Goal: Task Accomplishment & Management: Manage account settings

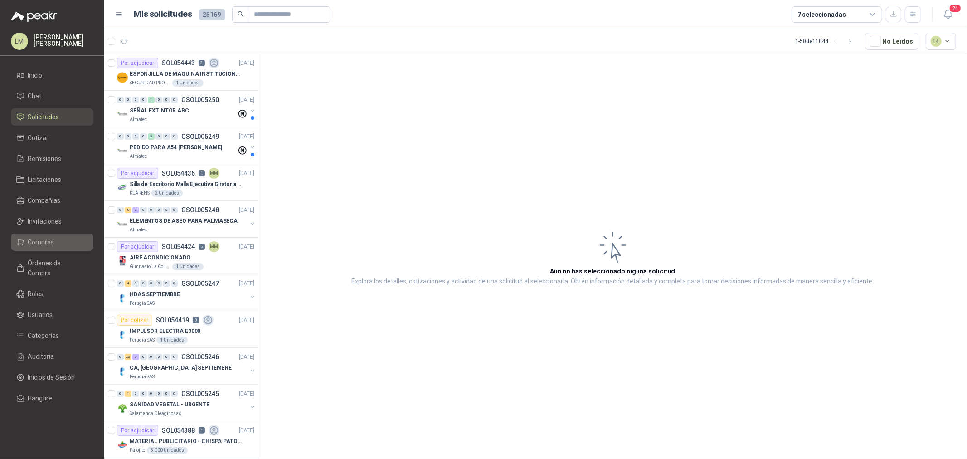
click at [34, 244] on span "Compras" at bounding box center [41, 242] width 26 height 10
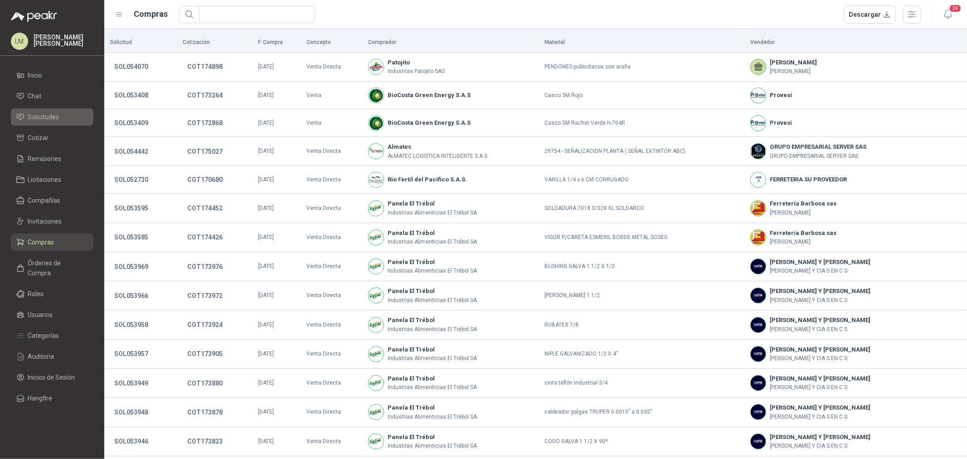
click at [52, 120] on span "Solicitudes" at bounding box center [43, 117] width 31 height 10
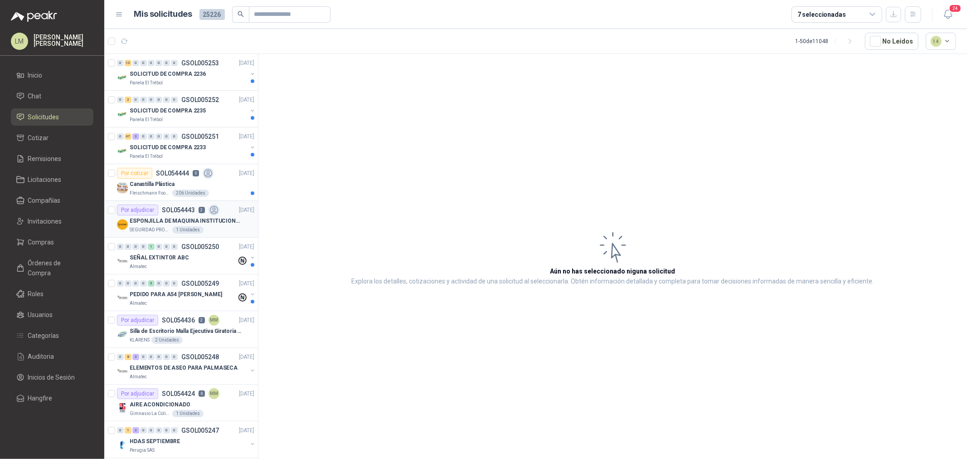
click at [180, 220] on p "ESPONJILLA DE MAQUINA INSTITUCIONAL-NEGRA X 12 UNIDADES" at bounding box center [186, 221] width 113 height 9
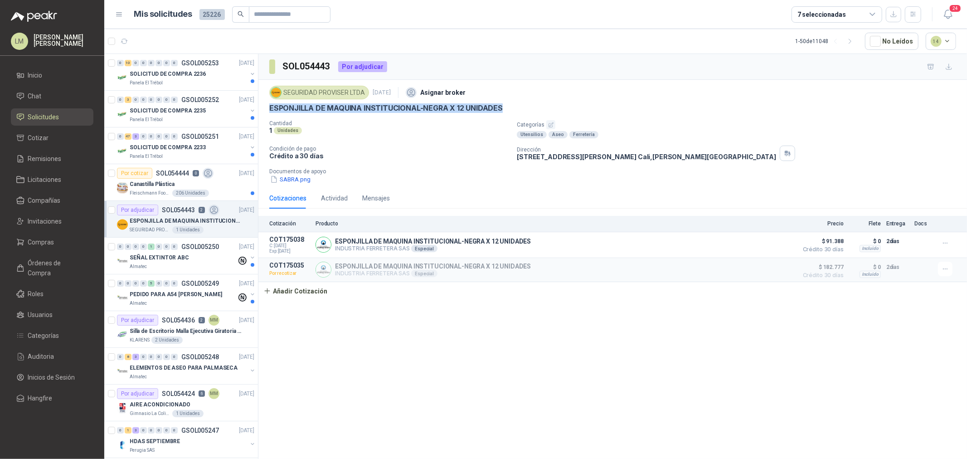
drag, startPoint x: 263, startPoint y: 107, endPoint x: 508, endPoint y: 106, distance: 245.2
click at [508, 106] on div "SEGURIDAD PROVISER LTDA [DATE] Asignar broker ESPONJILLA DE MAQUINA INSTITUCION…" at bounding box center [612, 134] width 708 height 108
copy p "ESPONJILLA DE MAQUINA INSTITUCIONAL-NEGRA X 12 UNIDADES"
click at [140, 174] on div "Por cotizar" at bounding box center [134, 173] width 35 height 11
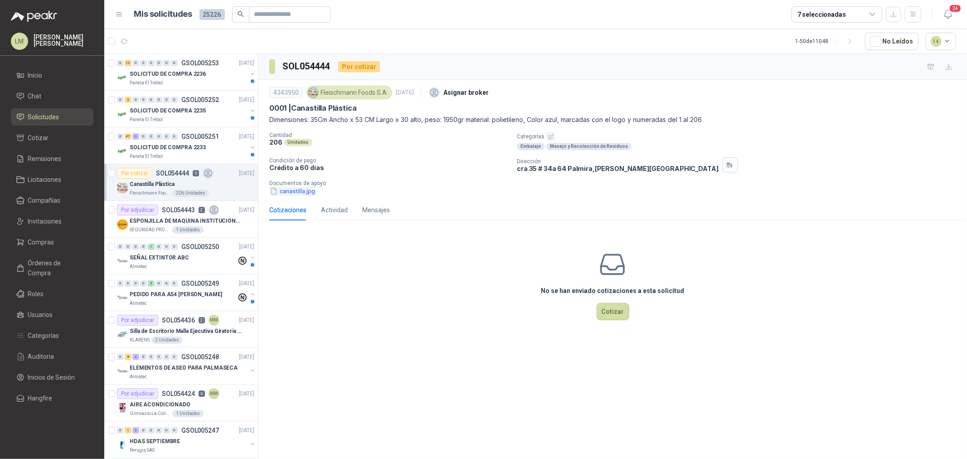
click at [293, 192] on button "canastilla.jpg" at bounding box center [292, 191] width 47 height 10
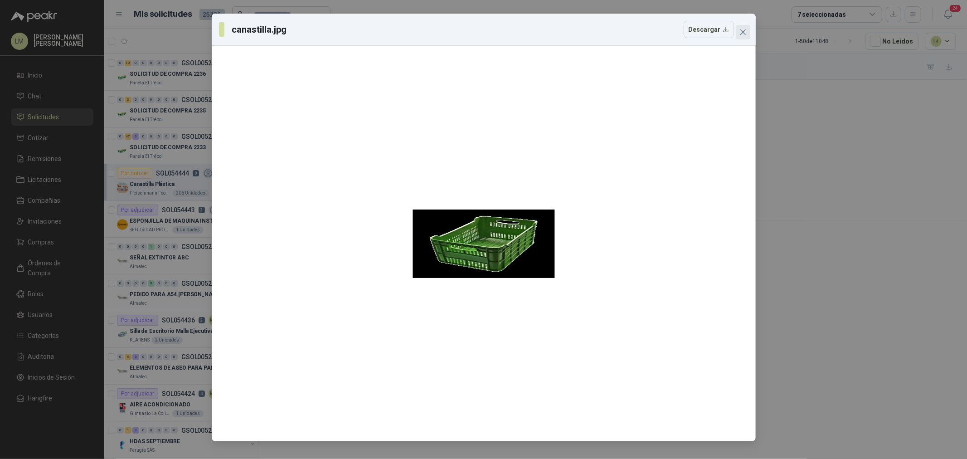
click at [744, 30] on icon "close" at bounding box center [742, 31] width 5 height 5
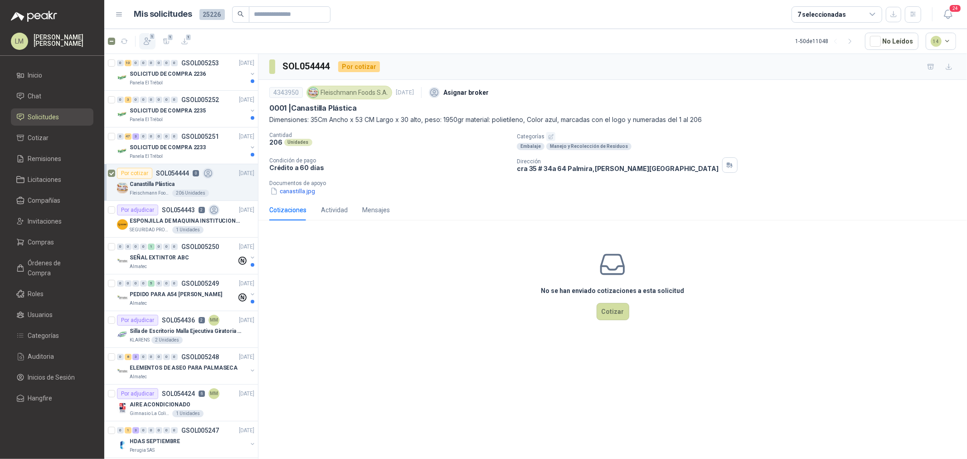
click at [146, 41] on icon "button" at bounding box center [147, 41] width 9 height 9
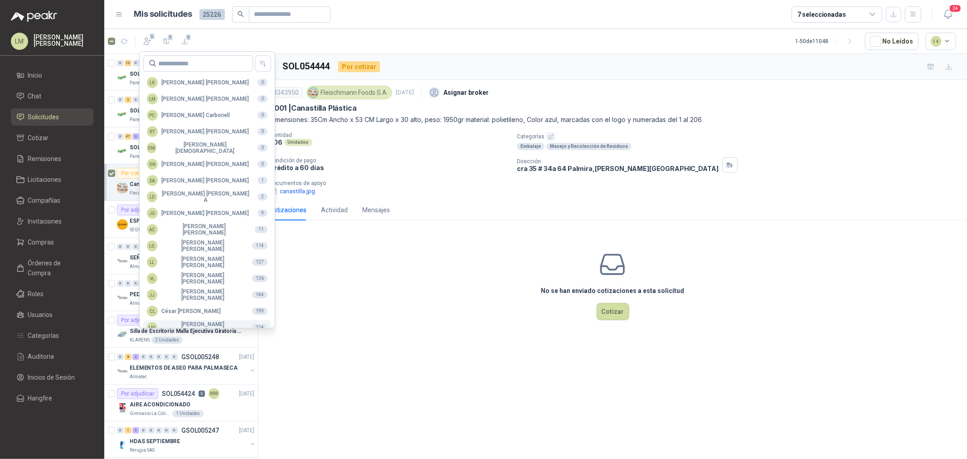
scroll to position [160, 0]
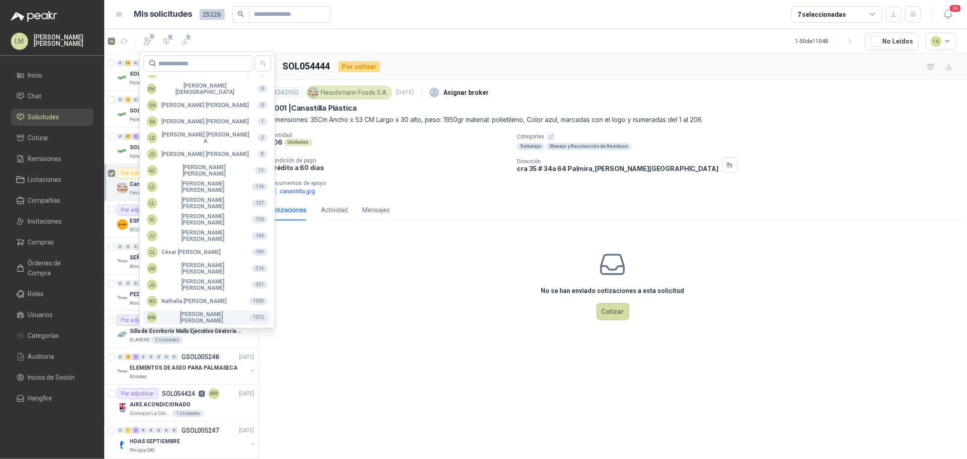
click at [189, 314] on div "MM [PERSON_NAME]" at bounding box center [194, 317] width 95 height 13
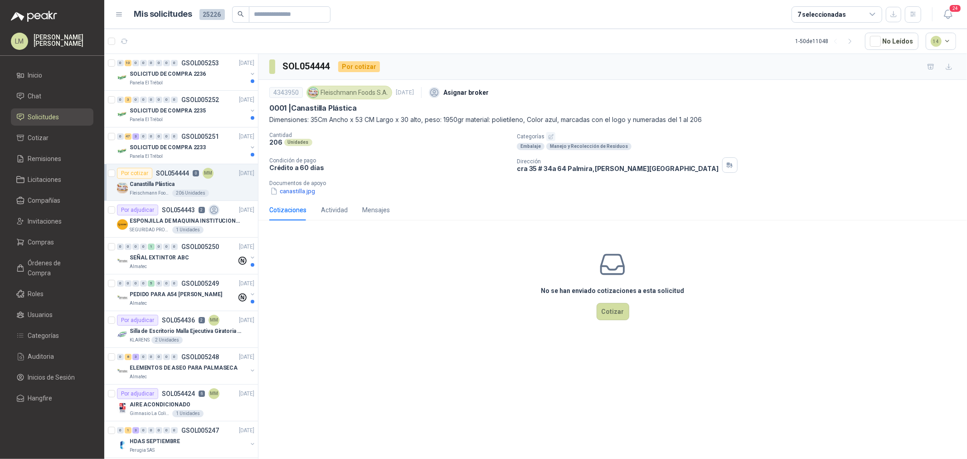
click at [44, 251] on ul "Inicio Chat Solicitudes Cotizar Remisiones Licitaciones Compañías Invitaciones …" at bounding box center [52, 239] width 104 height 344
click at [50, 228] on link "Invitaciones" at bounding box center [52, 221] width 82 height 17
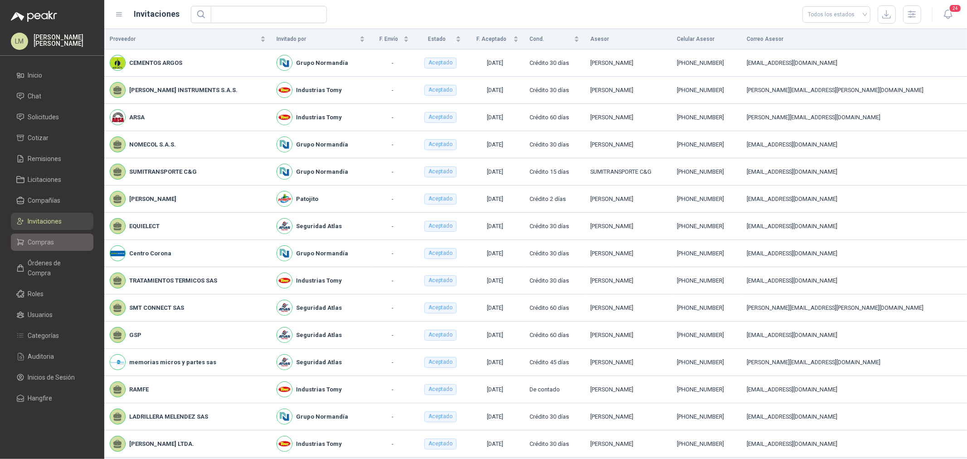
click at [48, 238] on span "Compras" at bounding box center [41, 242] width 26 height 10
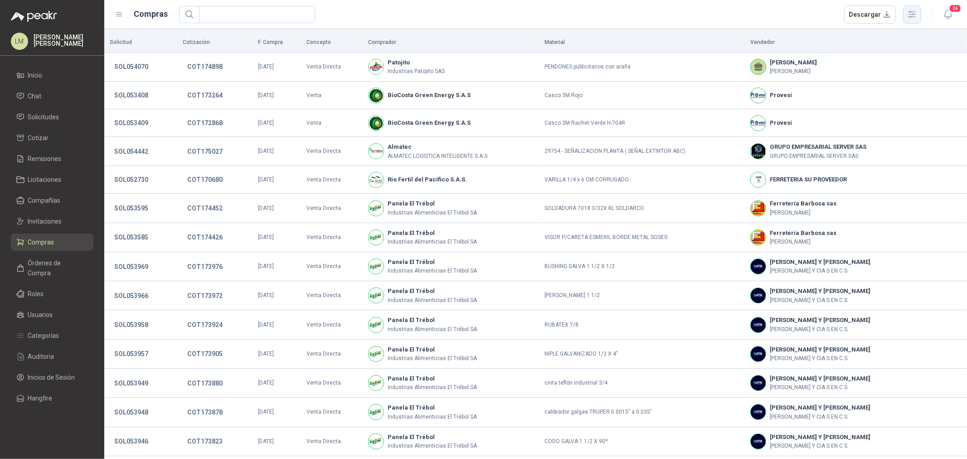
click at [919, 14] on button "button" at bounding box center [912, 14] width 18 height 18
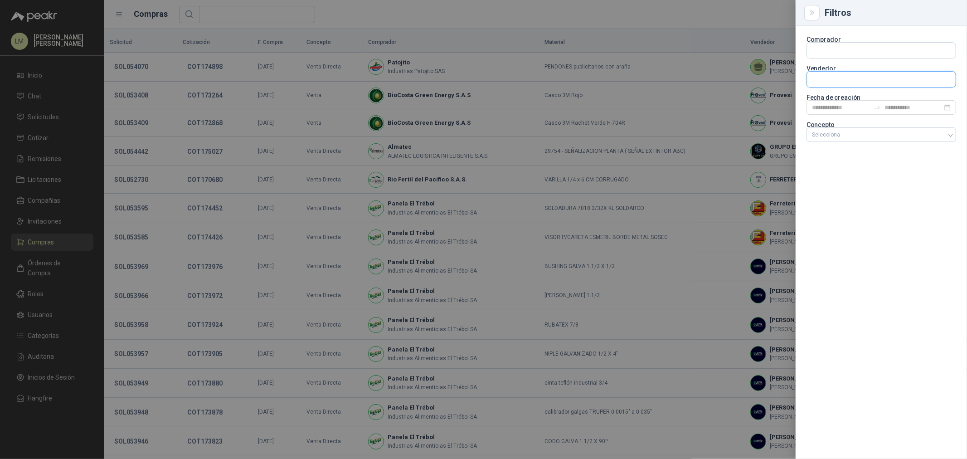
click at [828, 58] on input "text" at bounding box center [881, 50] width 149 height 15
click at [825, 48] on input "text" at bounding box center [881, 50] width 149 height 15
type input "*****"
click at [846, 69] on p "Lafayette SAS" at bounding box center [845, 69] width 36 height 5
click at [569, 7] on div at bounding box center [483, 229] width 967 height 459
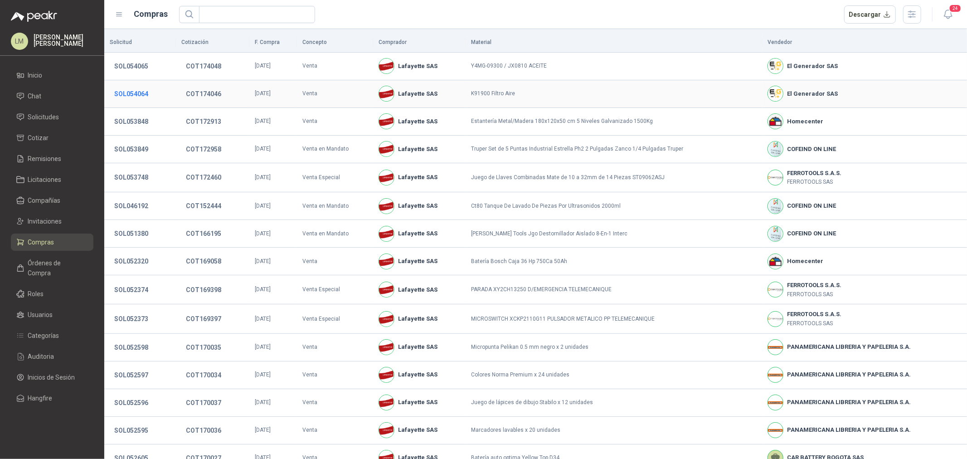
click at [120, 89] on button "SOL054064" at bounding box center [131, 94] width 43 height 16
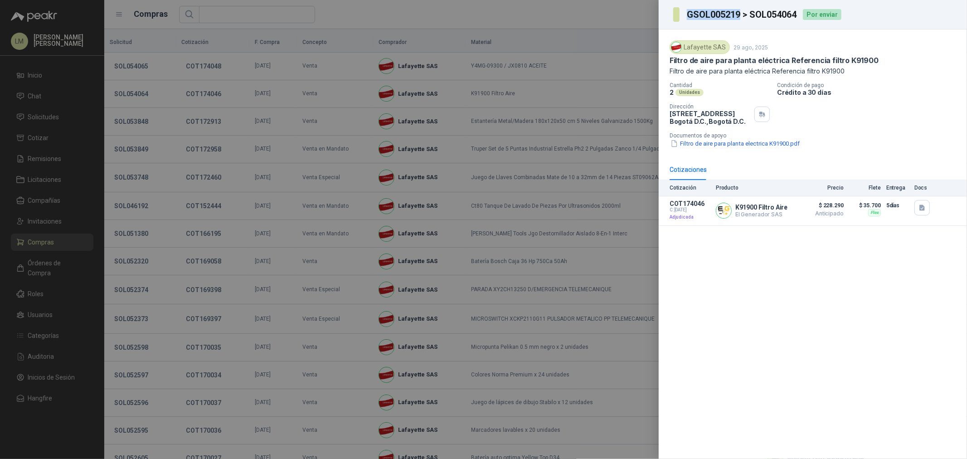
drag, startPoint x: 690, startPoint y: 17, endPoint x: 741, endPoint y: 17, distance: 51.2
click at [741, 17] on h3 "GSOL005219 > SOL054064" at bounding box center [742, 14] width 111 height 9
copy h3 "GSOL005219"
click at [259, 166] on div at bounding box center [483, 229] width 967 height 459
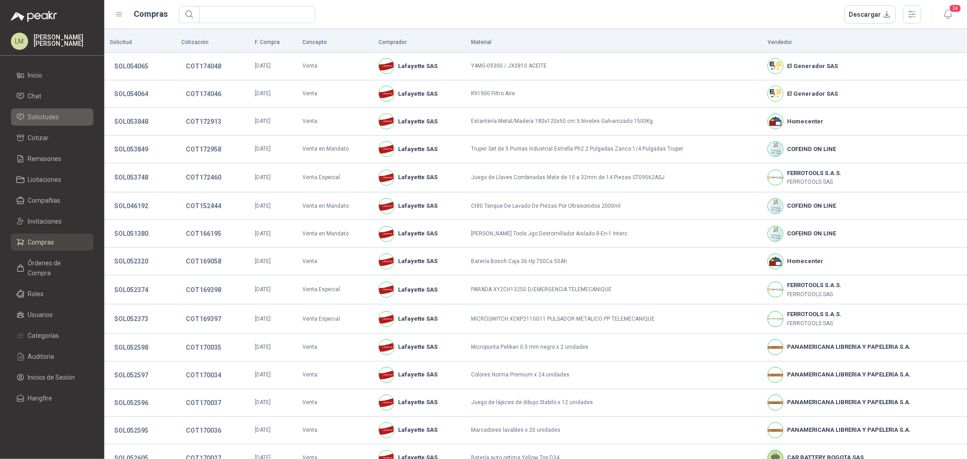
click at [46, 121] on span "Solicitudes" at bounding box center [43, 117] width 31 height 10
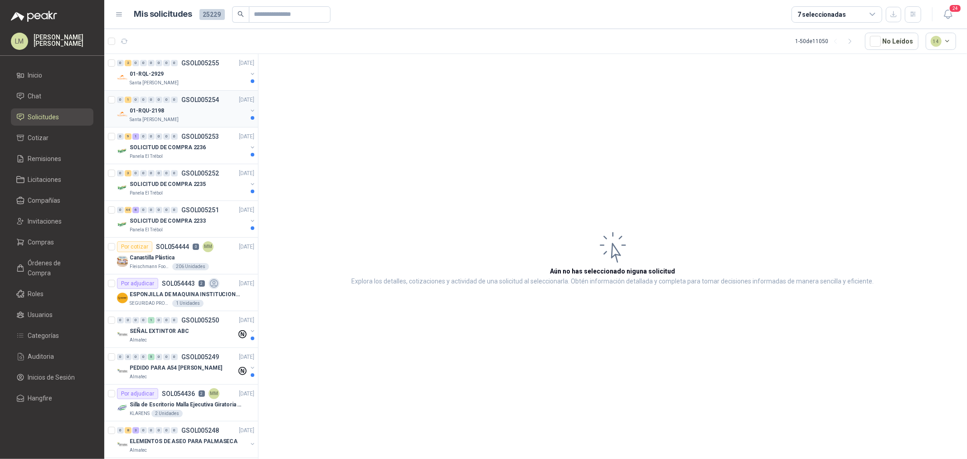
click at [169, 109] on div "01-RQU-2198" at bounding box center [188, 110] width 117 height 11
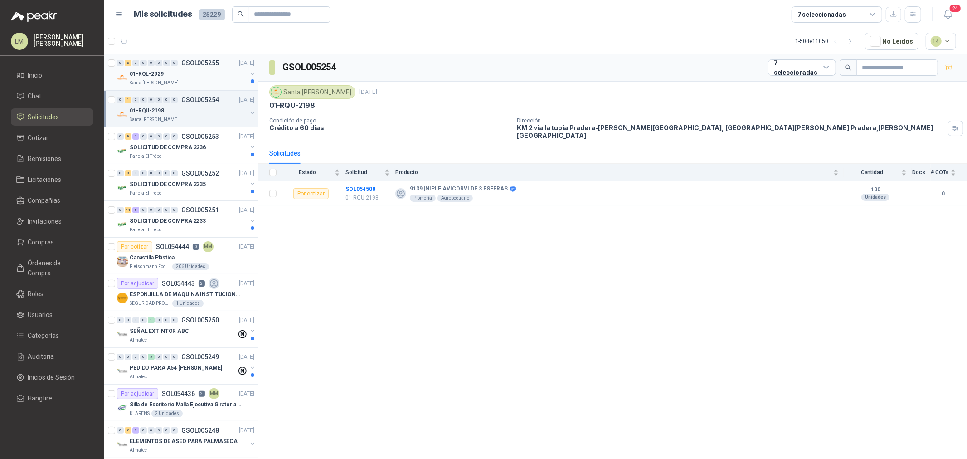
click at [169, 68] on div "01-RQL-2929" at bounding box center [188, 73] width 117 height 11
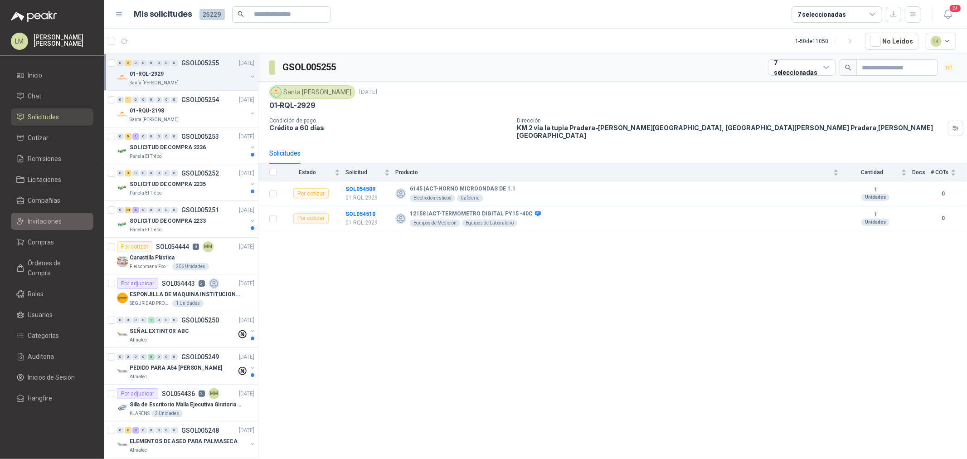
click at [39, 223] on span "Invitaciones" at bounding box center [45, 221] width 34 height 10
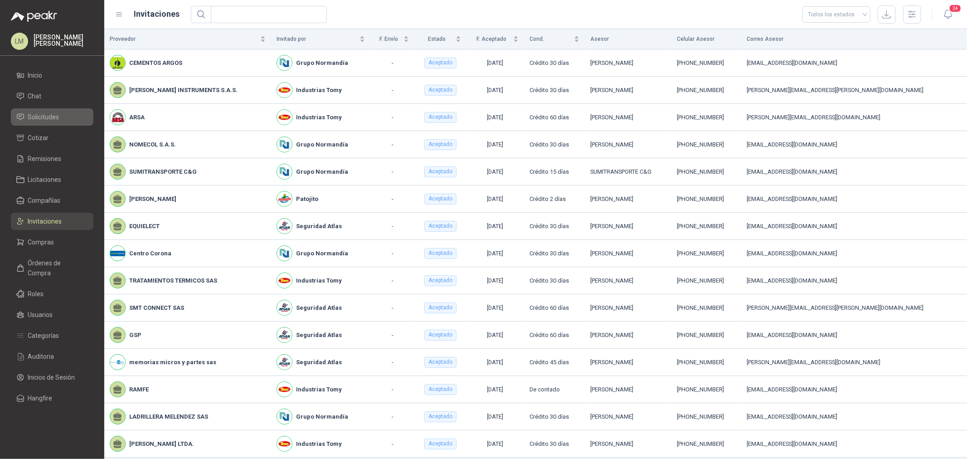
click at [54, 118] on span "Solicitudes" at bounding box center [43, 117] width 31 height 10
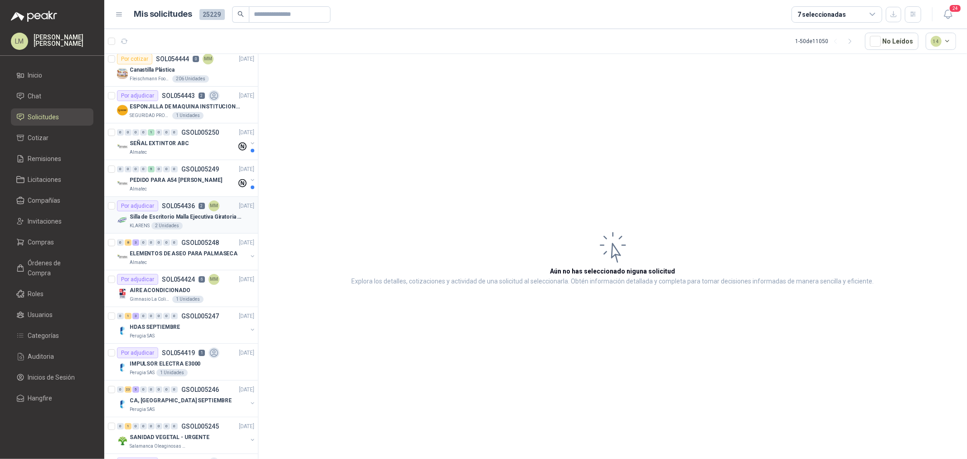
scroll to position [201, 0]
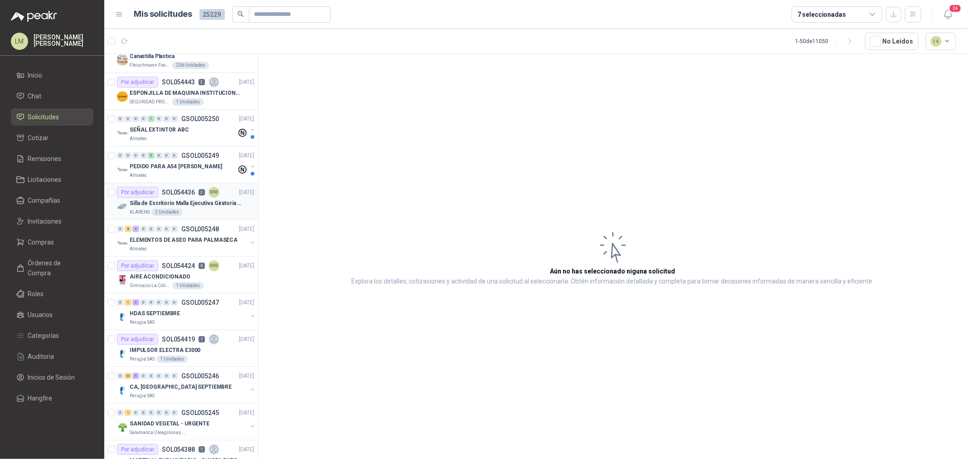
click at [166, 191] on p "SOL054436" at bounding box center [178, 192] width 33 height 6
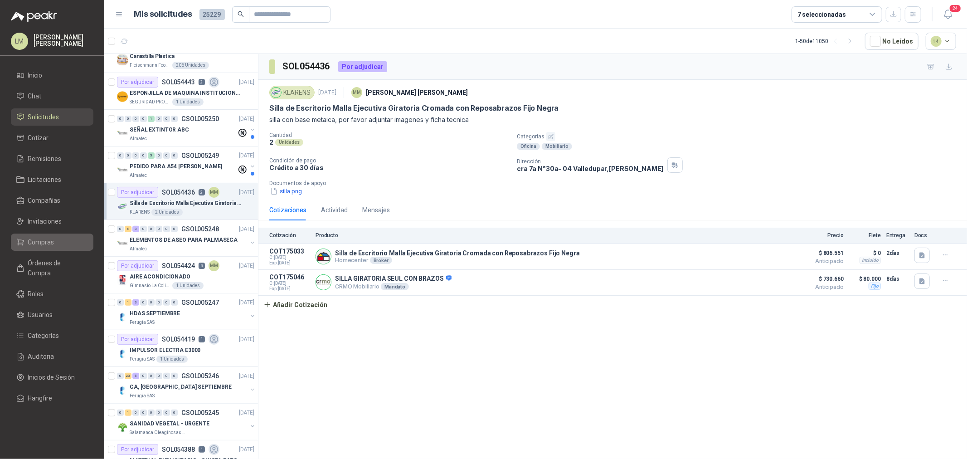
click at [50, 241] on span "Compras" at bounding box center [41, 242] width 26 height 10
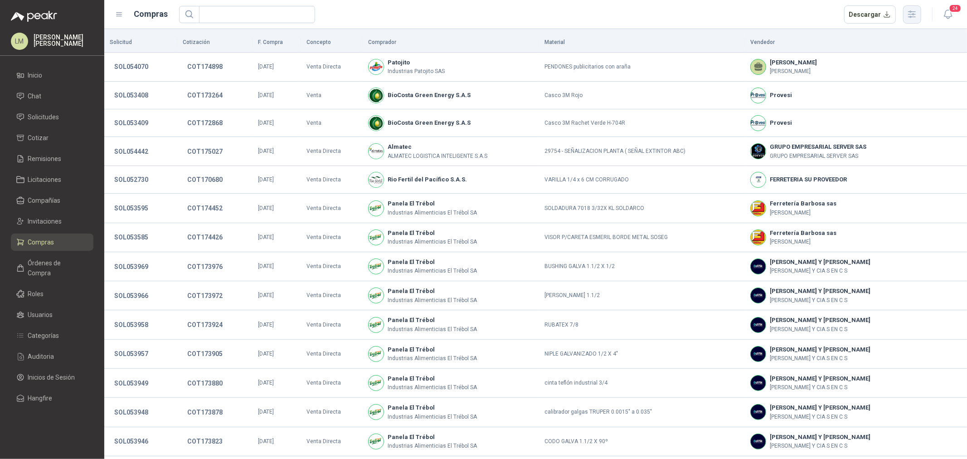
click at [912, 15] on icon "button" at bounding box center [911, 14] width 10 height 10
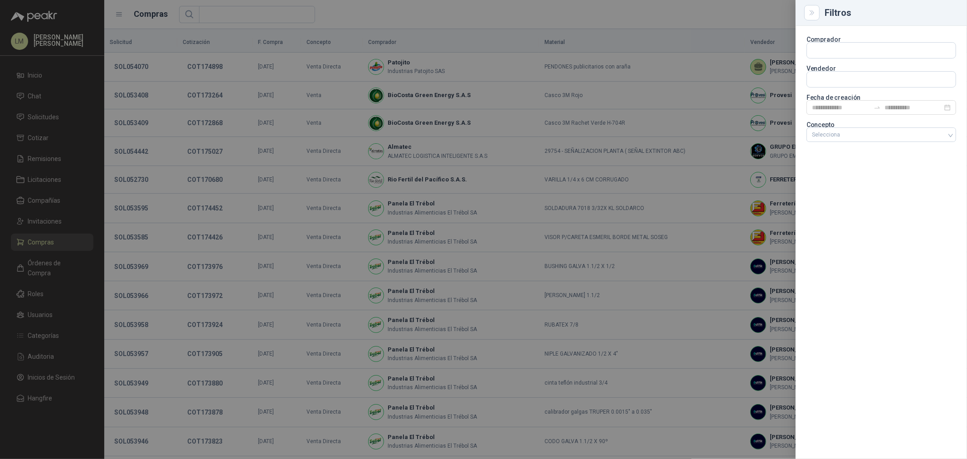
click at [840, 70] on p "Vendedor" at bounding box center [881, 68] width 150 height 5
click at [840, 58] on input "text" at bounding box center [881, 50] width 149 height 15
type input "****"
click at [843, 106] on span "NIT : 18157464" at bounding box center [841, 104] width 29 height 5
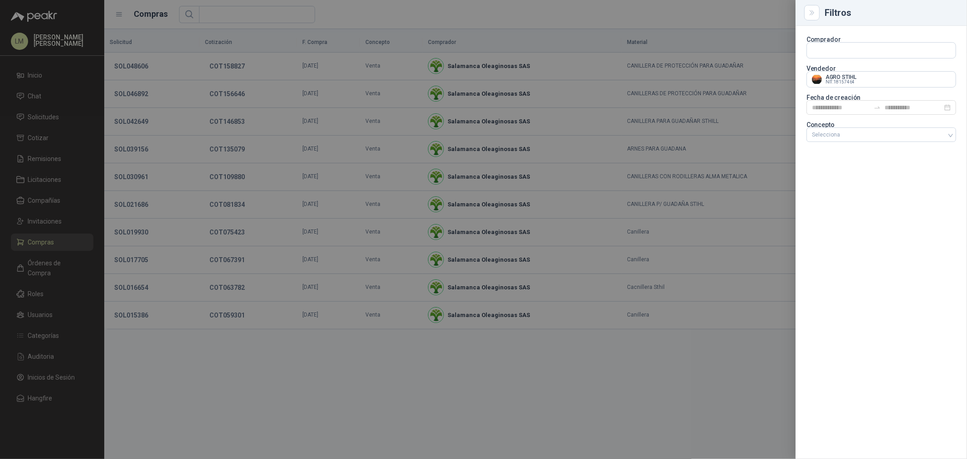
click at [474, 34] on div at bounding box center [483, 229] width 967 height 459
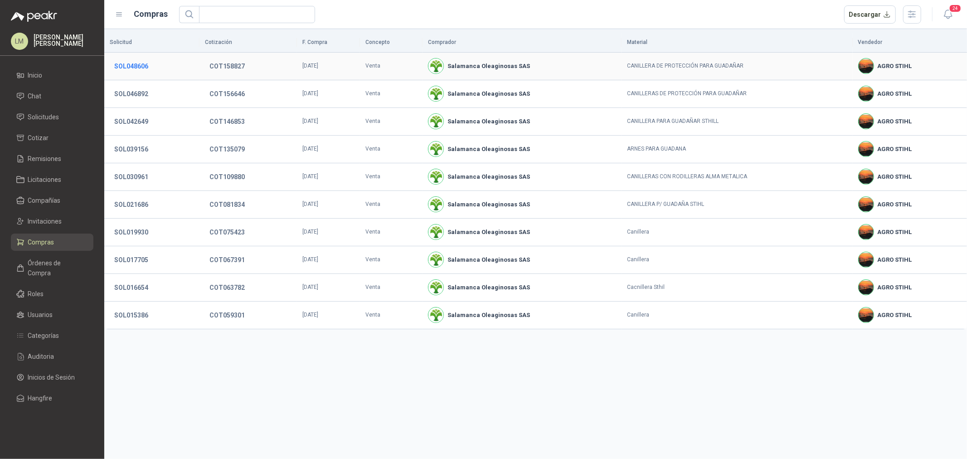
click at [135, 71] on button "SOL048606" at bounding box center [131, 66] width 43 height 16
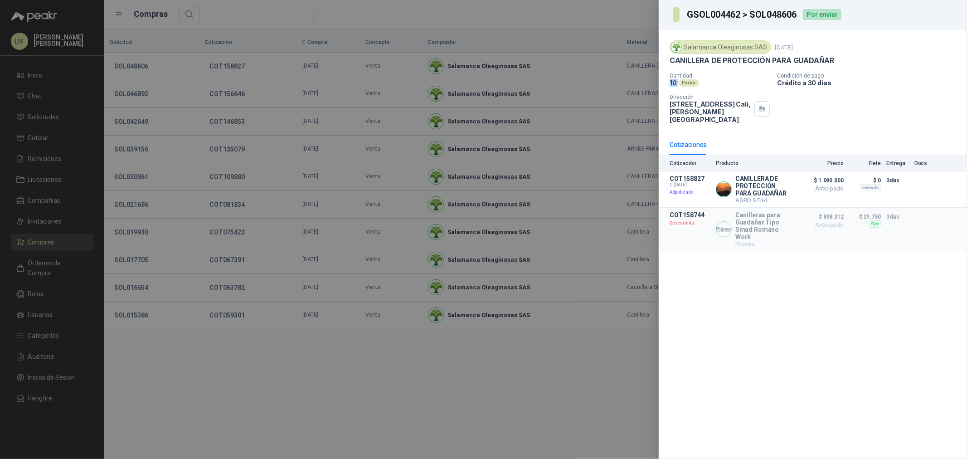
drag, startPoint x: 663, startPoint y: 84, endPoint x: 679, endPoint y: 83, distance: 15.9
click at [679, 83] on div "Salamanca Oleaginosas SAS [DATE] CANILLERA DE PROTECCIÓN PARA GUADAÑAR Cantidad…" at bounding box center [812, 81] width 308 height 105
click at [733, 87] on div "Cantidad 10 Pares Condición de pago Crédito a 30 días Dirección [STREET_ADDRESS…" at bounding box center [812, 98] width 286 height 51
click at [547, 92] on div at bounding box center [483, 229] width 967 height 459
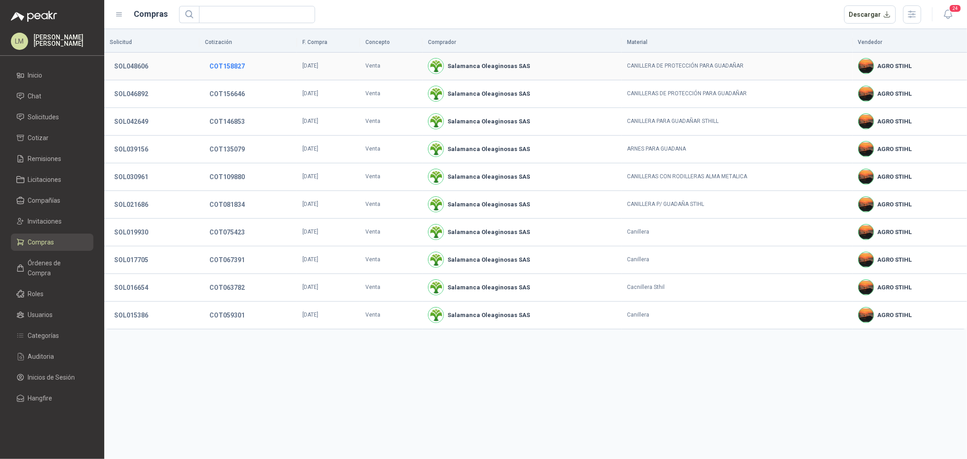
click at [220, 68] on button "COT158827" at bounding box center [227, 66] width 44 height 16
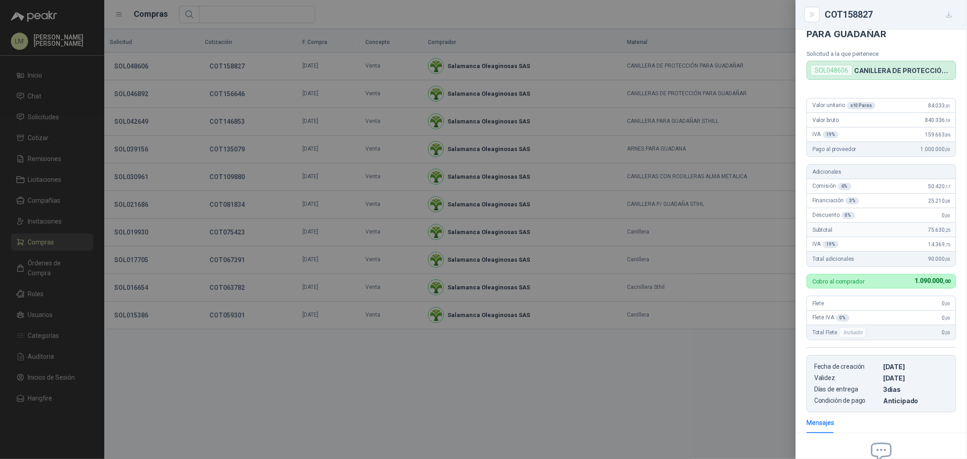
scroll to position [21, 0]
drag, startPoint x: 914, startPoint y: 150, endPoint x: 940, endPoint y: 149, distance: 26.3
click at [940, 149] on span "1.000.000 ,00" at bounding box center [934, 150] width 29 height 6
drag, startPoint x: 815, startPoint y: 73, endPoint x: 850, endPoint y: 73, distance: 35.3
click at [850, 73] on div "SOL048606" at bounding box center [831, 71] width 42 height 11
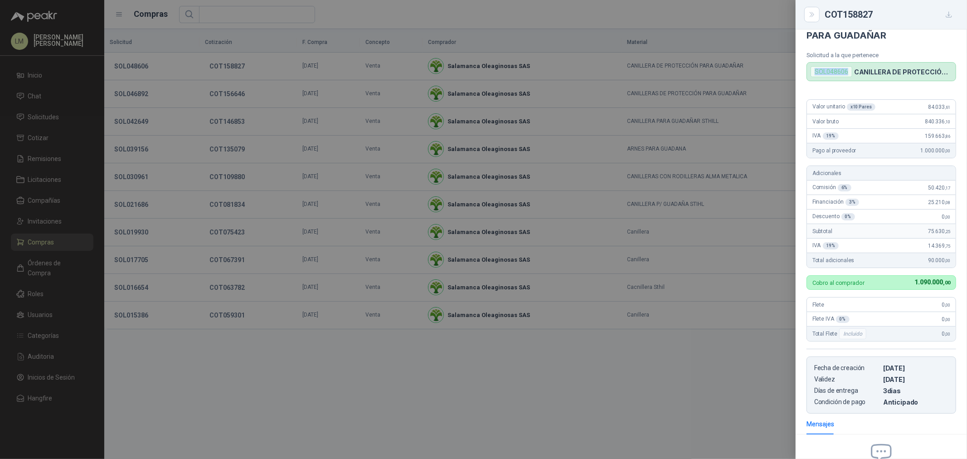
copy div "SOL048606"
click at [196, 223] on div at bounding box center [483, 229] width 967 height 459
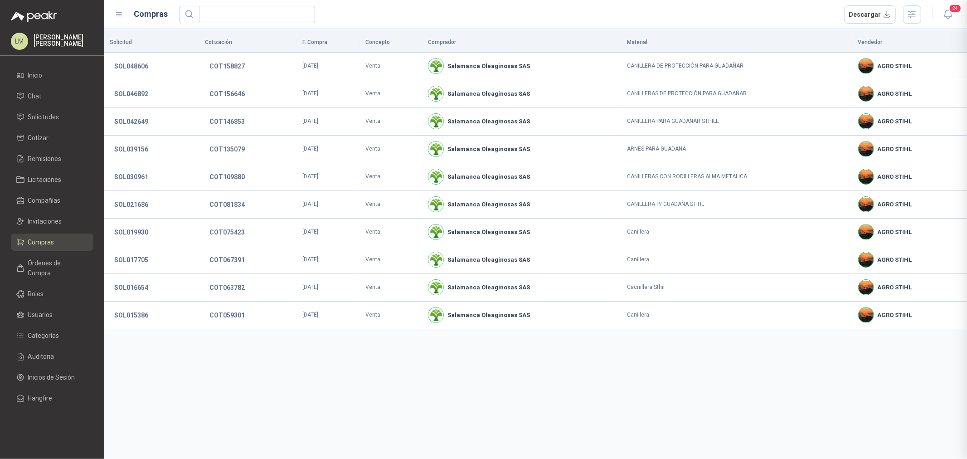
scroll to position [127, 0]
click at [39, 113] on span "Solicitudes" at bounding box center [43, 117] width 31 height 10
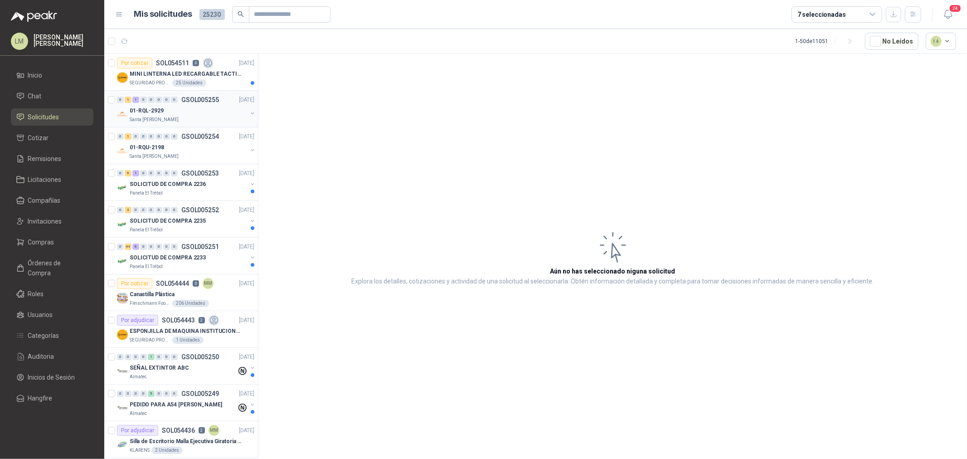
click at [162, 114] on p "01-RQL-2929" at bounding box center [147, 110] width 34 height 9
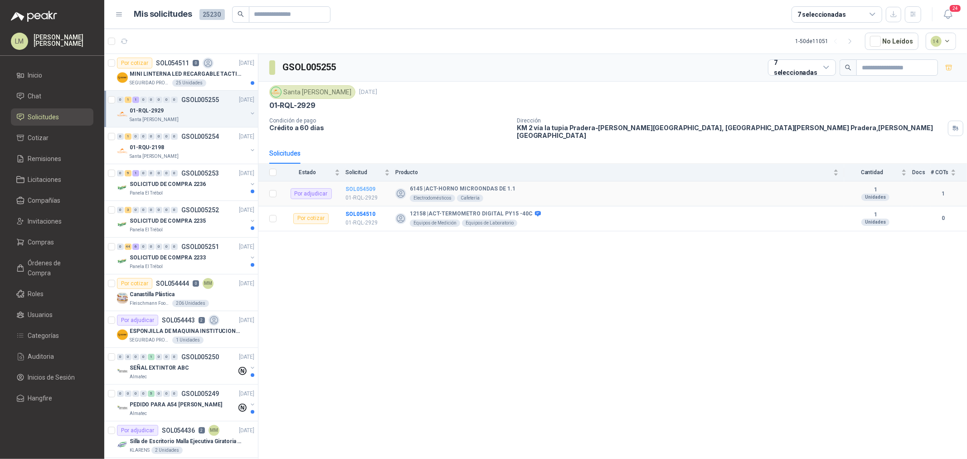
click at [357, 186] on b "SOL054509" at bounding box center [360, 189] width 30 height 6
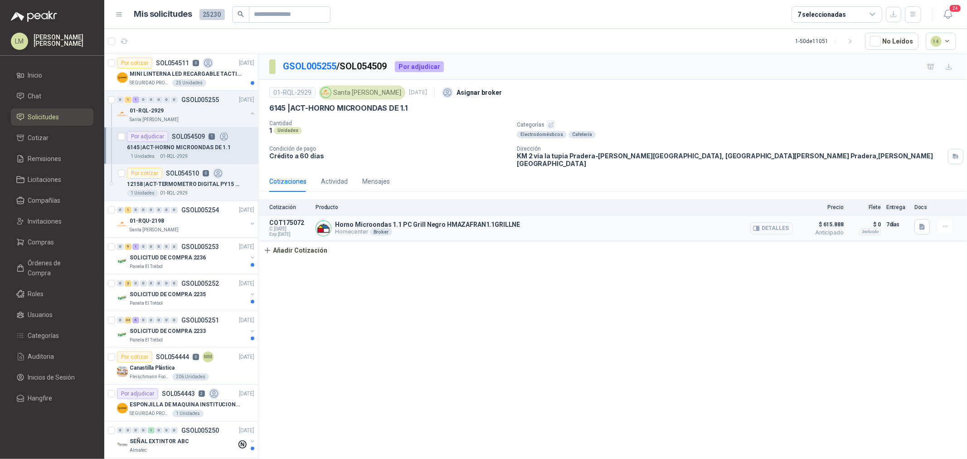
click at [769, 222] on button "Detalles" at bounding box center [771, 228] width 43 height 12
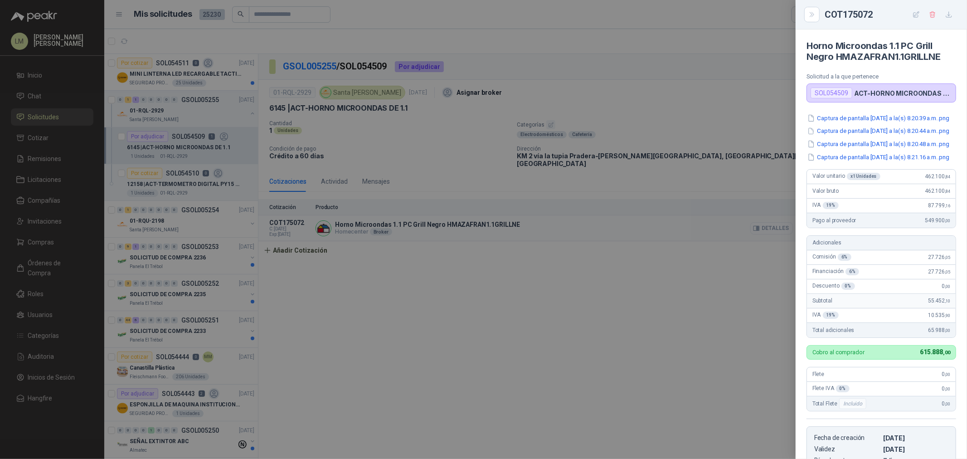
scroll to position [197, 0]
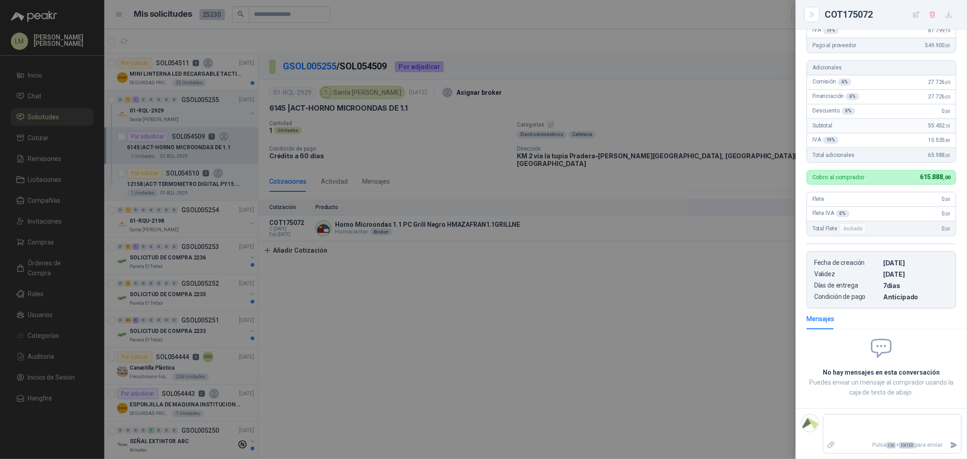
click at [474, 247] on div at bounding box center [483, 229] width 967 height 459
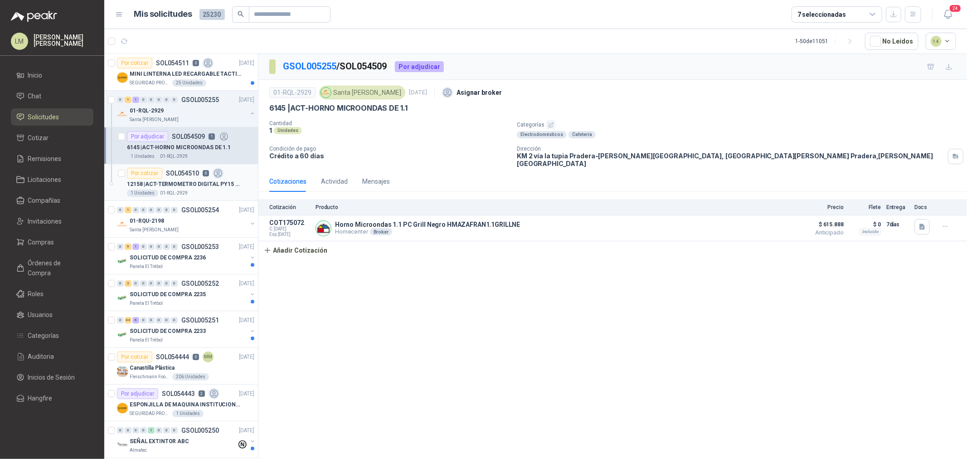
click at [162, 179] on div "12158 | ACT-TERMOMETRO DIGITAL PY15 -40C" at bounding box center [190, 184] width 127 height 11
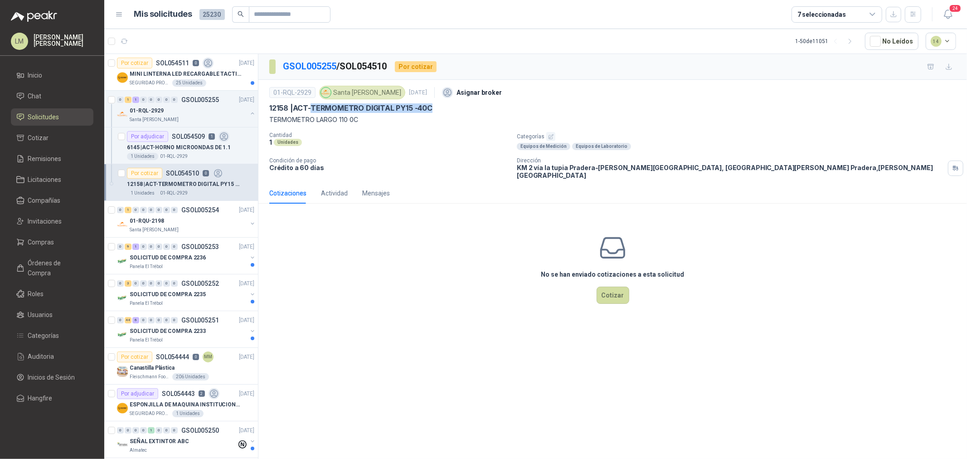
drag, startPoint x: 313, startPoint y: 106, endPoint x: 438, endPoint y: 110, distance: 125.1
click at [438, 110] on div "12158 | ACT-TERMOMETRO DIGITAL PY15 -40C" at bounding box center [612, 108] width 687 height 10
copy p "TERMOMETRO DIGITAL PY15 -40C"
click at [552, 133] on button "button" at bounding box center [550, 136] width 9 height 9
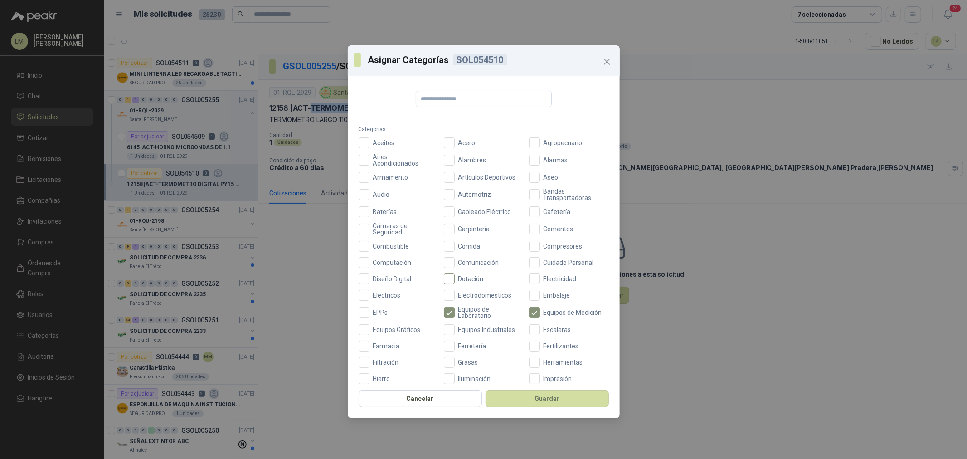
scroll to position [50, 0]
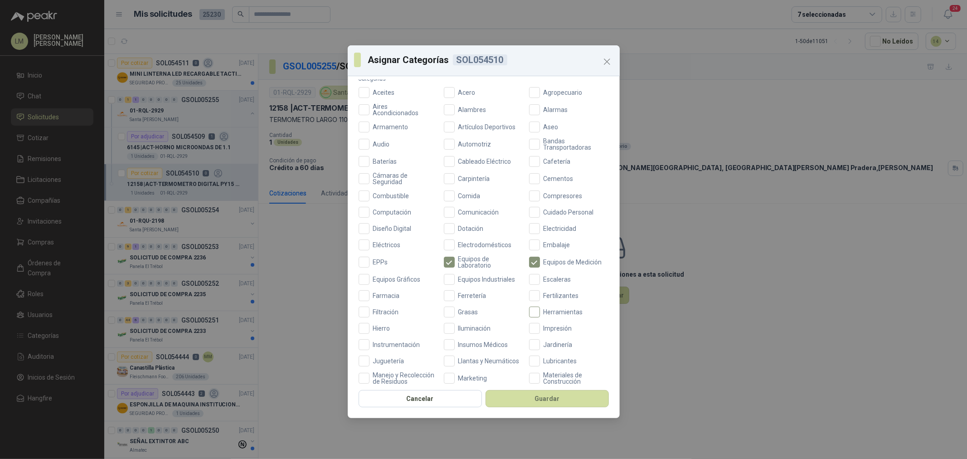
click at [542, 310] on span "Herramientas" at bounding box center [563, 312] width 47 height 6
click at [550, 401] on button "Guardar" at bounding box center [546, 398] width 123 height 17
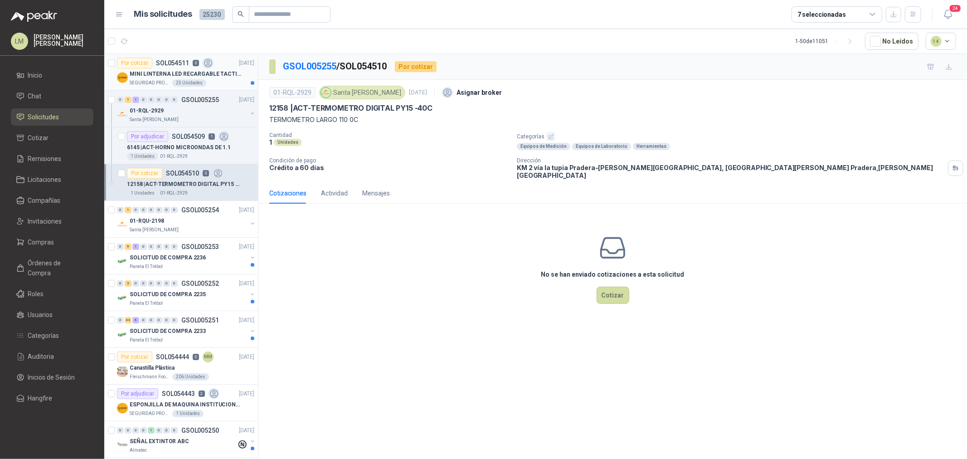
click at [171, 77] on body "LM [PERSON_NAME] Inicio Chat Solicitudes Cotizar Remisiones Licitaciones Compañ…" at bounding box center [483, 229] width 967 height 459
click at [155, 68] on div "Por cotizar SOL054511 0" at bounding box center [165, 63] width 97 height 11
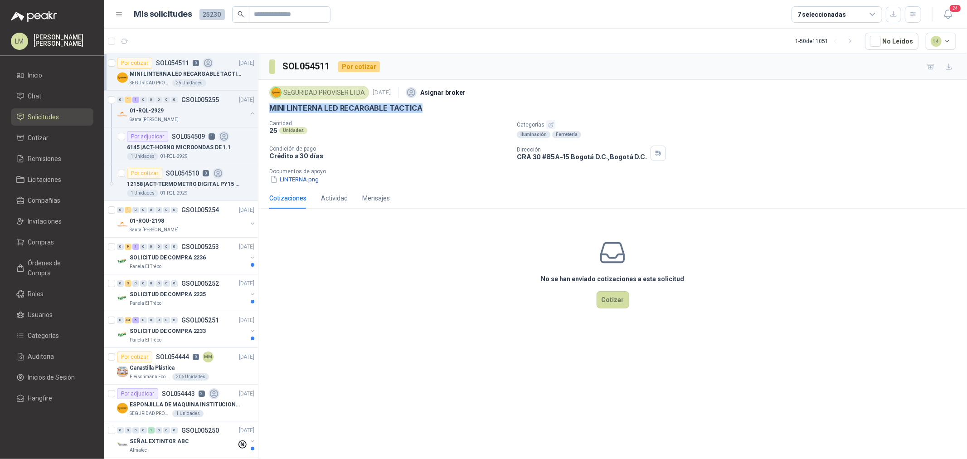
drag, startPoint x: 268, startPoint y: 106, endPoint x: 422, endPoint y: 111, distance: 154.1
click at [422, 111] on div "SEGURIDAD PROVISER LTDA [DATE] Asignar broker MINI LINTERNA LED RECARGABLE TACT…" at bounding box center [612, 134] width 708 height 108
copy p "MINI LINTERNA LED RECARGABLE TACTICA"
click at [295, 183] on button "LINTERNA.png" at bounding box center [294, 179] width 50 height 10
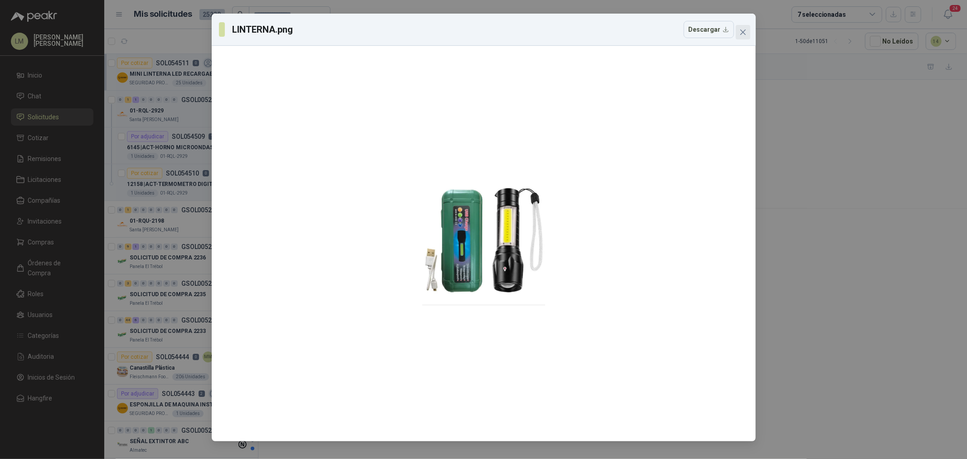
click at [746, 33] on span "Close" at bounding box center [743, 32] width 15 height 7
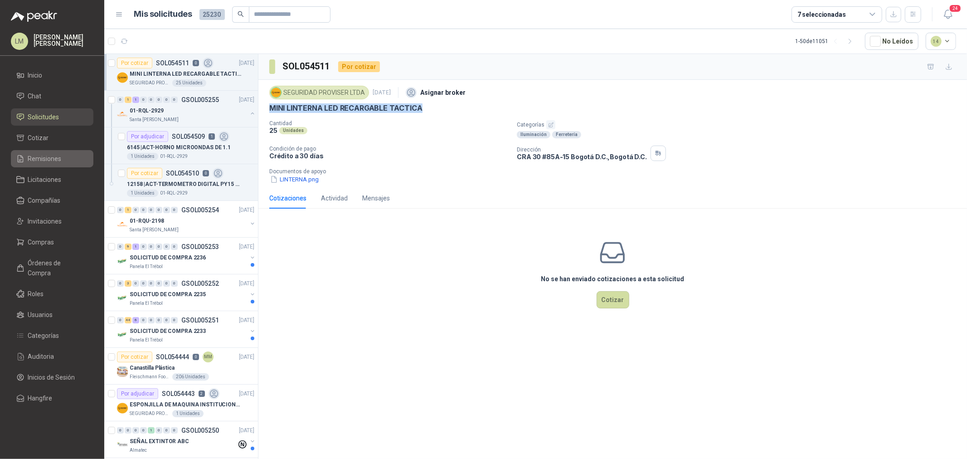
click at [39, 154] on span "Remisiones" at bounding box center [45, 159] width 34 height 10
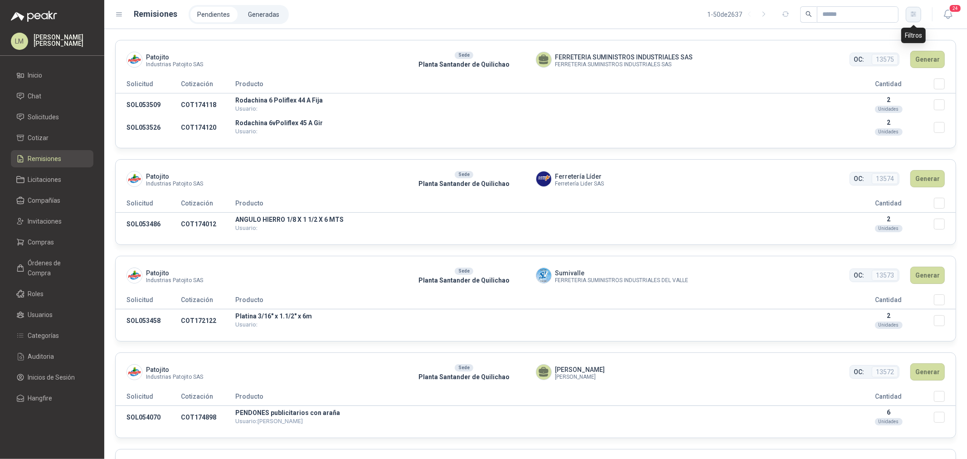
click at [912, 13] on icon "button" at bounding box center [914, 14] width 8 height 8
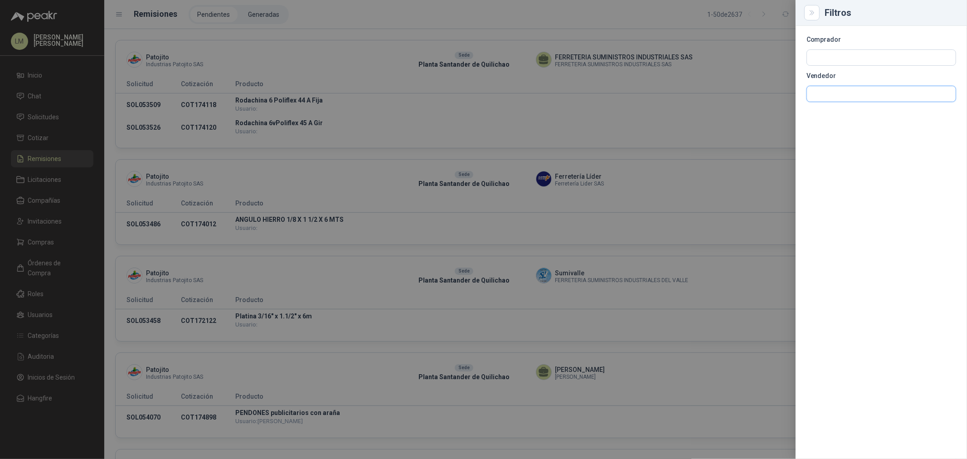
click at [837, 89] on input "text" at bounding box center [881, 93] width 149 height 15
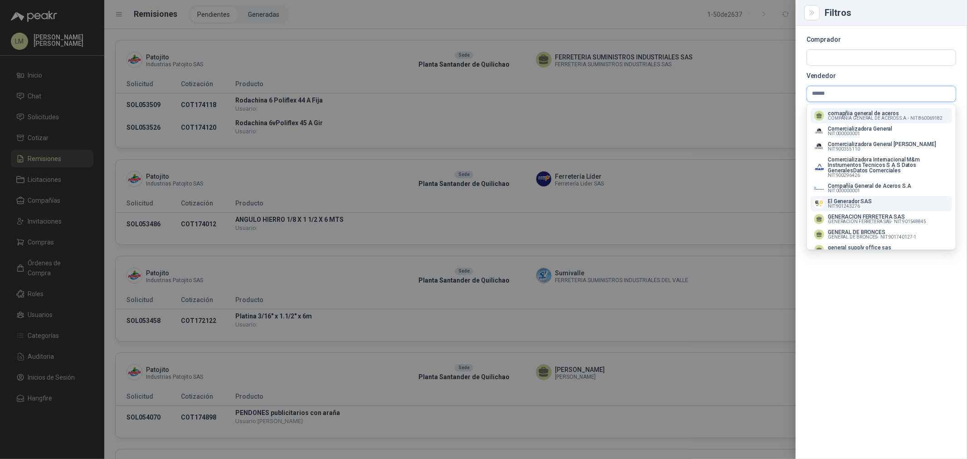
type input "******"
click at [852, 200] on p "El Generador SAS" at bounding box center [849, 200] width 44 height 5
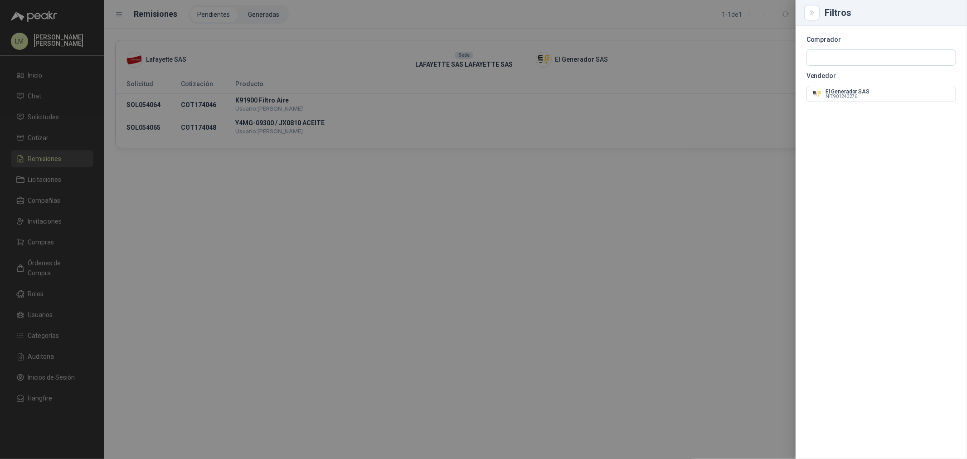
click at [704, 71] on div at bounding box center [483, 229] width 967 height 459
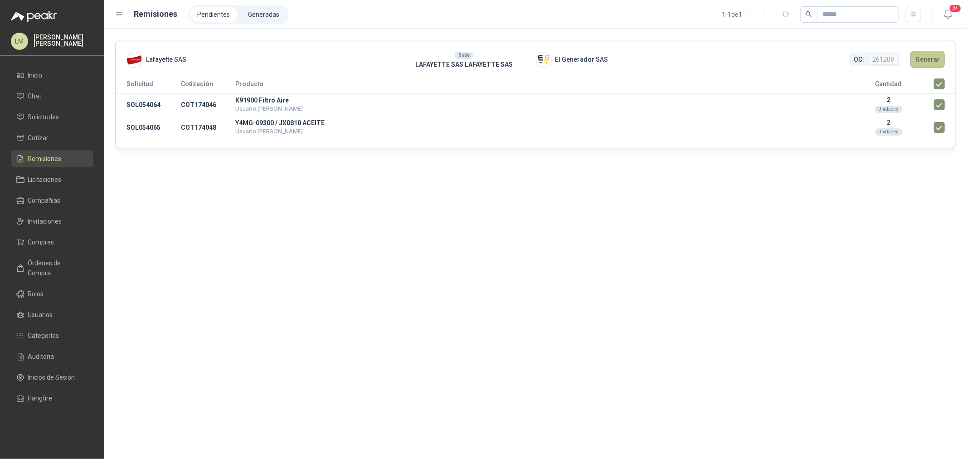
click at [926, 64] on button "Generar" at bounding box center [927, 59] width 34 height 17
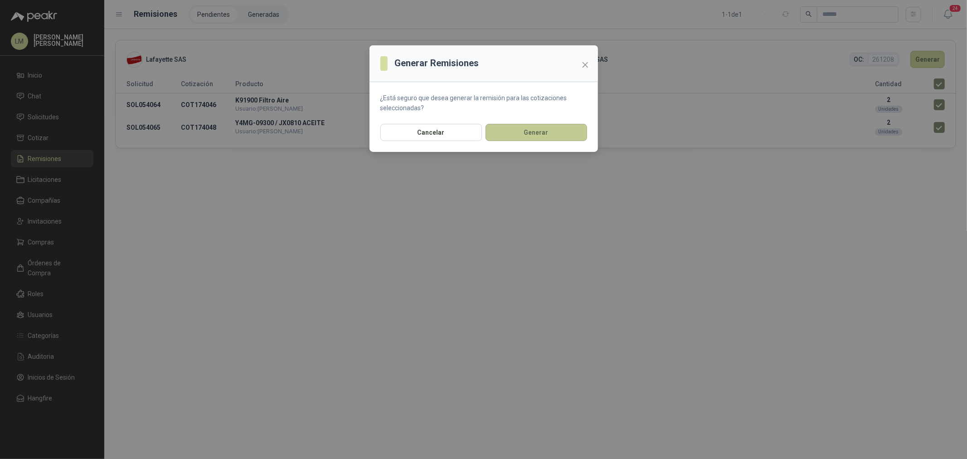
drag, startPoint x: 542, startPoint y: 121, endPoint x: 541, endPoint y: 128, distance: 7.3
click at [542, 122] on section "¿Está seguro que desea generar la remisión para las cotizaciones seleccionadas?" at bounding box center [483, 103] width 228 height 42
click at [540, 130] on button "Generar" at bounding box center [536, 132] width 102 height 17
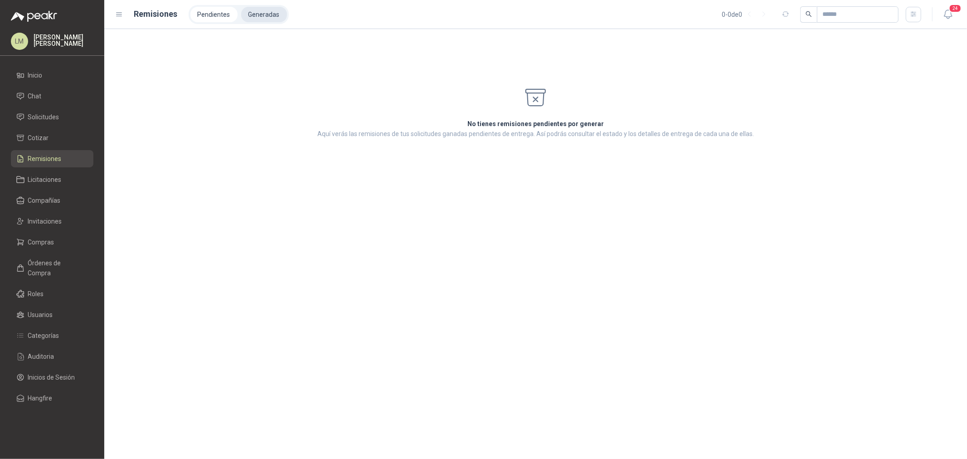
click at [269, 19] on li "Generadas" at bounding box center [264, 14] width 46 height 15
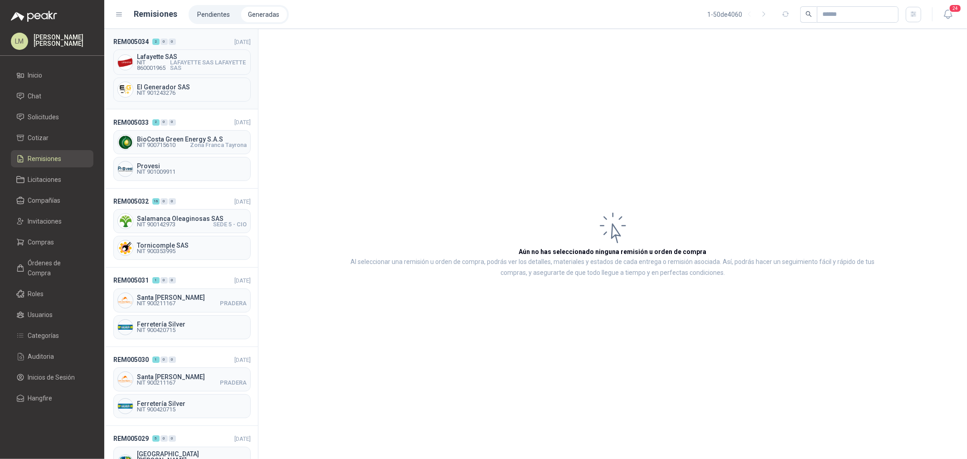
click at [180, 64] on span "LAFAYETTE SAS LAFAYETTE SAS" at bounding box center [208, 65] width 77 height 11
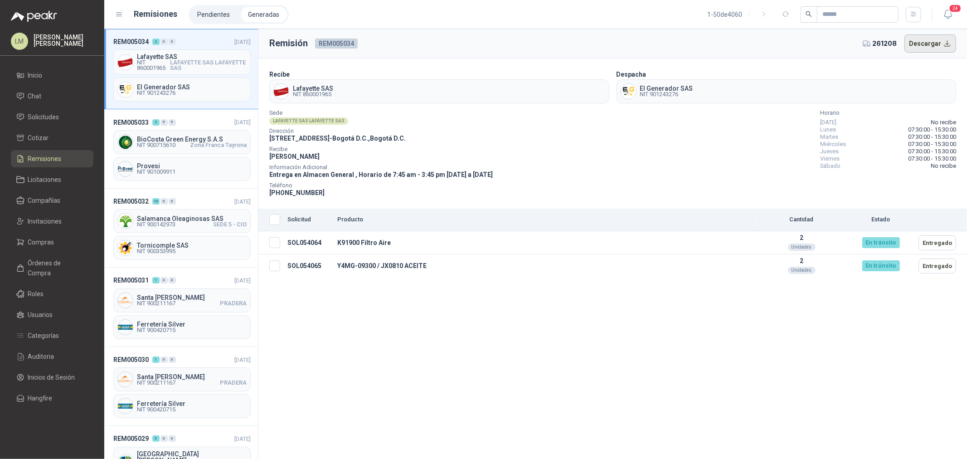
click at [927, 43] on button "Descargar" at bounding box center [930, 43] width 52 height 18
click at [51, 100] on li "Chat" at bounding box center [52, 96] width 72 height 10
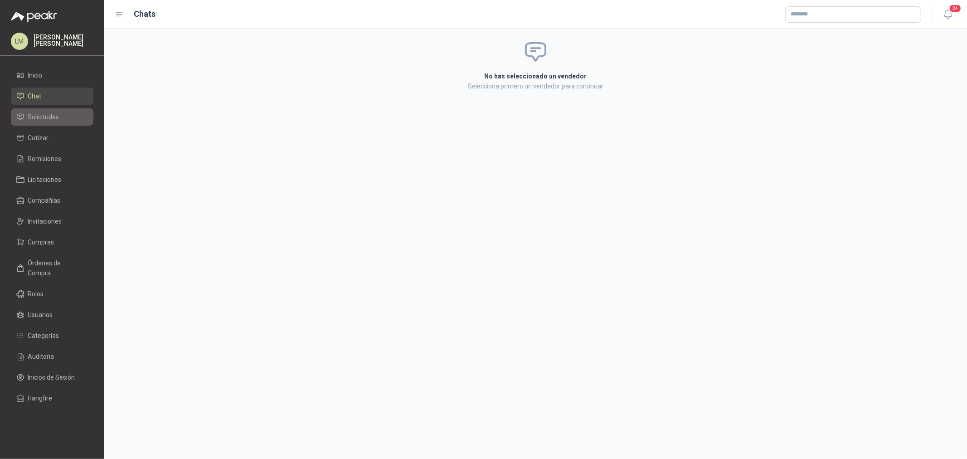
click at [51, 111] on link "Solicitudes" at bounding box center [52, 116] width 82 height 17
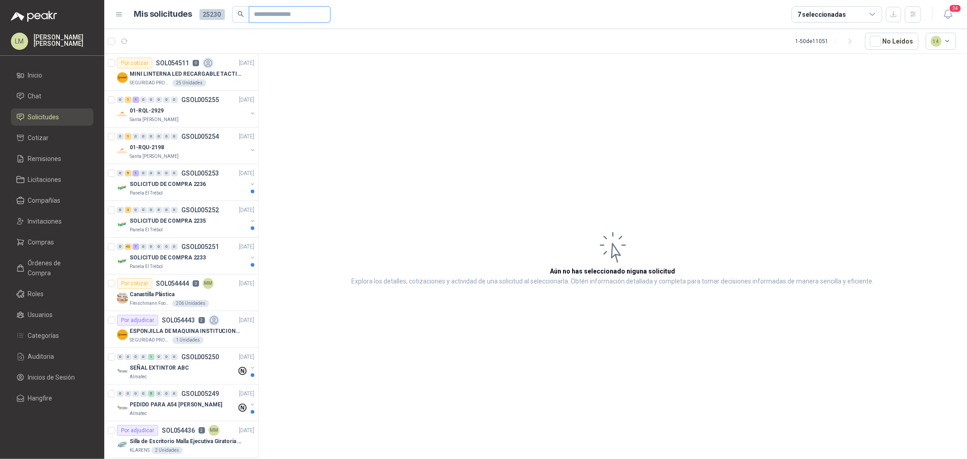
click at [266, 15] on input "text" at bounding box center [285, 14] width 63 height 15
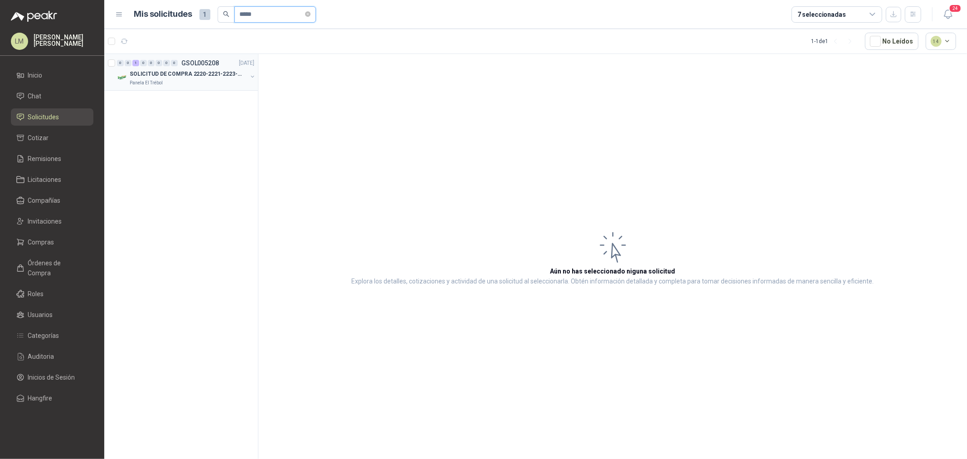
type input "*****"
click at [250, 76] on button "button" at bounding box center [252, 76] width 7 height 7
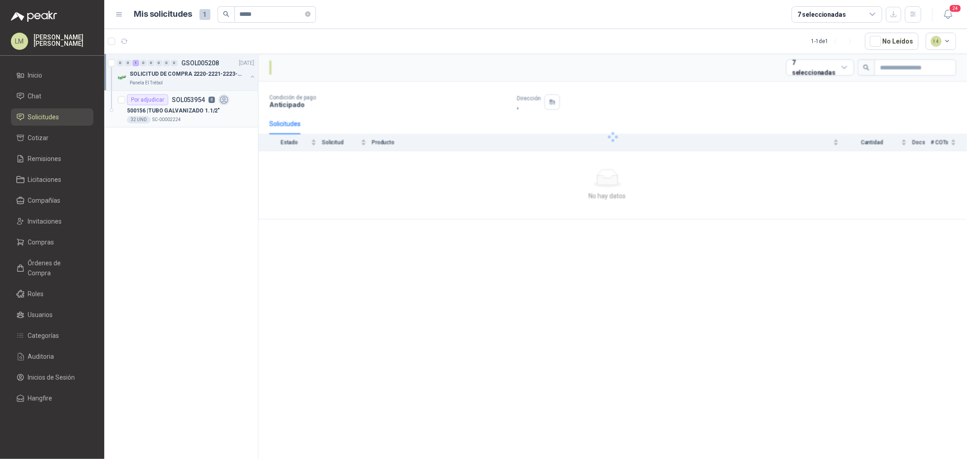
click at [197, 100] on p "SOL053954" at bounding box center [188, 100] width 33 height 6
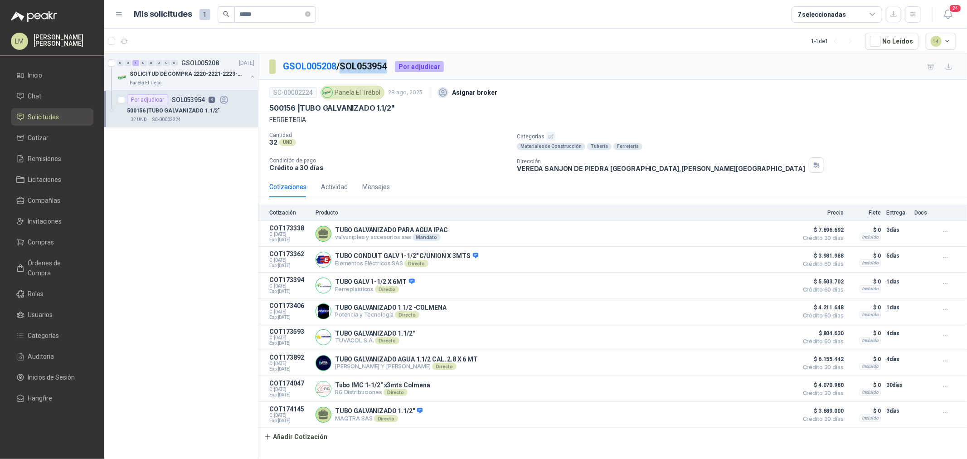
drag, startPoint x: 392, startPoint y: 61, endPoint x: 347, endPoint y: 64, distance: 45.4
click at [347, 64] on p "GSOL005208 / SOL053954" at bounding box center [335, 66] width 105 height 14
copy p "SOL053954"
click at [751, 336] on button "Detalles" at bounding box center [771, 337] width 43 height 12
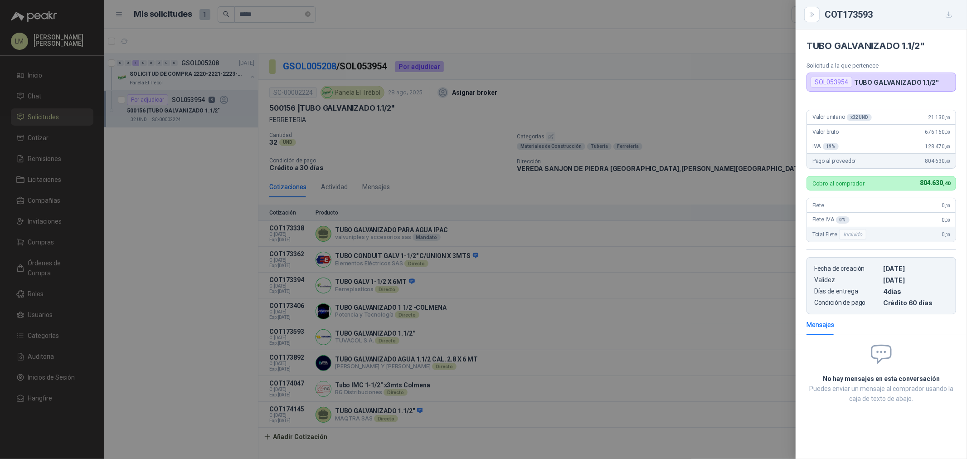
click at [425, 121] on div at bounding box center [483, 229] width 967 height 459
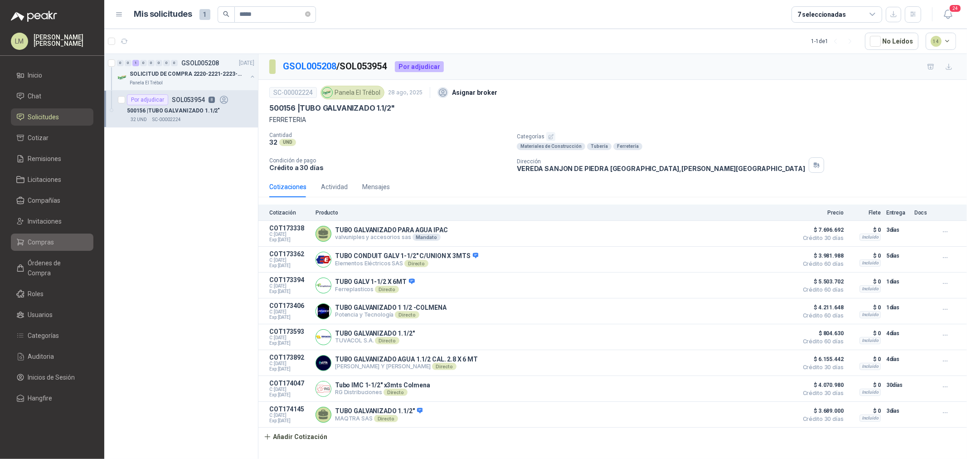
click at [56, 241] on li "Compras" at bounding box center [52, 242] width 72 height 10
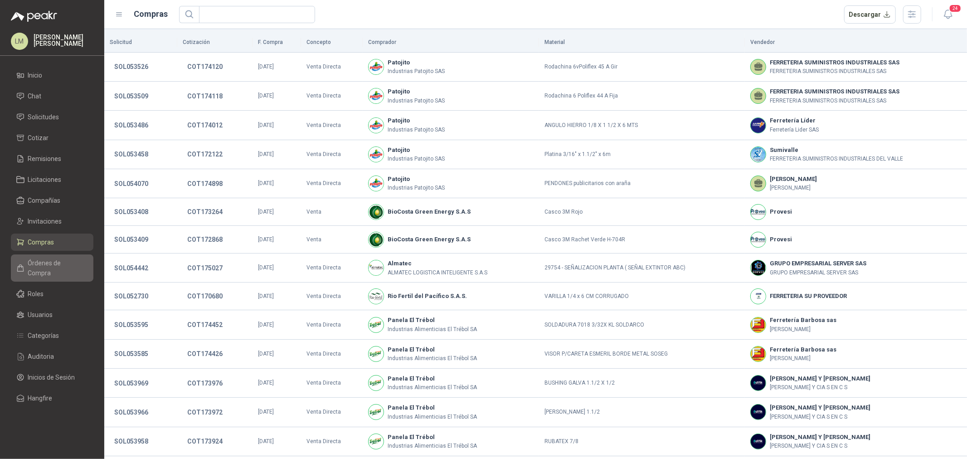
click at [54, 261] on span "Órdenes de Compra" at bounding box center [56, 268] width 57 height 20
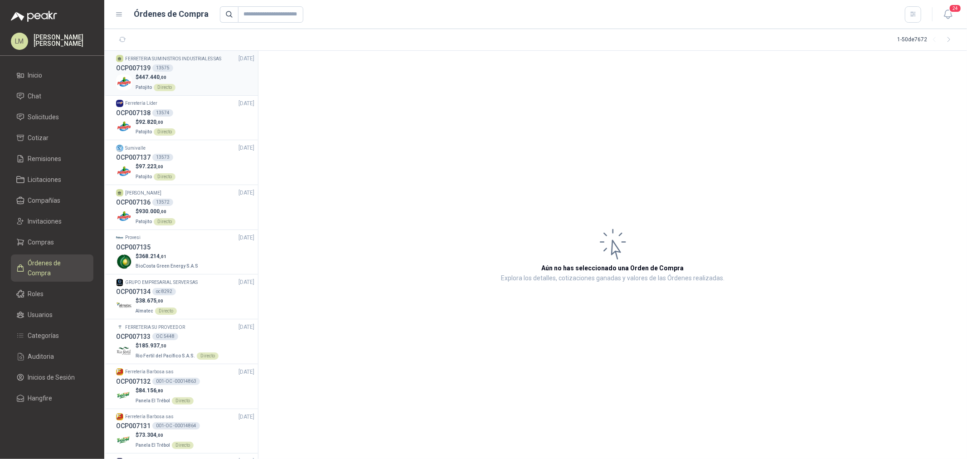
click at [214, 82] on div "$ 447.440 ,00 Patojito Directo" at bounding box center [185, 82] width 138 height 19
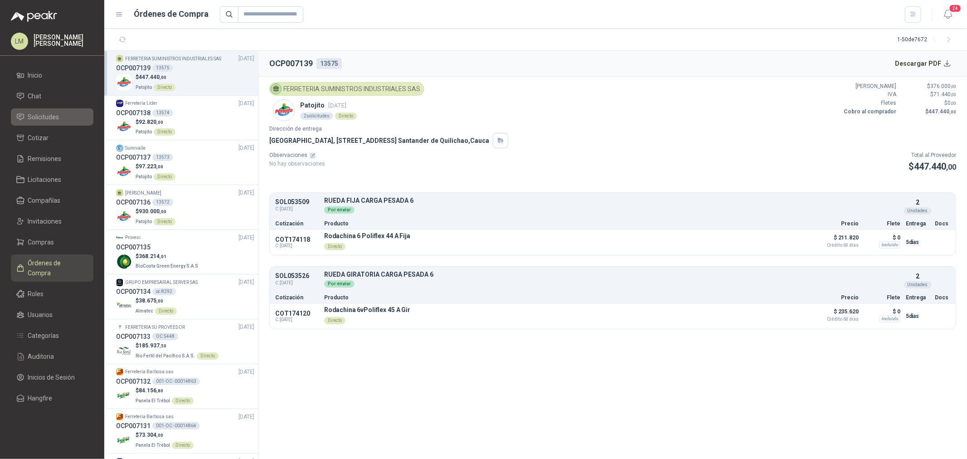
click at [50, 115] on span "Solicitudes" at bounding box center [43, 117] width 31 height 10
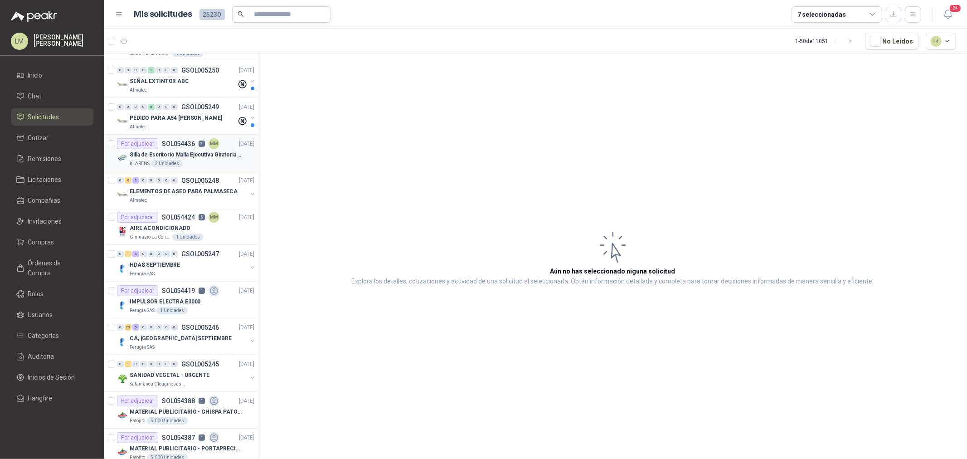
scroll to position [352, 0]
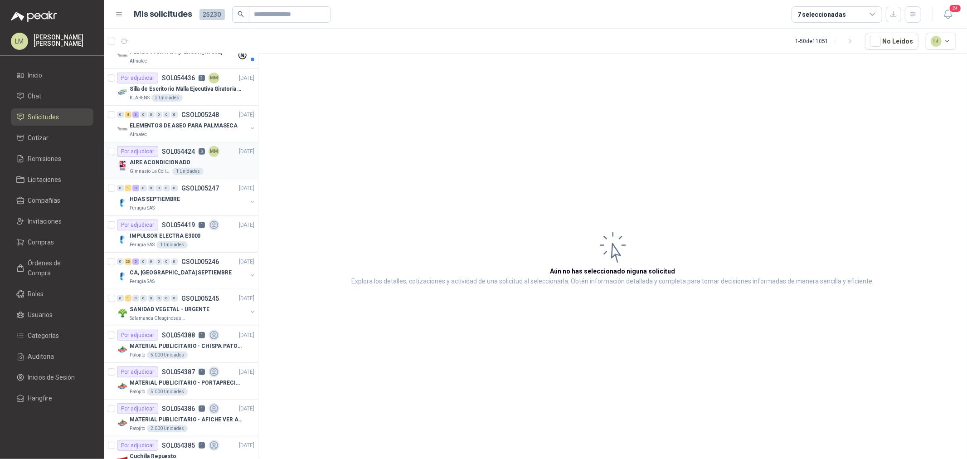
click at [165, 152] on p "SOL054424" at bounding box center [178, 151] width 33 height 6
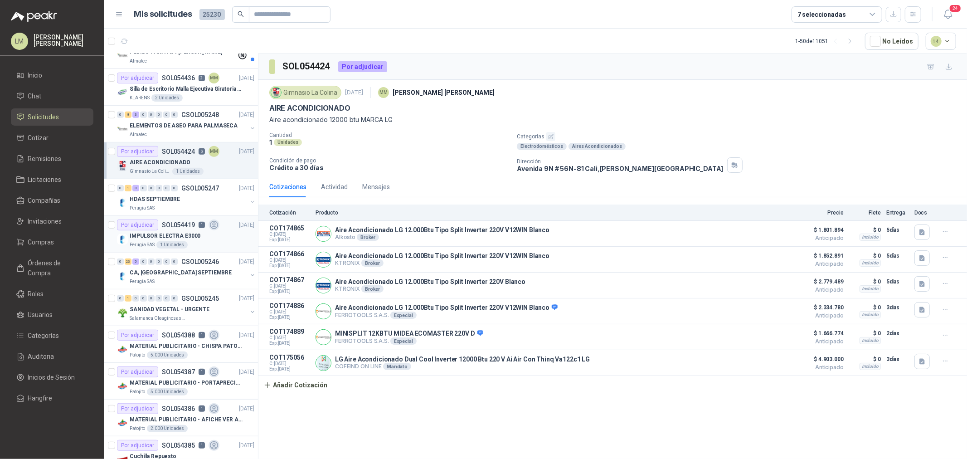
click at [165, 237] on p "IMPULSOR ELECTRA E3000" at bounding box center [165, 236] width 71 height 9
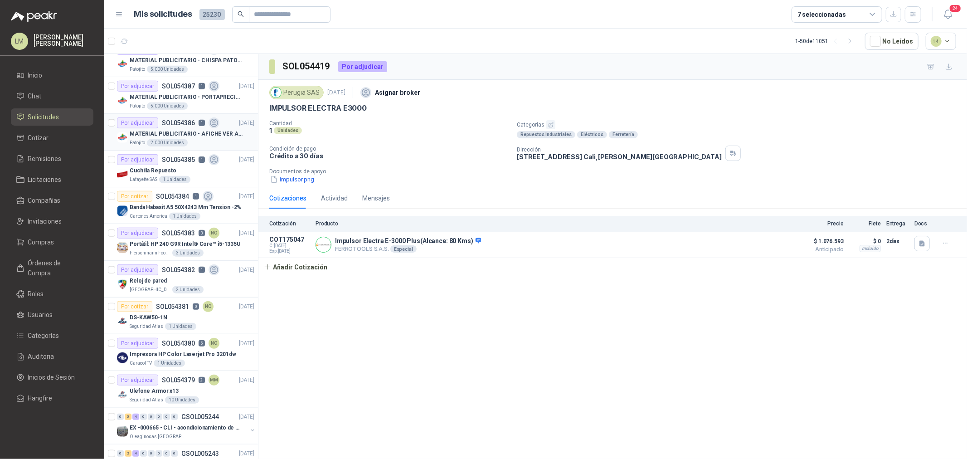
scroll to position [654, 0]
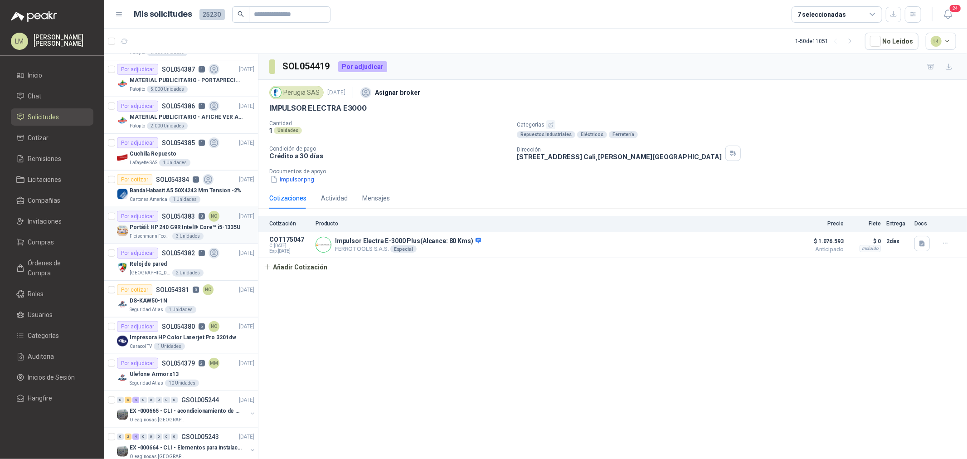
click at [183, 227] on p "Portátil: HP 240 G9R Intel® Core™ i5-1335U" at bounding box center [185, 227] width 111 height 9
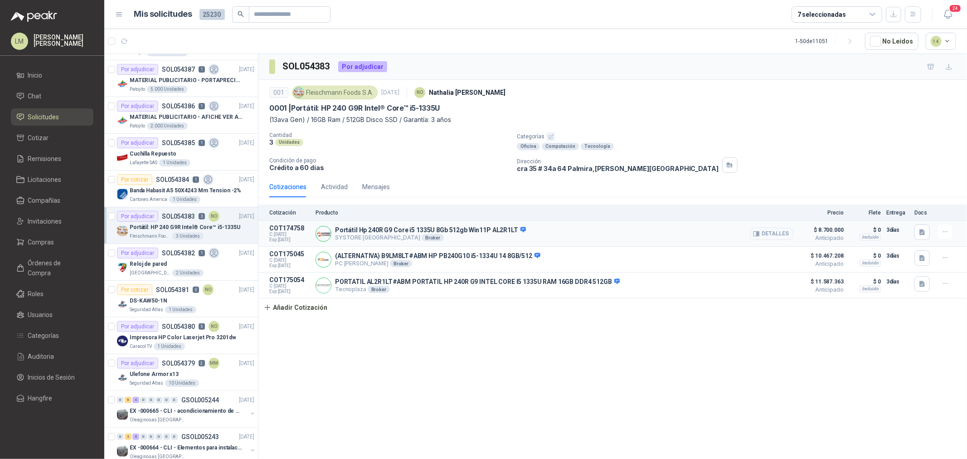
click at [776, 230] on button "Detalles" at bounding box center [771, 233] width 43 height 12
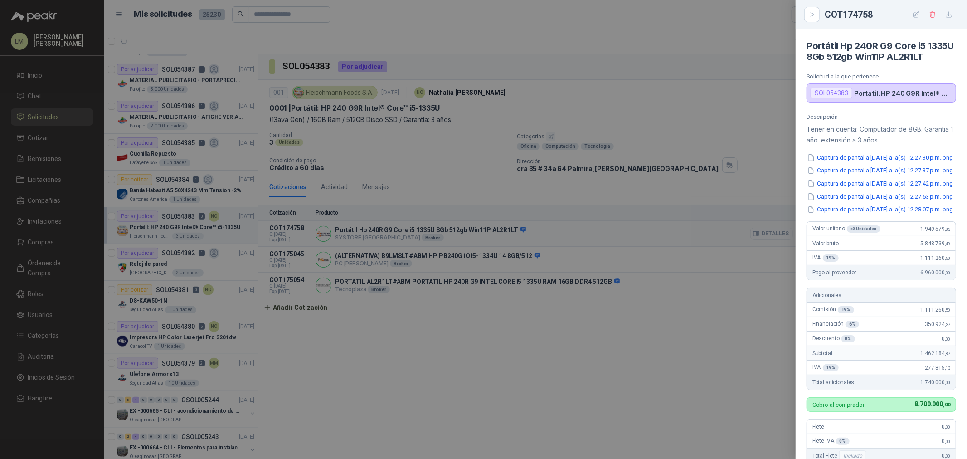
scroll to position [433, 0]
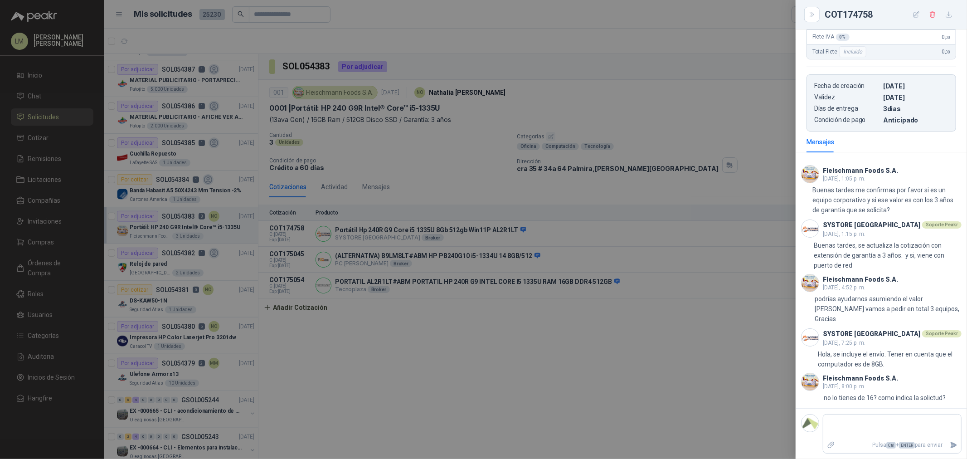
click at [685, 320] on div at bounding box center [483, 229] width 967 height 459
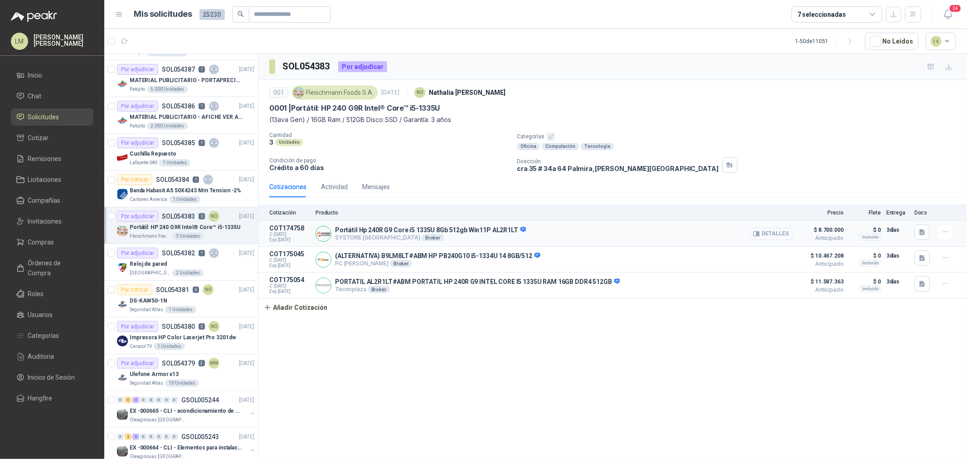
click at [780, 232] on button "Detalles" at bounding box center [771, 233] width 43 height 12
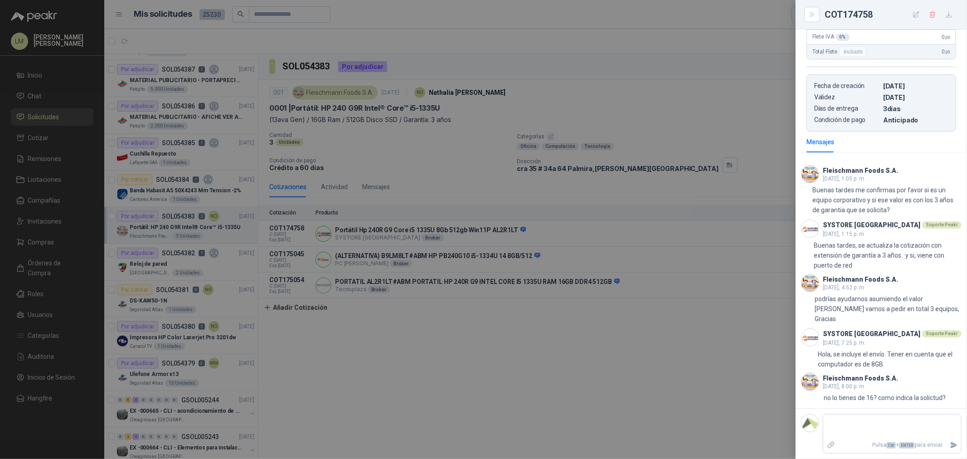
scroll to position [282, 0]
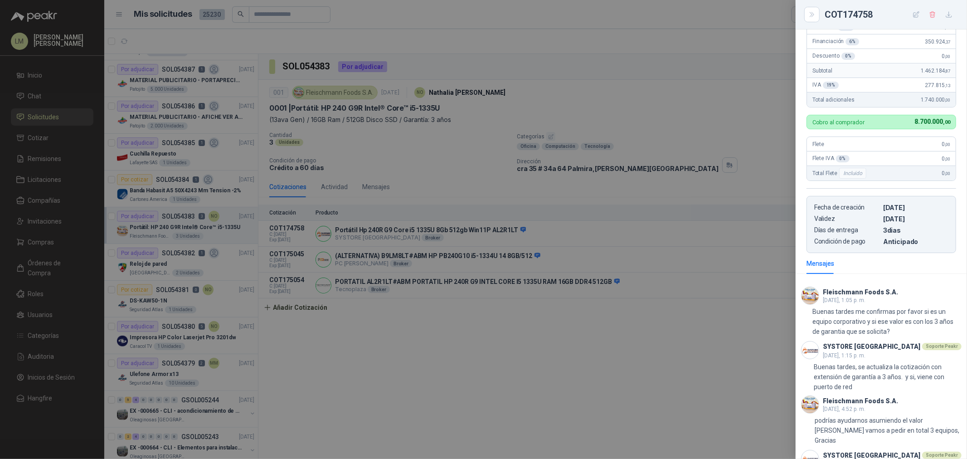
click at [674, 200] on div at bounding box center [483, 229] width 967 height 459
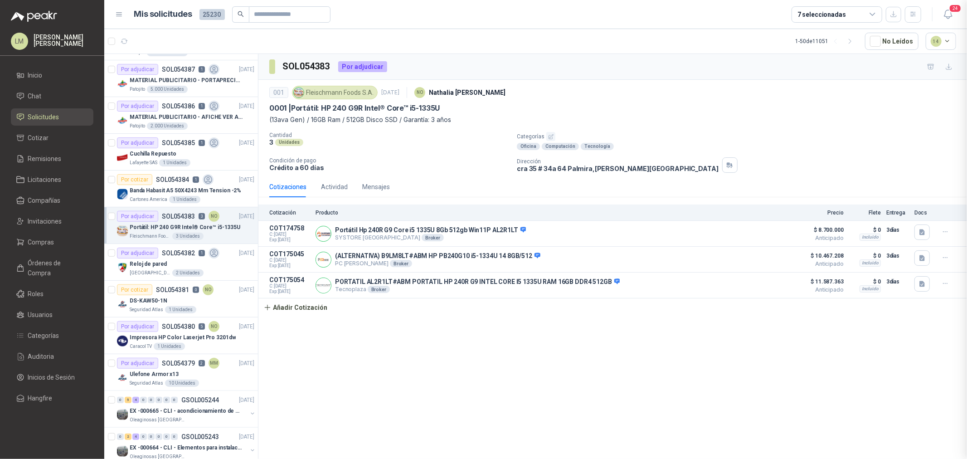
scroll to position [438, 0]
click at [59, 234] on link "Compras" at bounding box center [52, 241] width 82 height 17
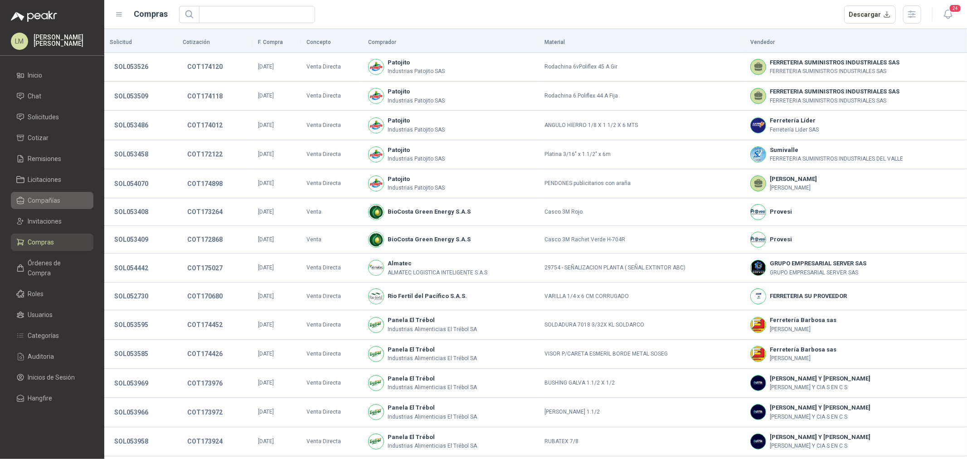
click at [38, 204] on span "Compañías" at bounding box center [44, 200] width 33 height 10
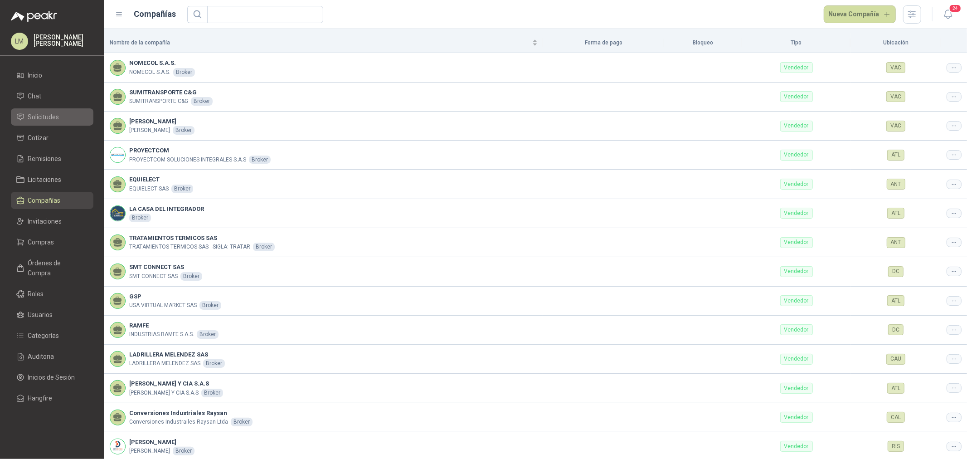
click at [37, 122] on link "Solicitudes" at bounding box center [52, 116] width 82 height 17
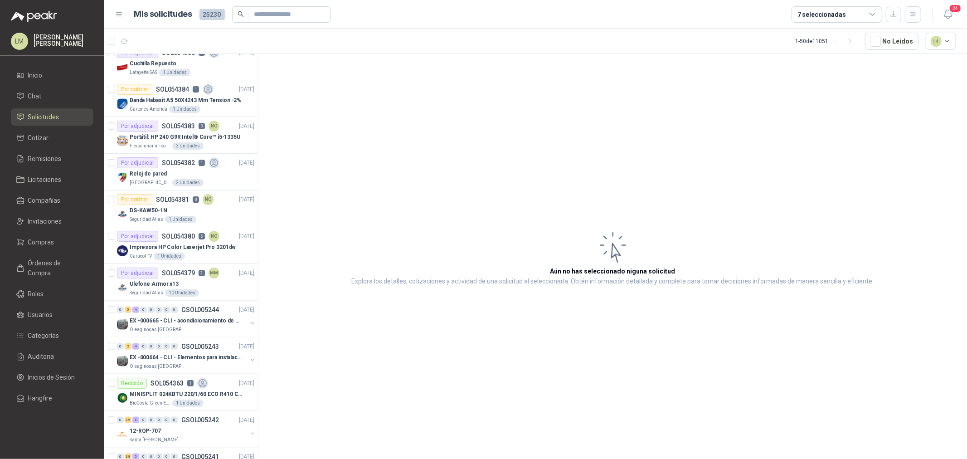
scroll to position [805, 0]
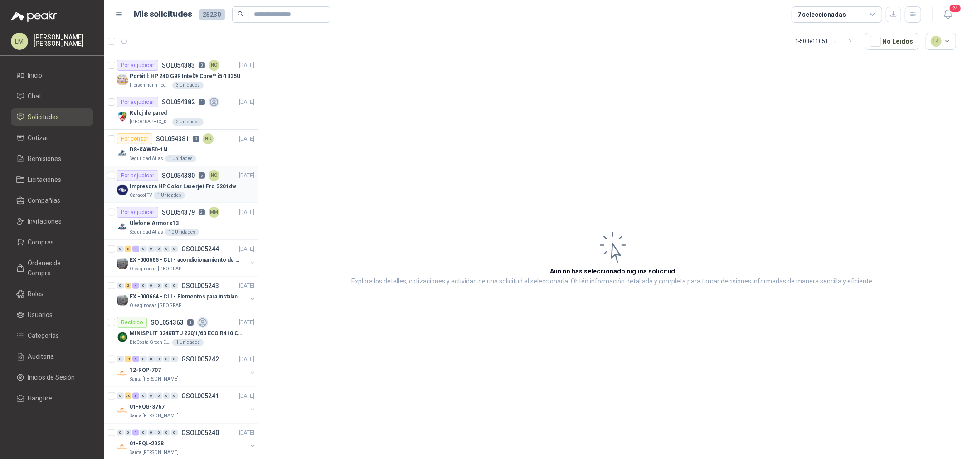
click at [162, 182] on p "Impresora HP Color Laserjet Pro 3201dw" at bounding box center [183, 186] width 106 height 9
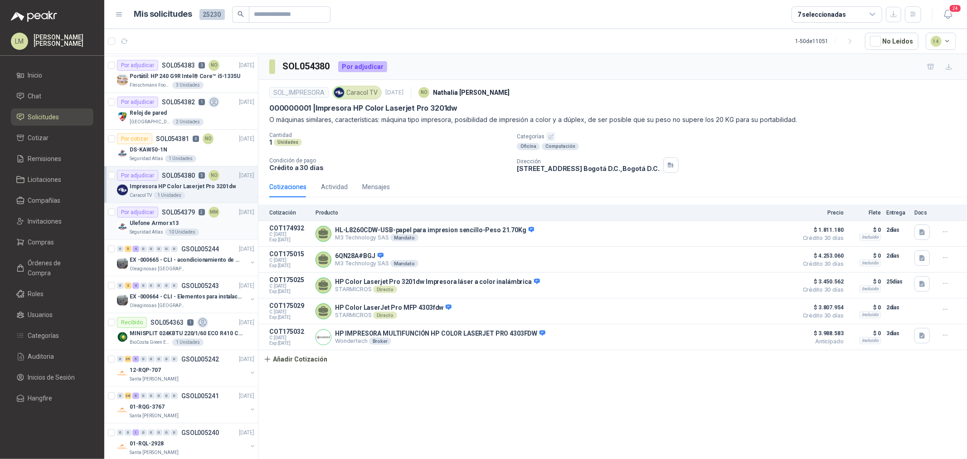
click at [169, 221] on p "Ulefone Armor x13" at bounding box center [154, 223] width 49 height 9
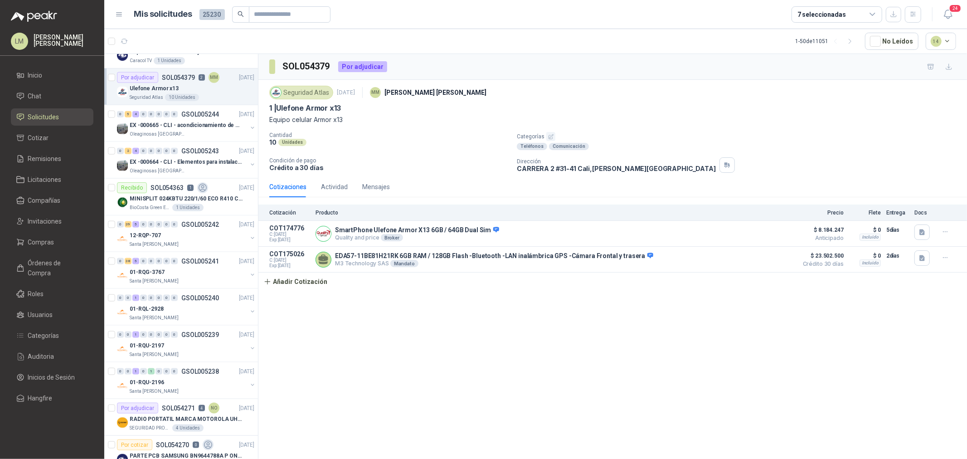
scroll to position [957, 0]
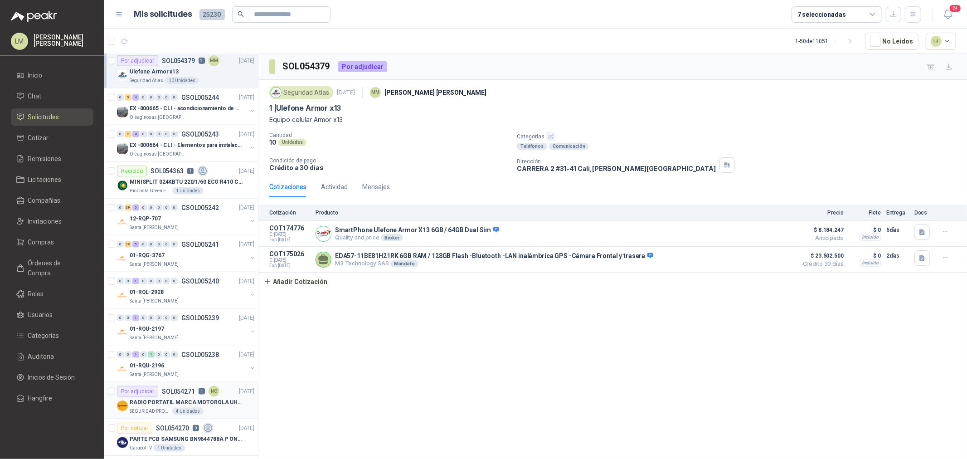
click at [185, 407] on div "RADIO PORTATIL MARCA MOTOROLA UHF SIN PANTALLA CON GPS, INCLUYE: ANTENA, BATERI…" at bounding box center [192, 402] width 125 height 11
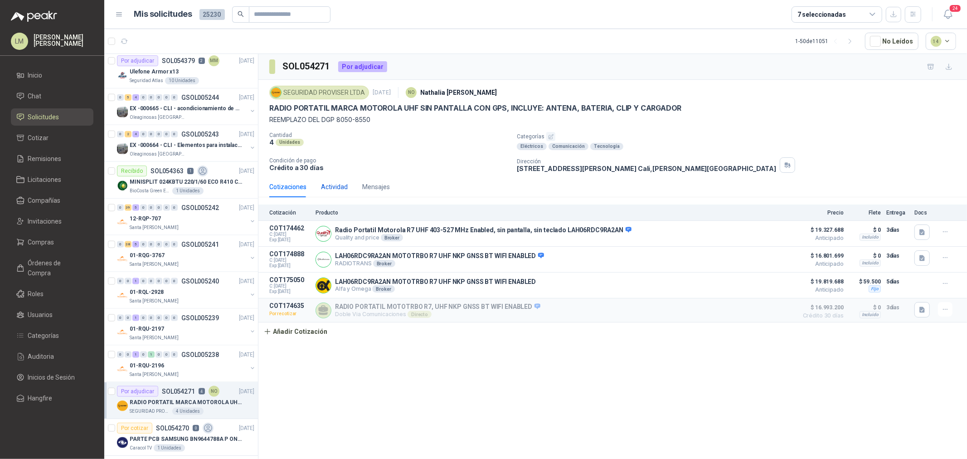
click at [329, 188] on div "Actividad" at bounding box center [334, 187] width 27 height 10
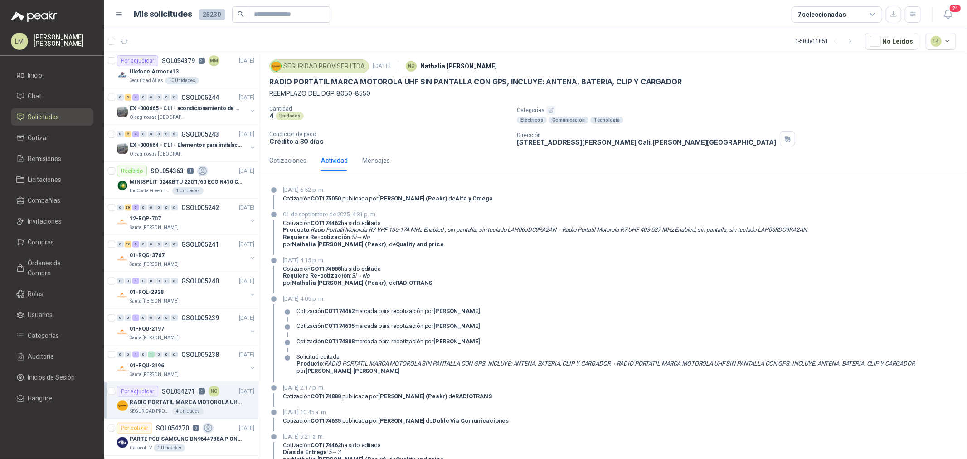
scroll to position [50, 0]
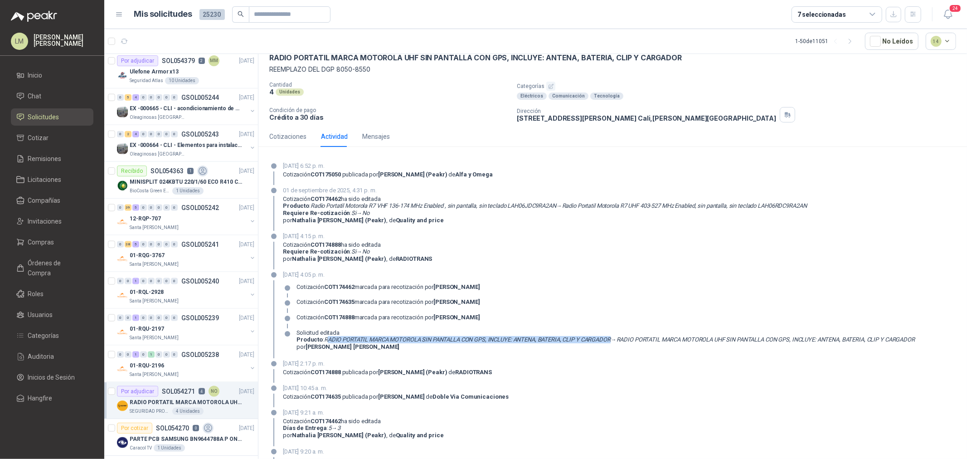
drag, startPoint x: 325, startPoint y: 338, endPoint x: 614, endPoint y: 340, distance: 288.7
click at [614, 340] on p "Producto : RADIO PORTATIL MARCA MOTOROLA SIN PANTALLA CON GPS, INCLUYE: ANTENA,…" at bounding box center [605, 339] width 618 height 7
click at [286, 137] on div "Cotizaciones" at bounding box center [287, 136] width 37 height 10
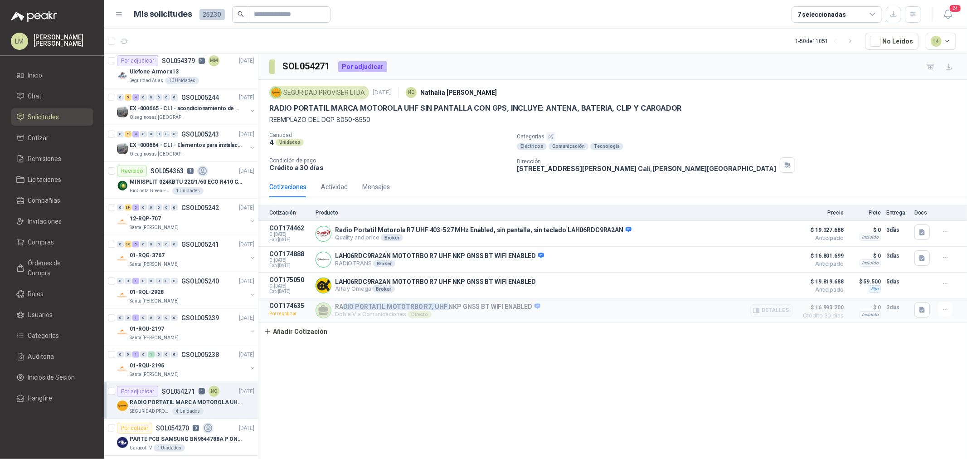
drag, startPoint x: 345, startPoint y: 305, endPoint x: 444, endPoint y: 304, distance: 99.3
click at [444, 304] on p "RADIO PORTATIL MOTOTRBO R7, UHF NKP GNSS BT WIFI ENABLED" at bounding box center [437, 307] width 205 height 8
click at [456, 334] on div "Cotización Producto Precio Flete Entrega Docs COT174462 C: [DATE] Exp: [DATE] R…" at bounding box center [612, 272] width 708 height 136
click at [922, 314] on icon "button" at bounding box center [922, 310] width 8 height 8
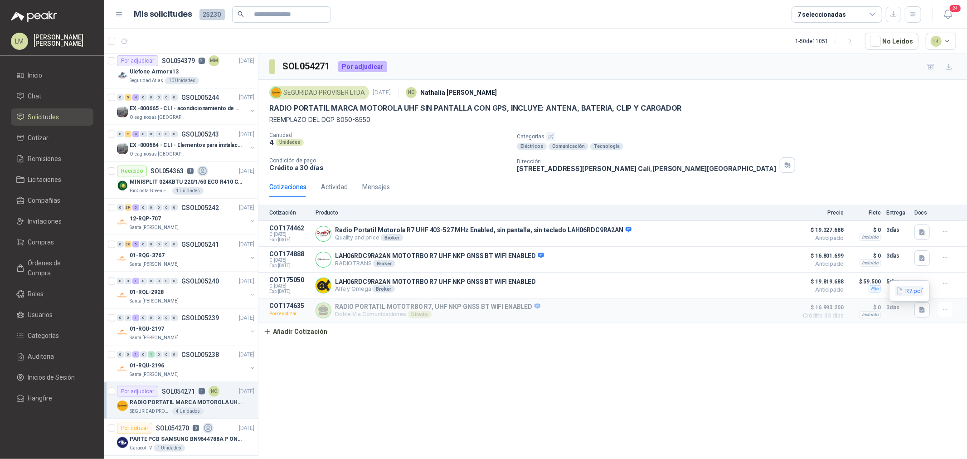
click at [905, 291] on button "R7.pdf" at bounding box center [909, 291] width 29 height 10
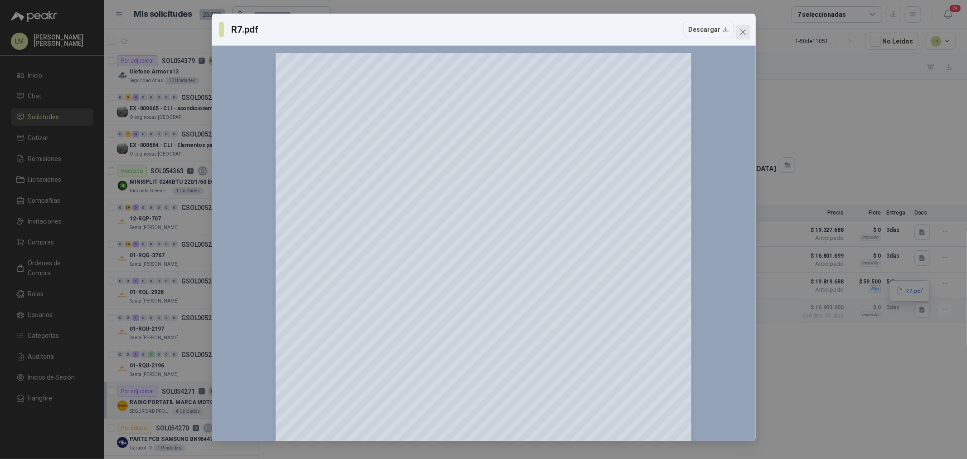
click at [740, 30] on icon "close" at bounding box center [742, 31] width 5 height 5
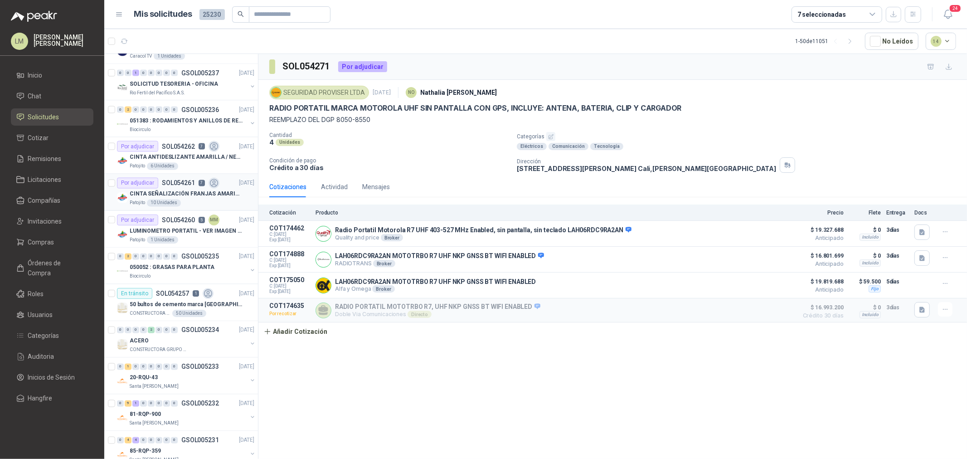
scroll to position [1360, 0]
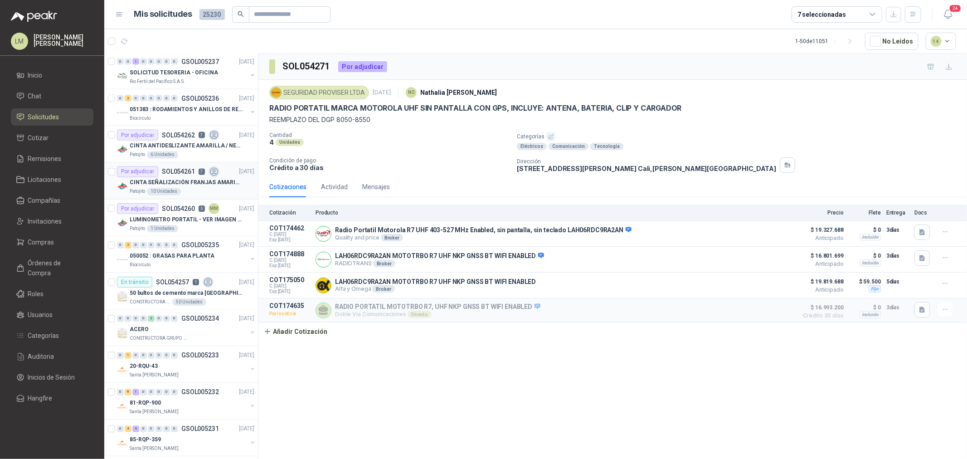
click at [169, 174] on p "SOL054261" at bounding box center [178, 172] width 33 height 6
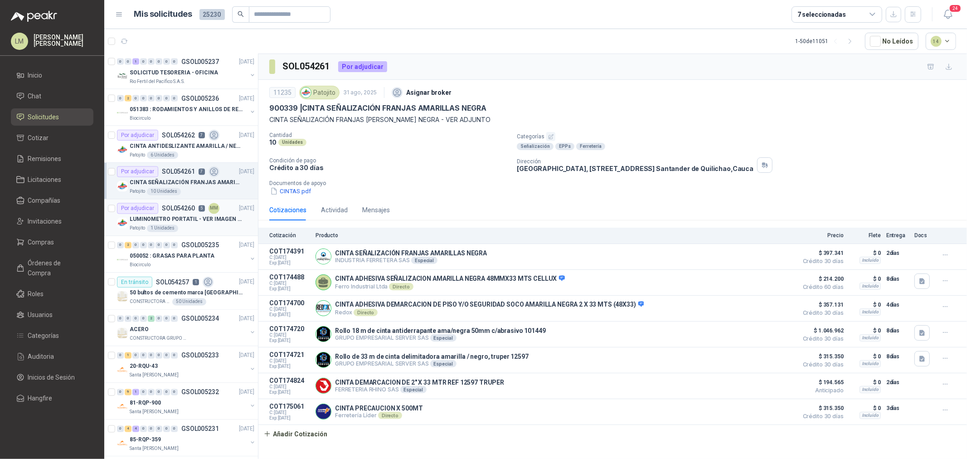
click at [179, 217] on p "LUMINOMETRO PORTATIL - VER IMAGEN ADJUNTA" at bounding box center [186, 219] width 113 height 9
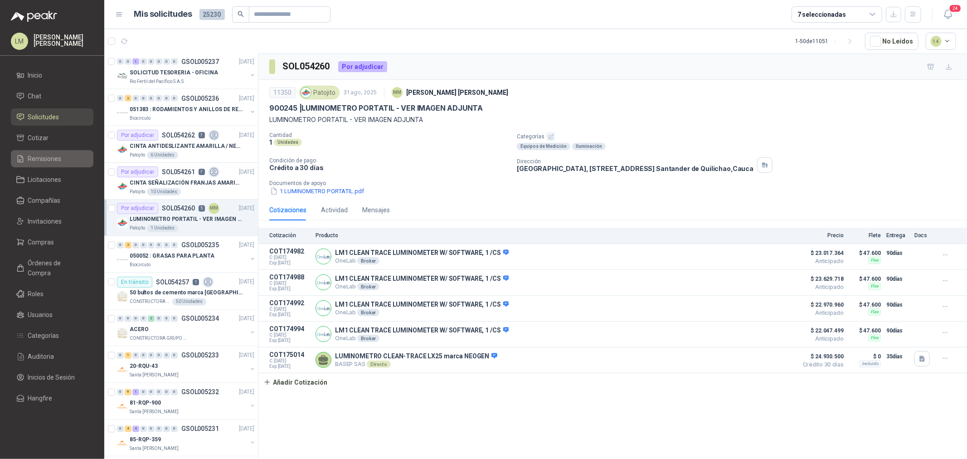
click at [43, 160] on span "Remisiones" at bounding box center [45, 159] width 34 height 10
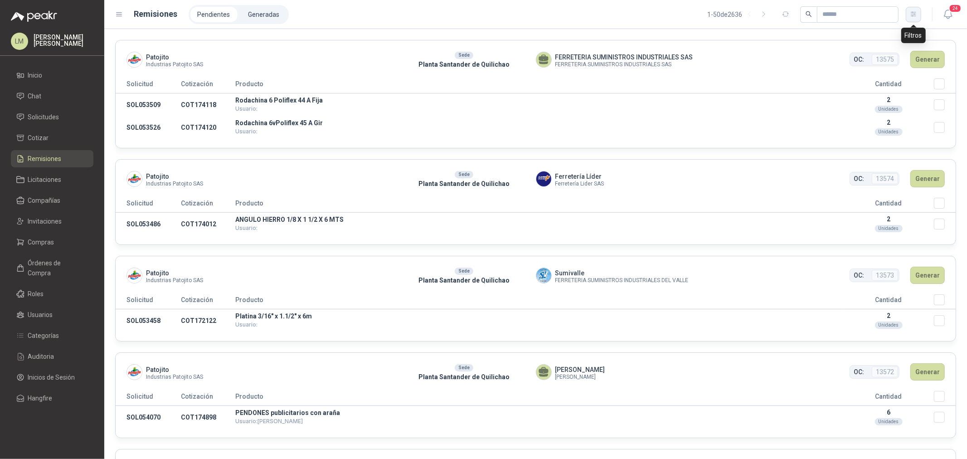
click at [913, 14] on icon "button" at bounding box center [914, 14] width 8 height 8
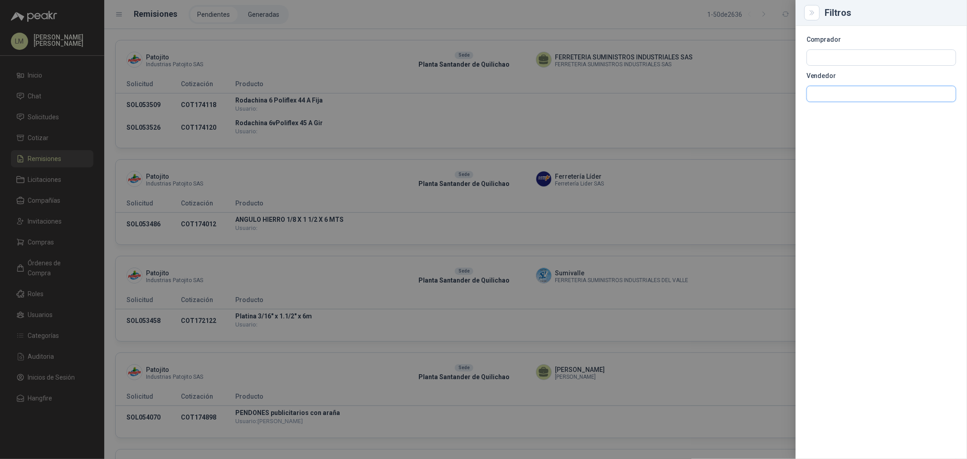
click at [821, 91] on input "text" at bounding box center [881, 93] width 149 height 15
type input "****"
click at [847, 116] on span "NIT : 18157464" at bounding box center [841, 118] width 29 height 5
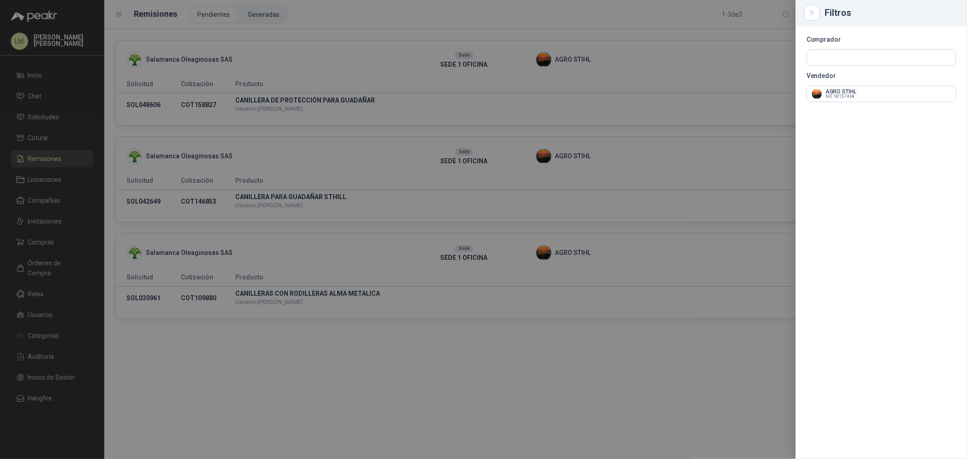
click at [595, 25] on div at bounding box center [483, 229] width 967 height 459
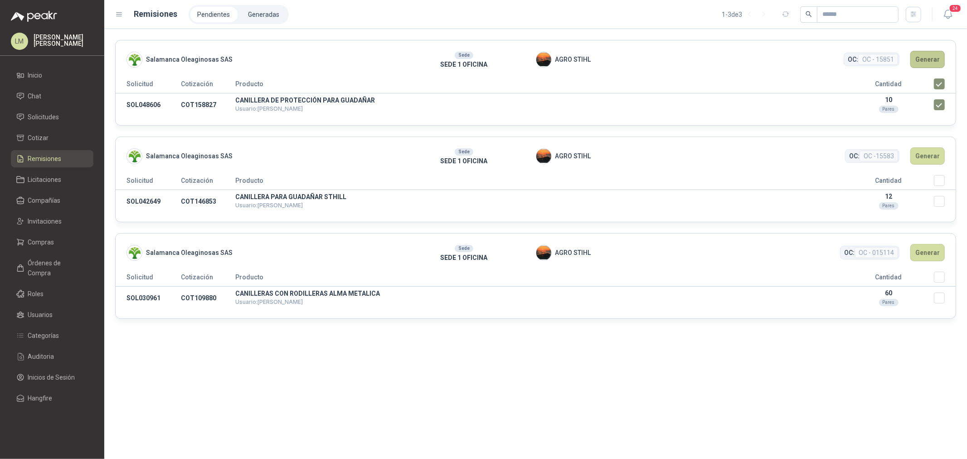
click at [933, 55] on button "Generar" at bounding box center [927, 59] width 34 height 17
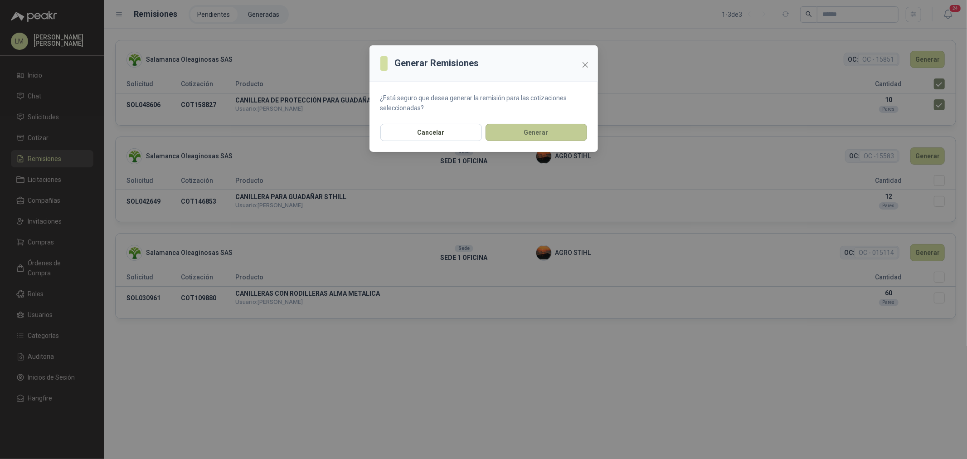
click at [547, 133] on button "Generar" at bounding box center [536, 132] width 102 height 17
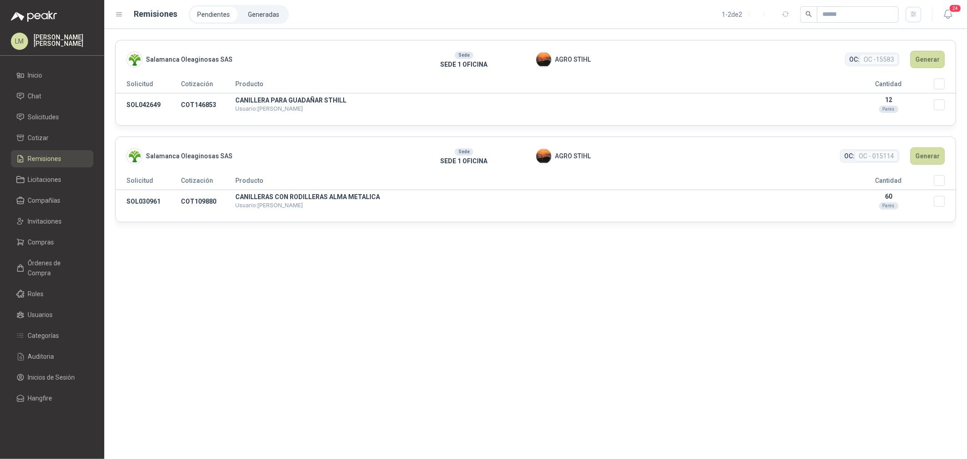
click at [258, 23] on ul "Pendientes Generadas" at bounding box center [239, 14] width 100 height 19
click at [265, 11] on li "Generadas" at bounding box center [264, 14] width 46 height 15
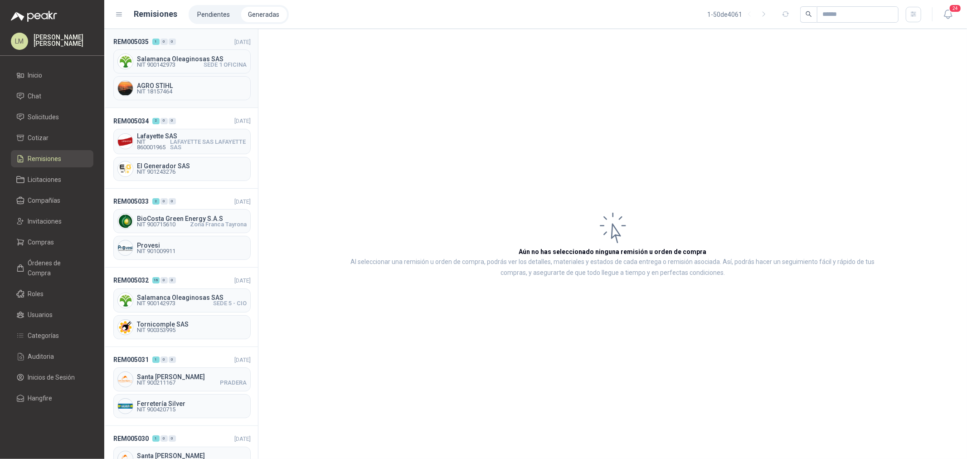
click at [155, 59] on span "Salamanca Oleaginosas SAS" at bounding box center [192, 59] width 110 height 6
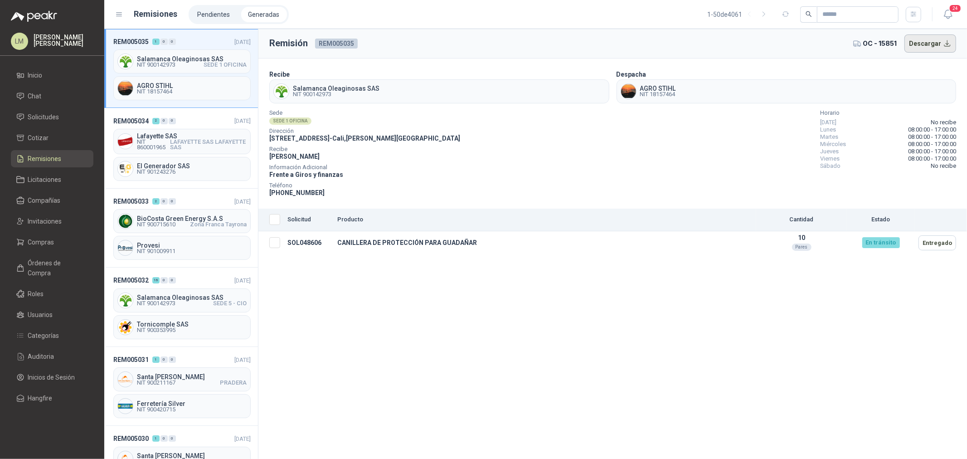
click at [920, 50] on button "Descargar" at bounding box center [930, 43] width 52 height 18
click at [41, 240] on span "Compras" at bounding box center [41, 242] width 26 height 10
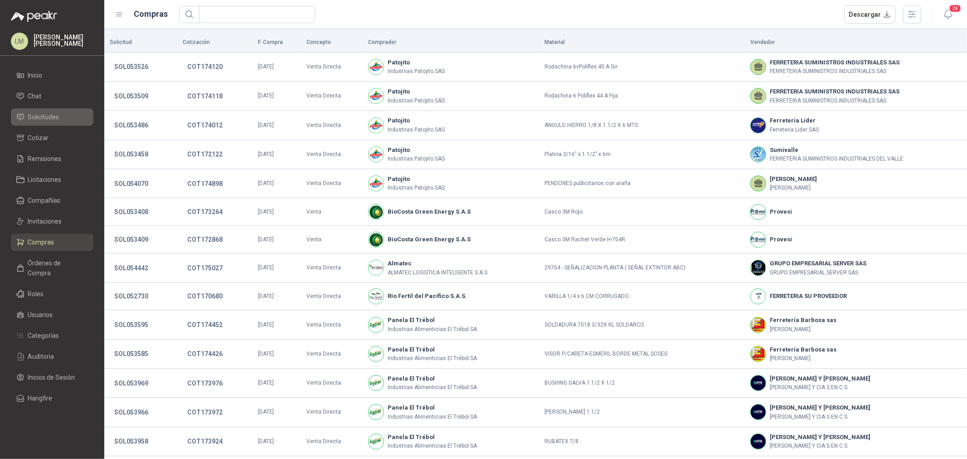
click at [53, 118] on span "Solicitudes" at bounding box center [43, 117] width 31 height 10
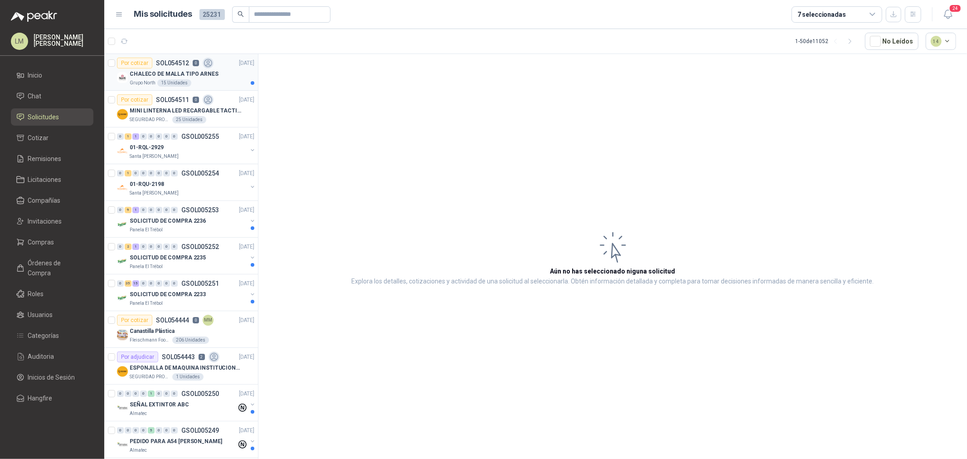
click at [153, 79] on p "Grupo North" at bounding box center [143, 82] width 26 height 7
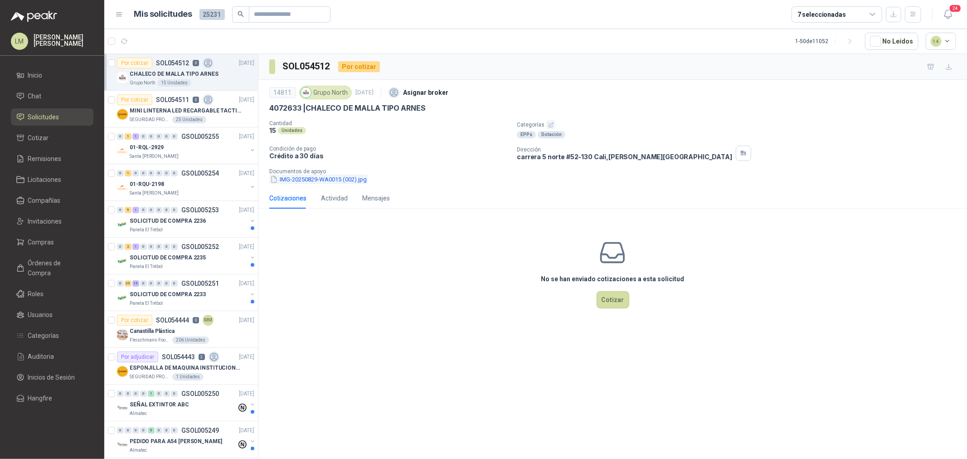
click at [309, 180] on button "IMG-20250829-WA0015 (002).jpg" at bounding box center [318, 179] width 98 height 10
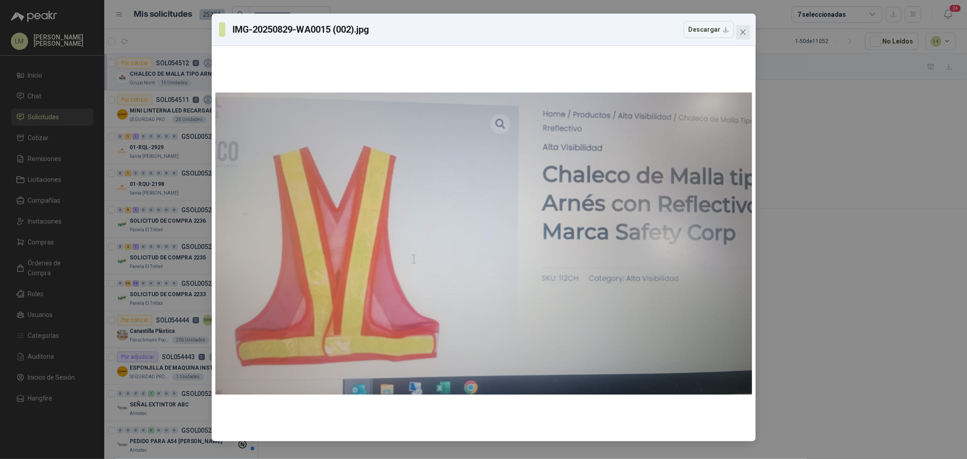
click at [742, 32] on icon "close" at bounding box center [742, 31] width 5 height 5
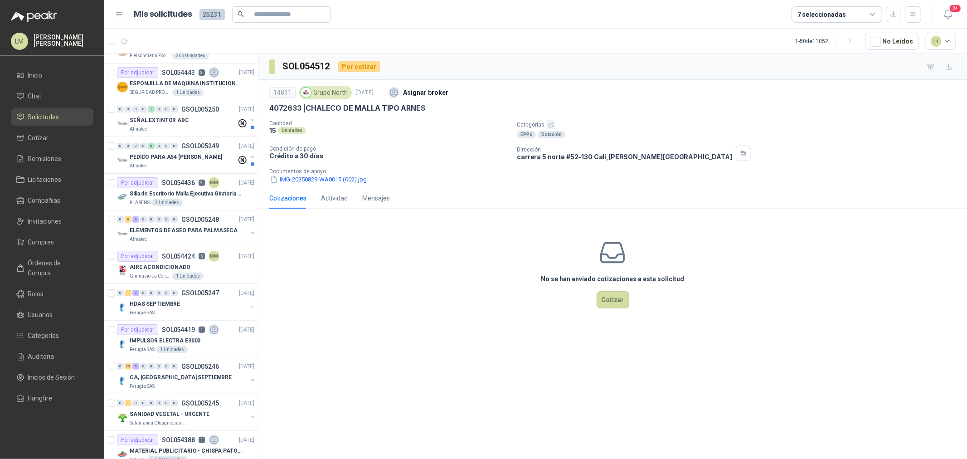
scroll to position [302, 0]
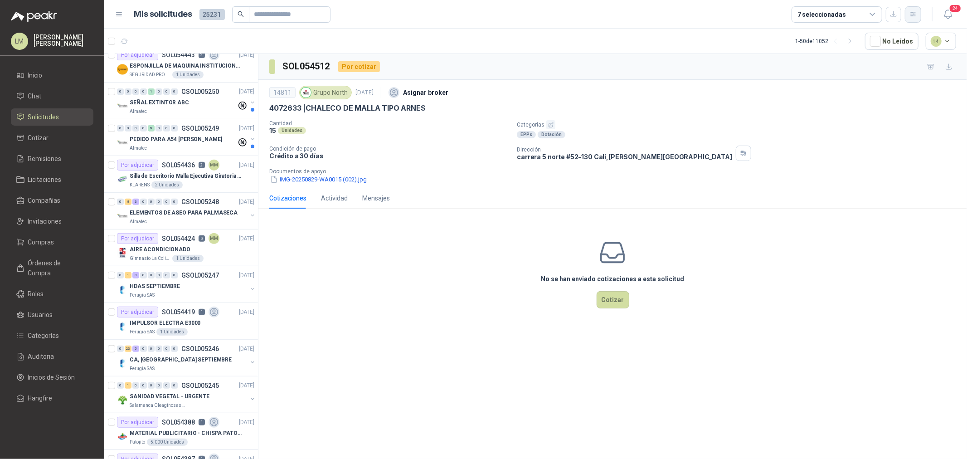
click at [913, 21] on button "button" at bounding box center [913, 14] width 16 height 16
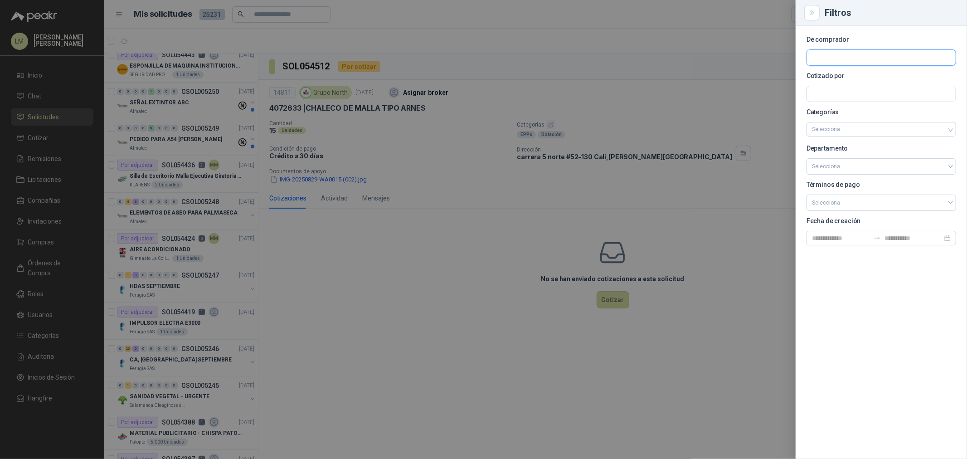
click at [848, 61] on input "text" at bounding box center [881, 57] width 149 height 15
type input "****"
click at [847, 82] on span "Fundación [PERSON_NAME] -" at bounding box center [856, 82] width 59 height 5
click at [619, 63] on div at bounding box center [483, 229] width 967 height 459
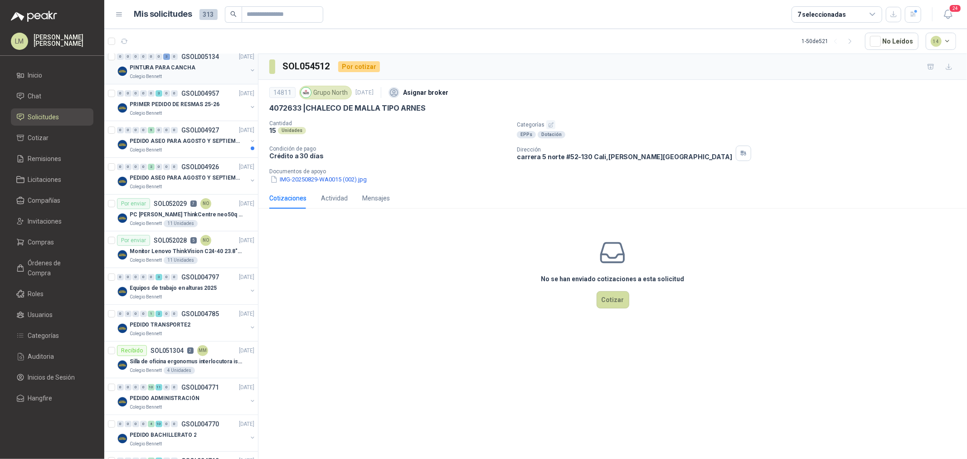
scroll to position [0, 0]
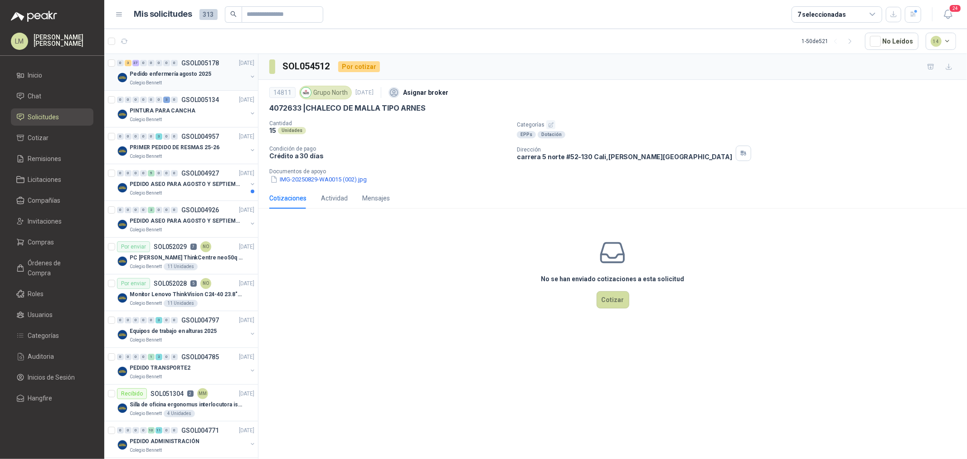
click at [249, 75] on button "button" at bounding box center [252, 76] width 7 height 7
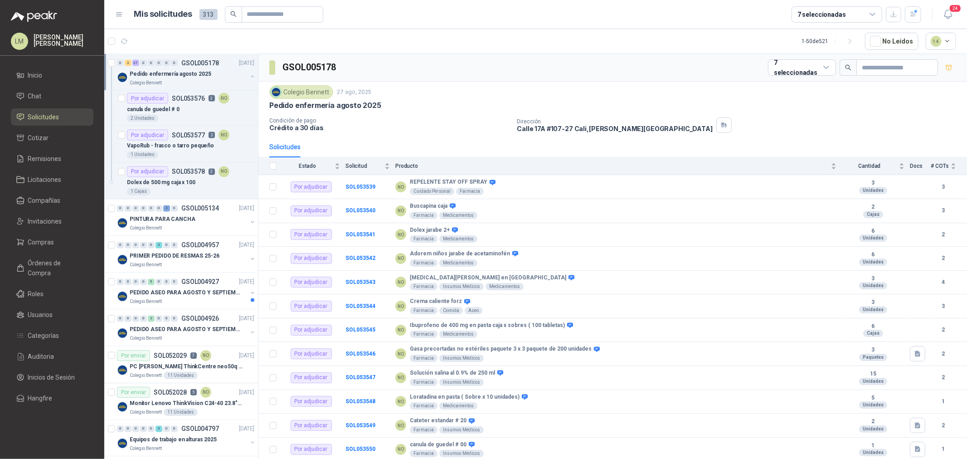
scroll to position [1258, 0]
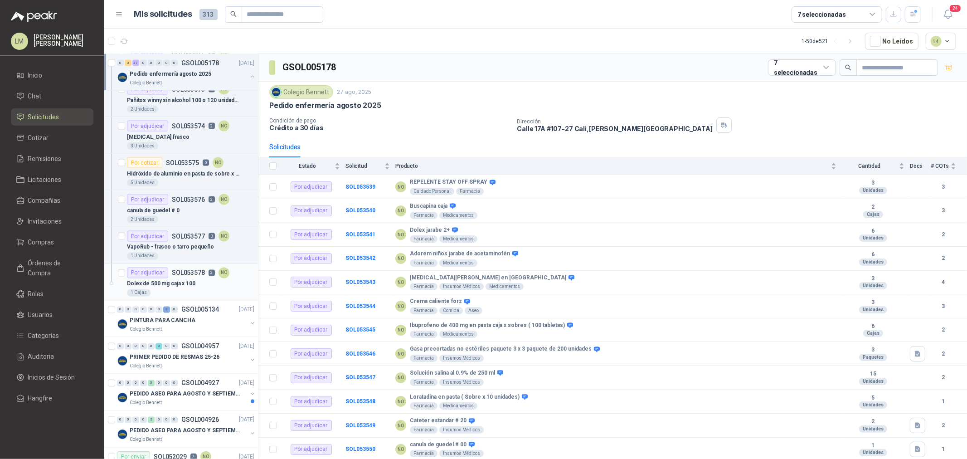
click at [160, 284] on p "Dolex de 500 mg caja x 100" at bounding box center [161, 284] width 68 height 9
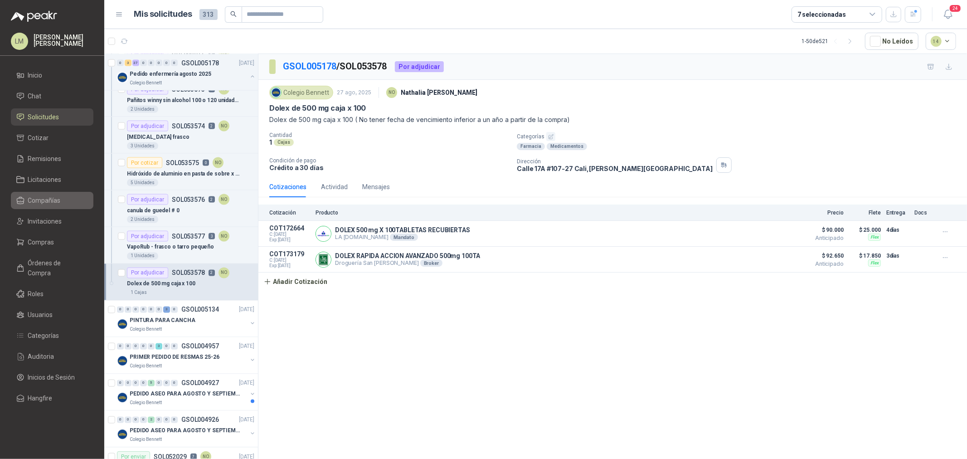
click at [51, 202] on span "Compañías" at bounding box center [44, 200] width 33 height 10
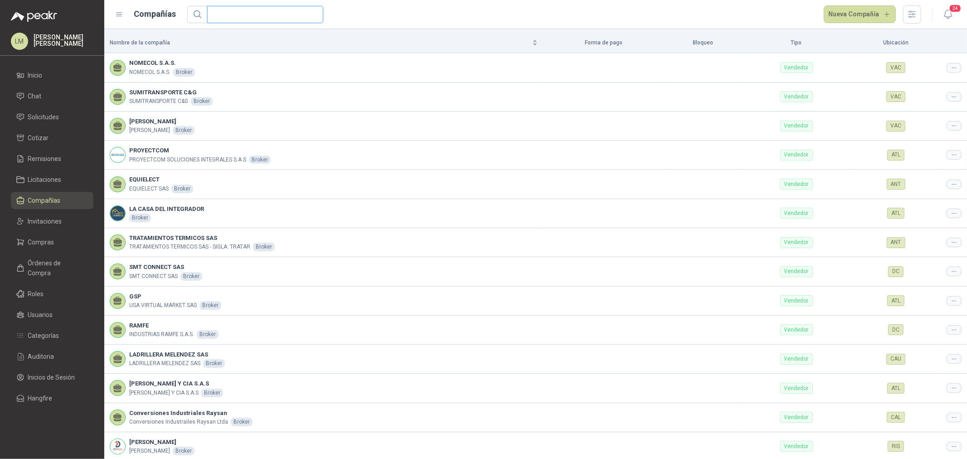
click at [229, 15] on input "text" at bounding box center [262, 14] width 98 height 16
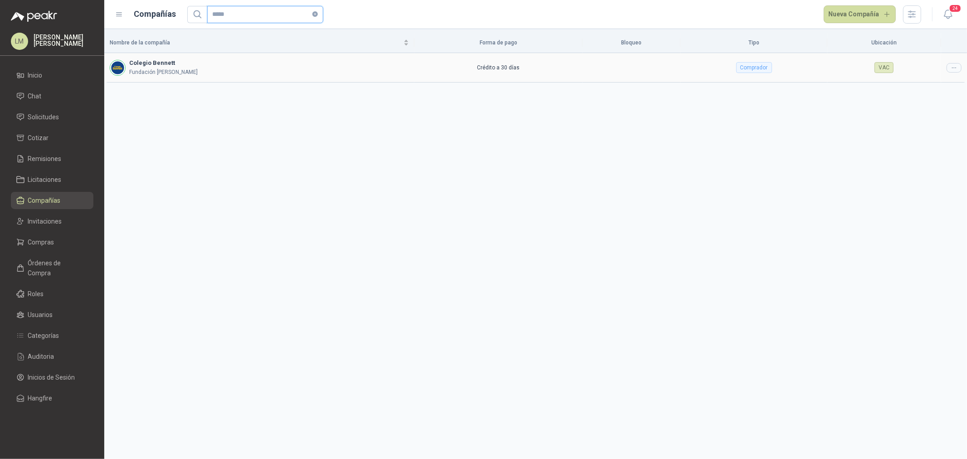
type input "*****"
click at [953, 72] on div at bounding box center [953, 68] width 15 height 10
click at [944, 84] on span "Editar compañía" at bounding box center [930, 83] width 47 height 10
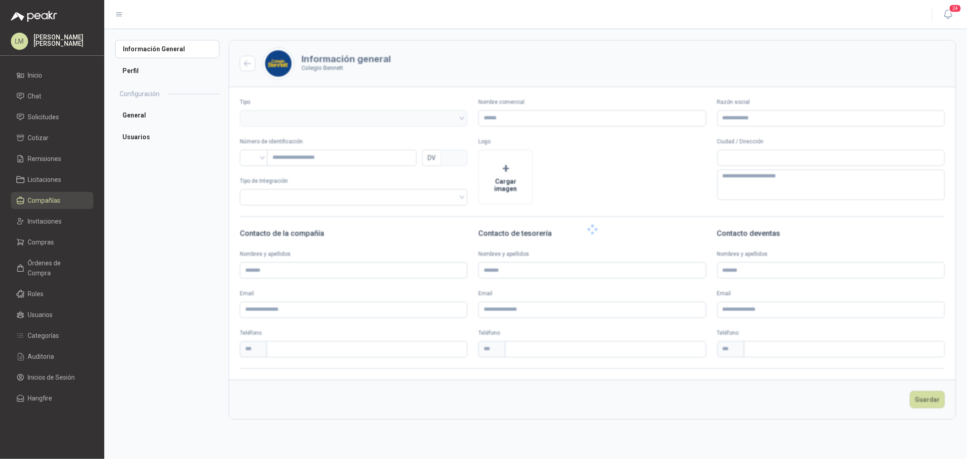
type input "**********"
type input "*********"
type input "*"
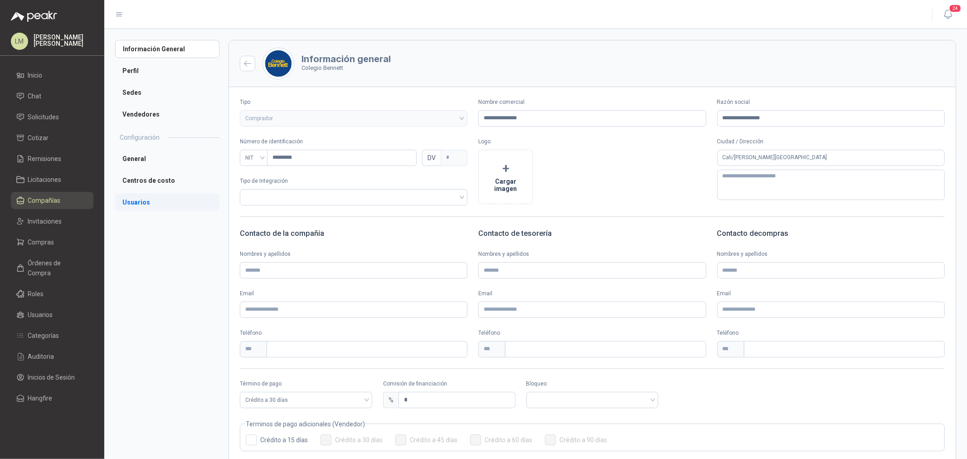
click at [134, 210] on li "Usuarios" at bounding box center [167, 202] width 104 height 18
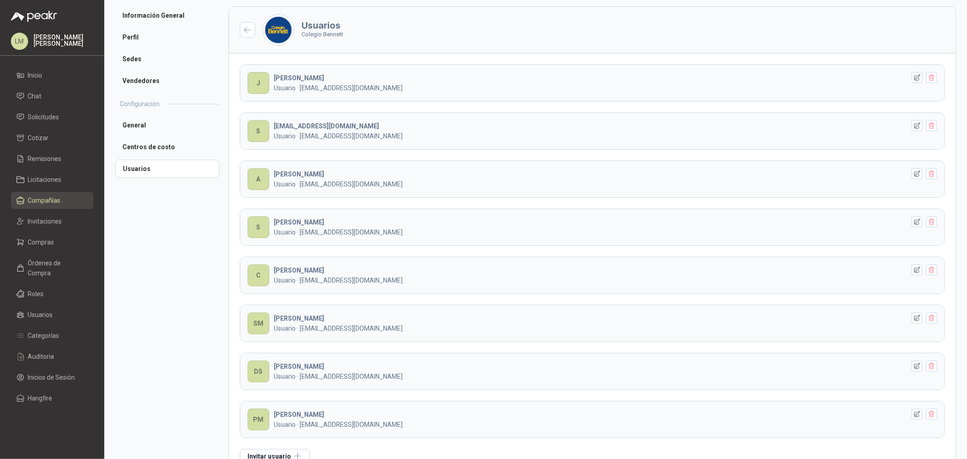
scroll to position [60, 0]
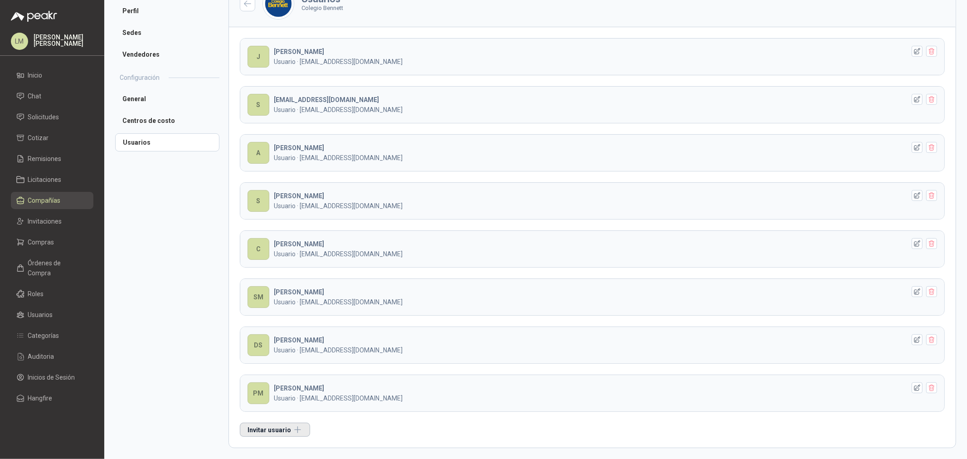
click at [282, 426] on button "Invitar usuario" at bounding box center [275, 429] width 70 height 14
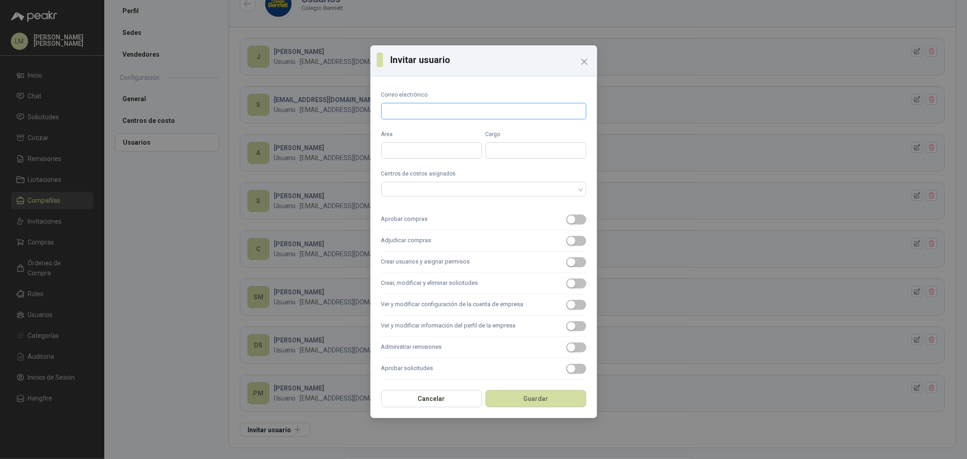
click at [415, 115] on input "Correo electrónico" at bounding box center [483, 111] width 205 height 16
click at [431, 189] on div at bounding box center [479, 189] width 192 height 6
type input "**********"
click at [425, 208] on div "Enfermería" at bounding box center [479, 207] width 183 height 10
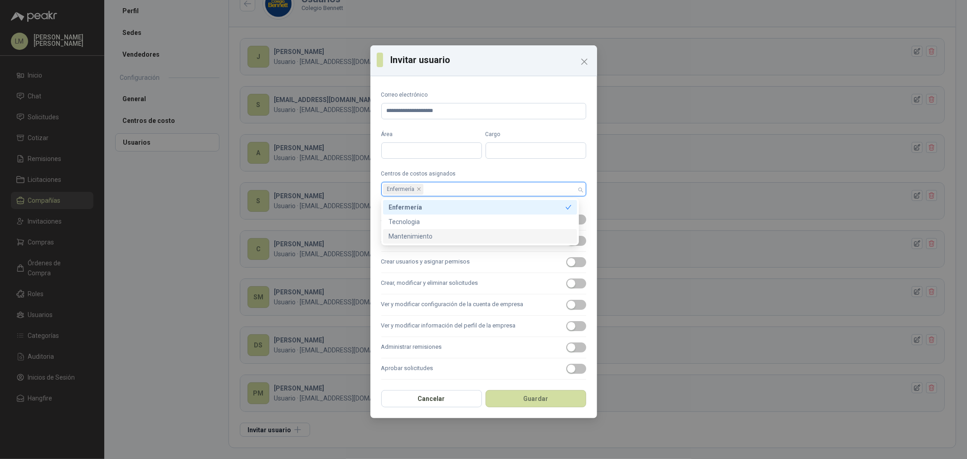
click at [528, 250] on label "Adjudicar compras" at bounding box center [483, 240] width 205 height 21
click at [566, 246] on button "Adjudicar compras" at bounding box center [576, 241] width 20 height 10
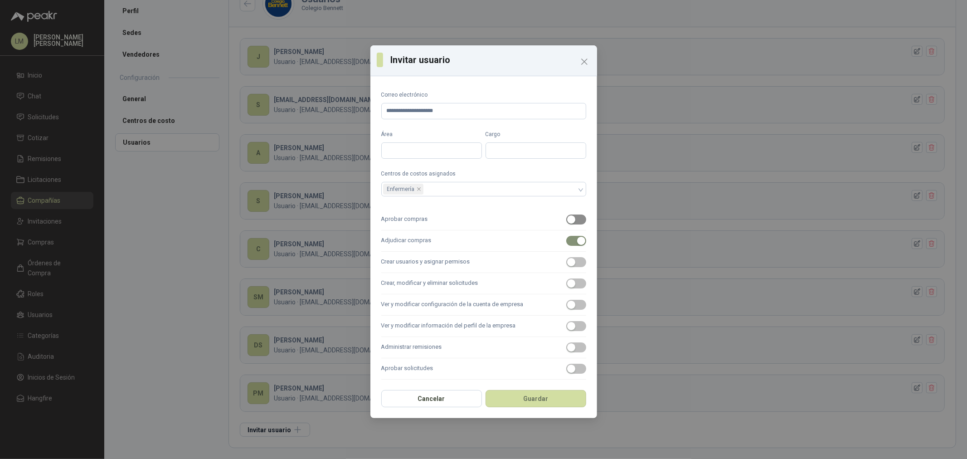
click at [572, 223] on span "button" at bounding box center [576, 219] width 20 height 10
click at [569, 257] on span "button" at bounding box center [576, 262] width 20 height 10
click at [571, 278] on span "button" at bounding box center [576, 283] width 20 height 10
click at [568, 310] on label "Ver y modificar configuración de la cuenta de empresa" at bounding box center [483, 304] width 205 height 21
click at [568, 310] on button "Ver y modificar configuración de la cuenta de empresa" at bounding box center [576, 305] width 20 height 10
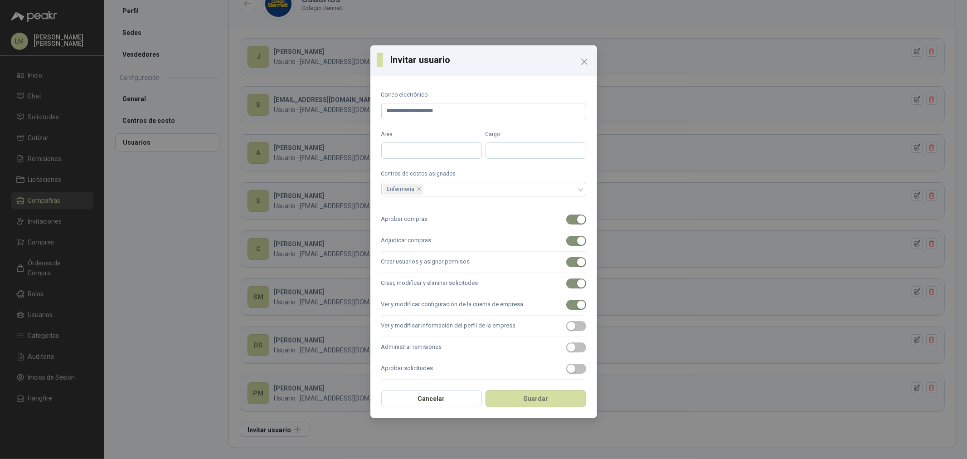
click at [567, 318] on label "Ver y modificar información del perfil de la empresa" at bounding box center [483, 325] width 205 height 21
click at [567, 321] on button "Ver y modificar información del perfil de la empresa" at bounding box center [576, 326] width 20 height 10
click at [565, 359] on label "Aprobar solicitudes" at bounding box center [483, 368] width 205 height 21
click at [566, 363] on button "Aprobar solicitudes" at bounding box center [576, 368] width 20 height 10
click at [568, 347] on button "Administrar remisiones" at bounding box center [576, 347] width 20 height 10
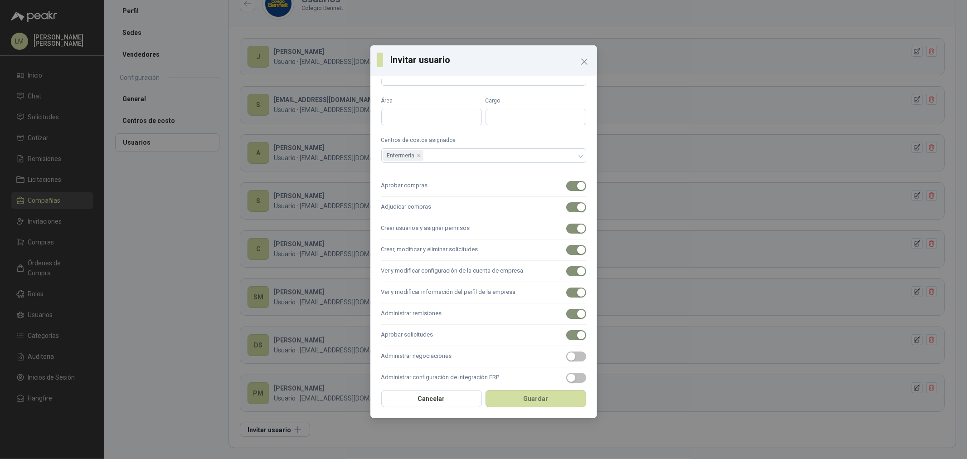
scroll to position [66, 0]
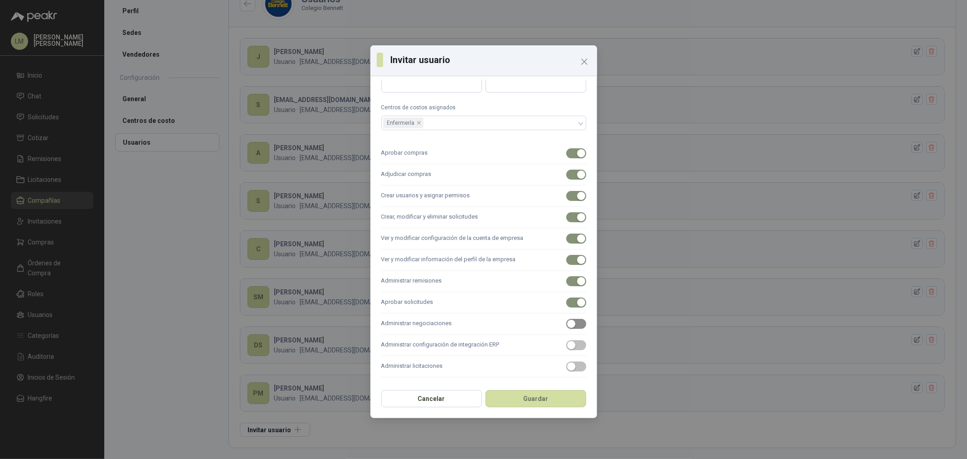
click at [567, 323] on div "button" at bounding box center [571, 323] width 8 height 8
click at [567, 348] on div "button" at bounding box center [571, 345] width 8 height 8
click at [531, 394] on button "Guardar" at bounding box center [535, 398] width 101 height 17
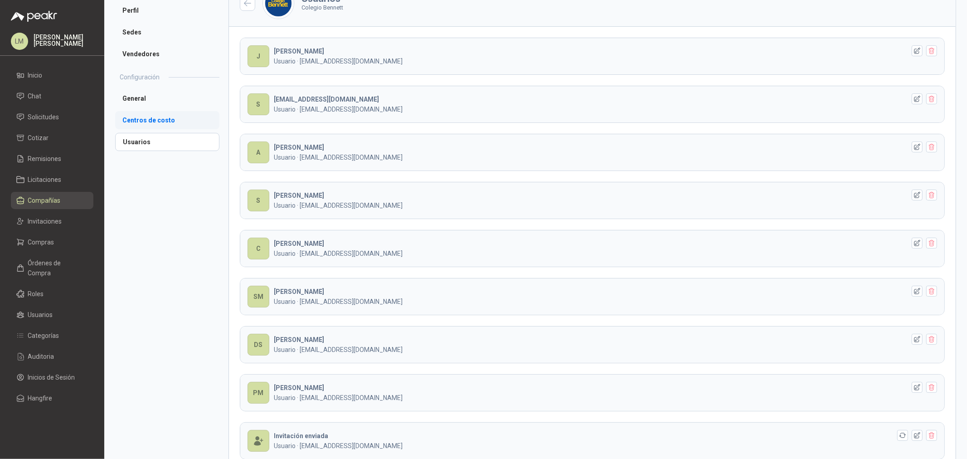
click at [144, 117] on li "Centros de costo" at bounding box center [167, 120] width 104 height 18
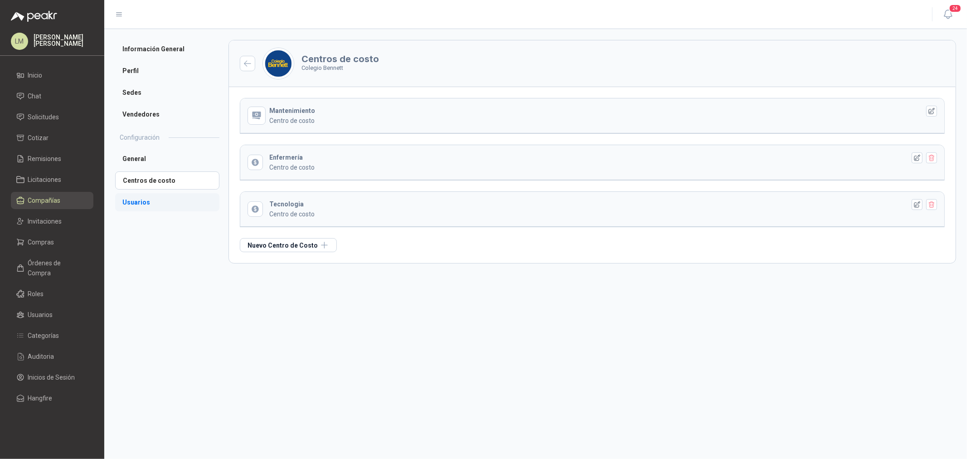
click at [144, 196] on li "Usuarios" at bounding box center [167, 202] width 104 height 18
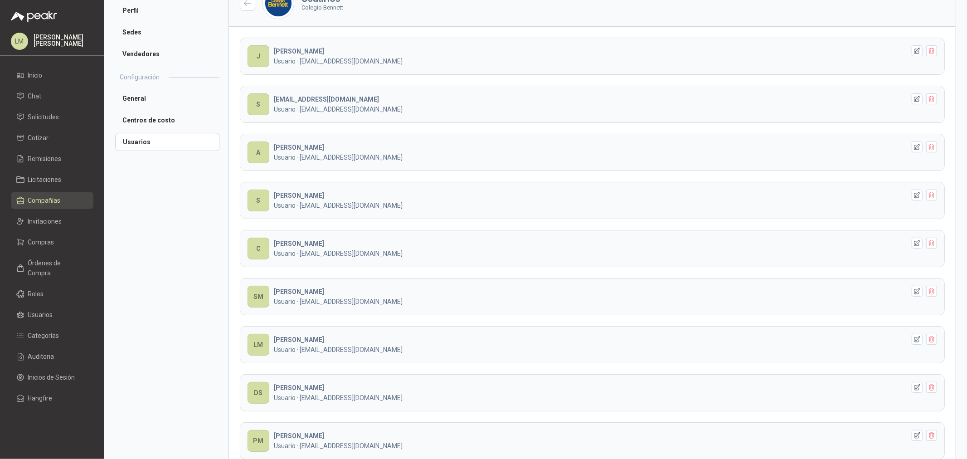
scroll to position [109, 0]
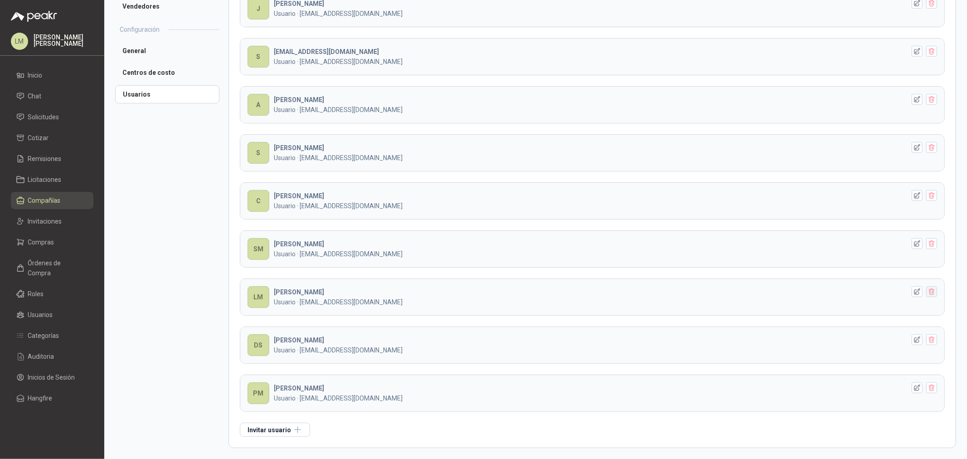
click at [928, 291] on icon "button" at bounding box center [932, 292] width 8 height 8
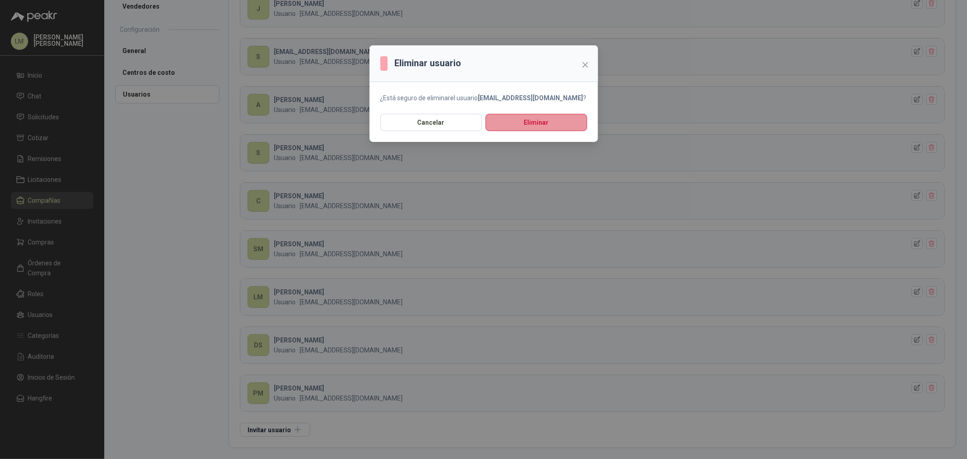
click at [518, 120] on button "Eliminar" at bounding box center [536, 122] width 102 height 17
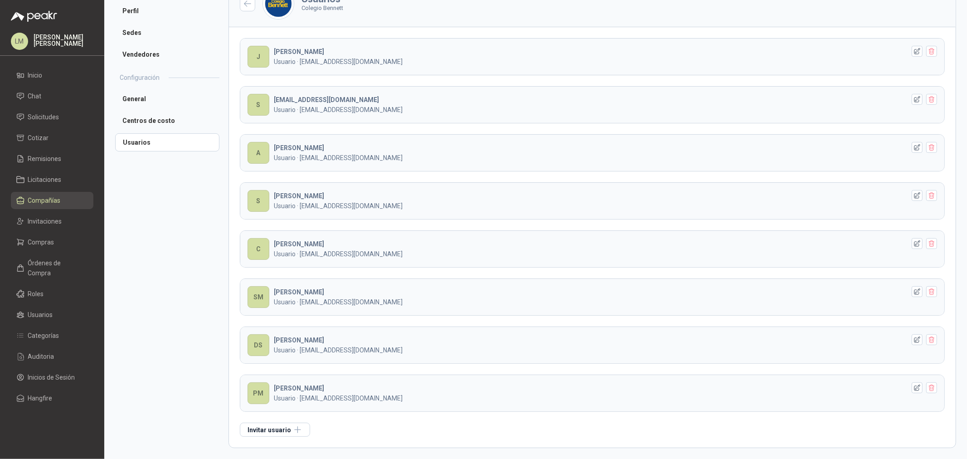
scroll to position [0, 0]
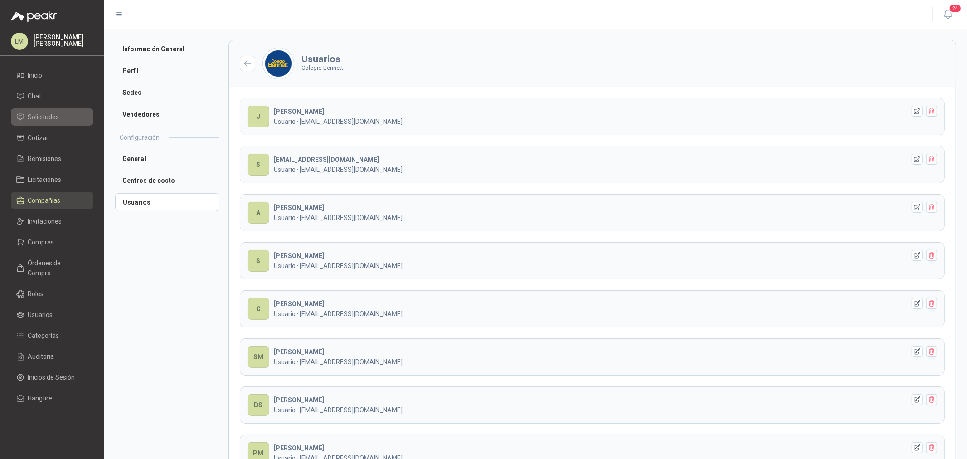
click at [53, 115] on span "Solicitudes" at bounding box center [43, 117] width 31 height 10
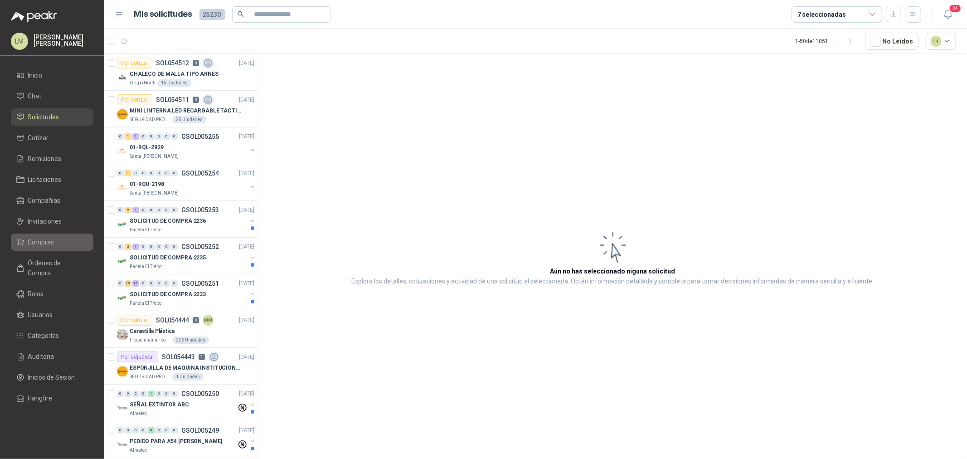
click at [34, 242] on span "Compras" at bounding box center [41, 242] width 26 height 10
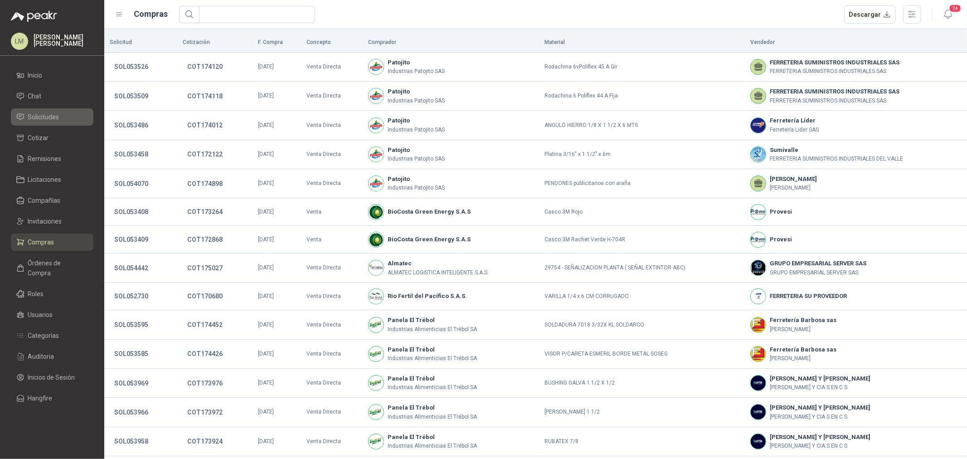
click at [50, 110] on link "Solicitudes" at bounding box center [52, 116] width 82 height 17
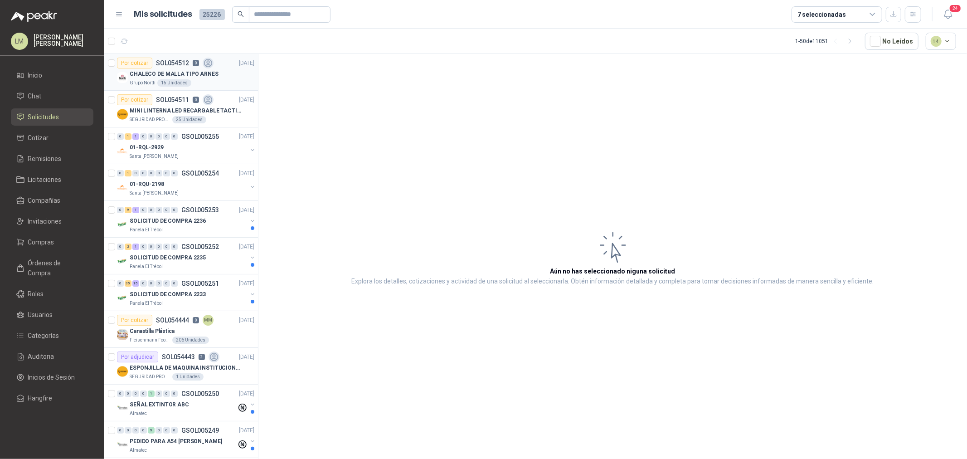
click at [165, 75] on p "CHALECO DE MALLA TIPO ARNES" at bounding box center [174, 74] width 89 height 9
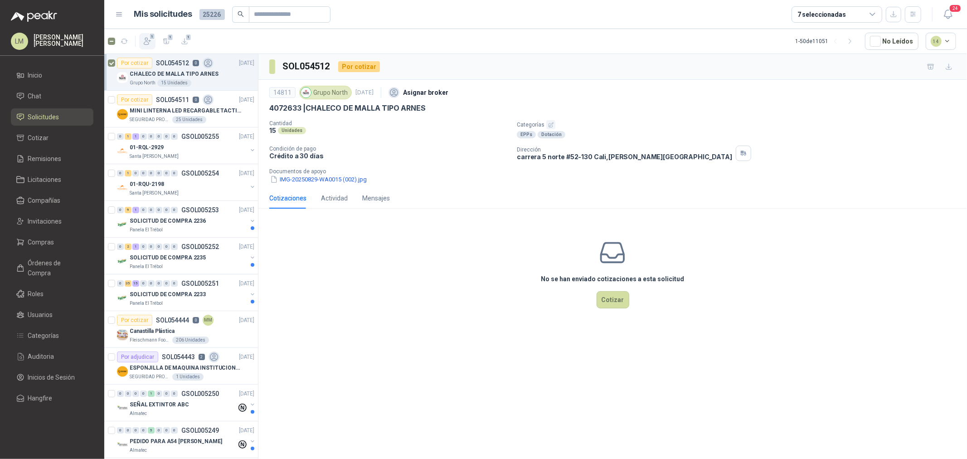
click at [147, 37] on icon "button" at bounding box center [147, 41] width 9 height 9
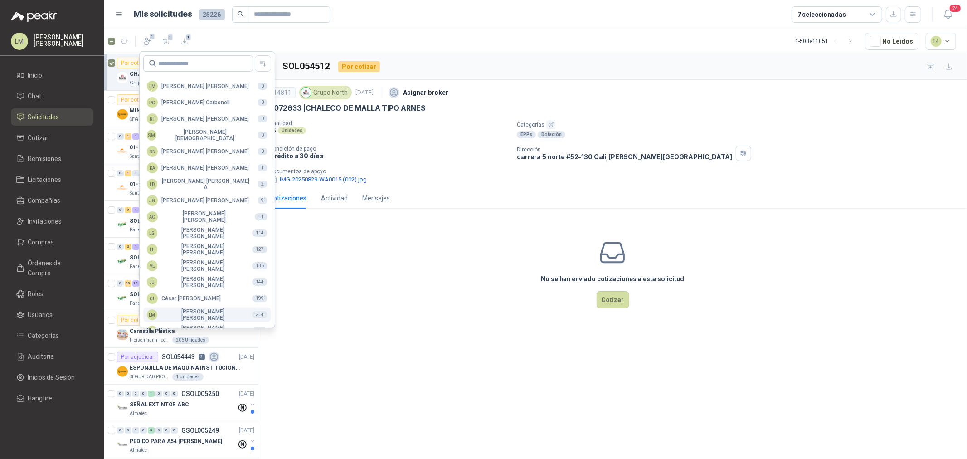
scroll to position [160, 0]
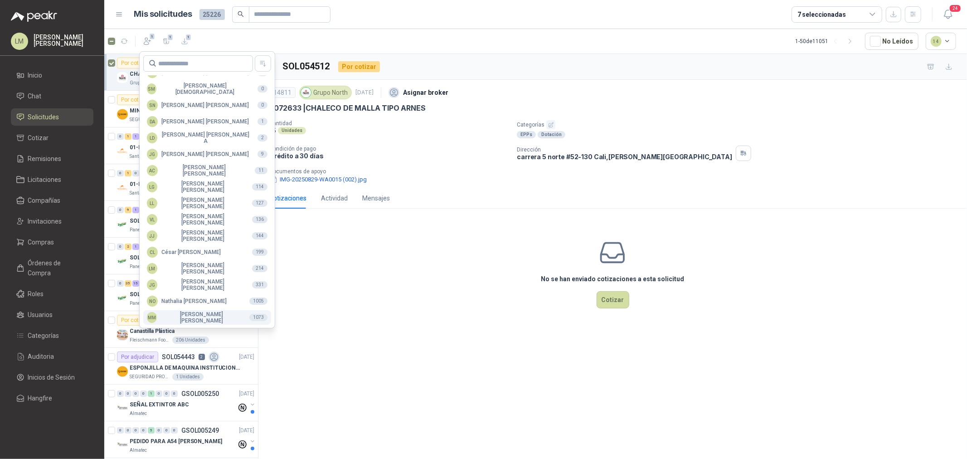
click at [178, 313] on div "MM [PERSON_NAME]" at bounding box center [194, 317] width 95 height 13
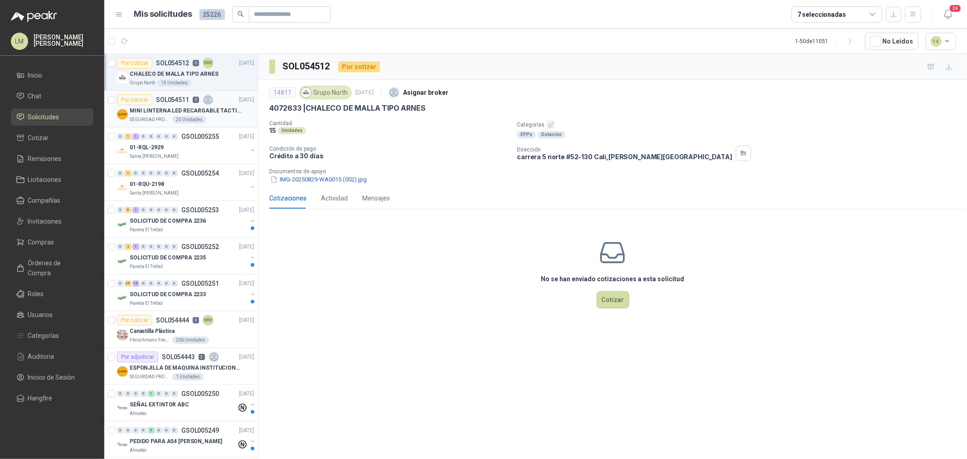
click at [151, 121] on p "SEGURIDAD PROVISER LTDA" at bounding box center [150, 119] width 41 height 7
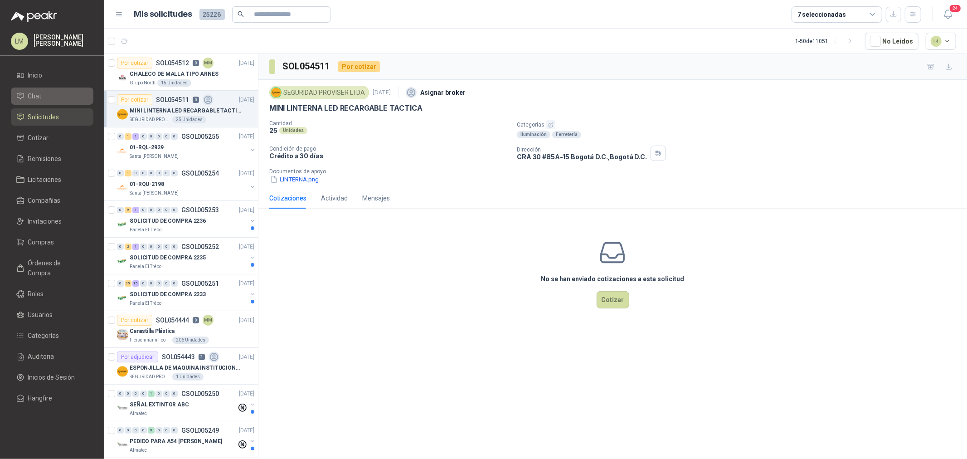
click at [39, 96] on span "Chat" at bounding box center [35, 96] width 14 height 10
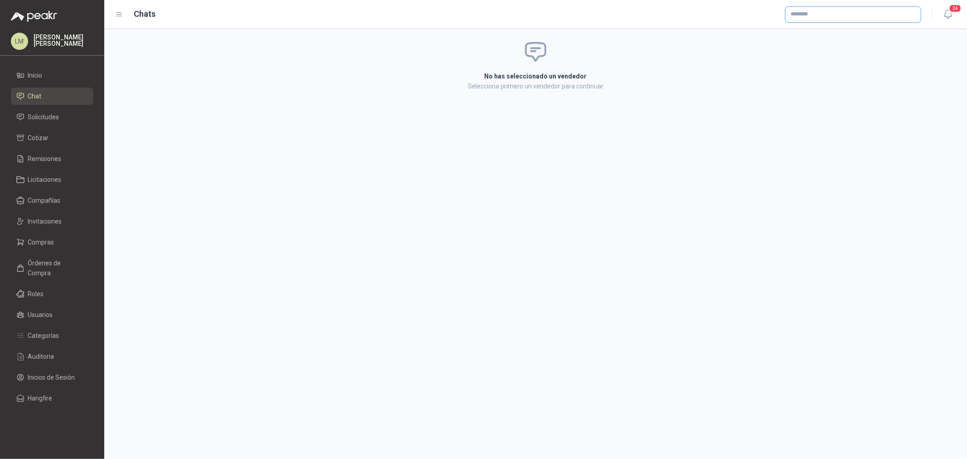
click at [807, 16] on input "text" at bounding box center [852, 14] width 135 height 15
type input "*******"
click at [816, 34] on p "SUMINOC SAS" at bounding box center [876, 33] width 140 height 5
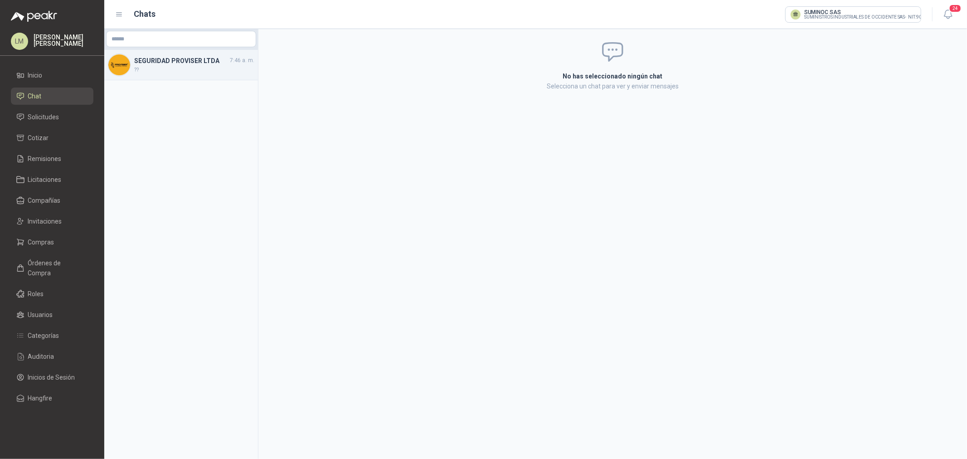
click at [152, 69] on span "??" at bounding box center [194, 70] width 120 height 9
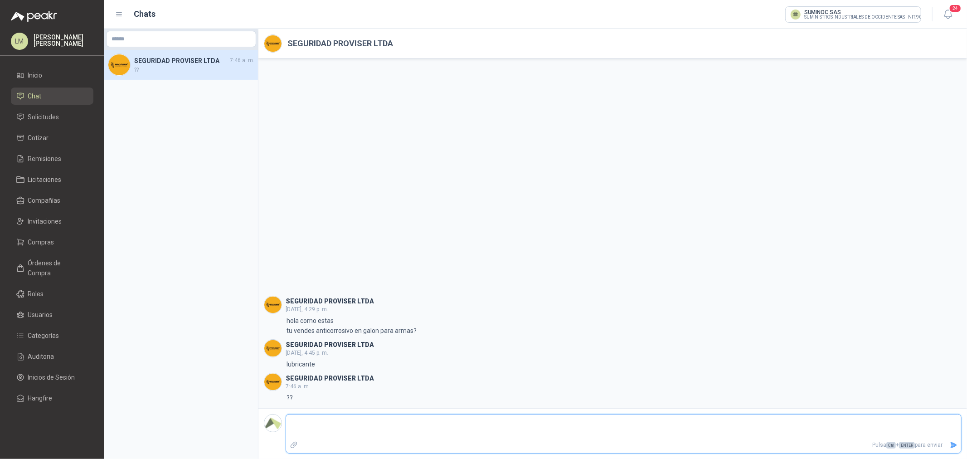
type textarea "*"
type textarea "**"
type textarea "***"
type textarea "****"
type textarea "*****"
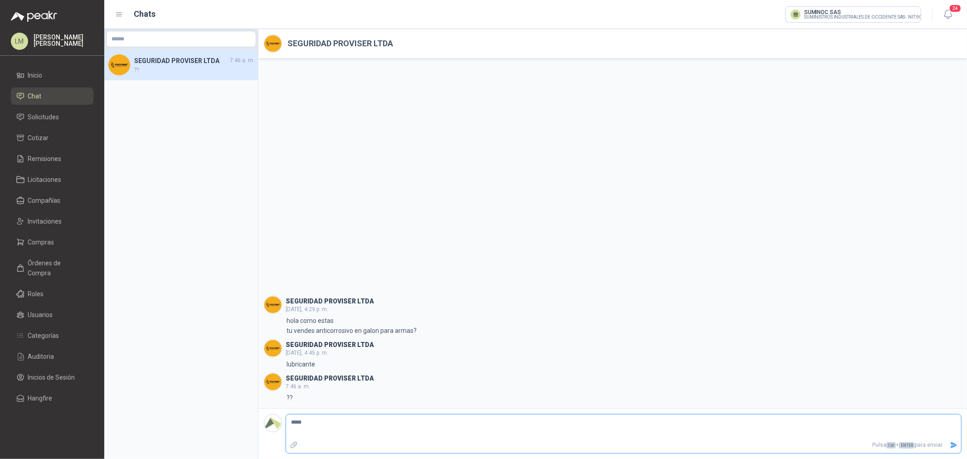
type textarea "*****"
type textarea "*******"
type textarea "********"
type textarea "**********"
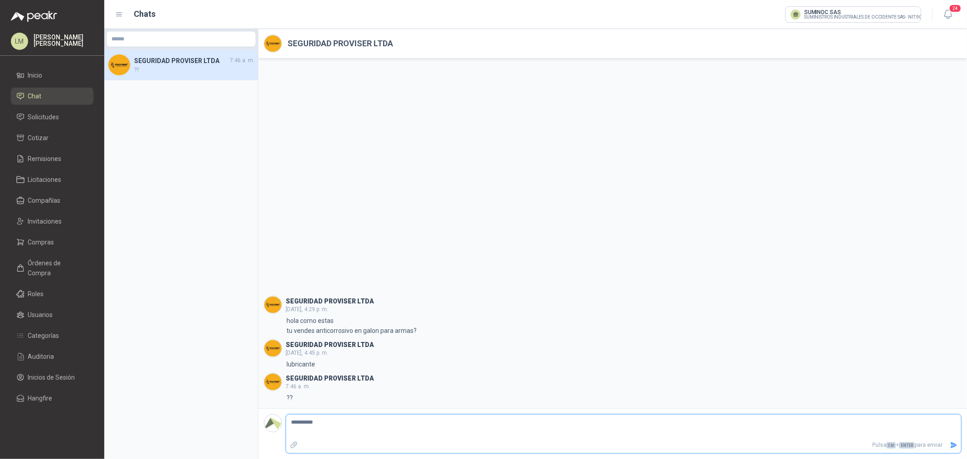
type textarea "**********"
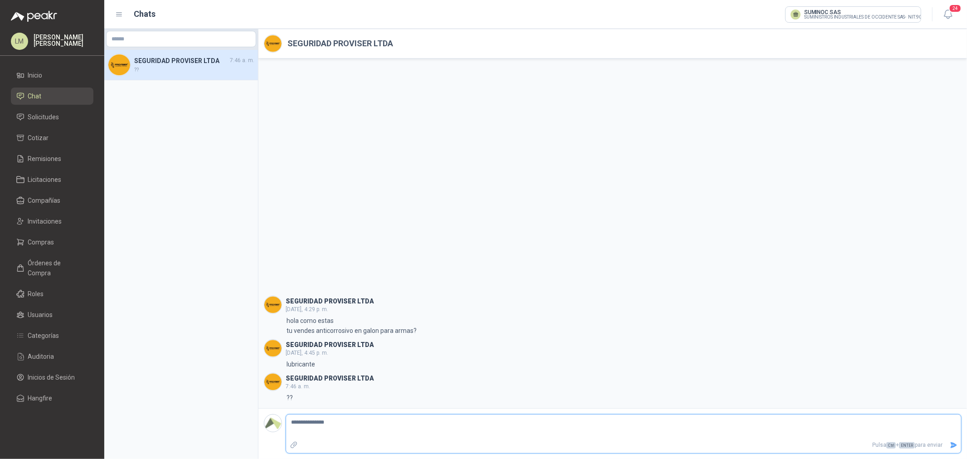
type textarea "**********"
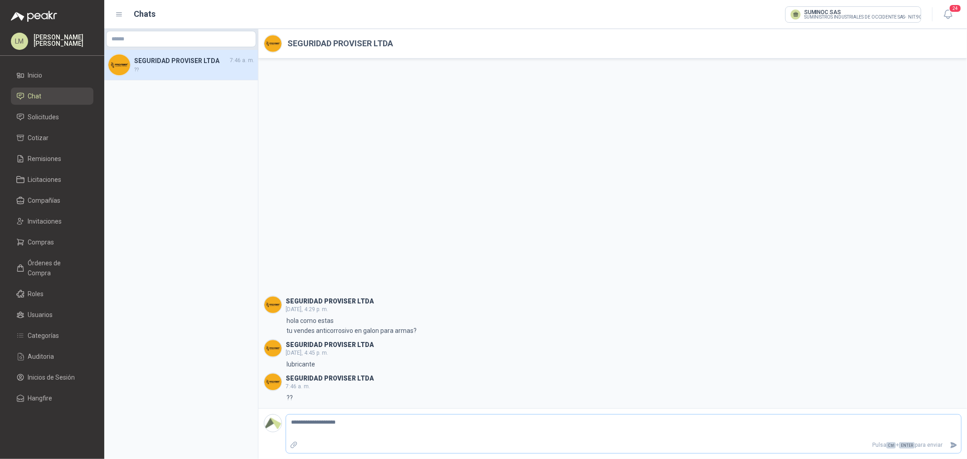
click at [296, 442] on icon "Adjuntar archivos" at bounding box center [293, 444] width 6 height 6
click at [0, 0] on input "file" at bounding box center [0, 0] width 0 height 0
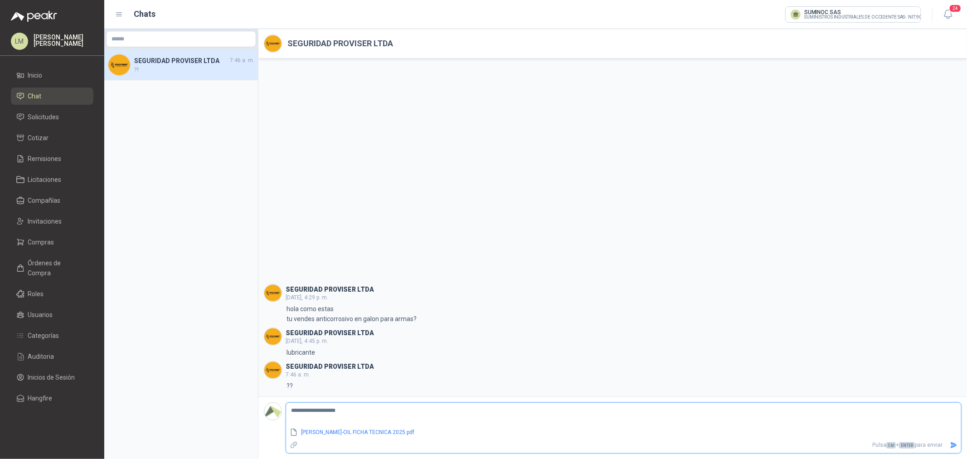
click at [955, 443] on icon "Enviar" at bounding box center [953, 445] width 8 height 8
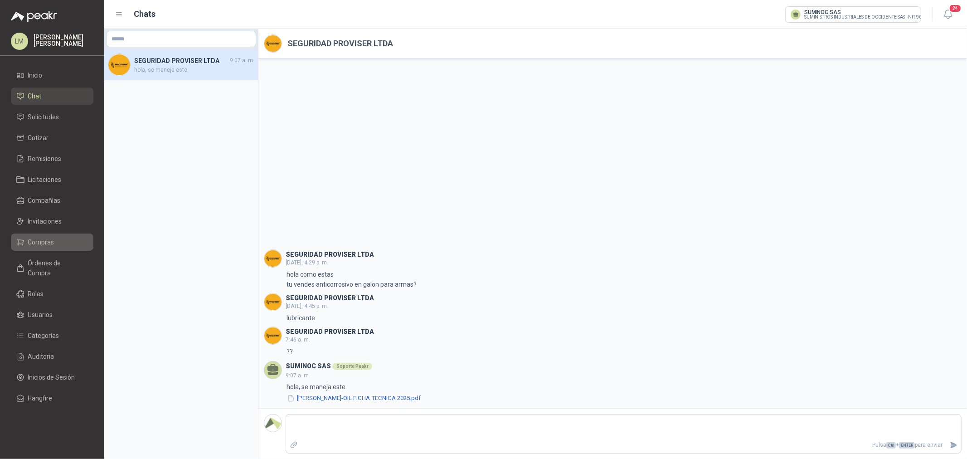
click at [49, 239] on span "Compras" at bounding box center [41, 242] width 26 height 10
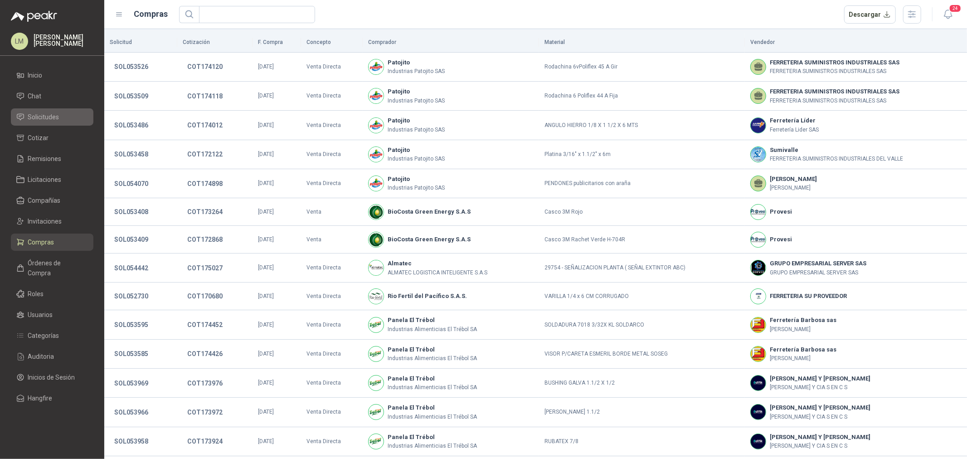
click at [60, 119] on li "Solicitudes" at bounding box center [52, 117] width 72 height 10
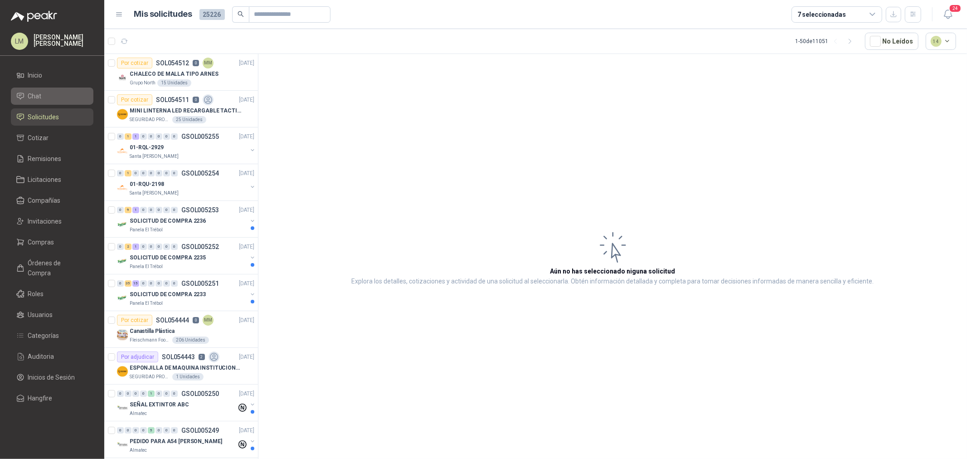
click at [32, 99] on span "Chat" at bounding box center [35, 96] width 14 height 10
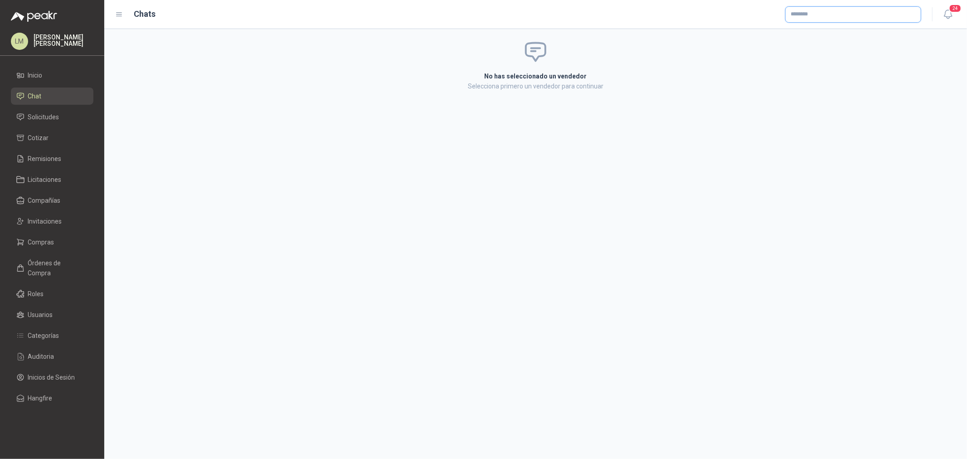
click at [833, 13] on input "text" at bounding box center [852, 14] width 135 height 15
type input "*******"
click at [822, 37] on span "SUMINISTROS INDUSTRIALES DE OCCIDENTE SAS -" at bounding box center [857, 38] width 102 height 5
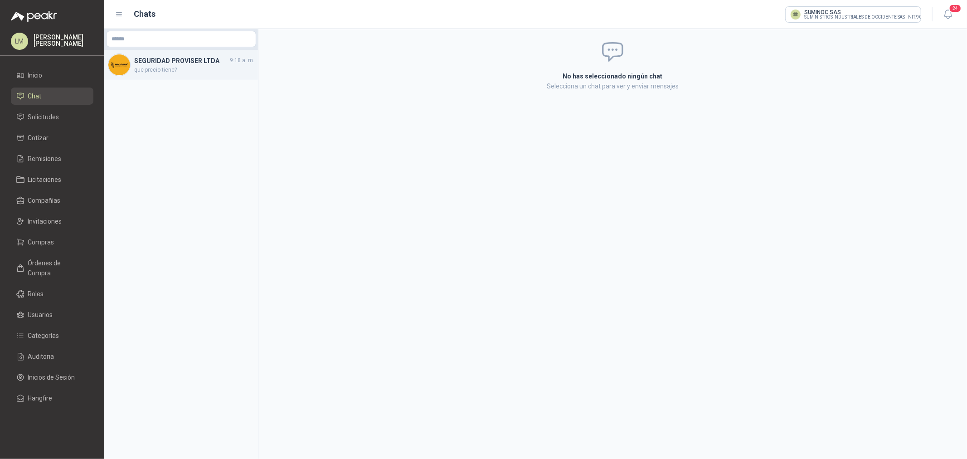
click at [155, 67] on span "que precio tiene?" at bounding box center [194, 70] width 120 height 9
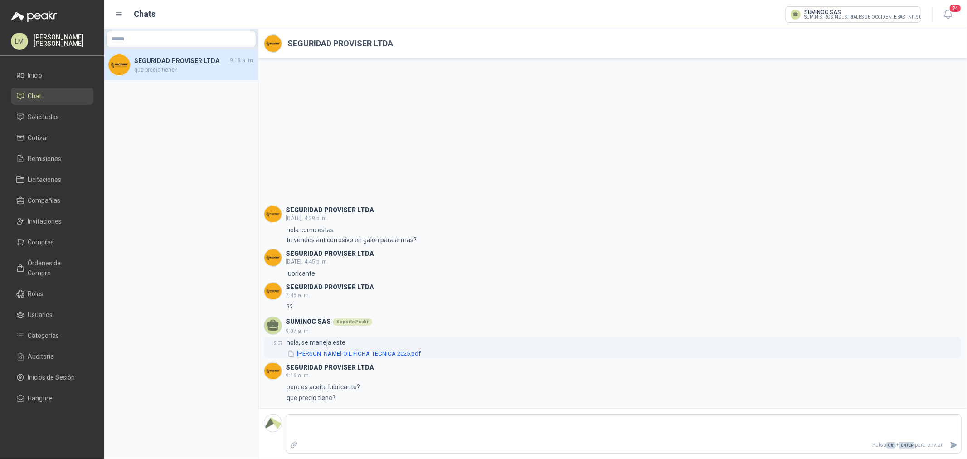
click at [315, 355] on button "[PERSON_NAME]-OIL FICHA TECNICA 2025.pdf" at bounding box center [353, 354] width 135 height 10
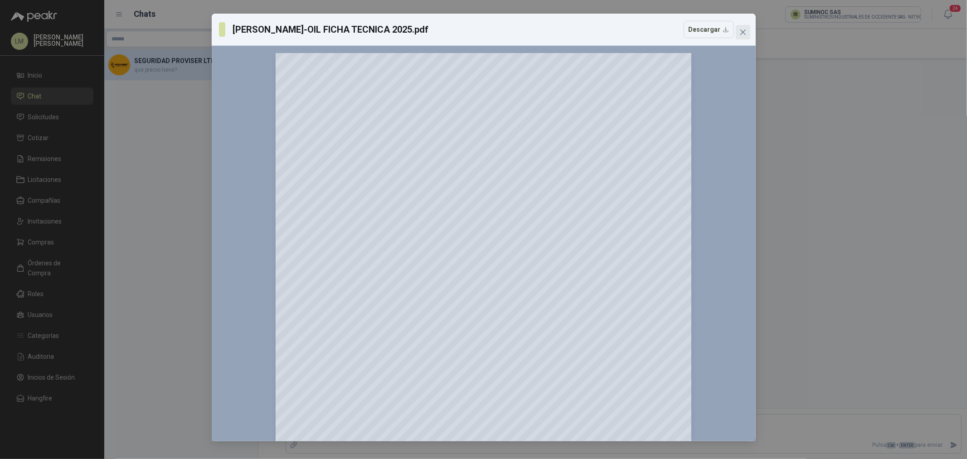
click at [742, 35] on icon "close" at bounding box center [742, 32] width 7 height 7
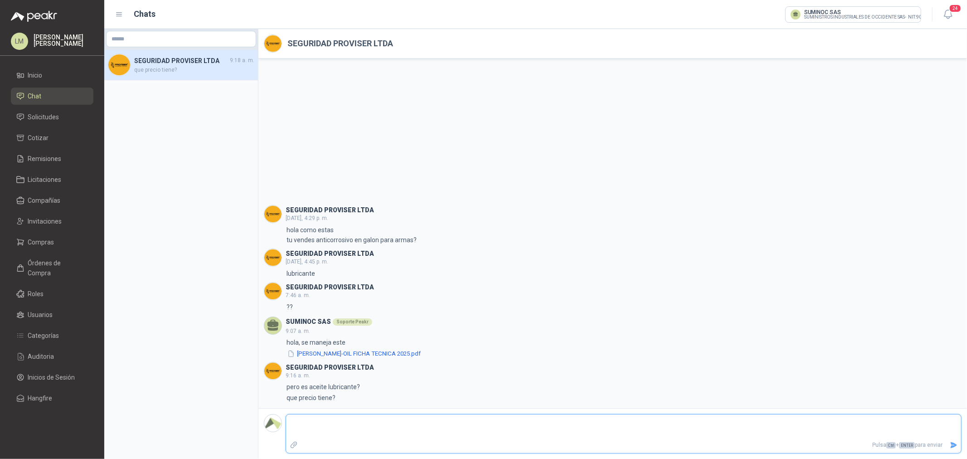
click at [338, 417] on textarea at bounding box center [623, 426] width 675 height 21
click at [346, 356] on button "[PERSON_NAME]-OIL FICHA TECNICA 2025.pdf" at bounding box center [353, 354] width 135 height 10
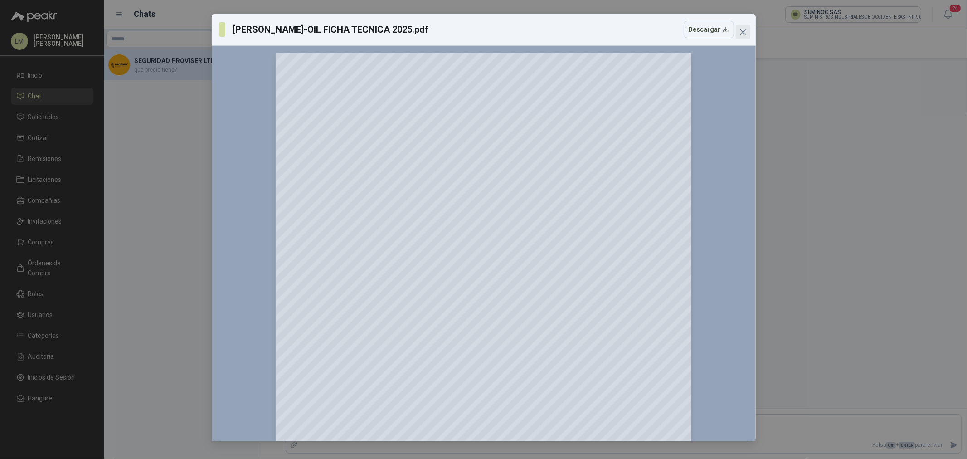
click at [741, 32] on icon "close" at bounding box center [742, 31] width 5 height 5
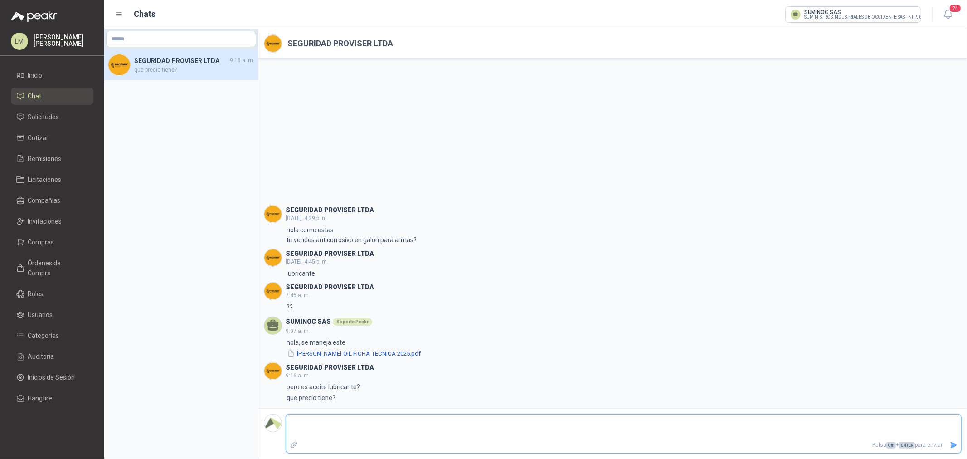
click at [326, 421] on textarea at bounding box center [623, 426] width 675 height 21
type textarea "*"
type textarea "**"
type textarea "*"
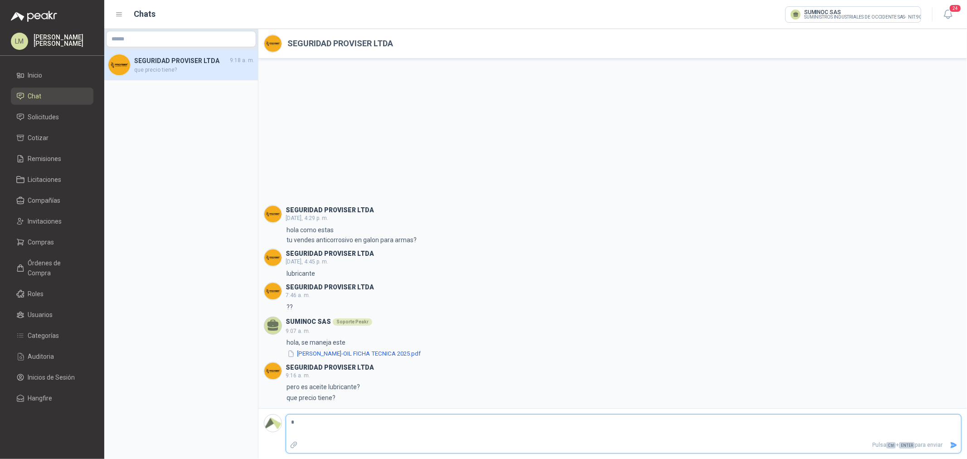
type textarea "**"
type textarea "****"
type textarea "*****"
type textarea "******"
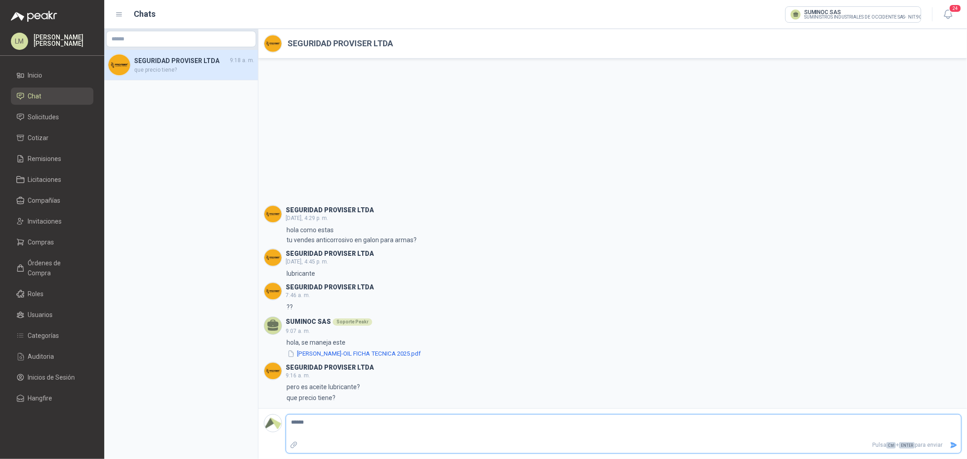
type textarea "*******"
type textarea "********"
type textarea "*********"
type textarea "**********"
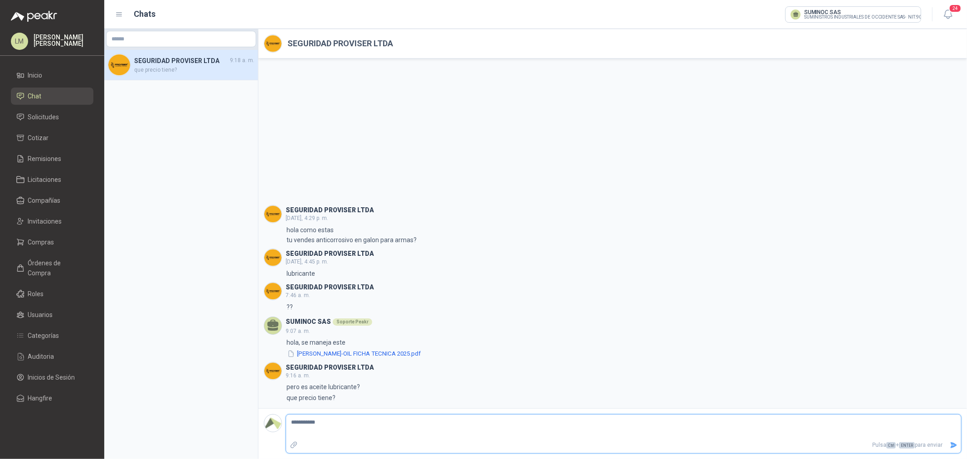
type textarea "**********"
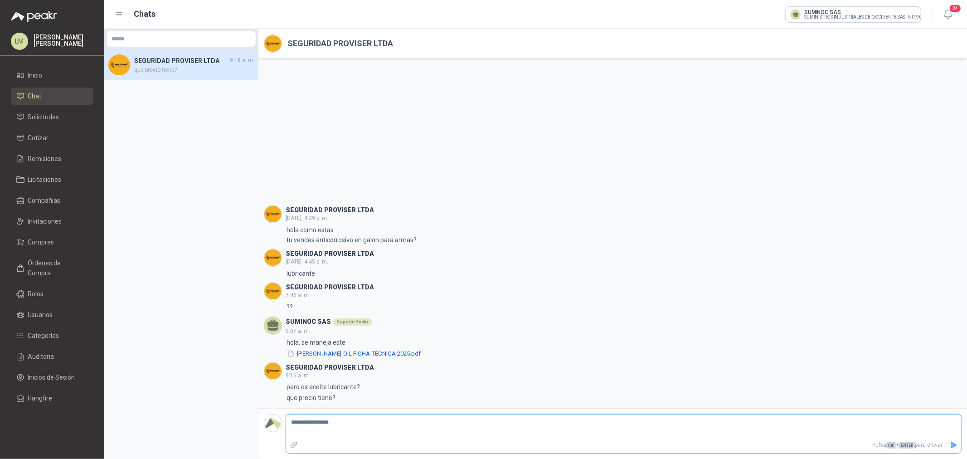
type textarea "**********"
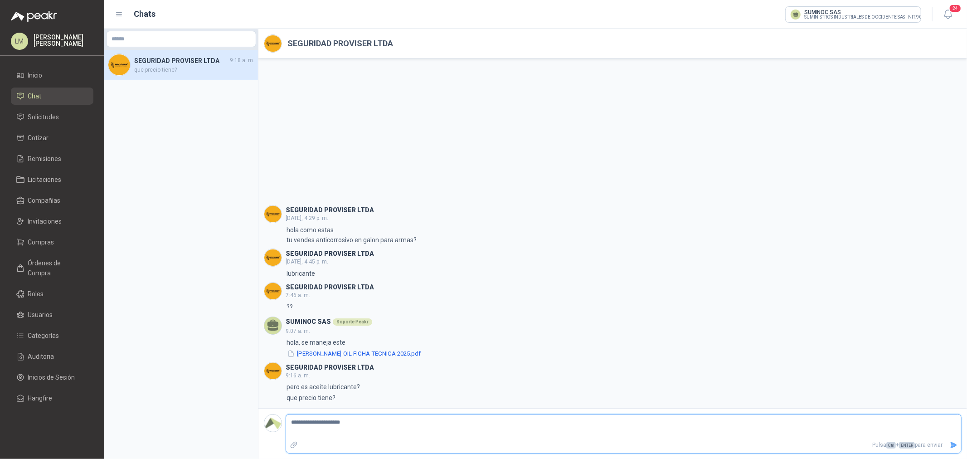
type textarea "**********"
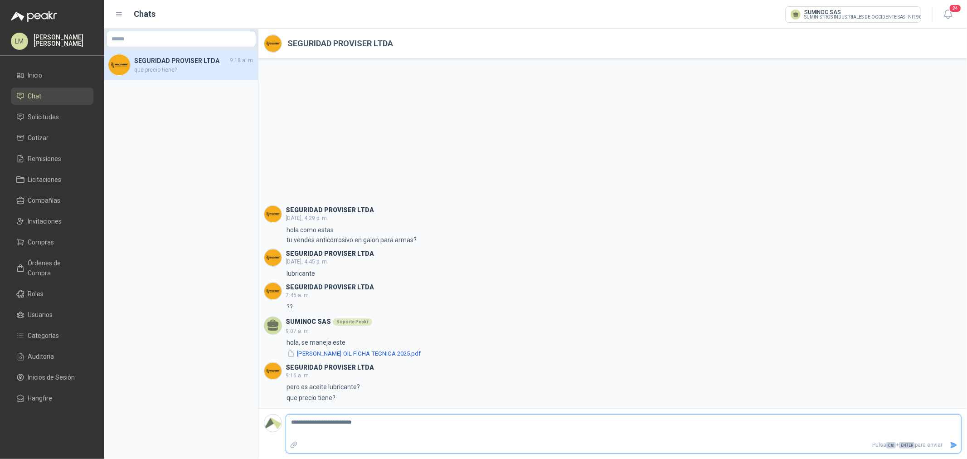
type textarea "**********"
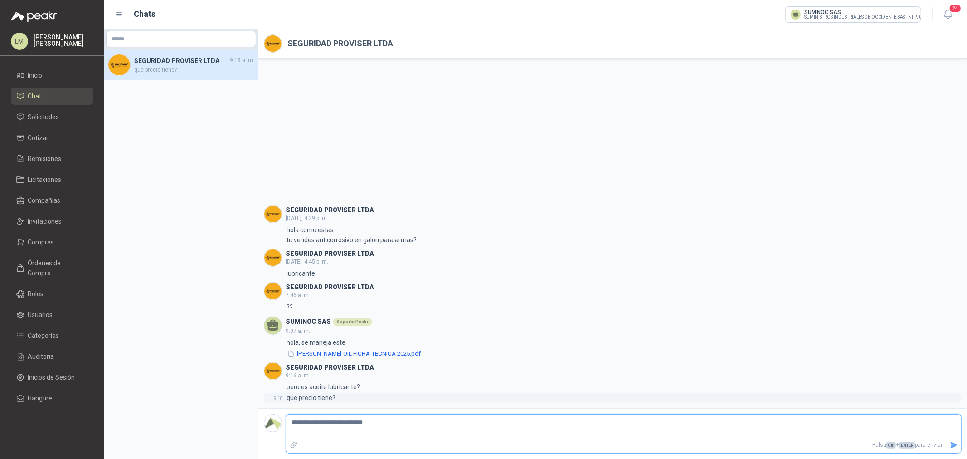
type textarea "**********"
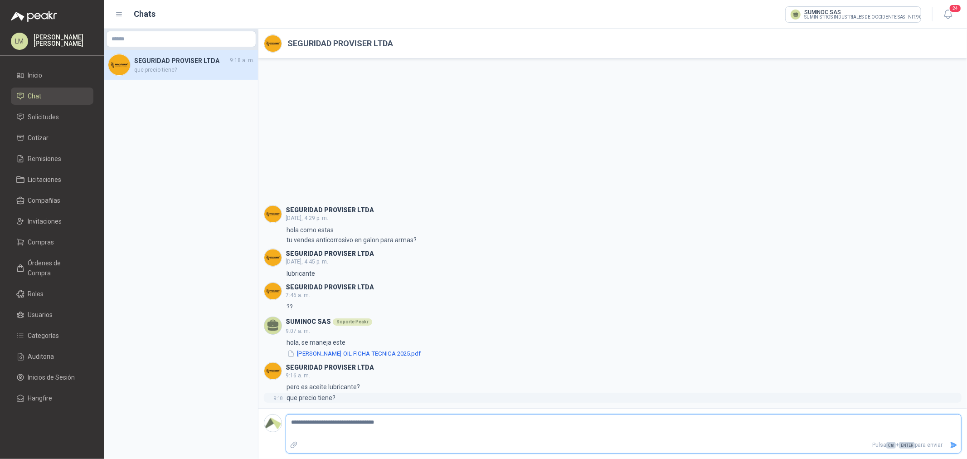
type textarea "**********"
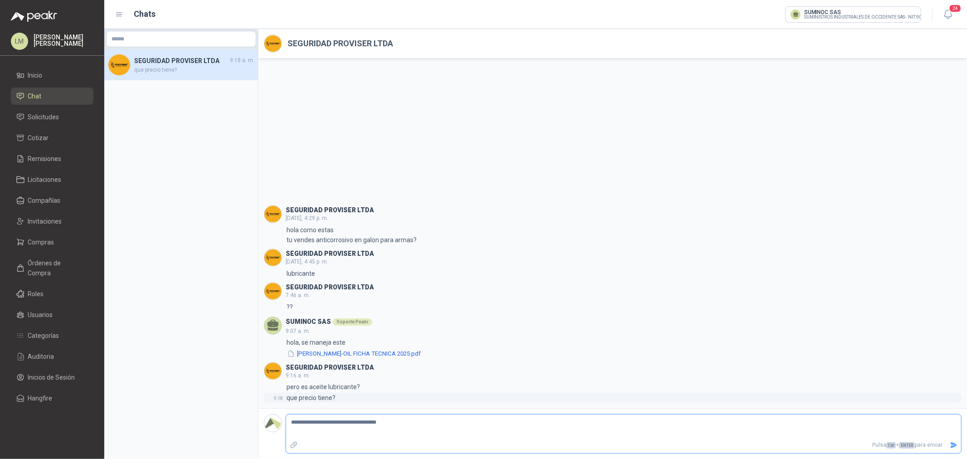
type textarea "**********"
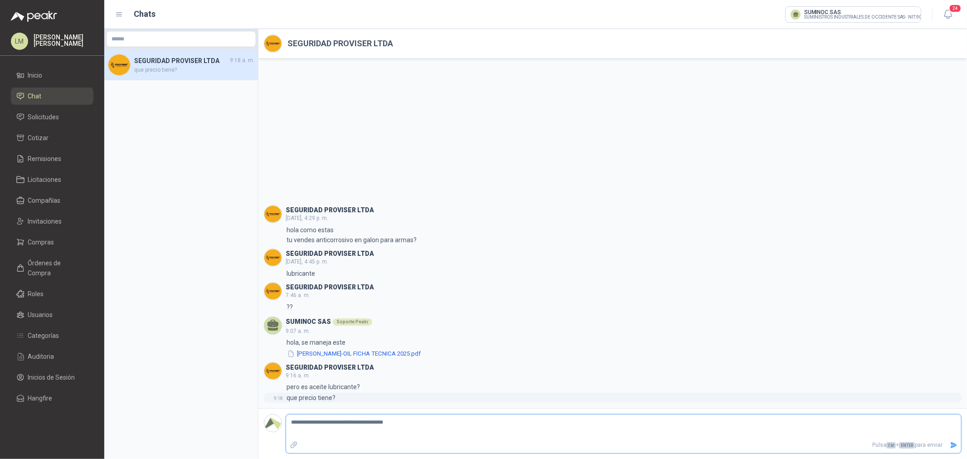
type textarea "**********"
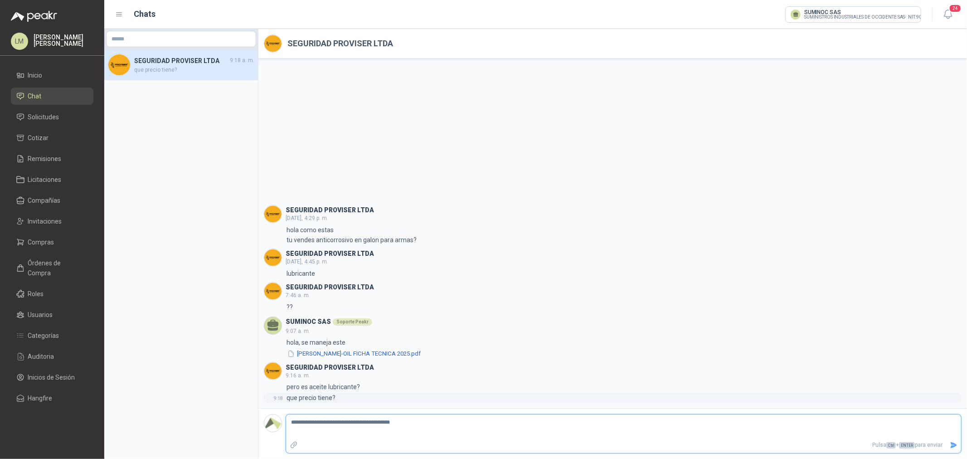
type textarea "**********"
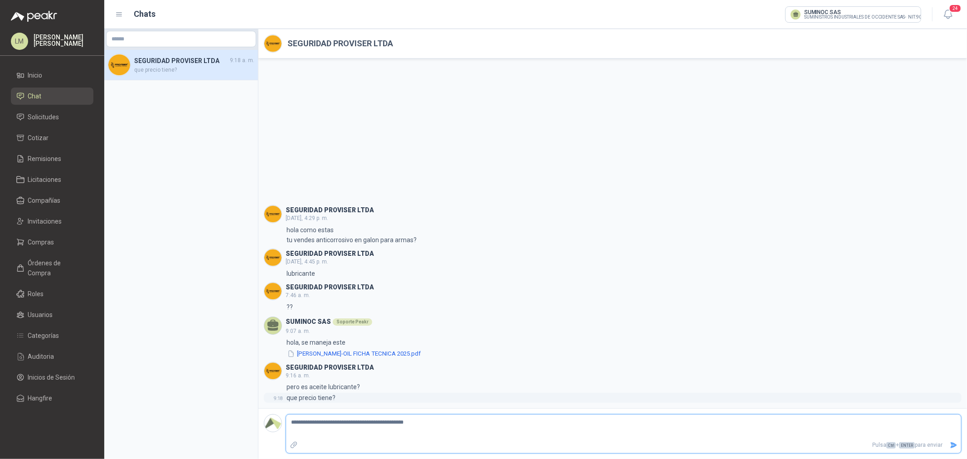
type textarea "**********"
click at [952, 442] on icon "Enviar" at bounding box center [953, 445] width 6 height 6
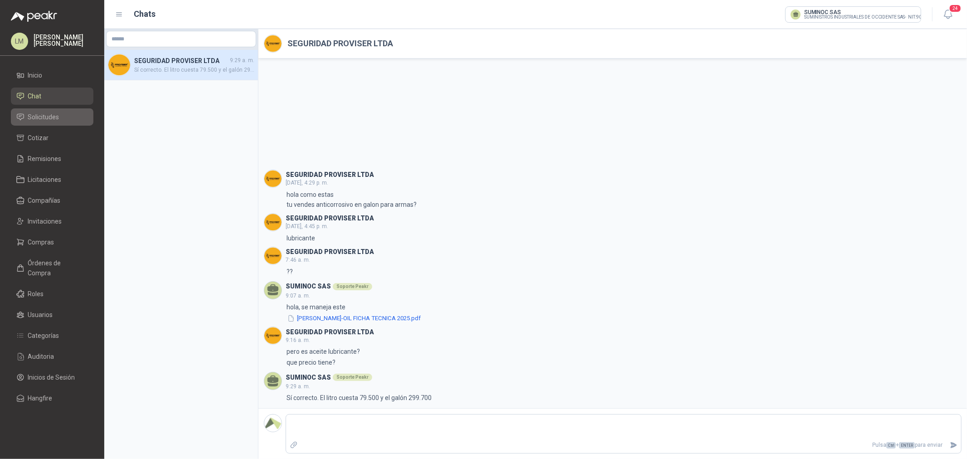
click at [44, 118] on span "Solicitudes" at bounding box center [43, 117] width 31 height 10
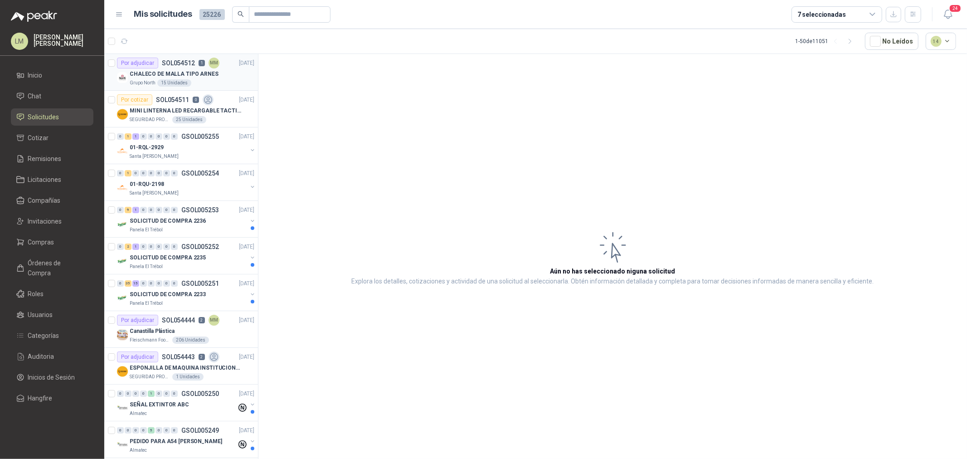
click at [189, 73] on p "CHALECO DE MALLA TIPO ARNES" at bounding box center [174, 74] width 89 height 9
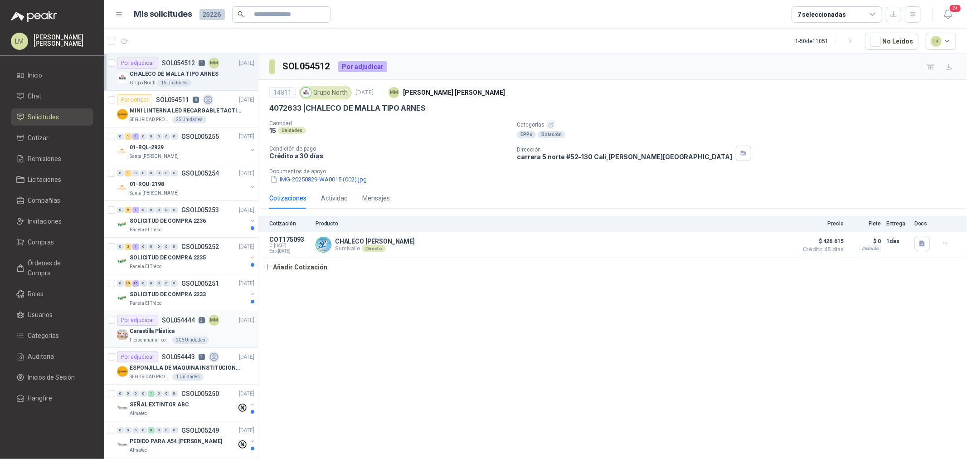
click at [185, 329] on div "Canastilla Plástica" at bounding box center [192, 330] width 125 height 11
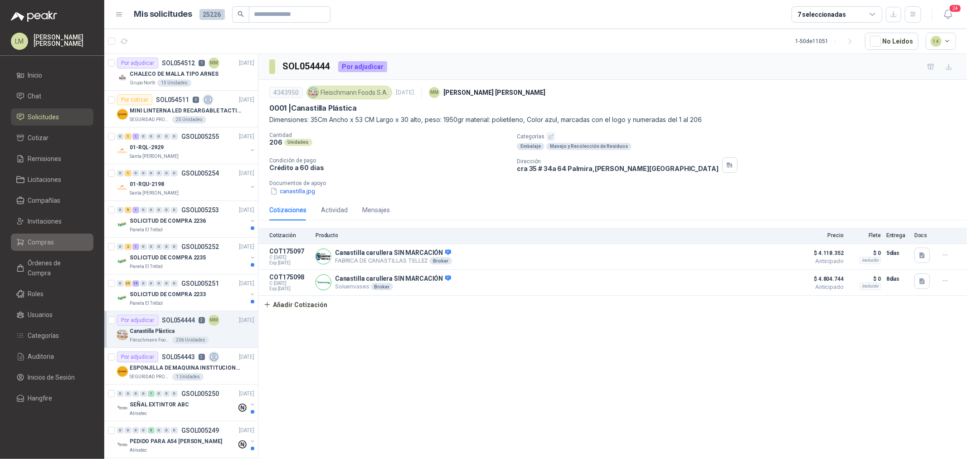
drag, startPoint x: 33, startPoint y: 242, endPoint x: 35, endPoint y: 237, distance: 5.1
click at [33, 242] on span "Compras" at bounding box center [41, 242] width 26 height 10
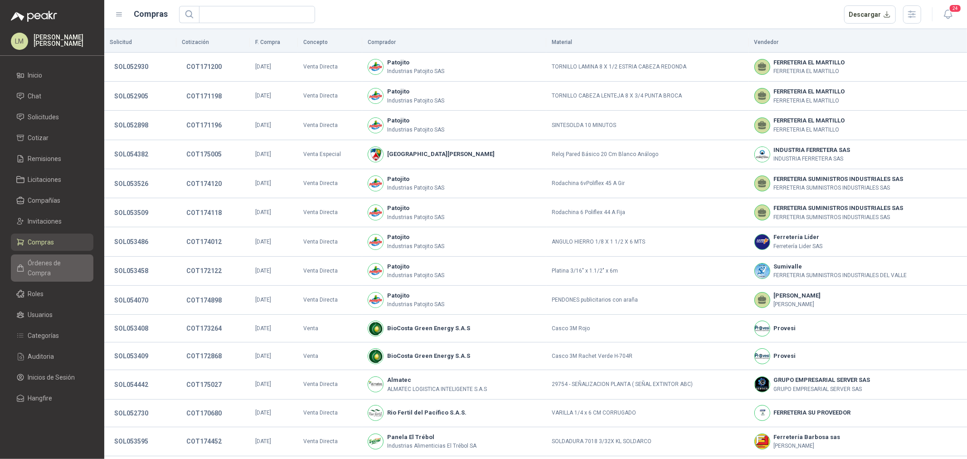
click at [45, 263] on span "Órdenes de Compra" at bounding box center [56, 268] width 57 height 20
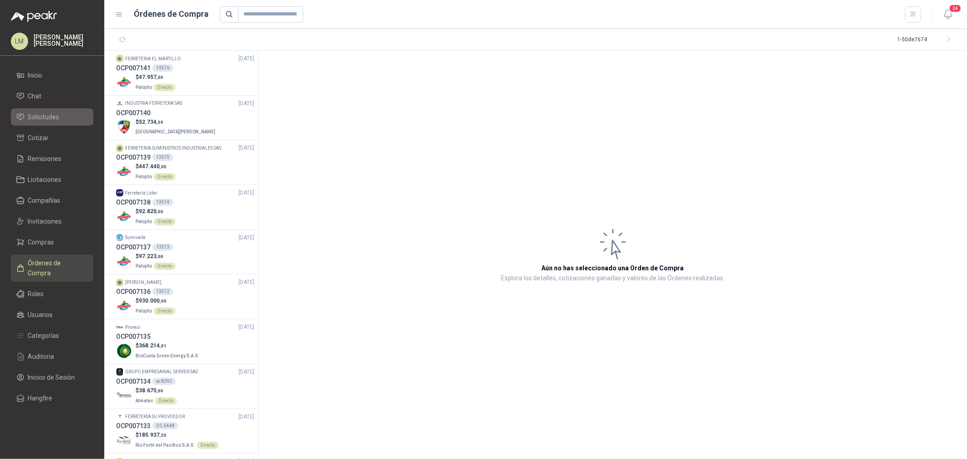
click at [53, 114] on span "Solicitudes" at bounding box center [43, 117] width 31 height 10
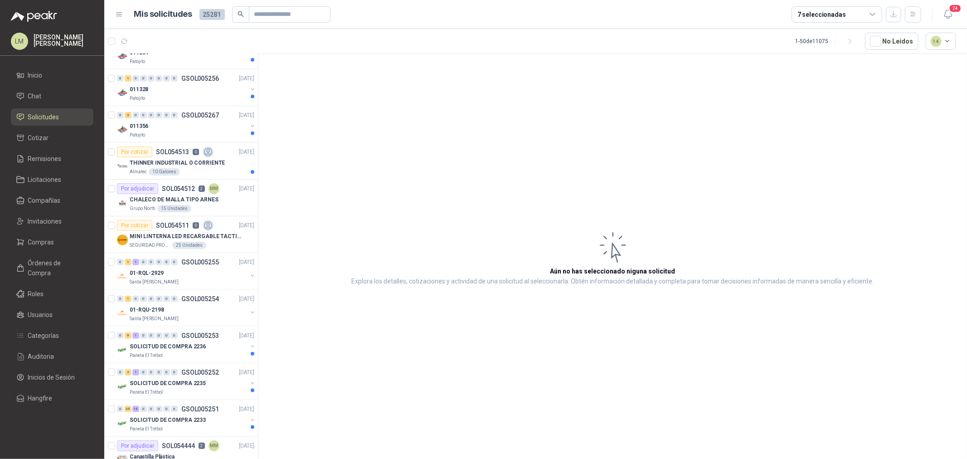
scroll to position [755, 0]
click at [183, 121] on div "011356" at bounding box center [188, 126] width 117 height 11
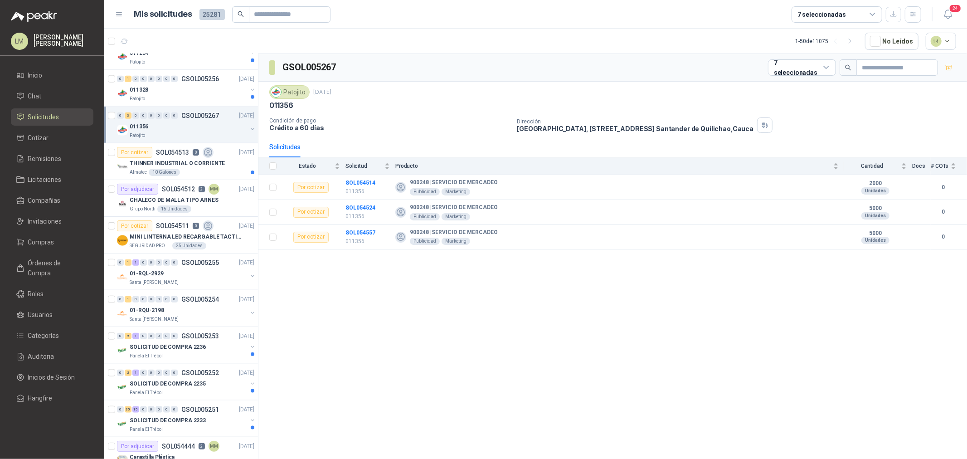
scroll to position [604, 0]
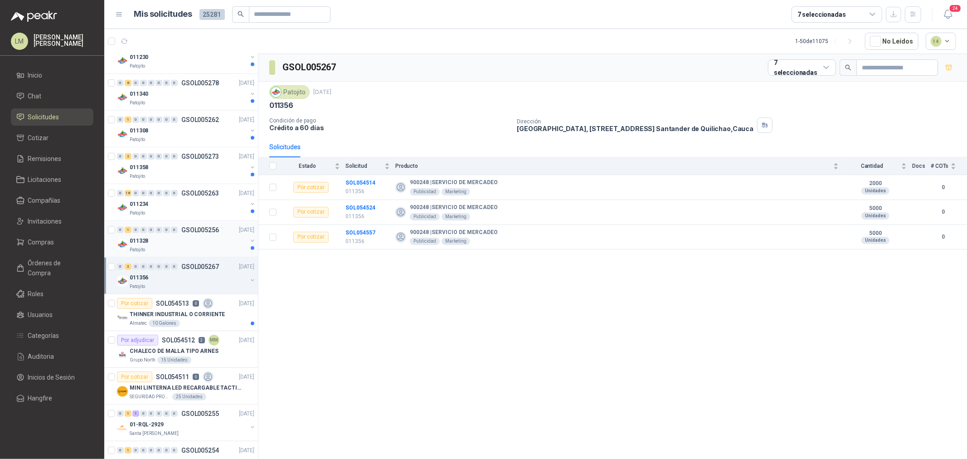
click at [184, 234] on div "0 1 0 0 0 0 0 0 GSOL005256 [DATE]" at bounding box center [186, 229] width 139 height 11
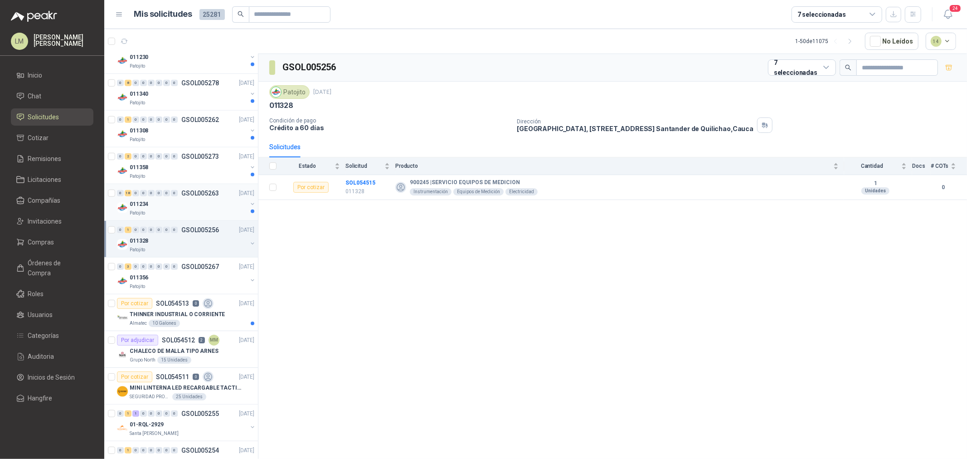
click at [182, 202] on div "011234" at bounding box center [188, 203] width 117 height 11
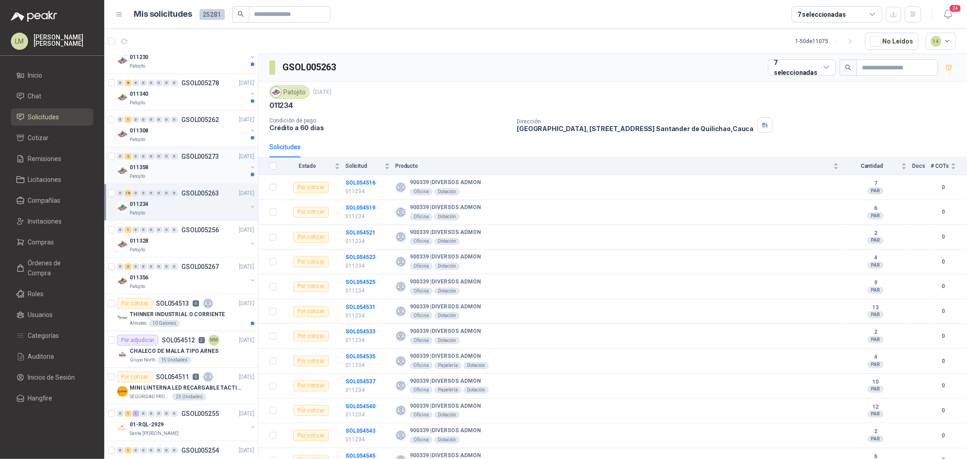
click at [140, 167] on p "011358" at bounding box center [139, 167] width 19 height 9
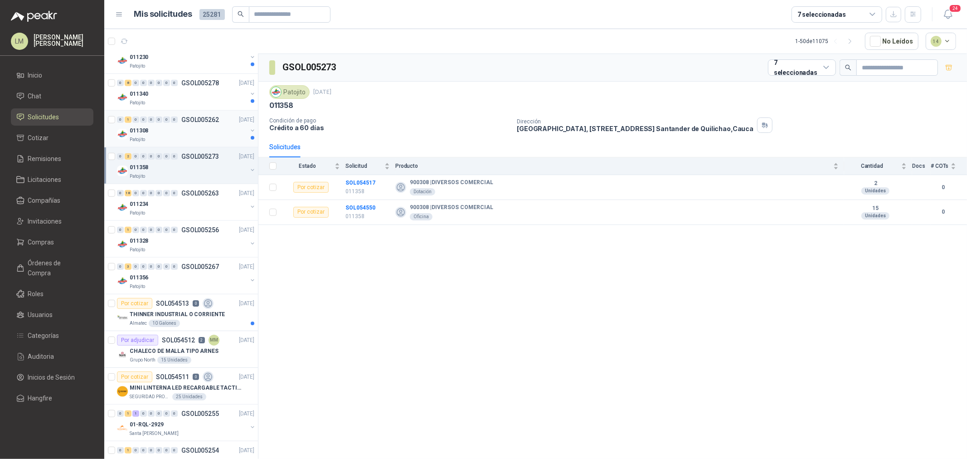
click at [174, 128] on div "011308" at bounding box center [188, 130] width 117 height 11
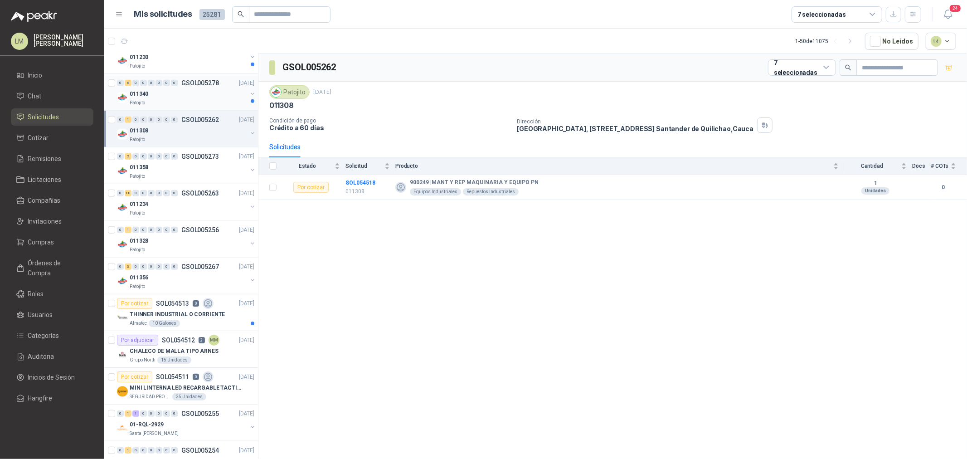
click at [165, 91] on div "011340" at bounding box center [188, 93] width 117 height 11
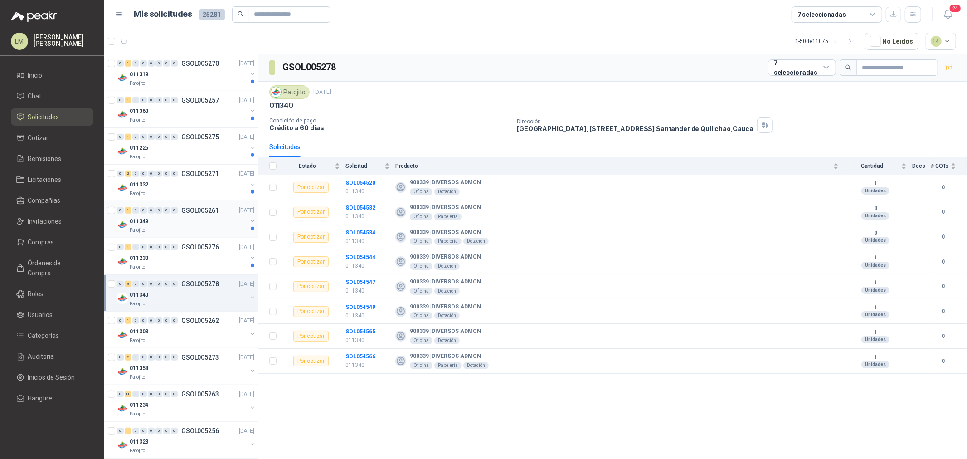
scroll to position [402, 0]
click at [168, 255] on div "011230" at bounding box center [188, 258] width 117 height 11
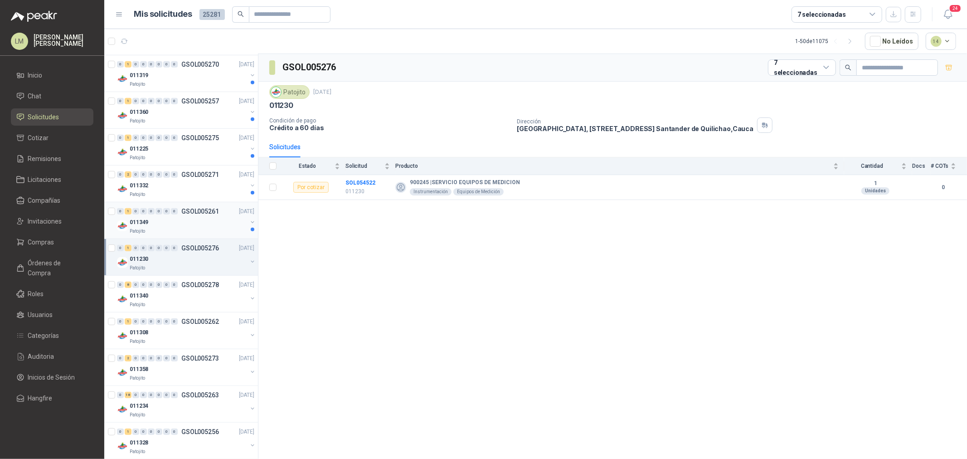
click at [200, 214] on div "0 1 0 0 0 0 0 0 GSOL005261 [DATE]" at bounding box center [186, 211] width 139 height 11
click at [165, 180] on div "011332" at bounding box center [188, 185] width 117 height 11
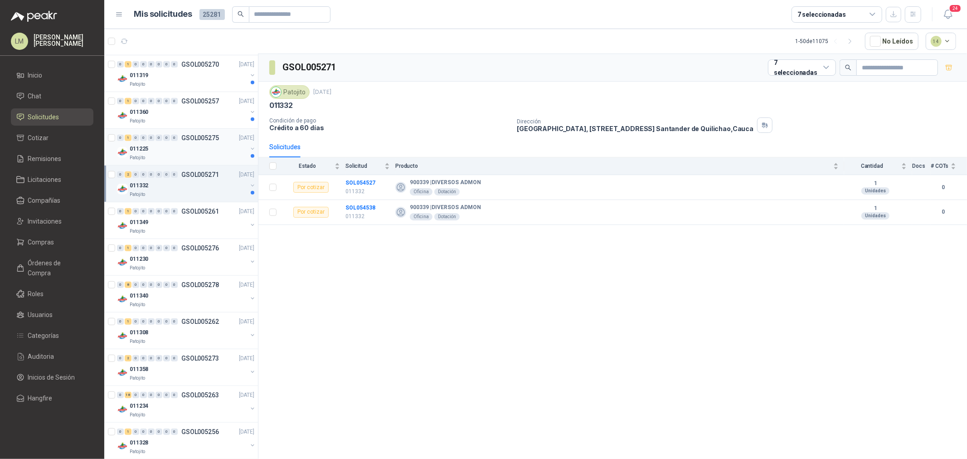
click at [172, 151] on div "011225" at bounding box center [188, 148] width 117 height 11
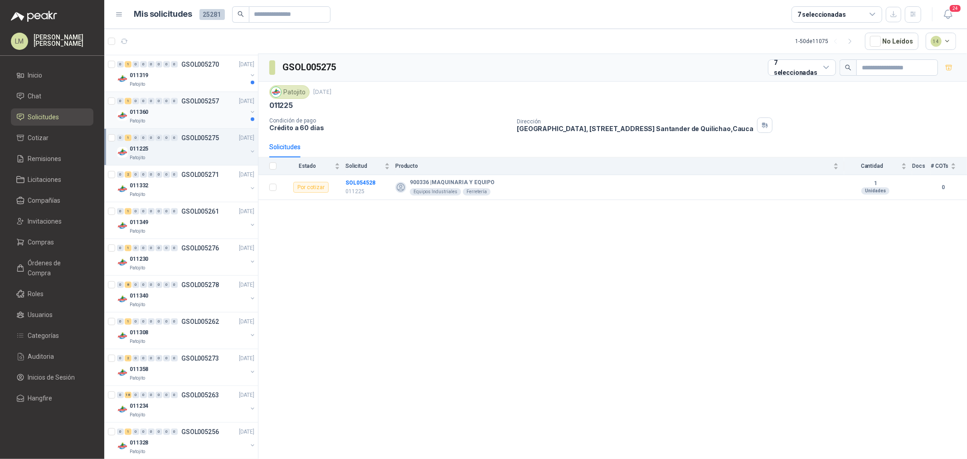
click at [170, 110] on div "011360" at bounding box center [188, 111] width 117 height 11
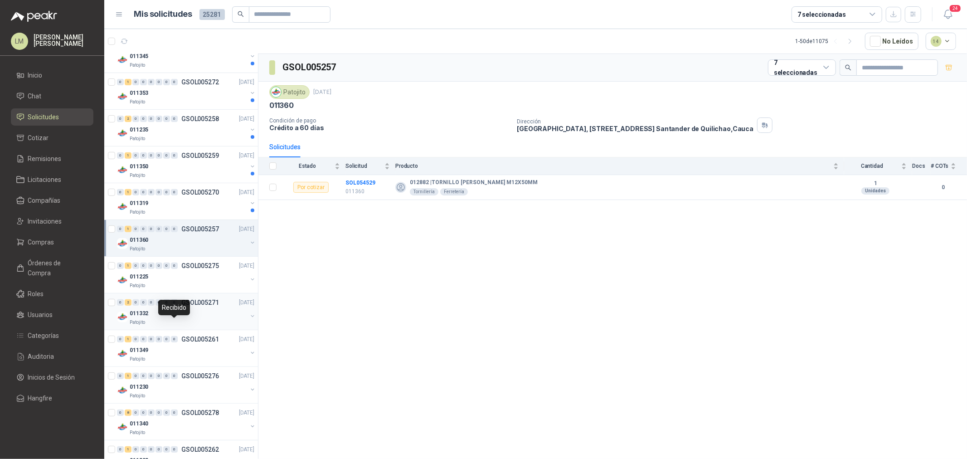
scroll to position [252, 0]
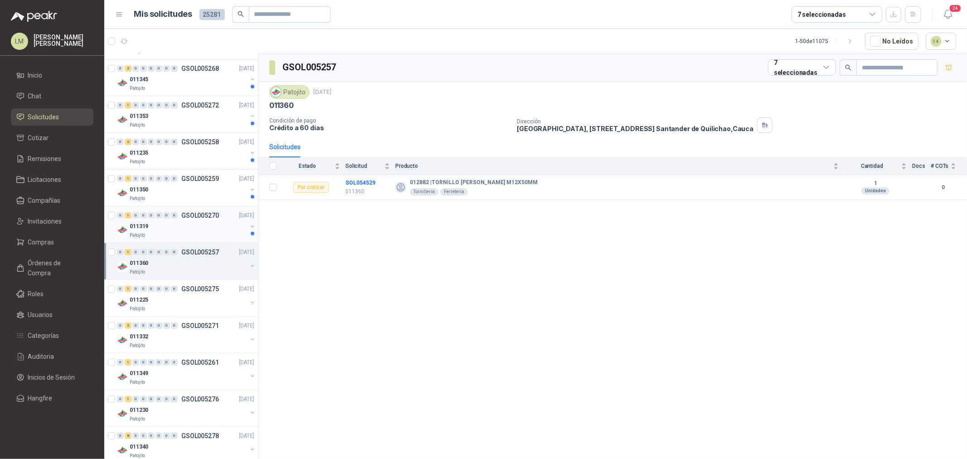
click at [160, 227] on div "011319" at bounding box center [188, 226] width 117 height 11
click at [158, 188] on div "011350" at bounding box center [188, 189] width 117 height 11
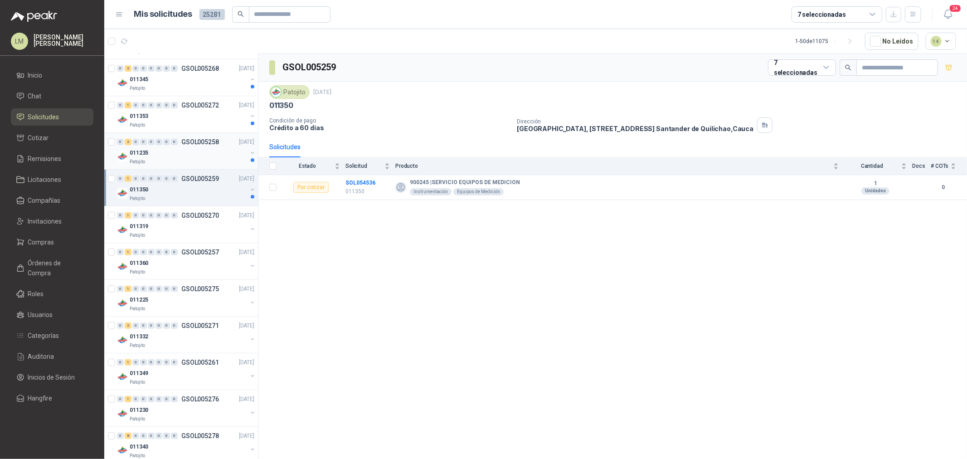
click at [155, 155] on div "011235" at bounding box center [188, 152] width 117 height 11
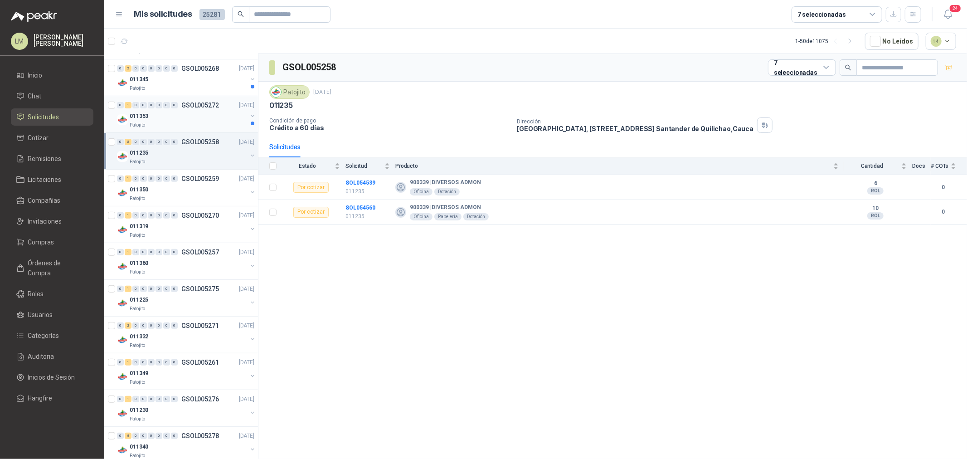
click at [178, 115] on div "011353" at bounding box center [188, 116] width 117 height 11
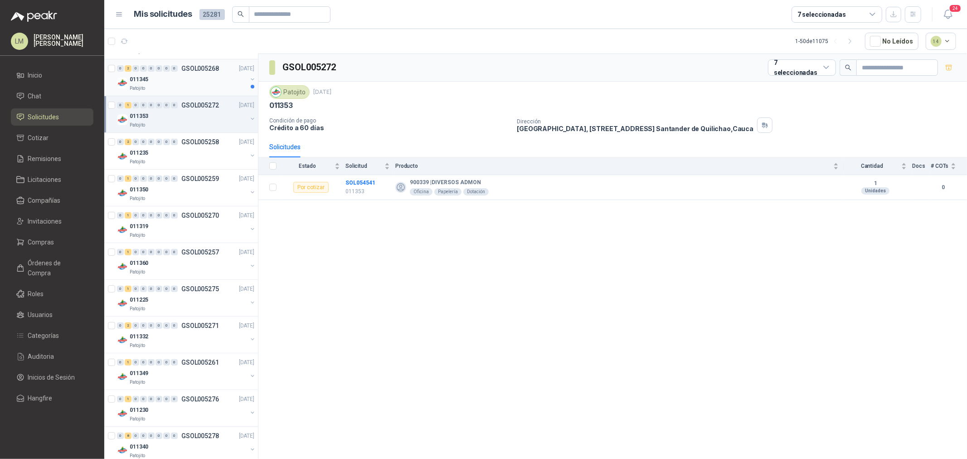
click at [169, 79] on div "011345" at bounding box center [188, 79] width 117 height 11
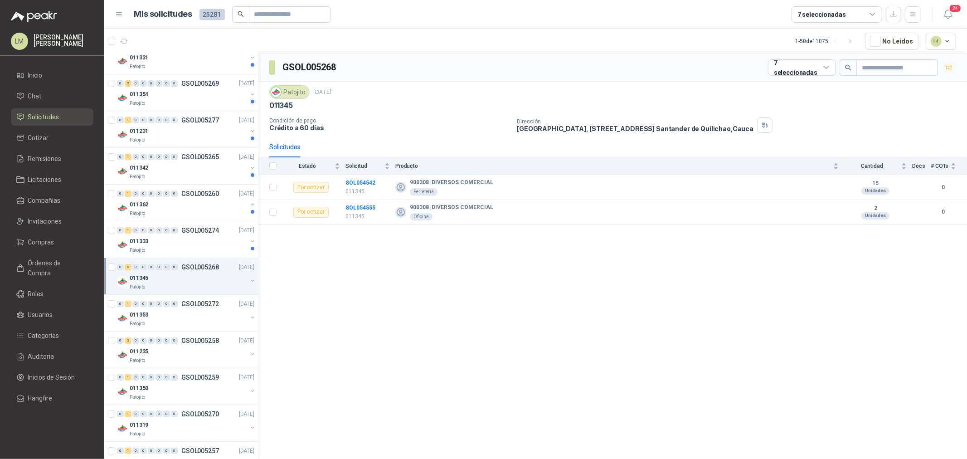
scroll to position [50, 0]
click at [152, 241] on div "011333" at bounding box center [188, 243] width 117 height 11
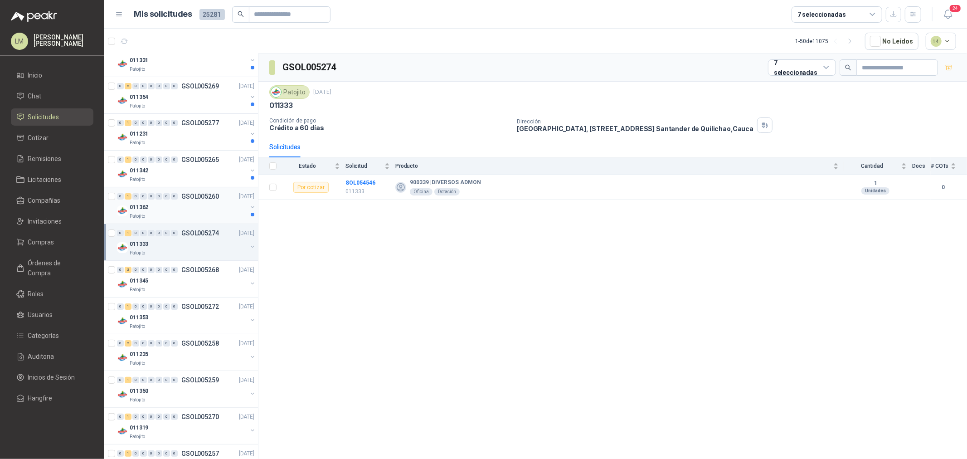
click at [168, 210] on div "011362" at bounding box center [188, 207] width 117 height 11
click at [168, 170] on div "011342" at bounding box center [188, 170] width 117 height 11
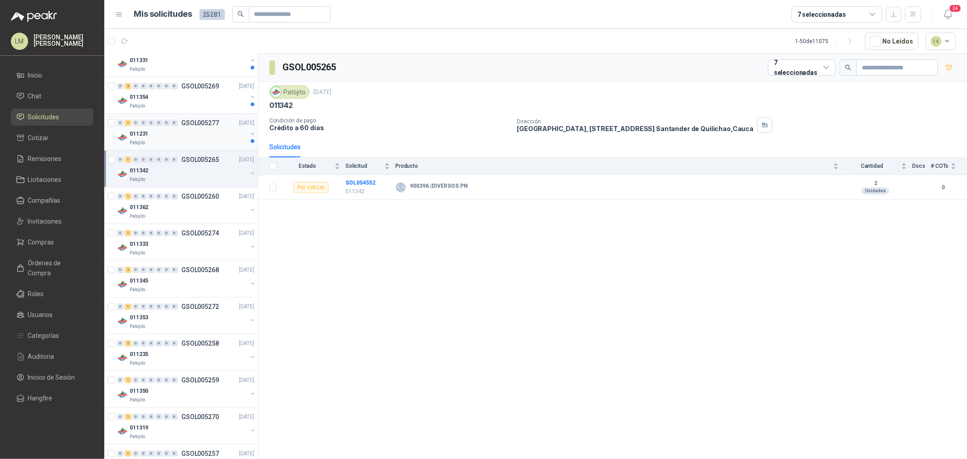
click at [162, 132] on div "011231" at bounding box center [188, 133] width 117 height 11
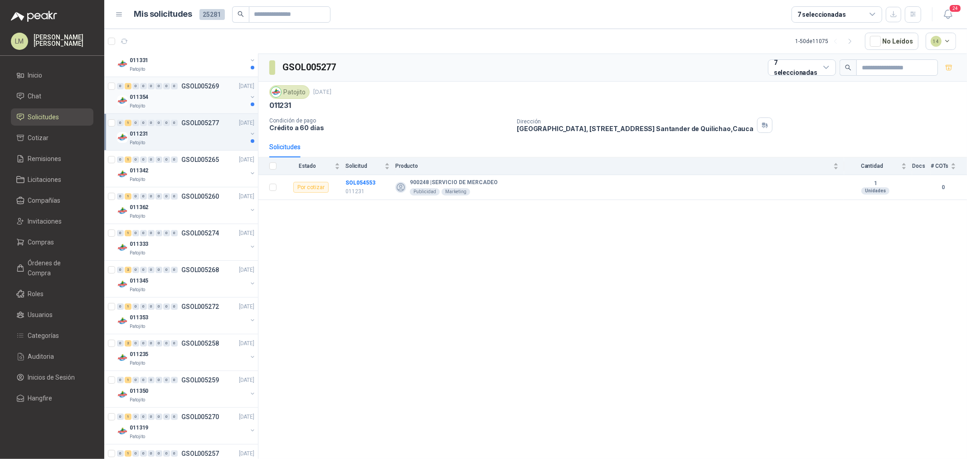
click at [165, 96] on div "011354" at bounding box center [188, 97] width 117 height 11
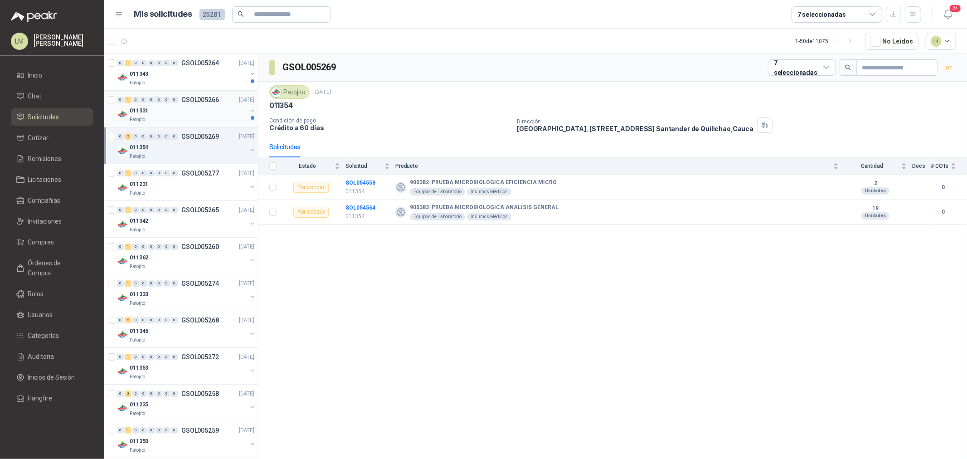
click at [152, 114] on div "011331" at bounding box center [188, 110] width 117 height 11
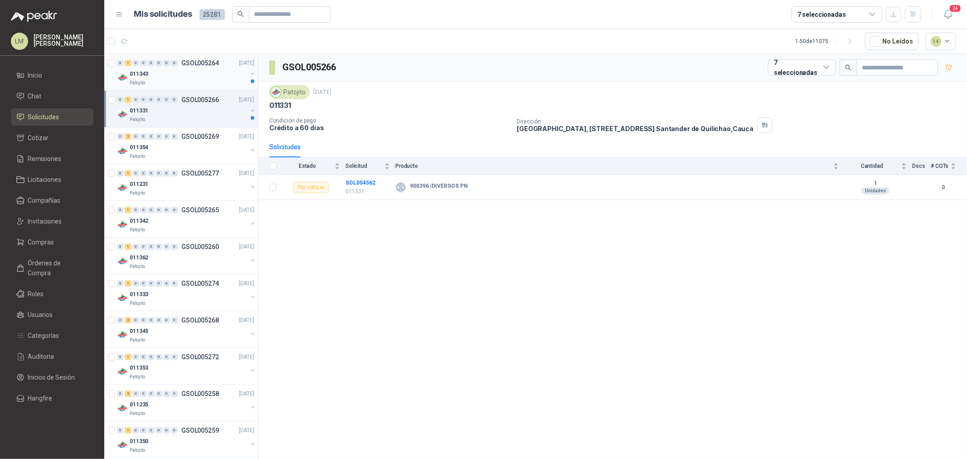
click at [156, 75] on div "011343" at bounding box center [188, 73] width 117 height 11
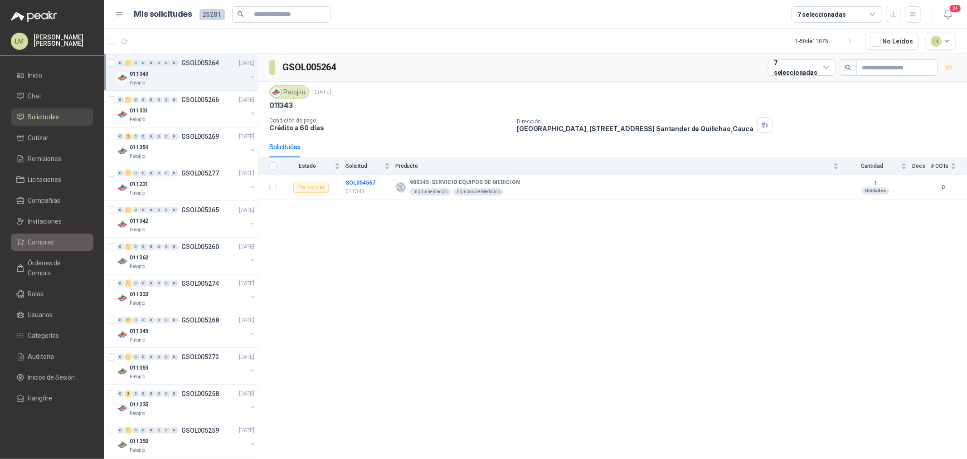
click at [33, 239] on span "Compras" at bounding box center [41, 242] width 26 height 10
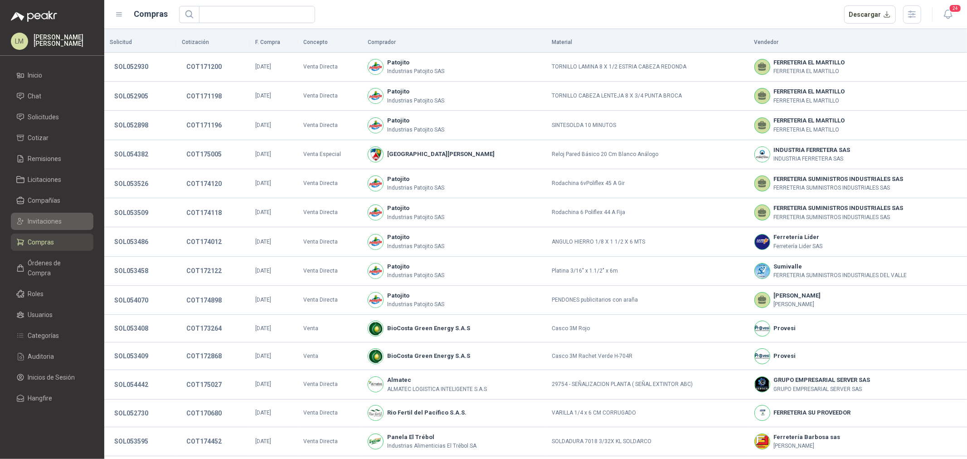
click at [43, 220] on span "Invitaciones" at bounding box center [45, 221] width 34 height 10
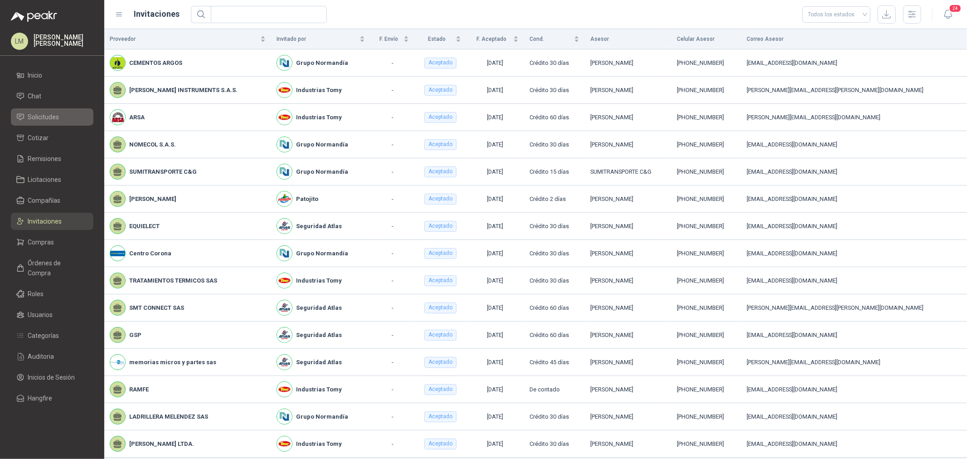
click at [45, 121] on span "Solicitudes" at bounding box center [43, 117] width 31 height 10
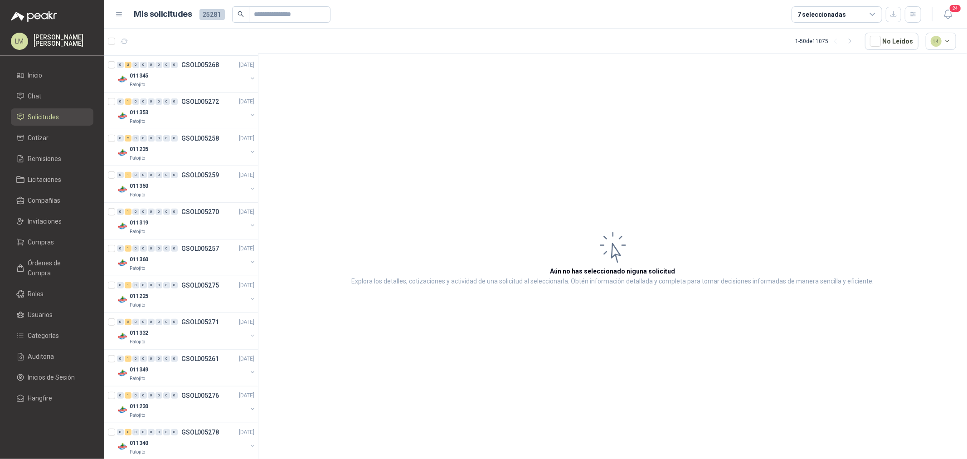
scroll to position [302, 0]
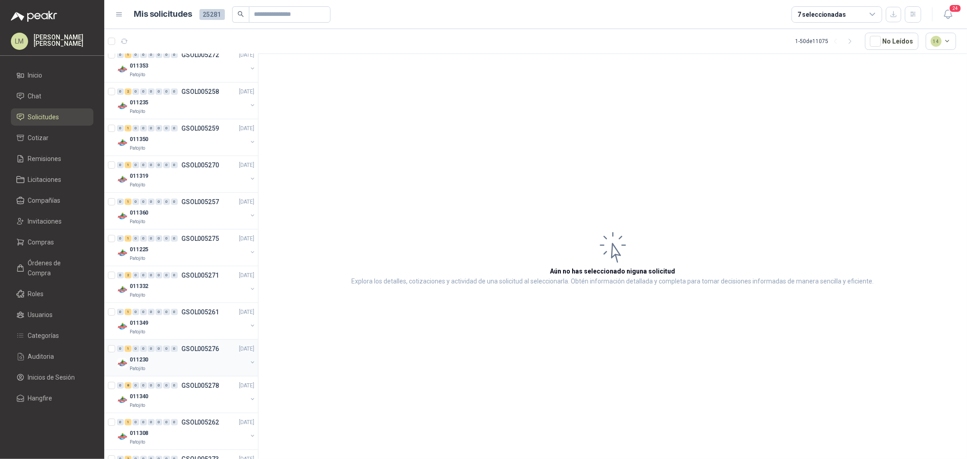
click at [174, 357] on div "011230" at bounding box center [188, 359] width 117 height 11
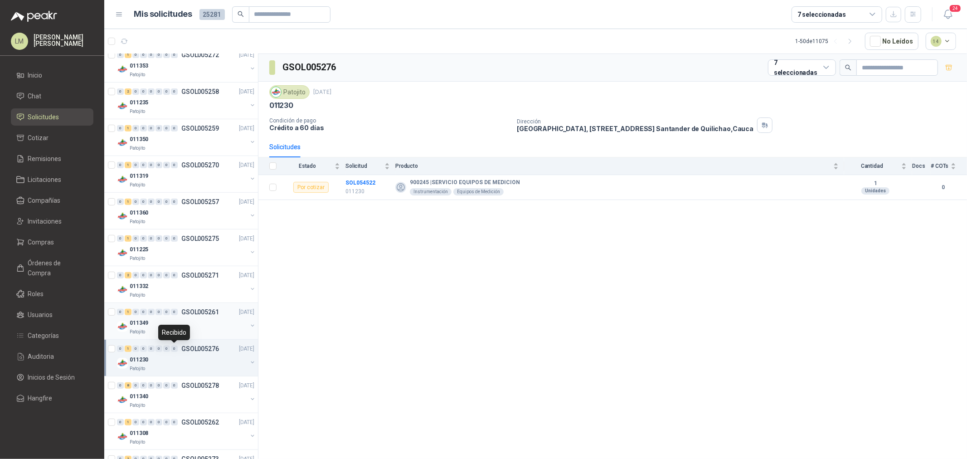
click at [172, 325] on div "011349" at bounding box center [188, 322] width 117 height 11
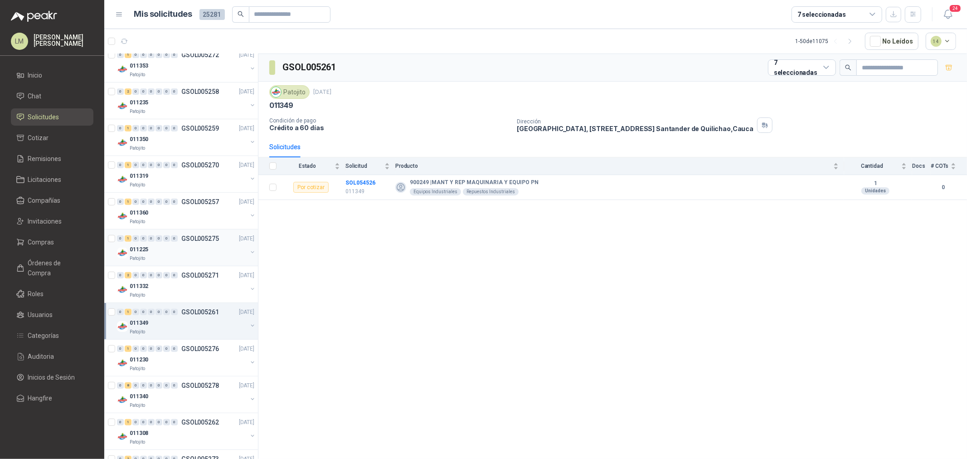
click at [171, 248] on div "011225" at bounding box center [188, 249] width 117 height 11
click at [167, 215] on div "011360" at bounding box center [188, 212] width 117 height 11
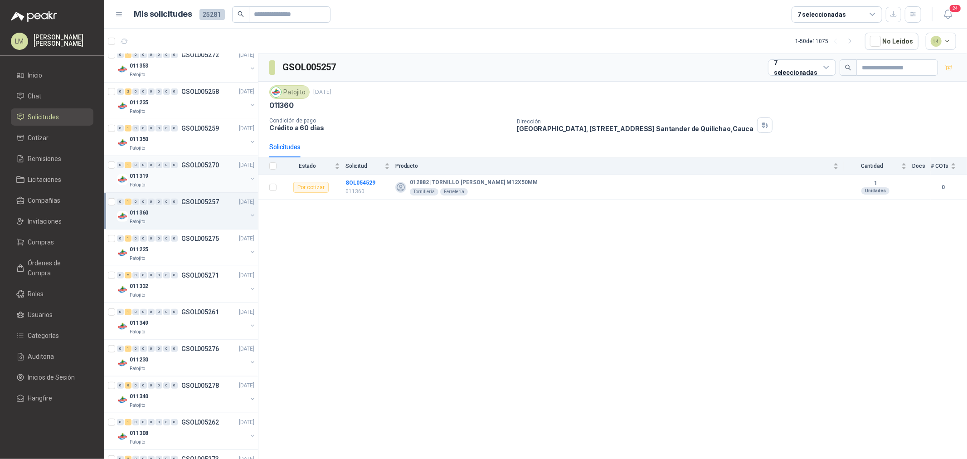
click at [153, 178] on div "011319" at bounding box center [188, 175] width 117 height 11
click at [151, 206] on div "0 1 0 0 0 0 0 0 GSOL005257 [DATE]" at bounding box center [186, 201] width 139 height 11
click at [39, 241] on span "Compras" at bounding box center [41, 242] width 26 height 10
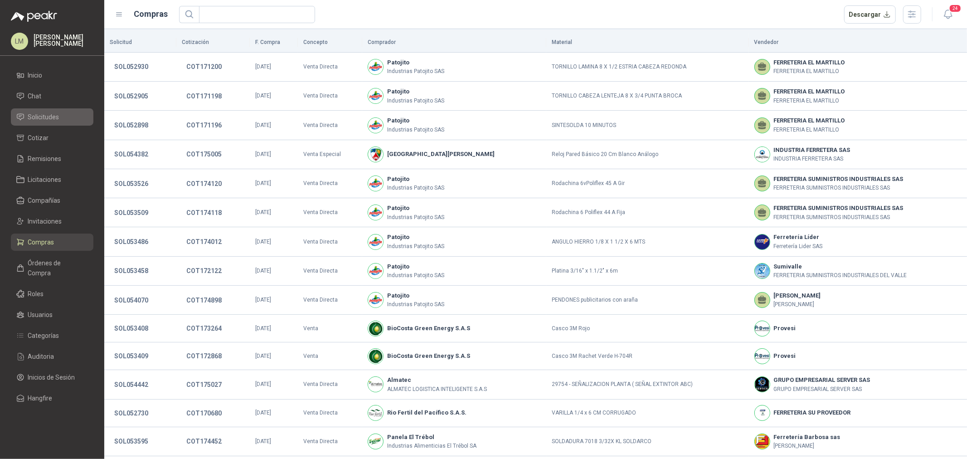
click at [37, 119] on span "Solicitudes" at bounding box center [43, 117] width 31 height 10
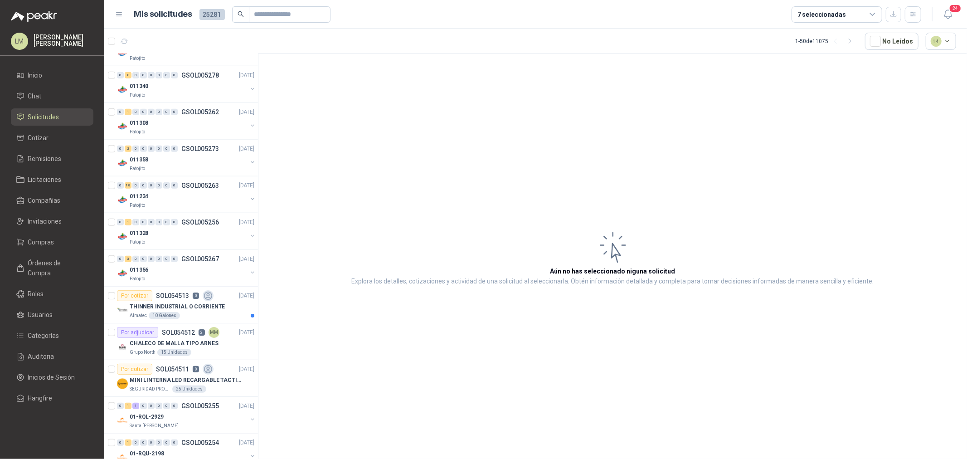
scroll to position [654, 0]
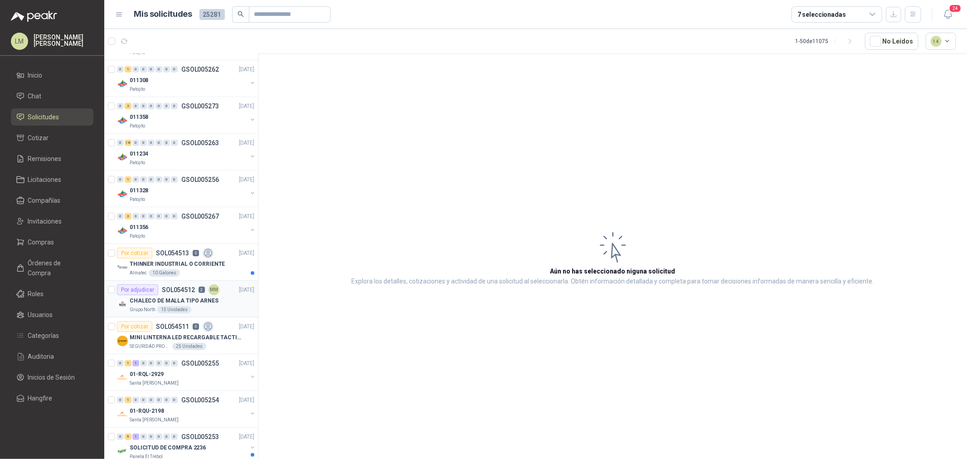
click at [167, 295] on div "Por adjudicar SOL054512 2 MM" at bounding box center [168, 289] width 102 height 11
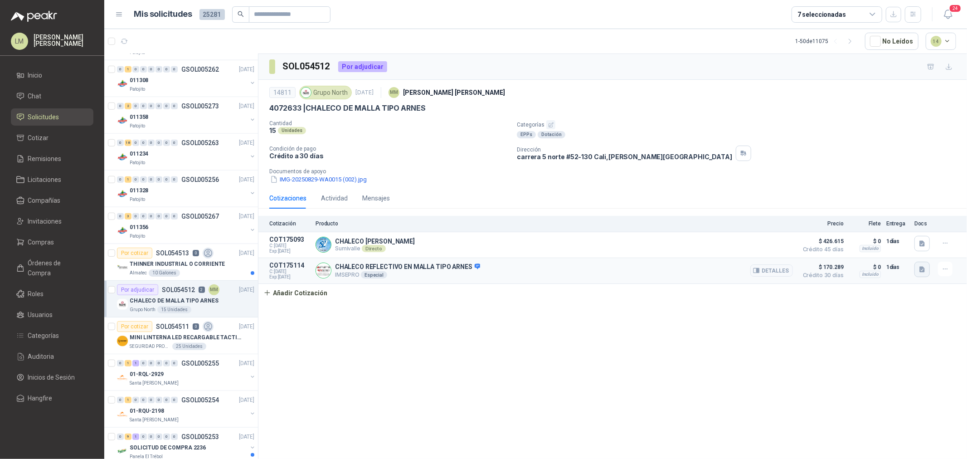
click at [924, 268] on icon "button" at bounding box center [921, 269] width 5 height 6
click at [890, 252] on button "Captura de pantalla [DATE] 093055.png" at bounding box center [866, 250] width 114 height 10
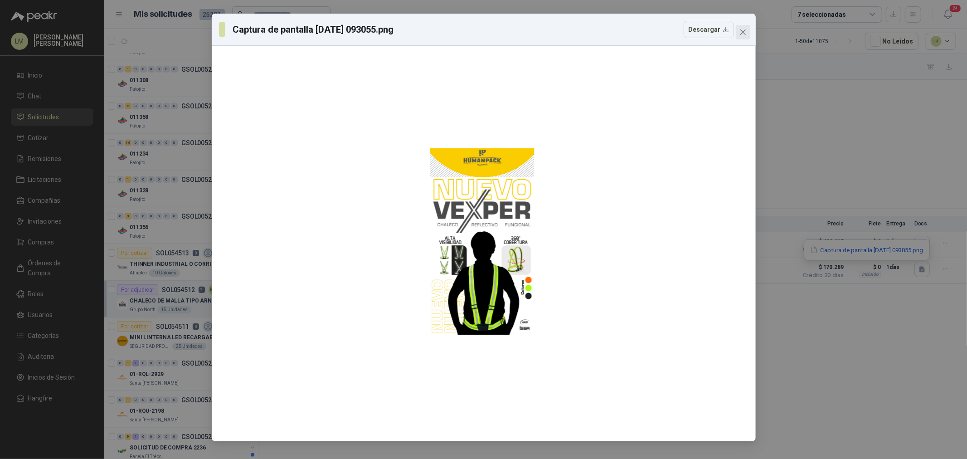
click at [741, 29] on icon "close" at bounding box center [742, 32] width 7 height 7
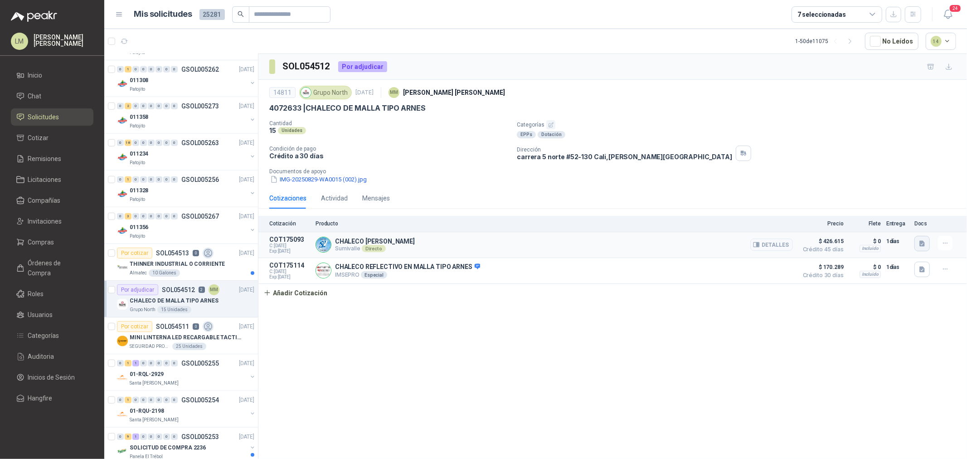
click at [915, 246] on button "button" at bounding box center [921, 243] width 15 height 15
click at [892, 225] on icon "button" at bounding box center [889, 224] width 8 height 8
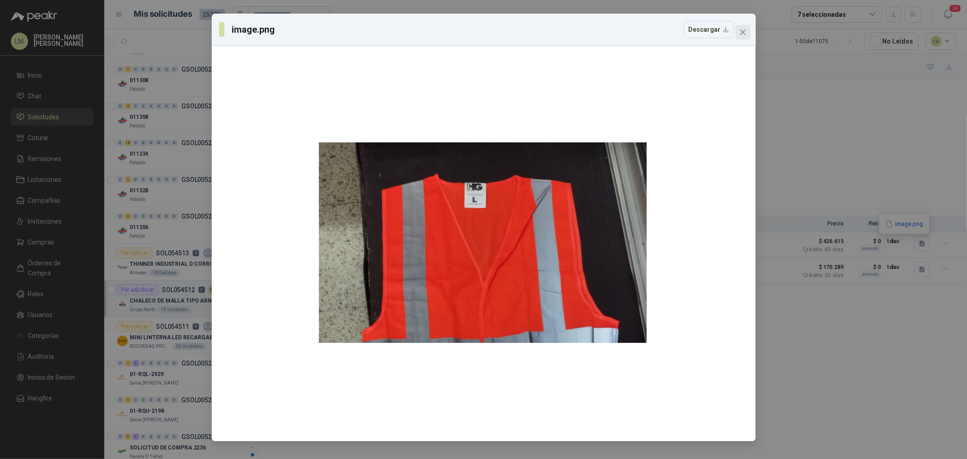
click at [741, 34] on icon "close" at bounding box center [742, 32] width 7 height 7
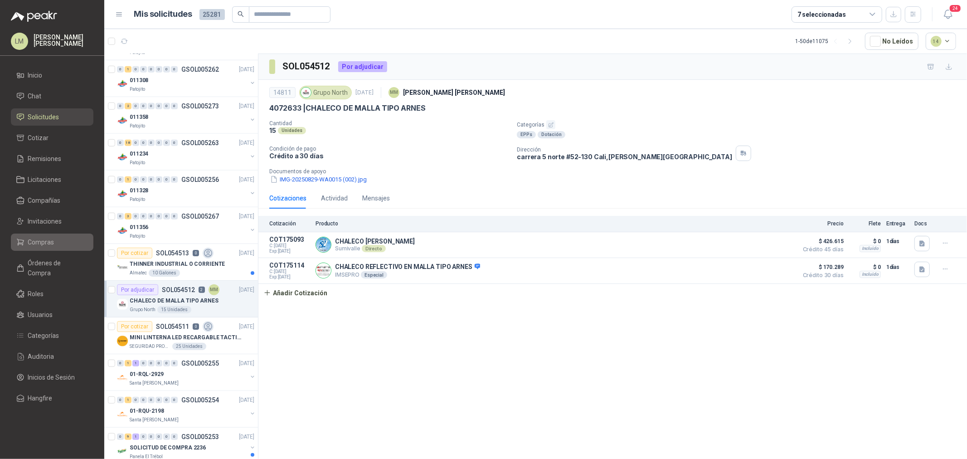
click at [44, 242] on span "Compras" at bounding box center [41, 242] width 26 height 10
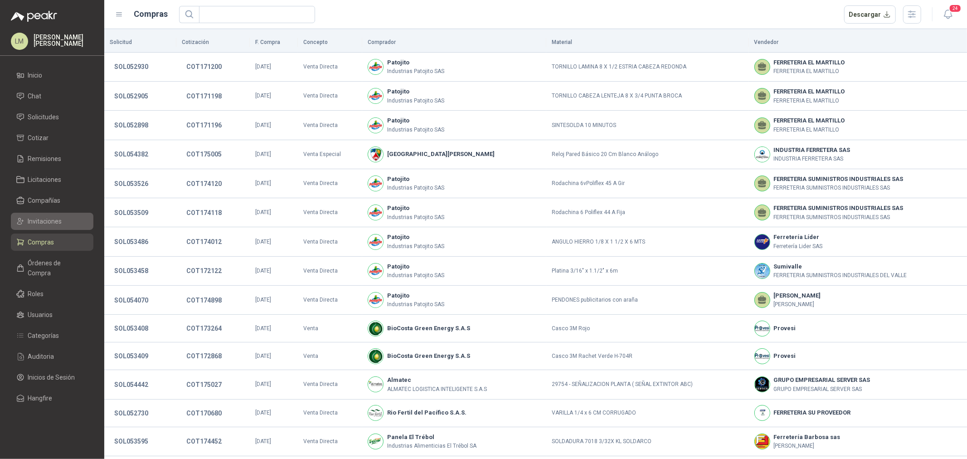
click at [44, 221] on span "Invitaciones" at bounding box center [45, 221] width 34 height 10
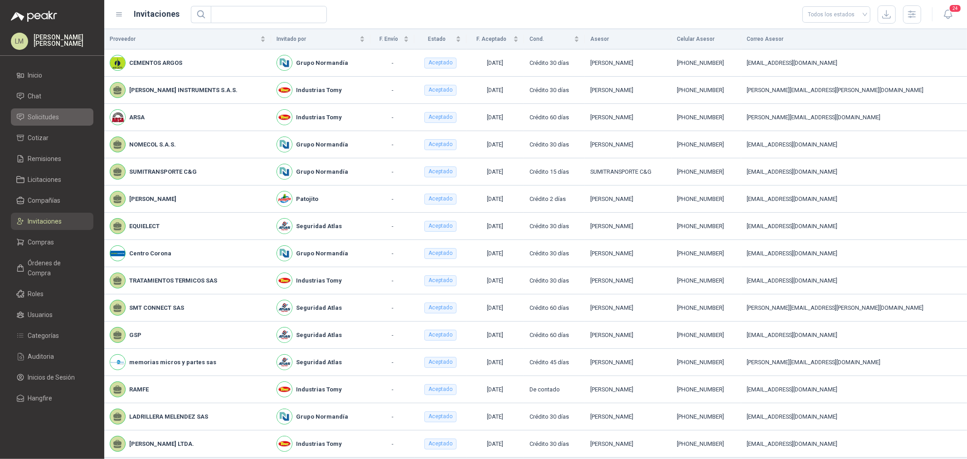
click at [48, 116] on span "Solicitudes" at bounding box center [43, 117] width 31 height 10
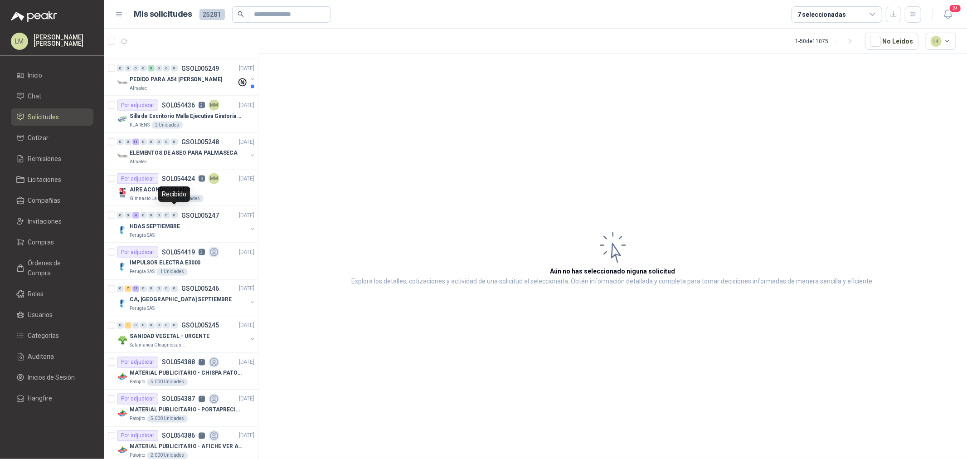
scroll to position [1258, 0]
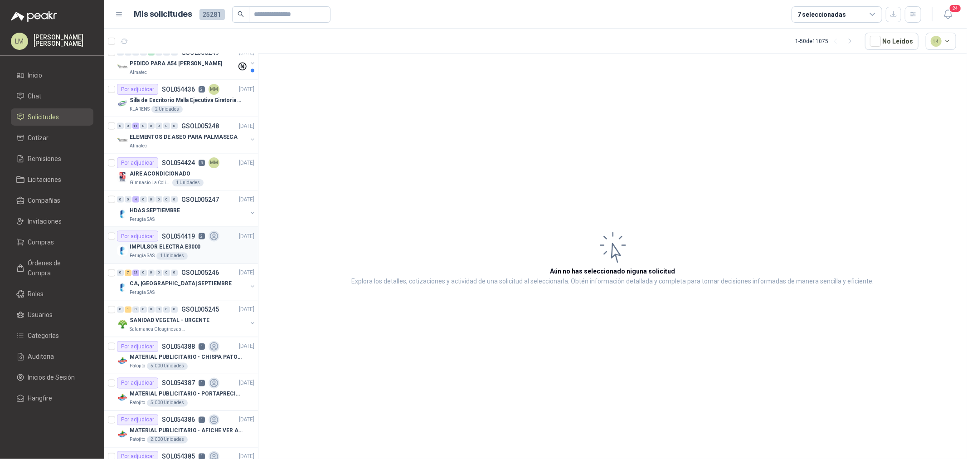
click at [177, 248] on p "IMPULSOR ELECTRA E3000" at bounding box center [165, 247] width 71 height 9
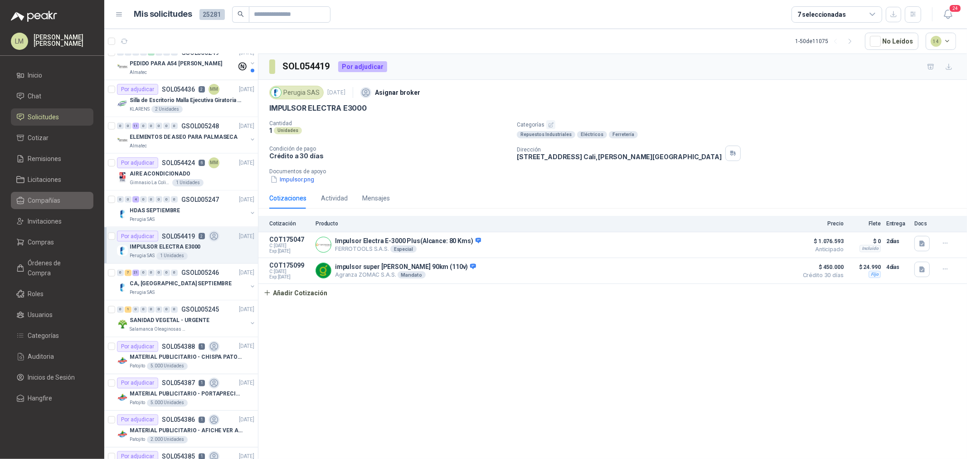
click at [39, 198] on span "Compañías" at bounding box center [44, 200] width 33 height 10
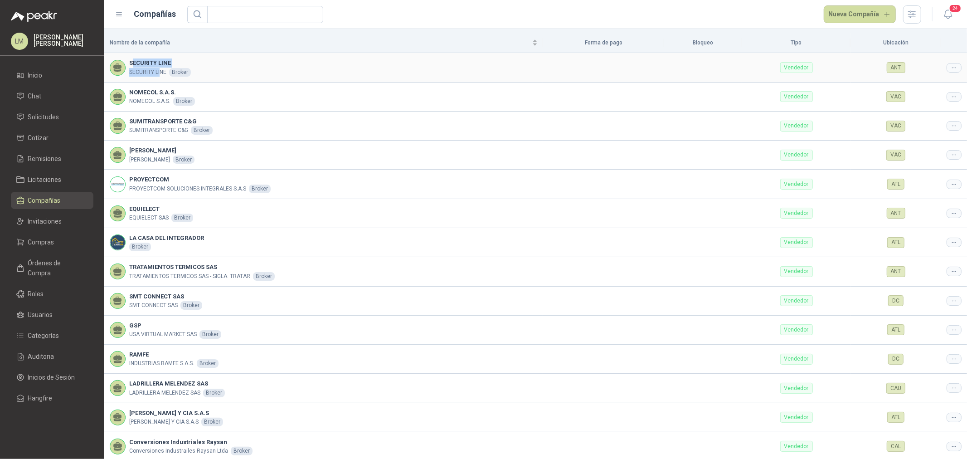
drag, startPoint x: 133, startPoint y: 62, endPoint x: 179, endPoint y: 70, distance: 46.0
click at [179, 70] on div "SECURITY LINE SECURITY LINE Broker" at bounding box center [160, 67] width 62 height 18
click at [374, 65] on div "SECURITY LINE SECURITY LINE Broker" at bounding box center [324, 67] width 428 height 18
click at [946, 63] on div at bounding box center [953, 68] width 15 height 10
click at [931, 76] on li "Editar compañía" at bounding box center [924, 83] width 58 height 15
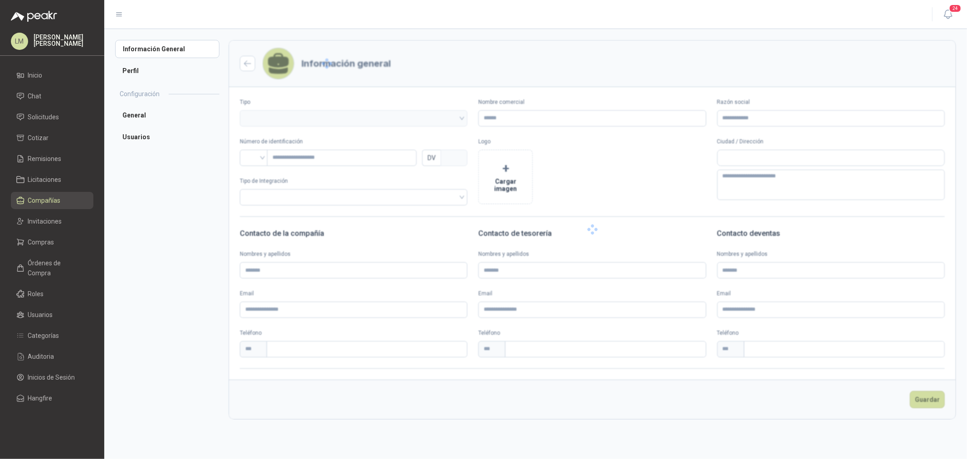
type input "**********"
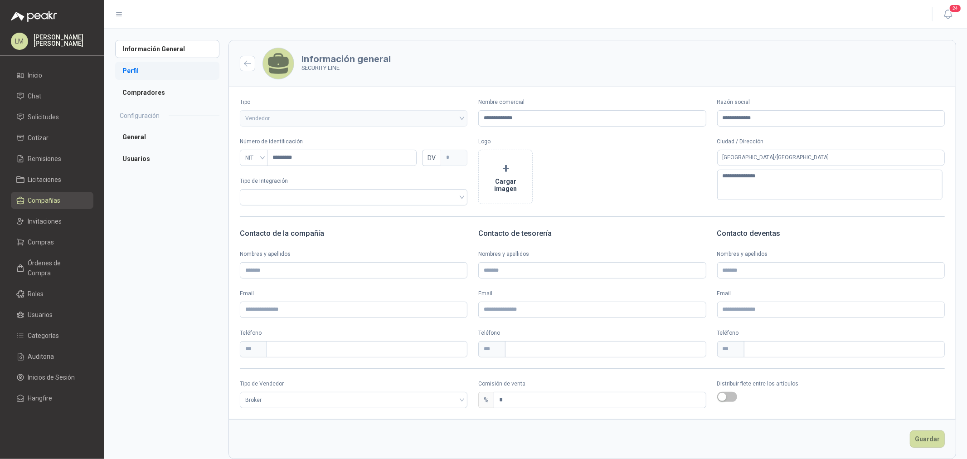
click at [136, 70] on li "Perfil" at bounding box center [167, 71] width 104 height 18
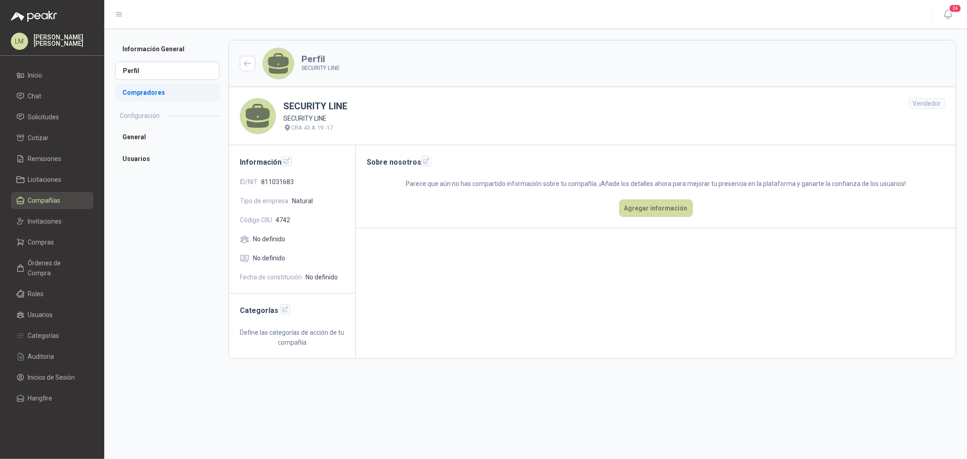
click at [141, 92] on li "Compradores" at bounding box center [167, 92] width 104 height 18
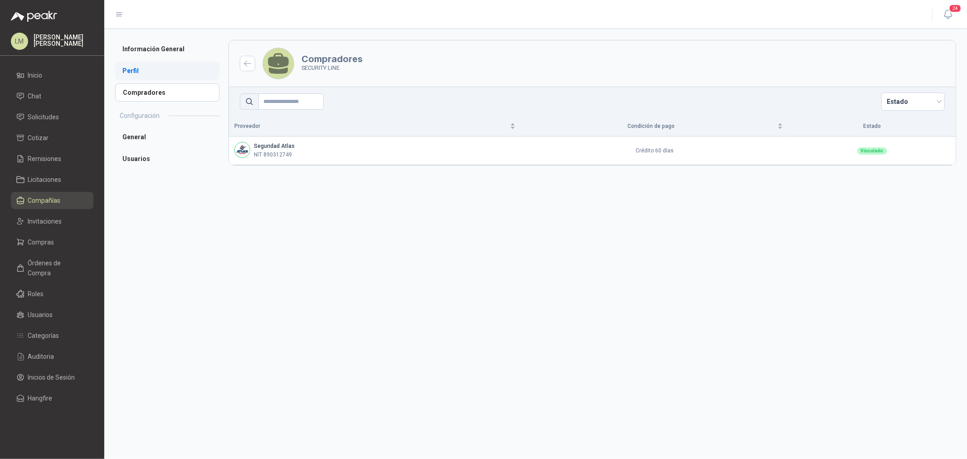
click at [138, 67] on li "Perfil" at bounding box center [167, 71] width 104 height 18
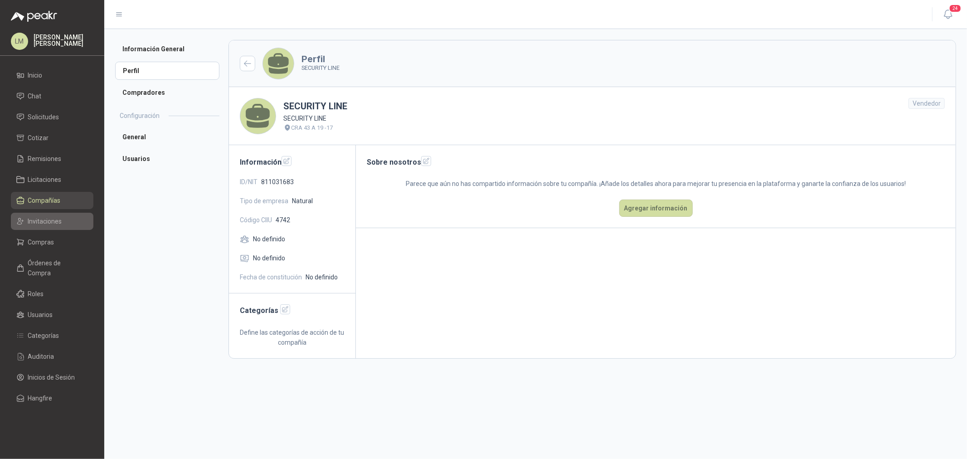
click at [48, 225] on span "Invitaciones" at bounding box center [45, 221] width 34 height 10
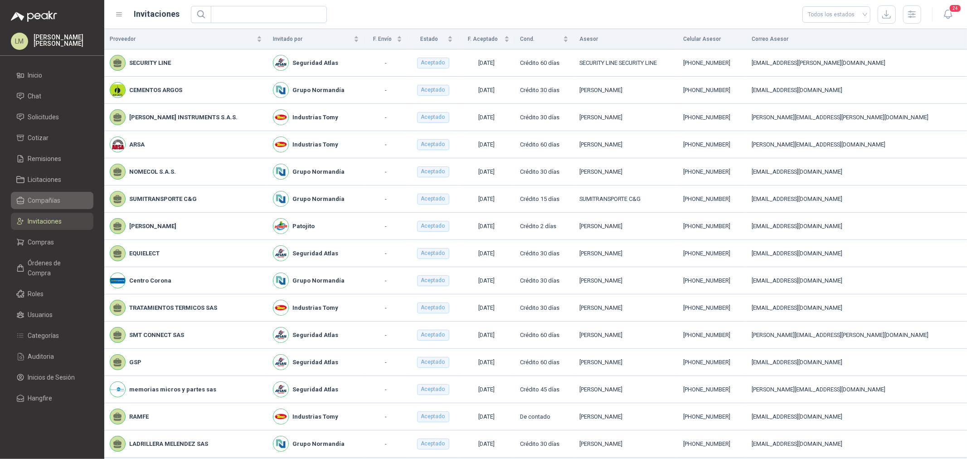
click at [42, 195] on span "Compañías" at bounding box center [44, 200] width 33 height 10
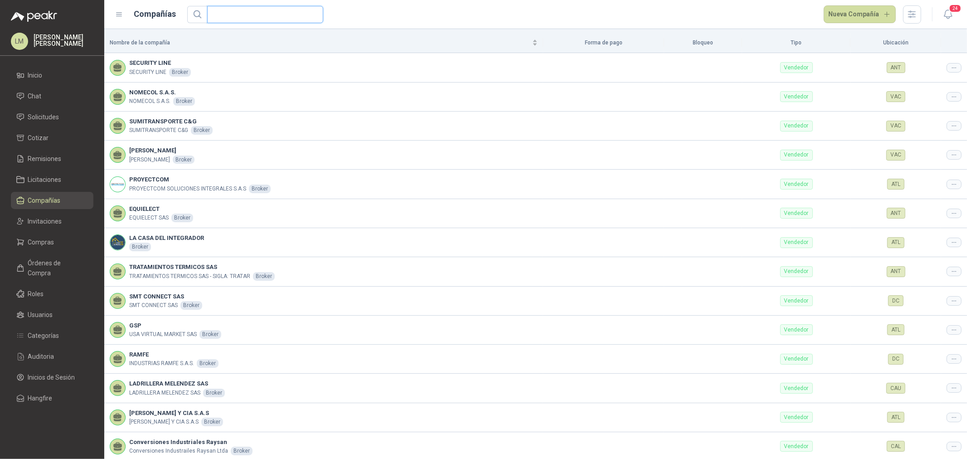
click at [233, 15] on input "text" at bounding box center [262, 14] width 98 height 16
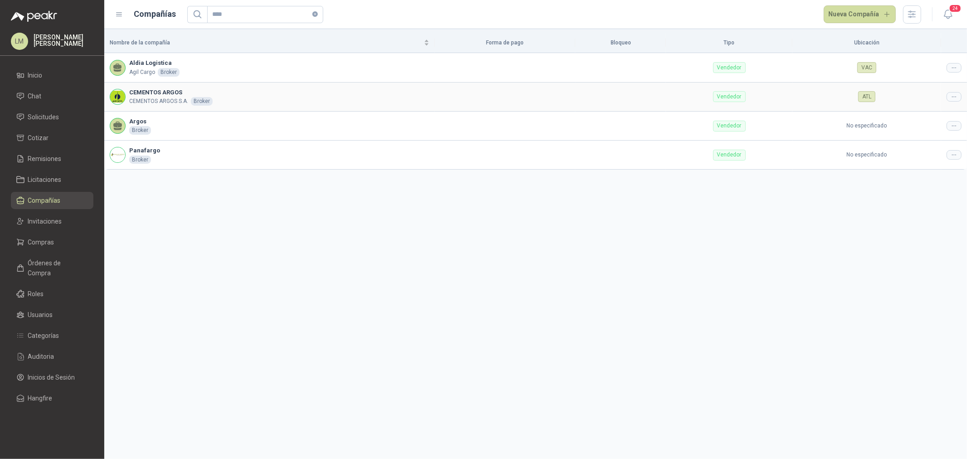
click at [955, 98] on icon at bounding box center [953, 96] width 7 height 7
click at [946, 114] on span "Editar compañía" at bounding box center [930, 112] width 47 height 10
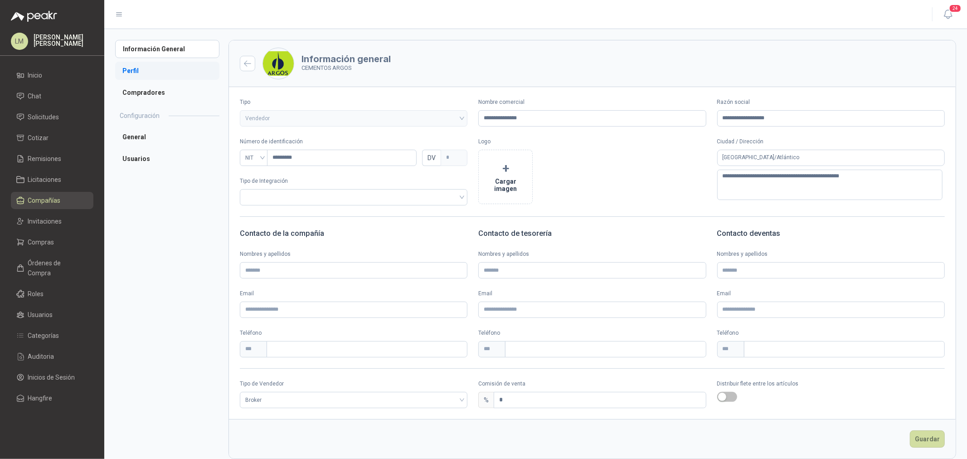
click at [150, 65] on li "Perfil" at bounding box center [167, 71] width 104 height 18
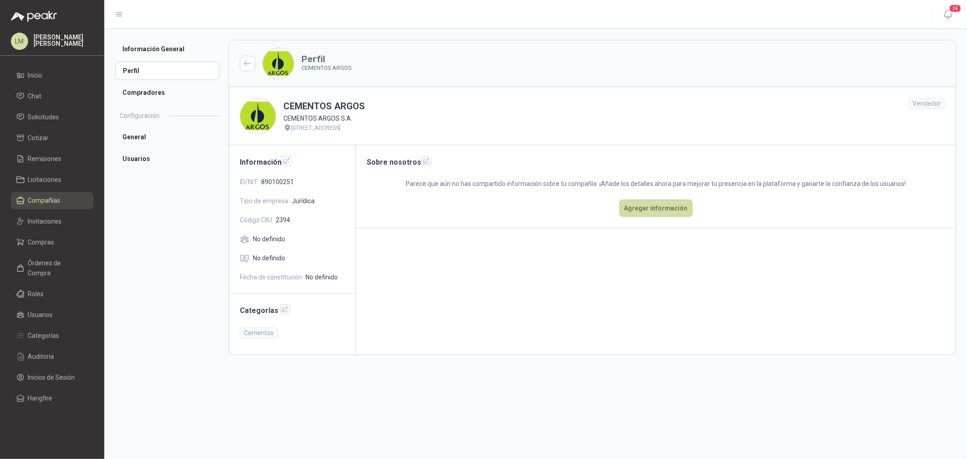
click at [37, 198] on span "Compañías" at bounding box center [44, 200] width 33 height 10
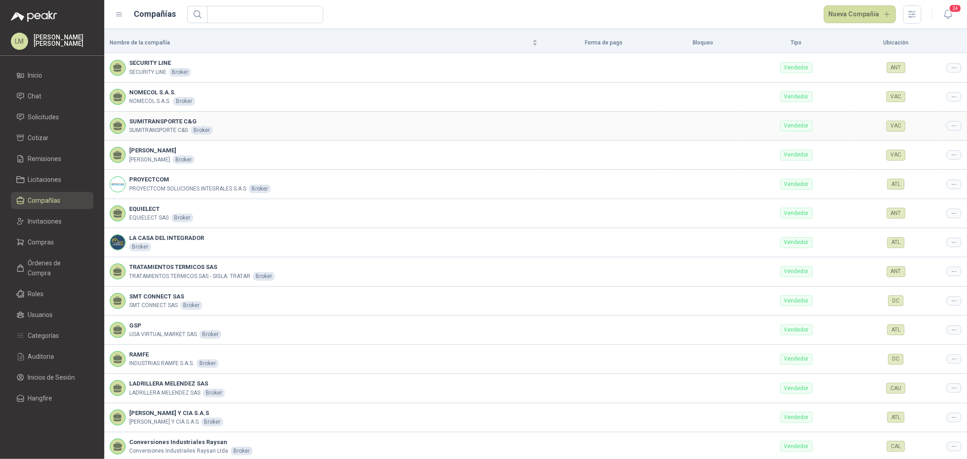
click at [950, 127] on icon at bounding box center [953, 125] width 7 height 7
click at [932, 143] on span "Editar compañía" at bounding box center [923, 141] width 47 height 10
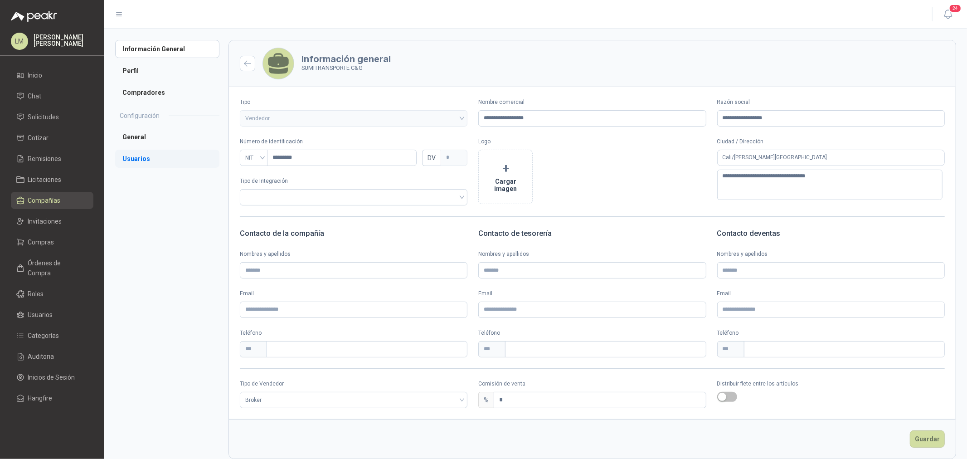
click at [148, 160] on li "Usuarios" at bounding box center [167, 159] width 104 height 18
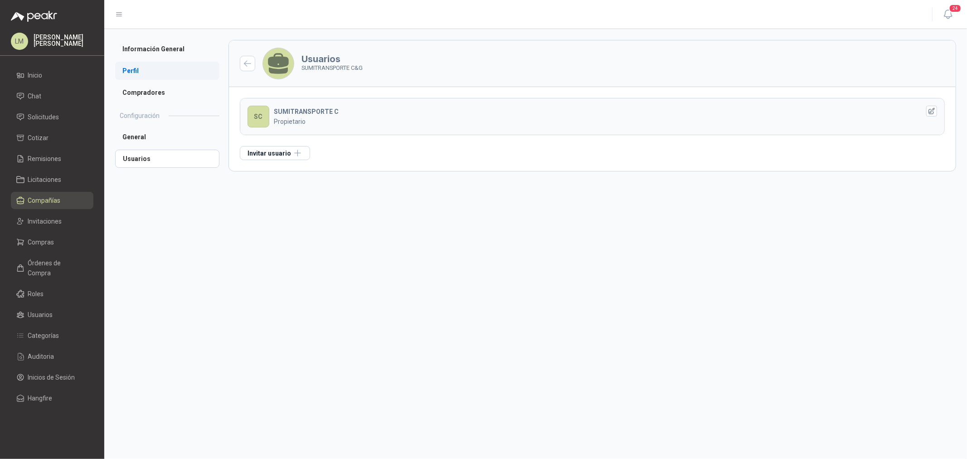
click at [143, 67] on li "Perfil" at bounding box center [167, 71] width 104 height 18
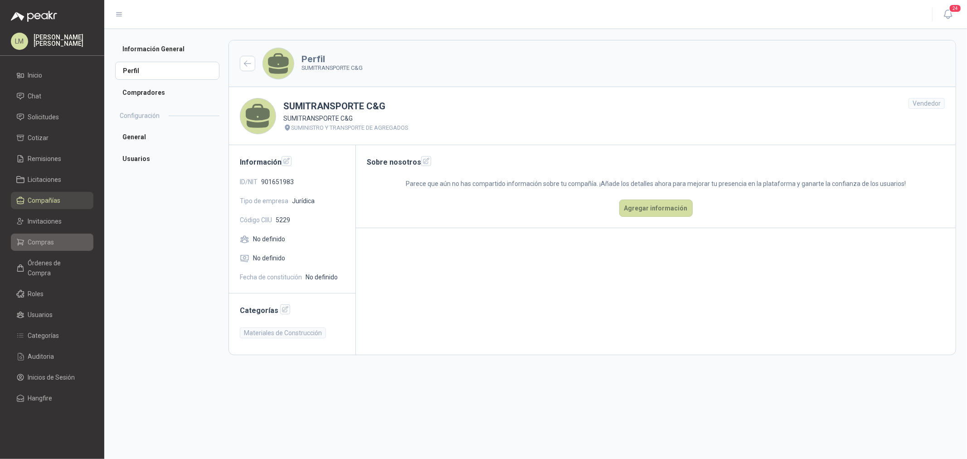
click at [51, 237] on span "Compras" at bounding box center [41, 242] width 26 height 10
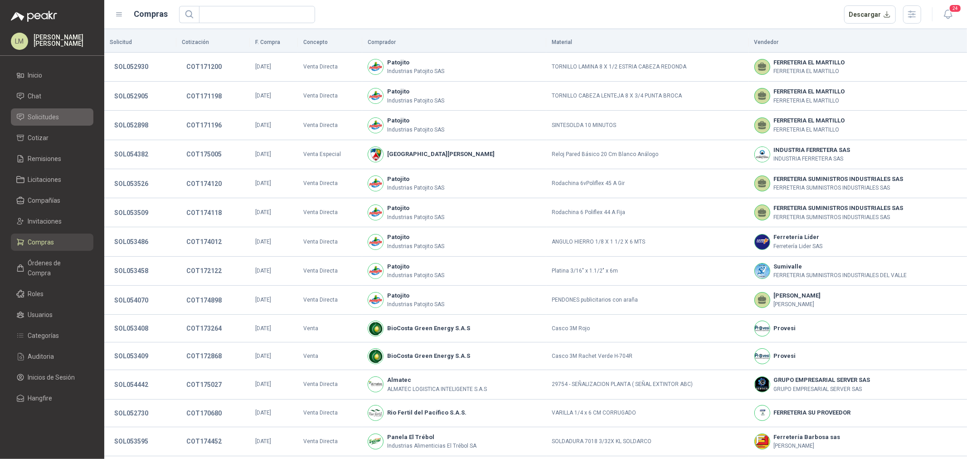
click at [50, 115] on span "Solicitudes" at bounding box center [43, 117] width 31 height 10
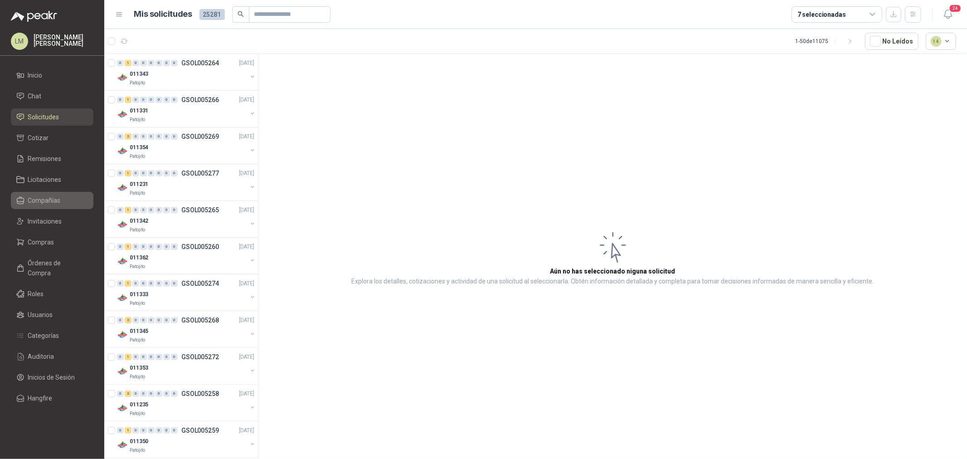
click at [39, 195] on span "Compañías" at bounding box center [44, 200] width 33 height 10
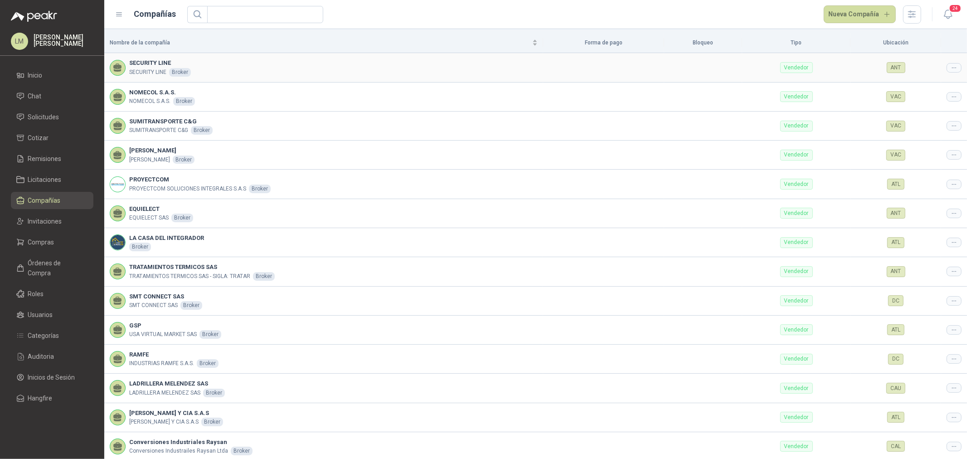
click at [946, 64] on div at bounding box center [953, 68] width 15 height 10
click at [943, 77] on li "Editar compañía" at bounding box center [924, 83] width 58 height 15
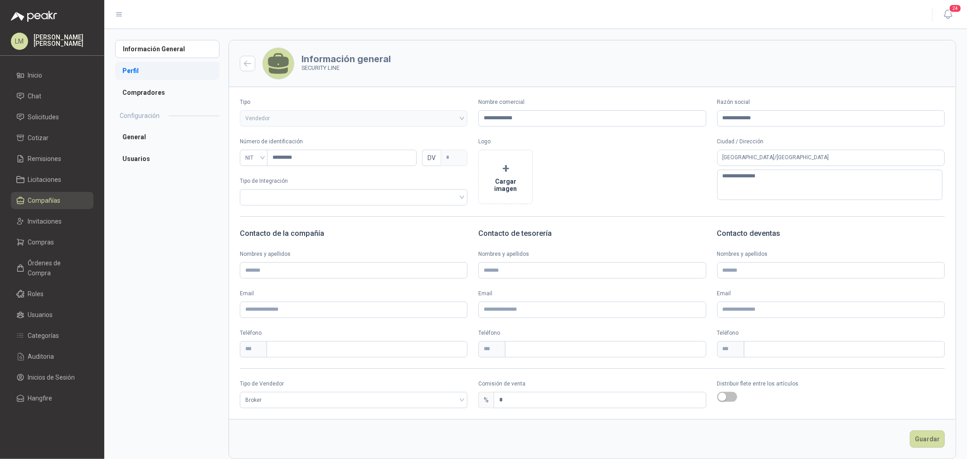
click at [138, 69] on li "Perfil" at bounding box center [167, 71] width 104 height 18
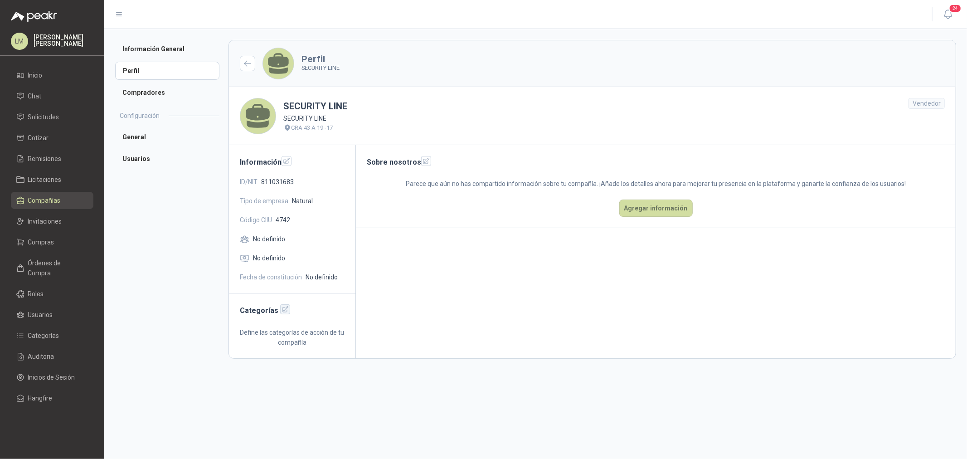
click at [283, 309] on icon "button" at bounding box center [285, 309] width 6 height 6
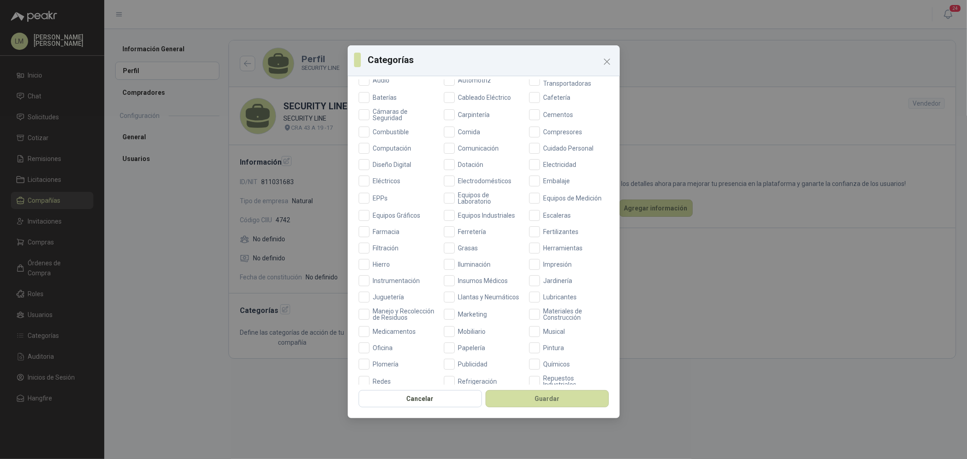
scroll to position [214, 0]
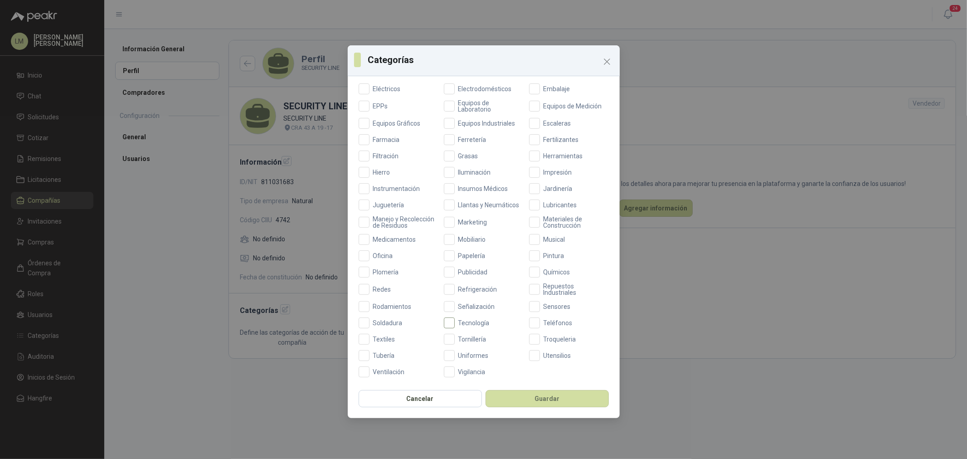
click at [473, 320] on span "Tecnología" at bounding box center [474, 322] width 39 height 6
click at [540, 324] on span "Teléfonos" at bounding box center [558, 322] width 36 height 6
click at [474, 370] on span "Vigilancia" at bounding box center [472, 371] width 34 height 6
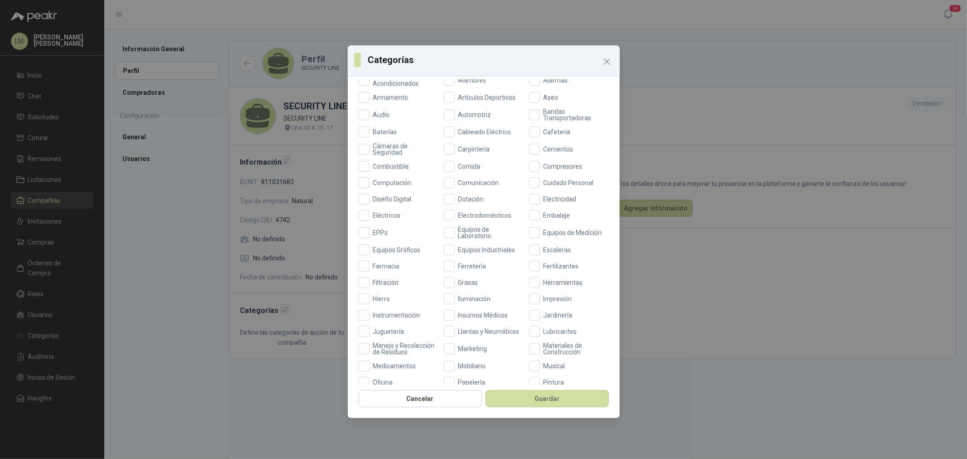
scroll to position [63, 0]
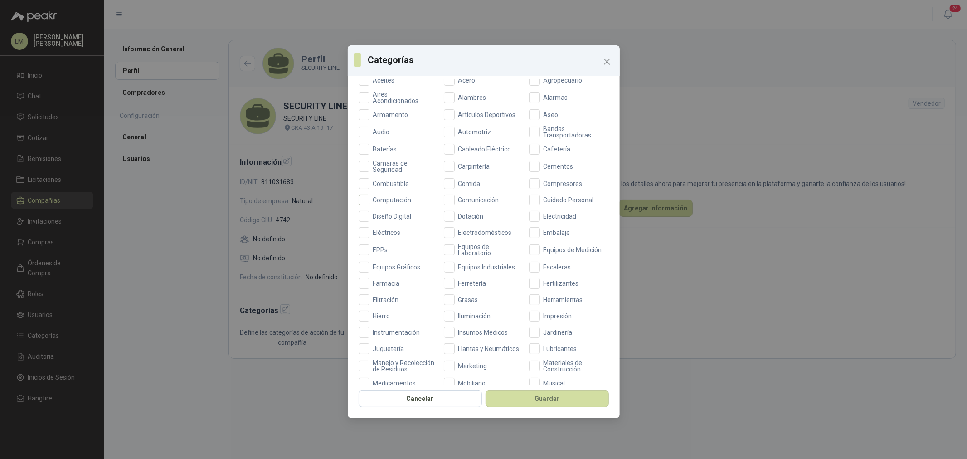
click at [393, 198] on span "Computación" at bounding box center [392, 200] width 46 height 6
click at [457, 197] on span "Comunicación" at bounding box center [479, 200] width 48 height 6
click at [392, 160] on span "Cámaras de Seguridad" at bounding box center [403, 166] width 69 height 13
click at [370, 149] on span "Baterías" at bounding box center [384, 149] width 31 height 6
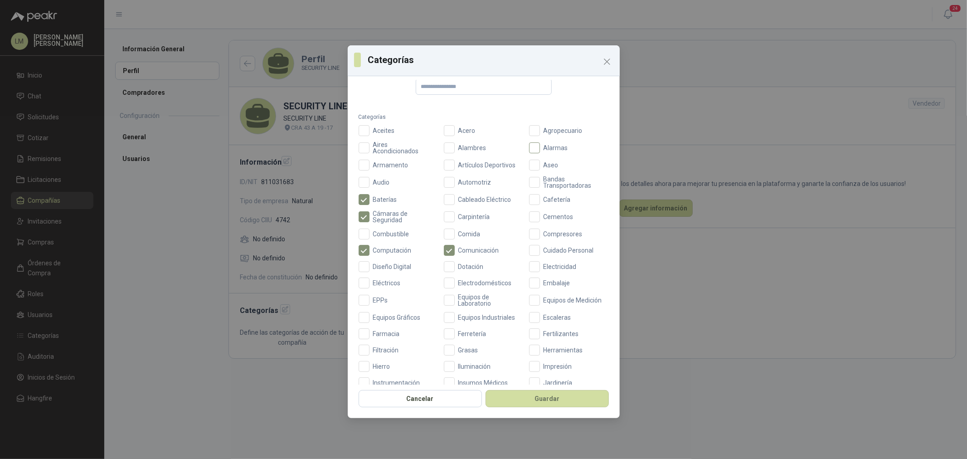
click at [548, 141] on label "Alarmas" at bounding box center [569, 147] width 80 height 13
click at [523, 400] on button "Guardar" at bounding box center [546, 398] width 123 height 17
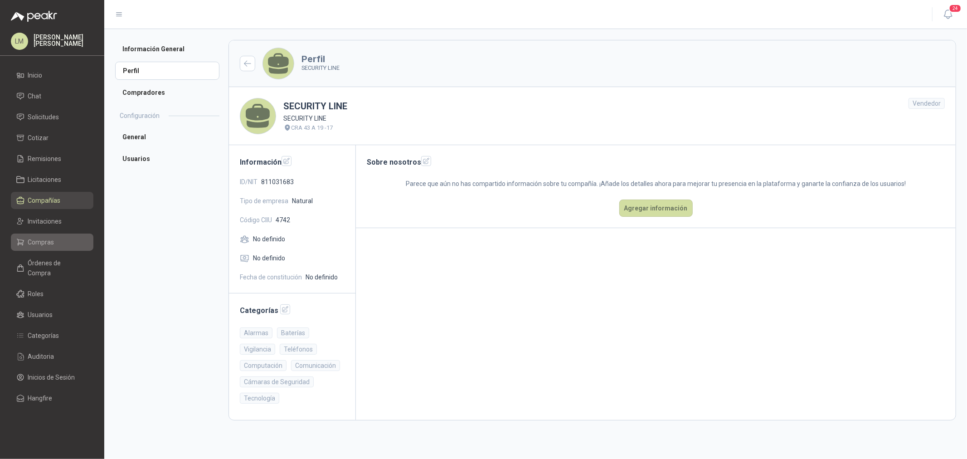
click at [46, 239] on span "Compras" at bounding box center [41, 242] width 26 height 10
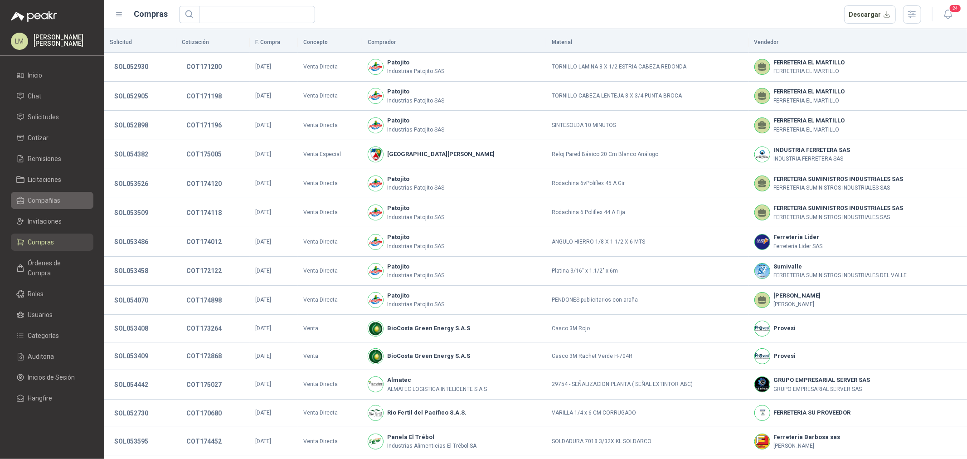
click at [39, 194] on link "Compañías" at bounding box center [52, 200] width 82 height 17
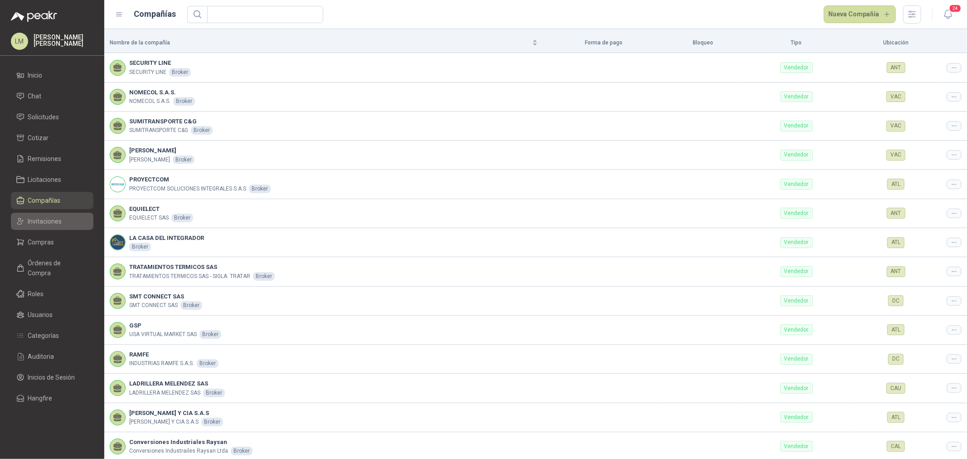
click at [38, 222] on span "Invitaciones" at bounding box center [45, 221] width 34 height 10
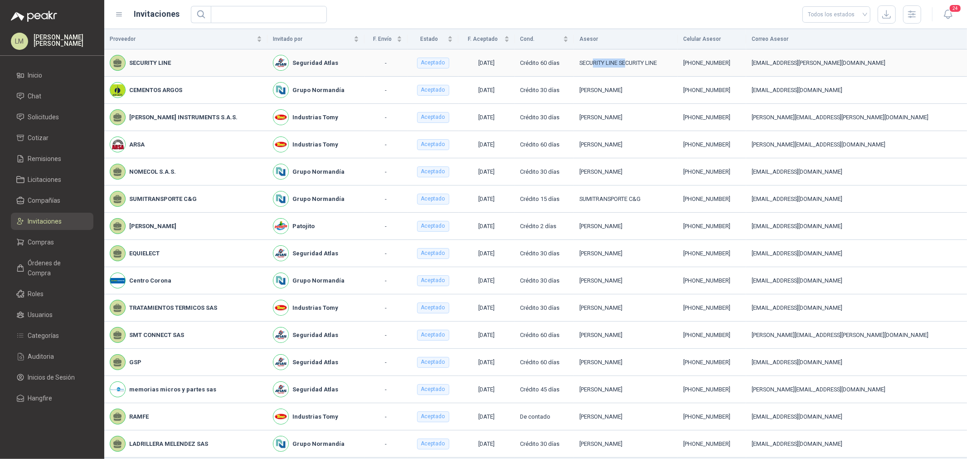
drag, startPoint x: 599, startPoint y: 57, endPoint x: 711, endPoint y: 57, distance: 112.4
click at [677, 57] on td "SECURITY LINE SECURITY LINE" at bounding box center [626, 62] width 104 height 27
drag, startPoint x: 740, startPoint y: 63, endPoint x: 776, endPoint y: 62, distance: 36.3
click at [740, 62] on div "[PHONE_NUMBER]" at bounding box center [712, 62] width 58 height 9
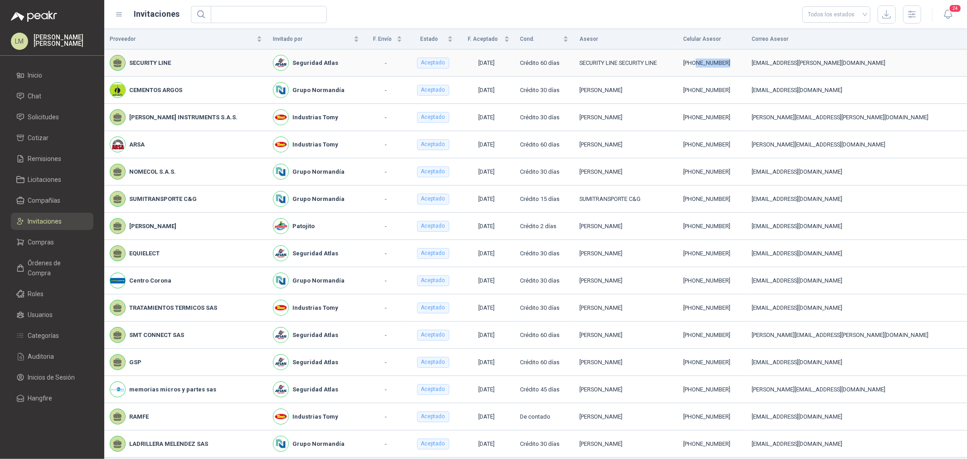
copy div "3104262875"
click at [44, 239] on span "Compras" at bounding box center [41, 242] width 26 height 10
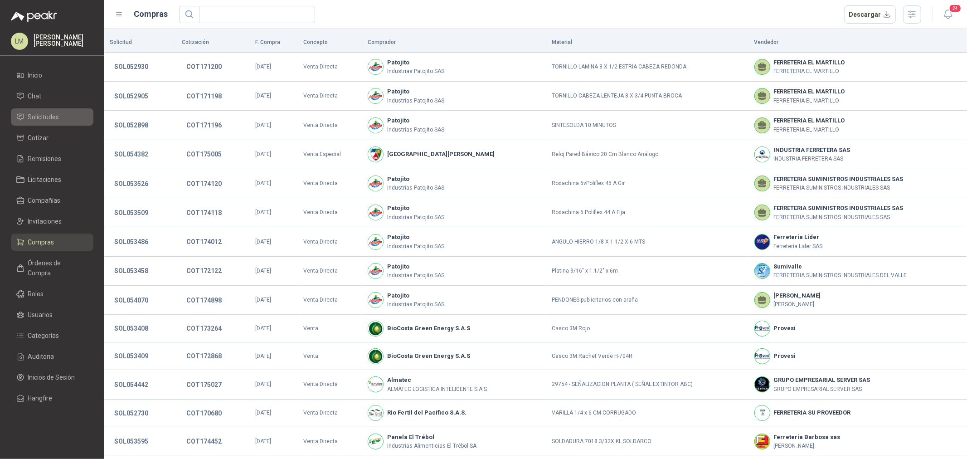
click at [52, 115] on span "Solicitudes" at bounding box center [43, 117] width 31 height 10
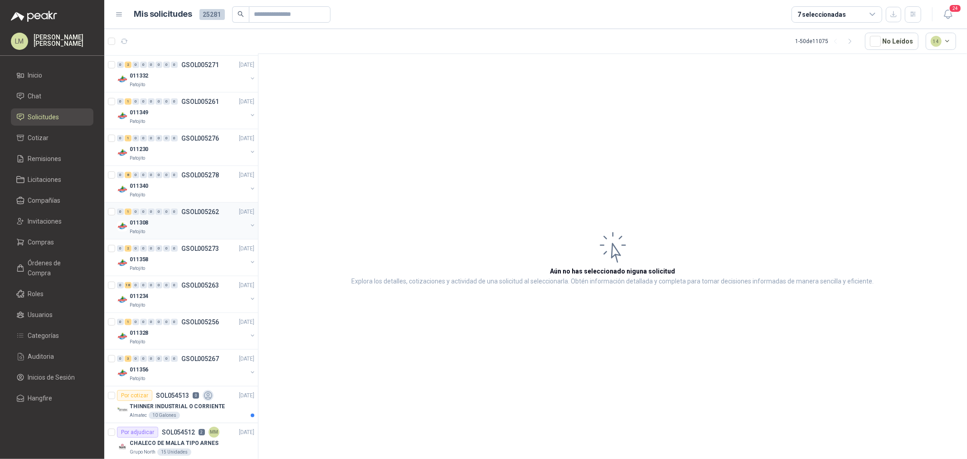
scroll to position [604, 0]
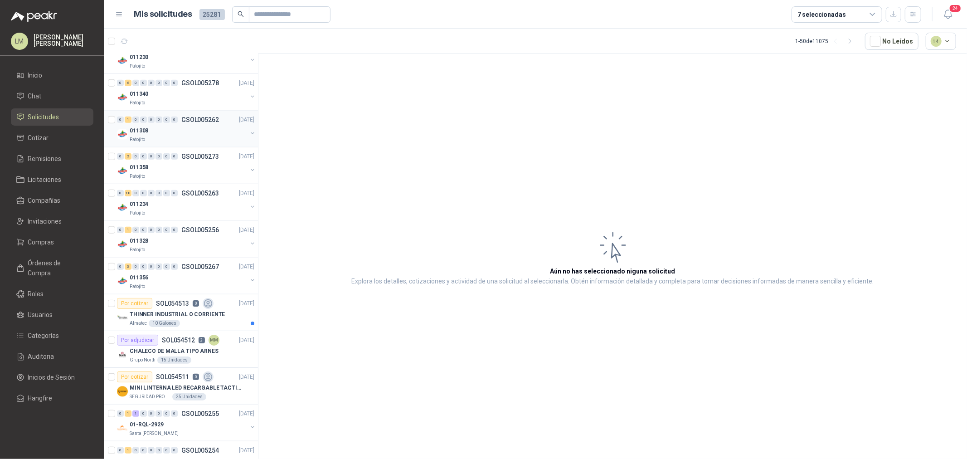
click at [174, 134] on div "011308" at bounding box center [188, 130] width 117 height 11
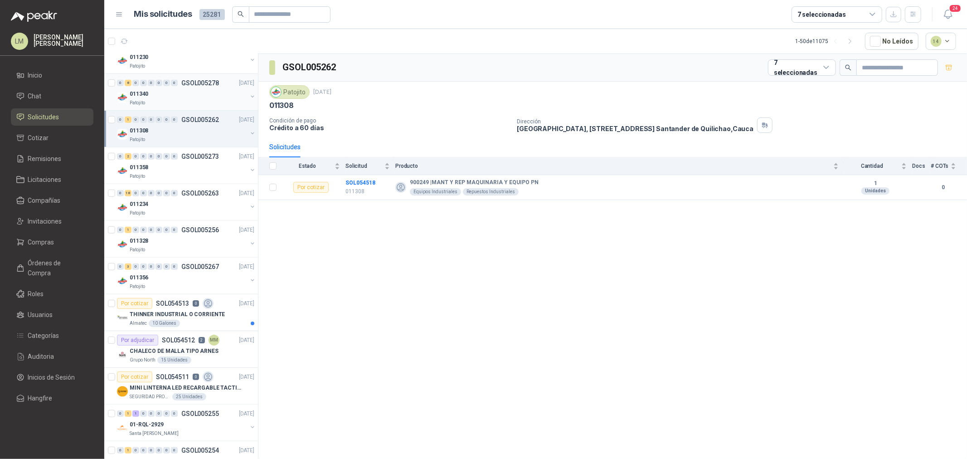
click at [172, 93] on div "011340" at bounding box center [188, 93] width 117 height 11
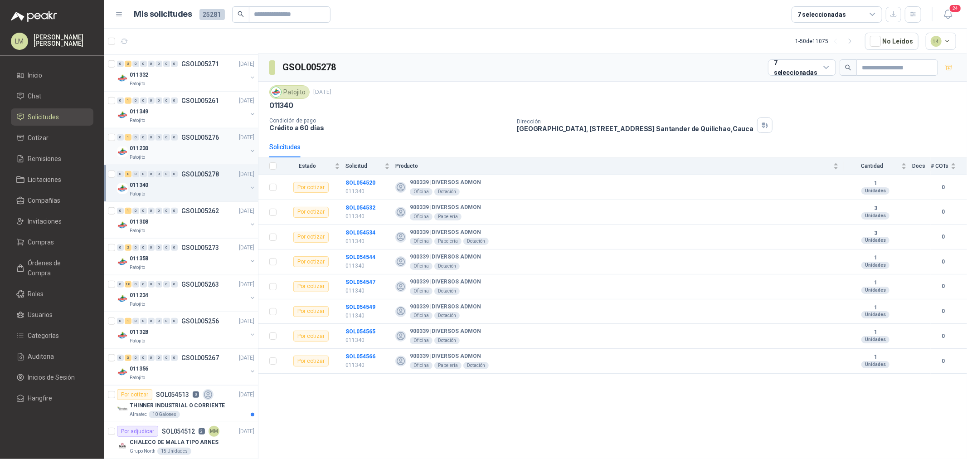
scroll to position [503, 0]
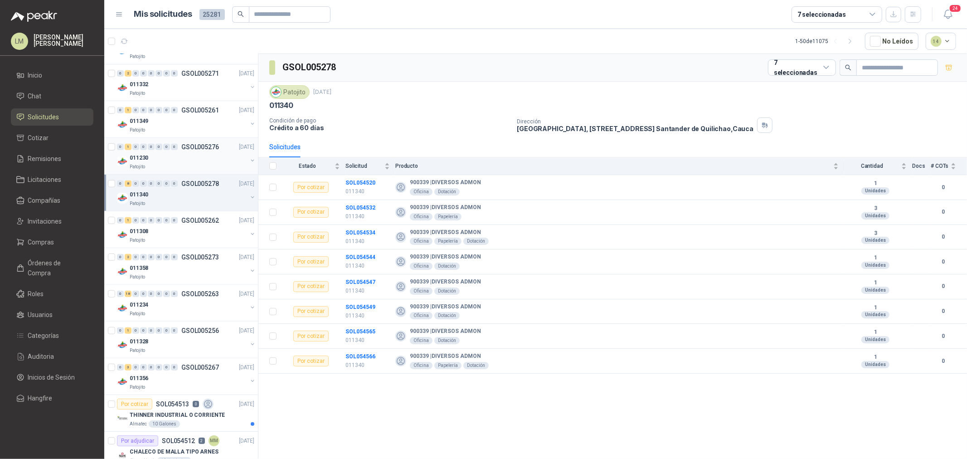
click at [174, 153] on div "011230" at bounding box center [188, 157] width 117 height 11
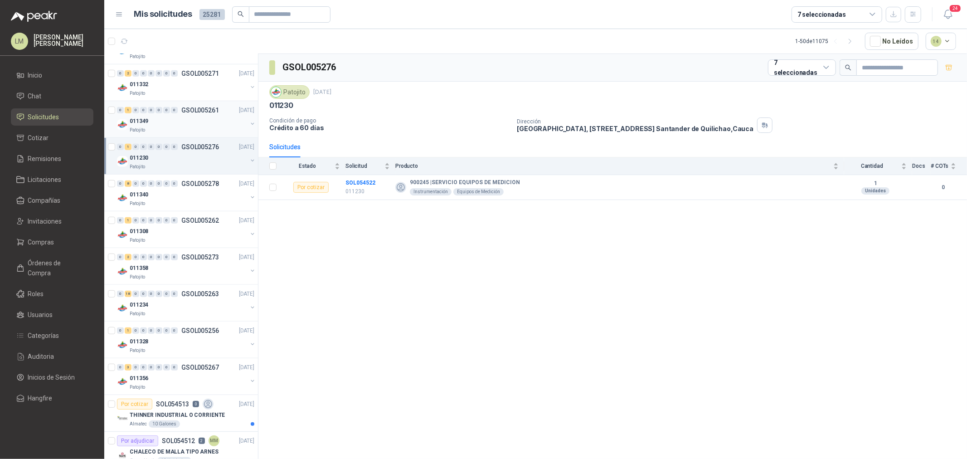
click at [174, 123] on div "011349" at bounding box center [188, 121] width 117 height 11
click at [180, 82] on div "011332" at bounding box center [188, 84] width 117 height 11
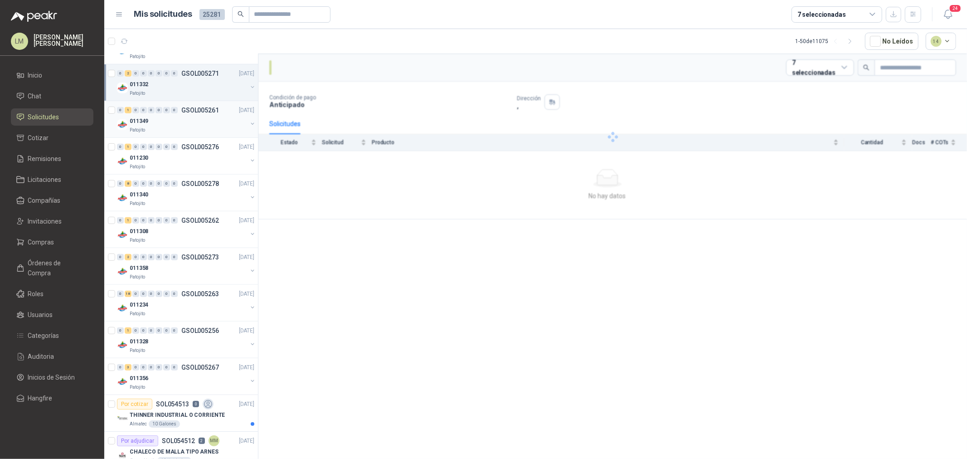
scroll to position [402, 0]
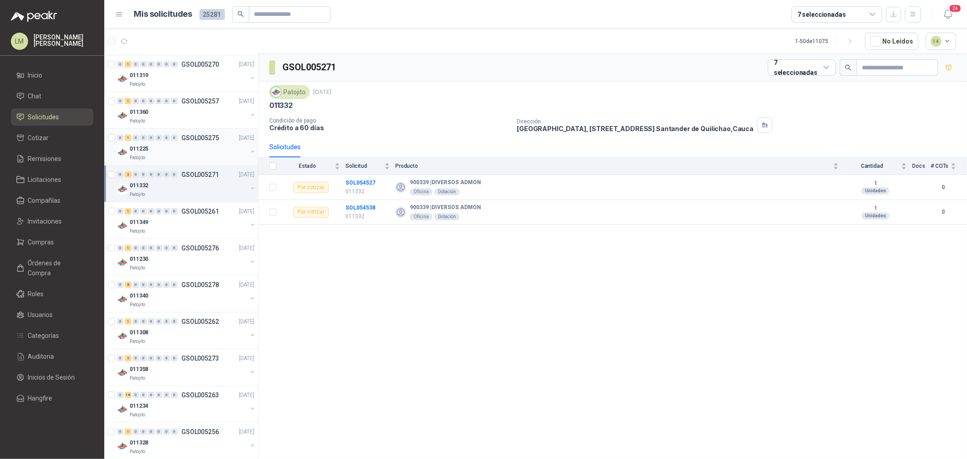
click at [178, 150] on div "011225" at bounding box center [188, 148] width 117 height 11
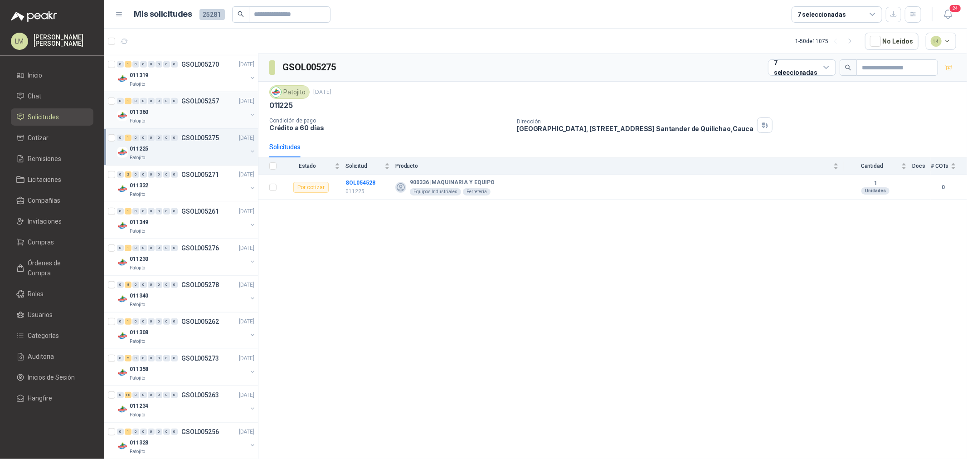
click at [178, 114] on div "011360" at bounding box center [188, 111] width 117 height 11
drag, startPoint x: 338, startPoint y: 65, endPoint x: 276, endPoint y: 63, distance: 61.2
click at [276, 63] on div "GSOL005257 7 seleccionadas" at bounding box center [612, 68] width 708 height 28
copy section "GSOL005257"
click at [163, 79] on div "011319" at bounding box center [188, 75] width 117 height 11
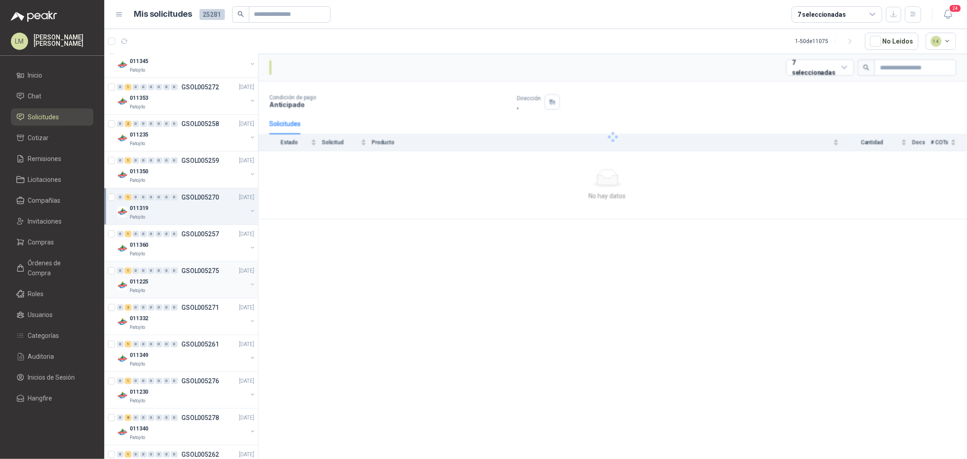
scroll to position [151, 0]
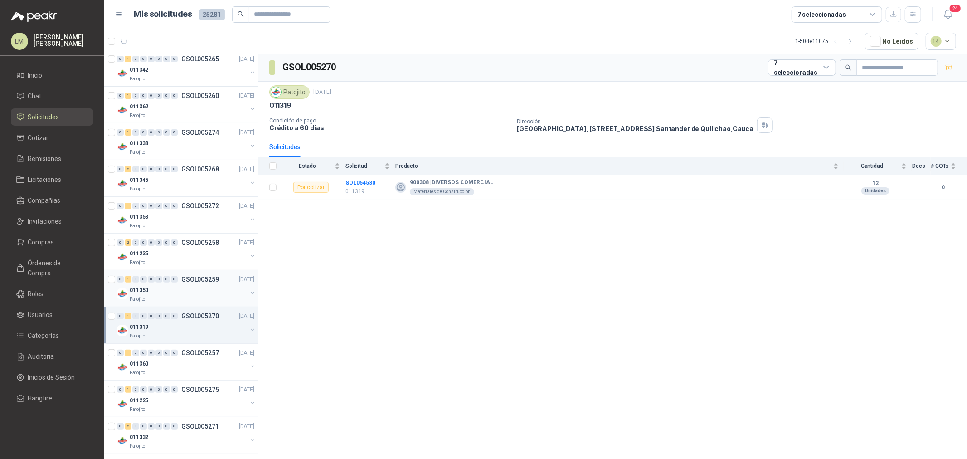
click at [171, 291] on div "011350" at bounding box center [188, 290] width 117 height 11
click at [179, 250] on div "011235" at bounding box center [188, 253] width 117 height 11
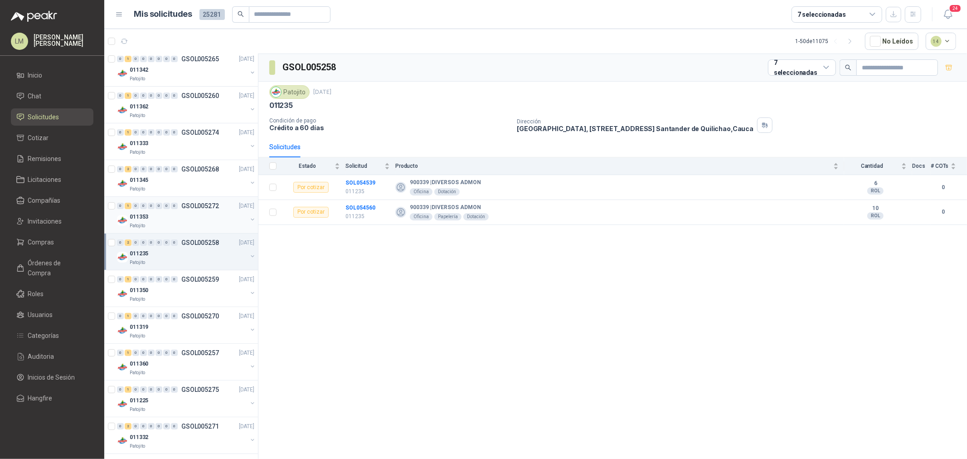
click at [172, 213] on div "011353" at bounding box center [188, 216] width 117 height 11
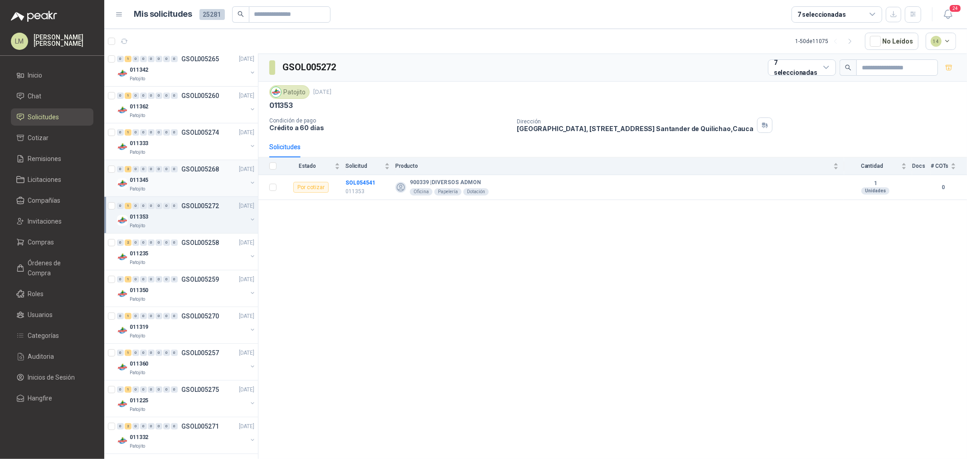
click at [170, 179] on div "011345" at bounding box center [188, 179] width 117 height 11
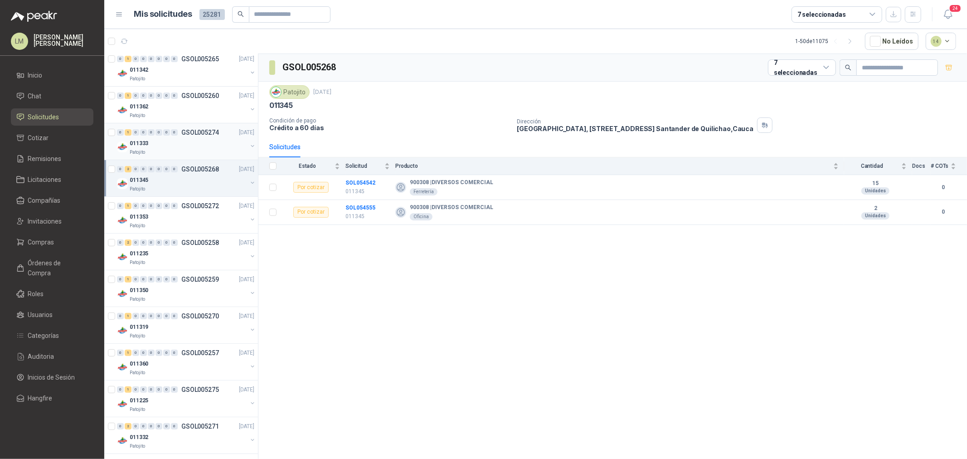
click at [169, 142] on div "011333" at bounding box center [188, 143] width 117 height 11
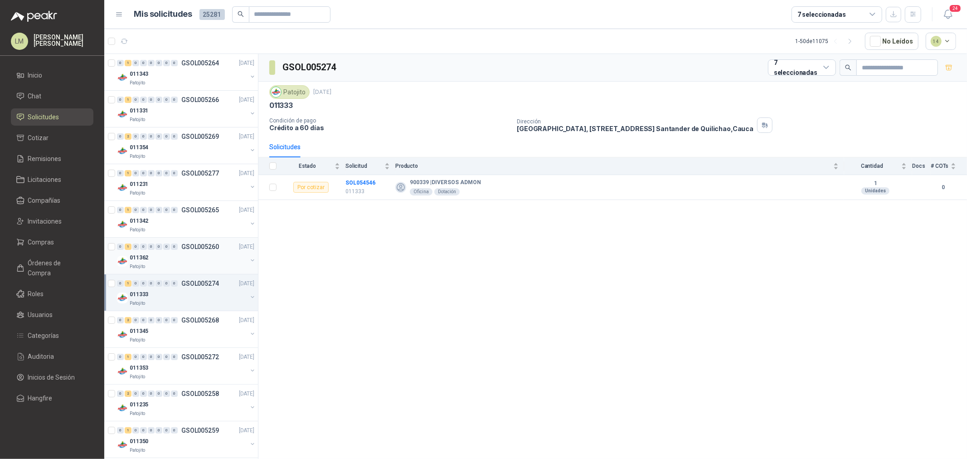
click at [162, 254] on div "011362" at bounding box center [188, 257] width 117 height 11
click at [169, 212] on span "0" at bounding box center [166, 210] width 7 height 6
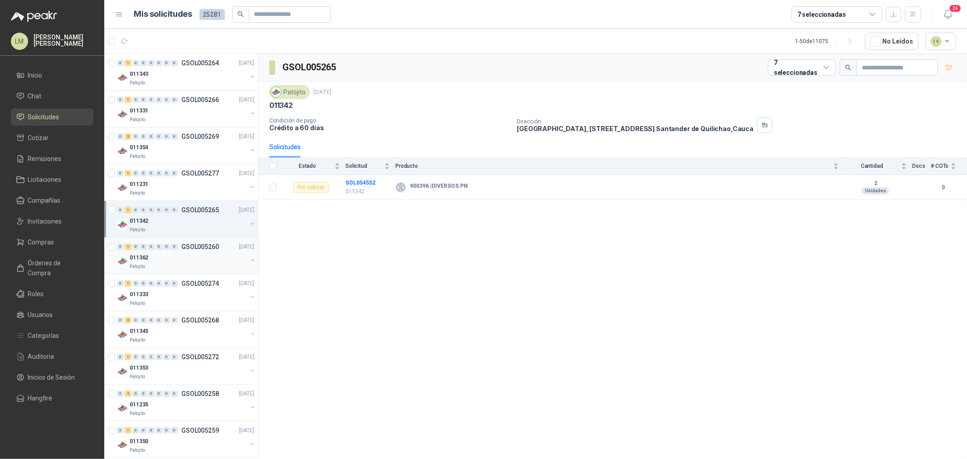
click at [165, 250] on span "0" at bounding box center [166, 246] width 7 height 6
drag, startPoint x: 350, startPoint y: 71, endPoint x: 280, endPoint y: 69, distance: 70.7
click at [280, 69] on div "GSOL005260 7 seleccionadas" at bounding box center [612, 68] width 708 height 28
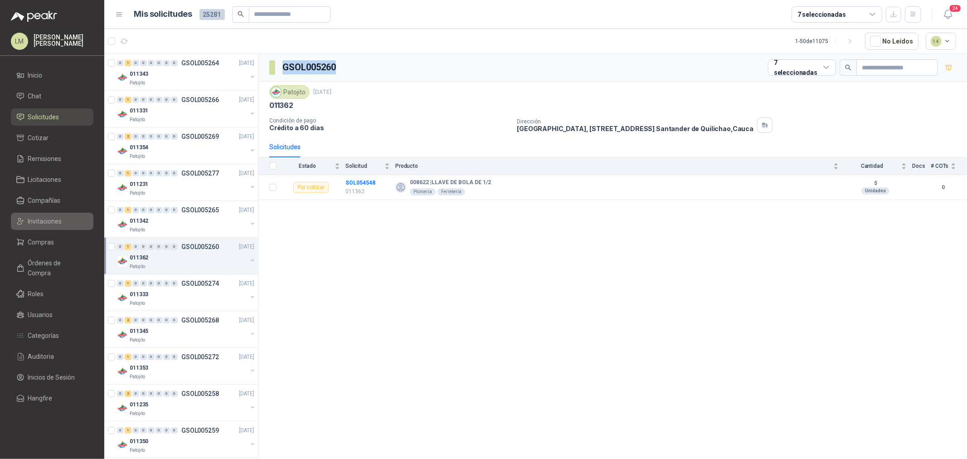
copy h3 "GSOL005260"
click at [171, 230] on div "Patojito" at bounding box center [188, 229] width 117 height 7
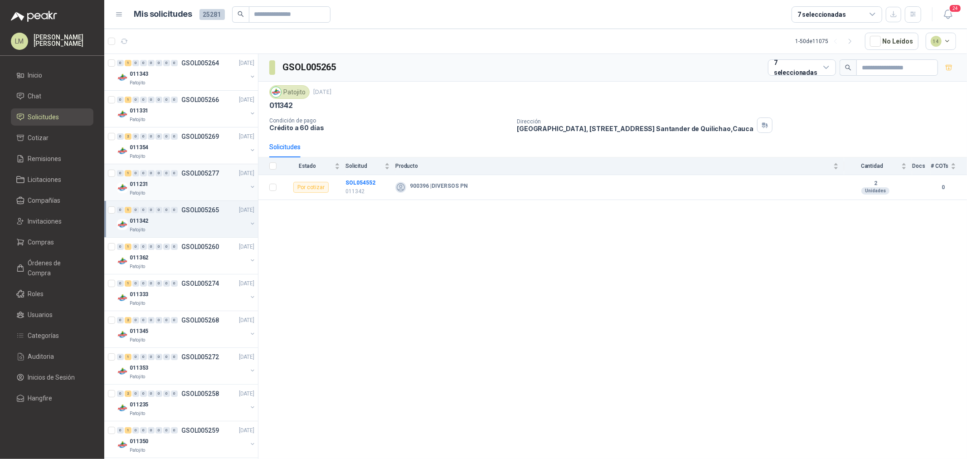
click at [174, 181] on div "011231" at bounding box center [188, 184] width 117 height 11
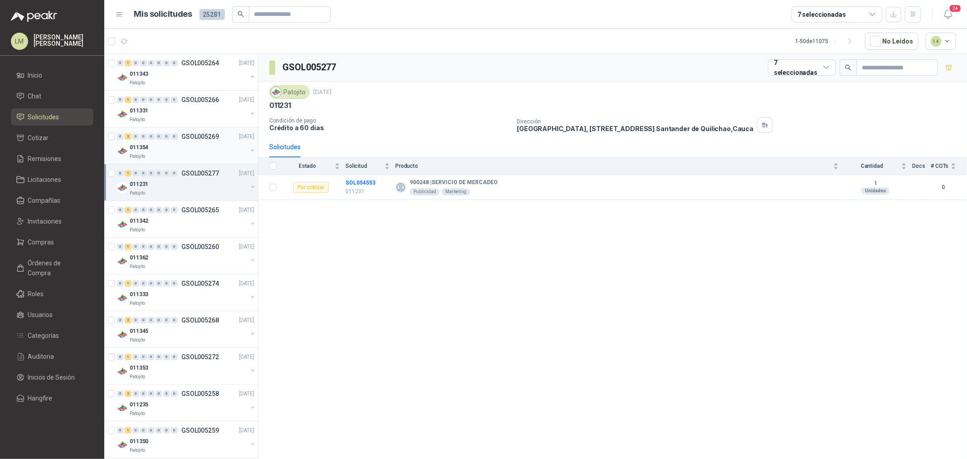
click at [174, 144] on div "011354" at bounding box center [188, 147] width 117 height 11
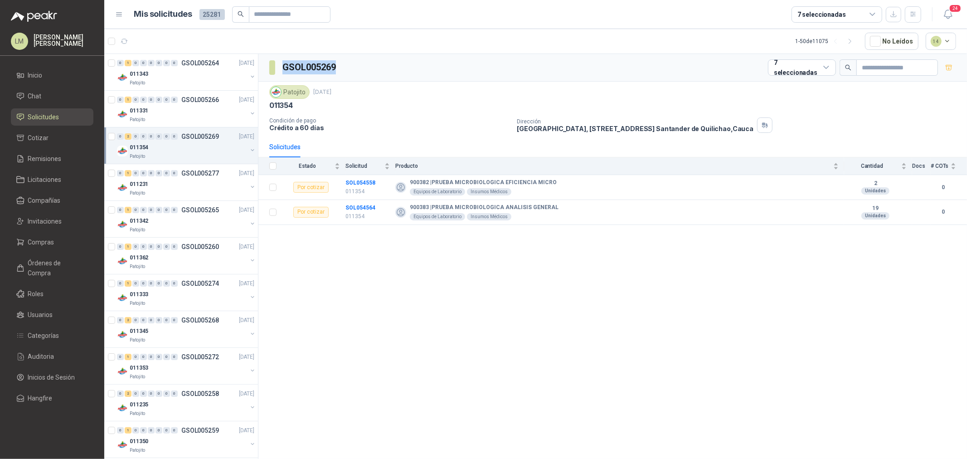
drag, startPoint x: 345, startPoint y: 68, endPoint x: 280, endPoint y: 70, distance: 65.3
click at [280, 70] on div "GSOL005269 7 seleccionadas" at bounding box center [612, 68] width 708 height 28
copy h3 "GSOL005269"
click at [159, 101] on div "0" at bounding box center [158, 100] width 7 height 6
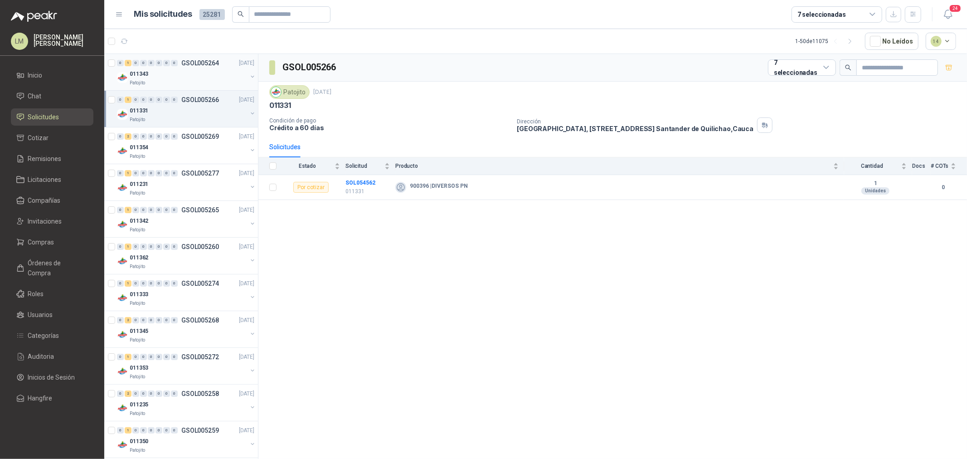
click at [179, 69] on div "011343" at bounding box center [188, 73] width 117 height 11
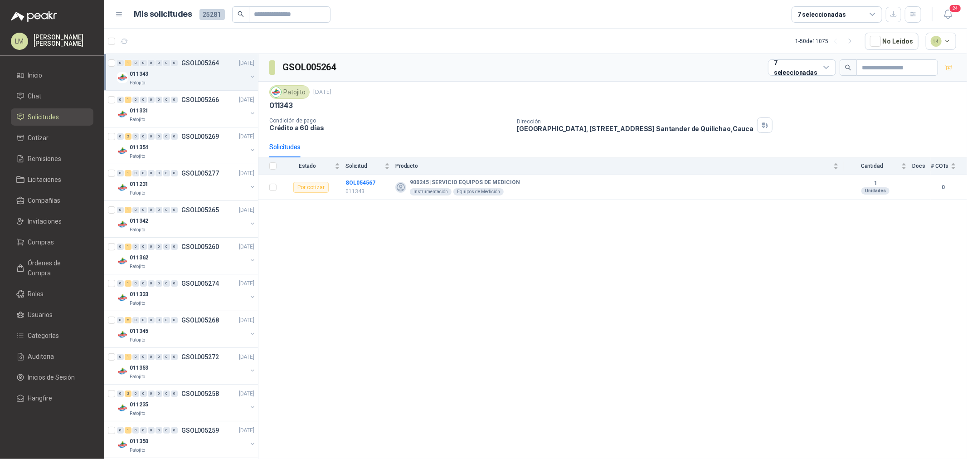
click at [52, 232] on ul "Inicio Chat Solicitudes Cotizar Remisiones Licitaciones Compañías Invitaciones …" at bounding box center [52, 239] width 104 height 344
click at [52, 236] on link "Compras" at bounding box center [52, 241] width 82 height 17
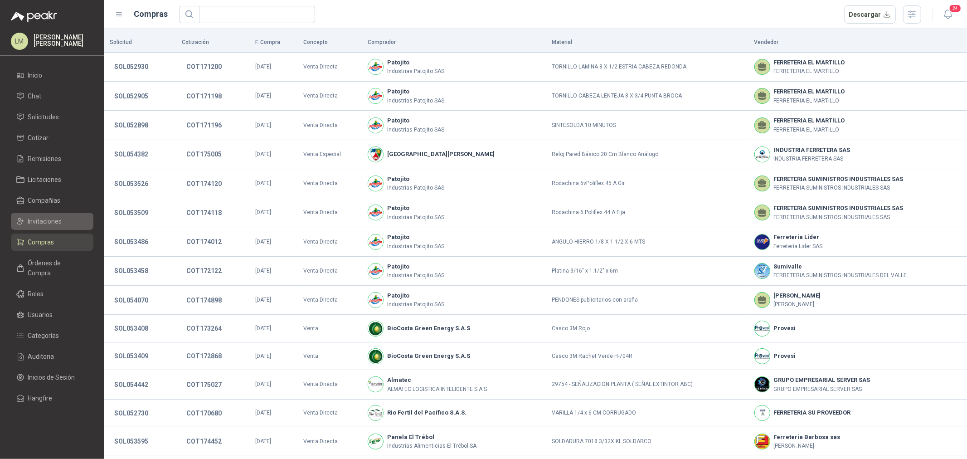
click at [39, 218] on span "Invitaciones" at bounding box center [45, 221] width 34 height 10
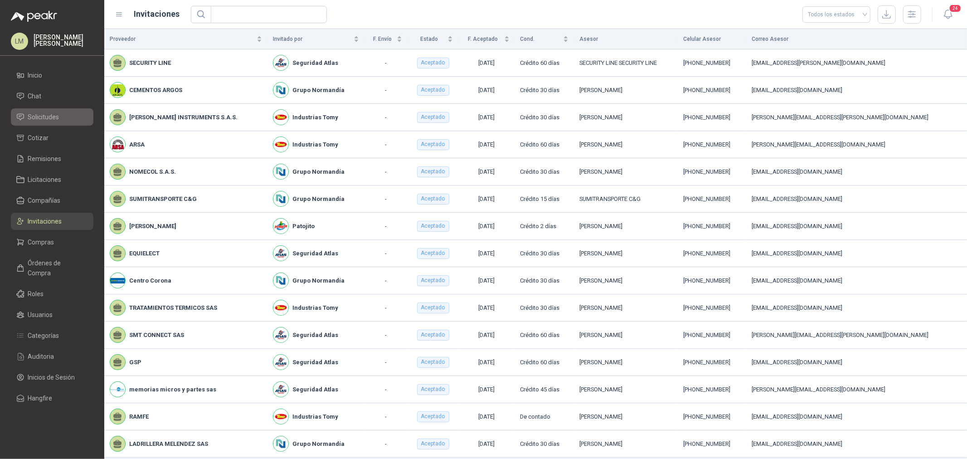
click at [43, 113] on span "Solicitudes" at bounding box center [43, 117] width 31 height 10
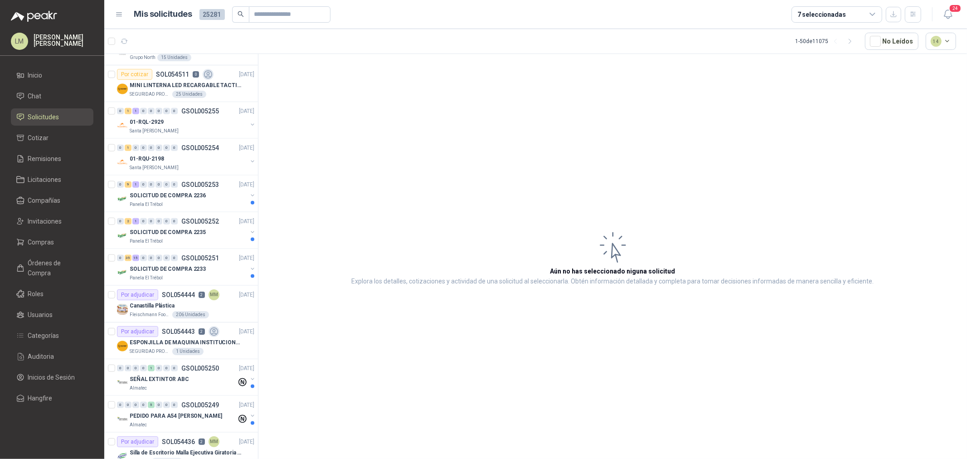
scroll to position [755, 0]
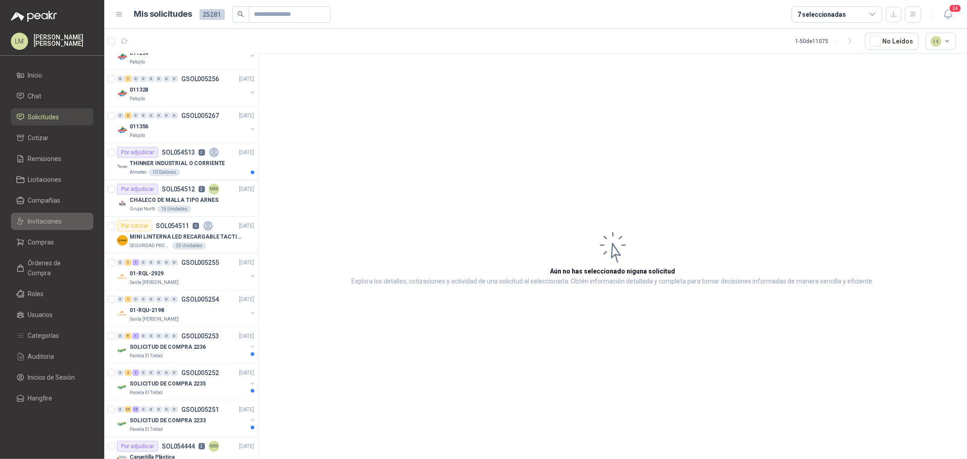
click at [45, 220] on span "Invitaciones" at bounding box center [45, 221] width 34 height 10
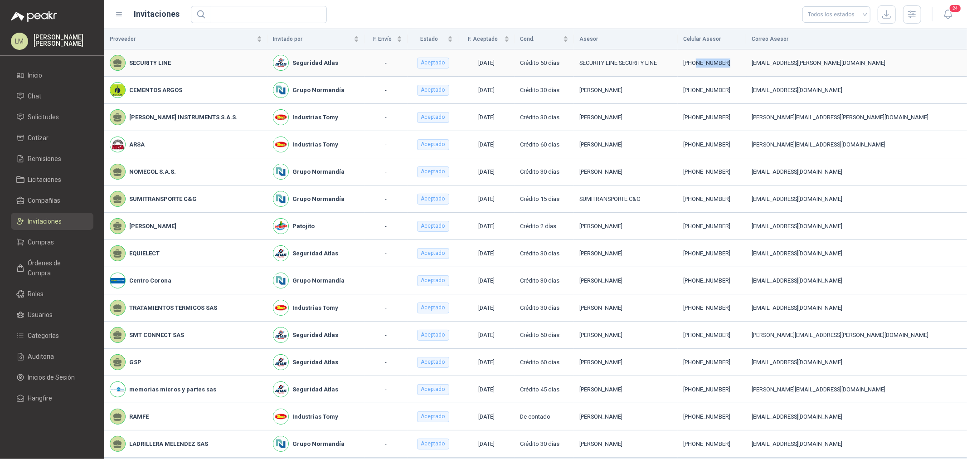
drag, startPoint x: 740, startPoint y: 63, endPoint x: 777, endPoint y: 63, distance: 36.3
click at [740, 63] on div "[PHONE_NUMBER]" at bounding box center [712, 62] width 58 height 9
click at [677, 73] on td "SECURITY LINE SECURITY LINE" at bounding box center [626, 62] width 104 height 27
drag, startPoint x: 576, startPoint y: 62, endPoint x: 668, endPoint y: 62, distance: 91.5
click at [668, 62] on td "SECURITY LINE SECURITY LINE" at bounding box center [626, 62] width 104 height 27
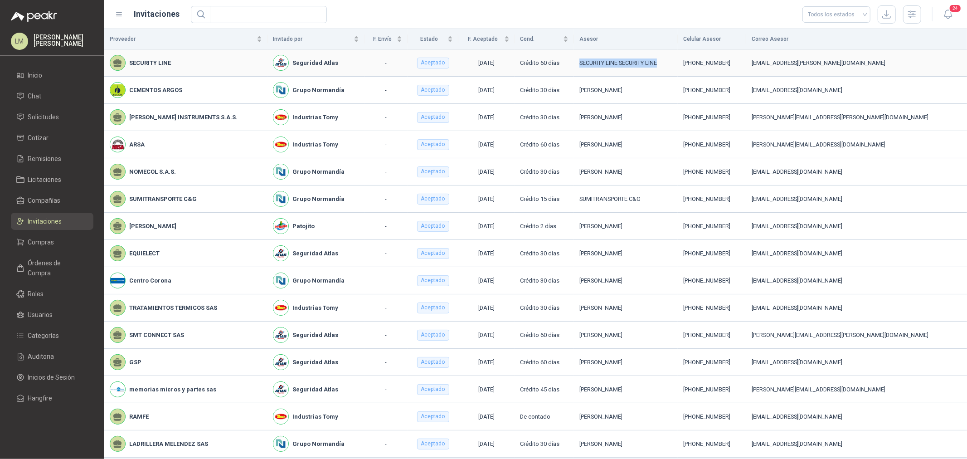
click at [672, 60] on div "SECURITY LINE SECURITY LINE" at bounding box center [625, 62] width 93 height 9
drag, startPoint x: 772, startPoint y: 62, endPoint x: 740, endPoint y: 62, distance: 32.2
click at [740, 62] on div "[PHONE_NUMBER]" at bounding box center [712, 62] width 58 height 9
click at [52, 200] on span "Compañías" at bounding box center [44, 200] width 33 height 10
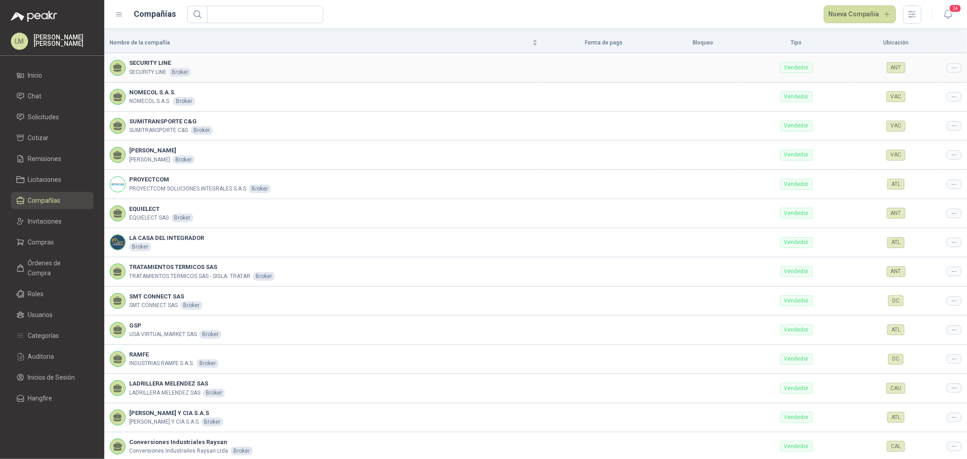
click at [950, 67] on icon at bounding box center [953, 67] width 7 height 7
click at [927, 82] on span "Editar compañía" at bounding box center [923, 83] width 47 height 10
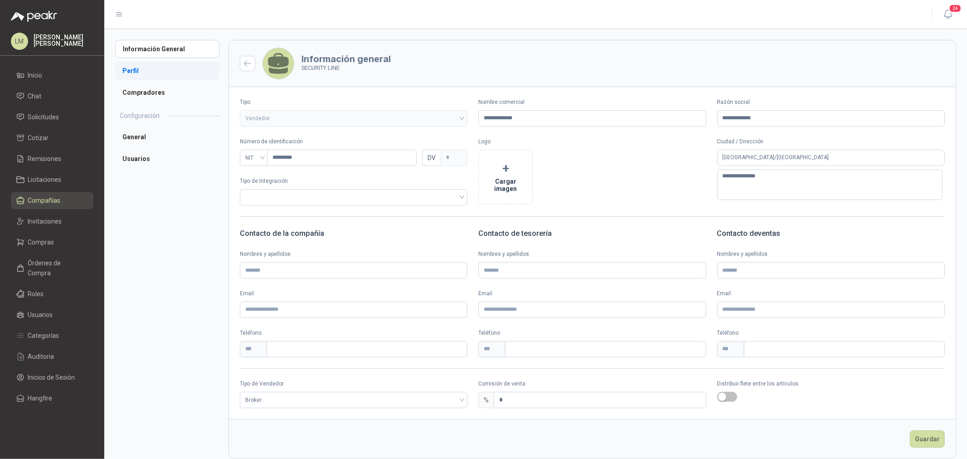
click at [142, 69] on li "Perfil" at bounding box center [167, 71] width 104 height 18
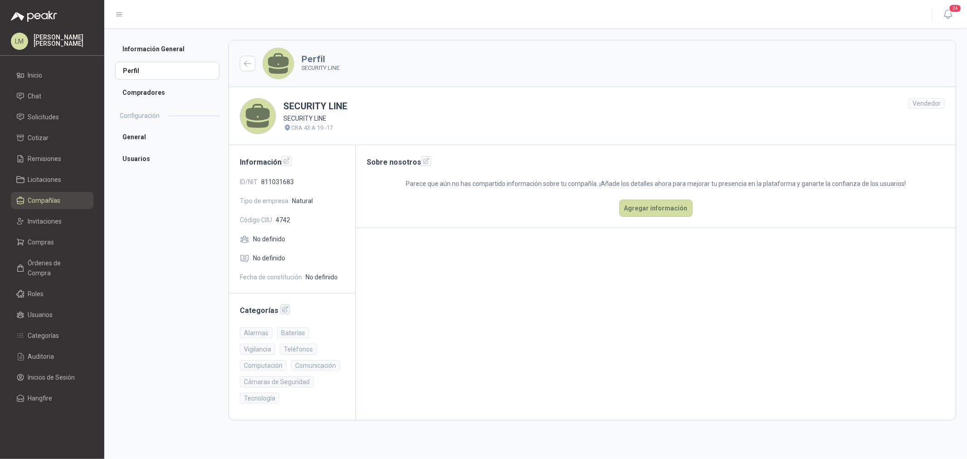
click at [282, 310] on icon "button" at bounding box center [285, 309] width 6 height 6
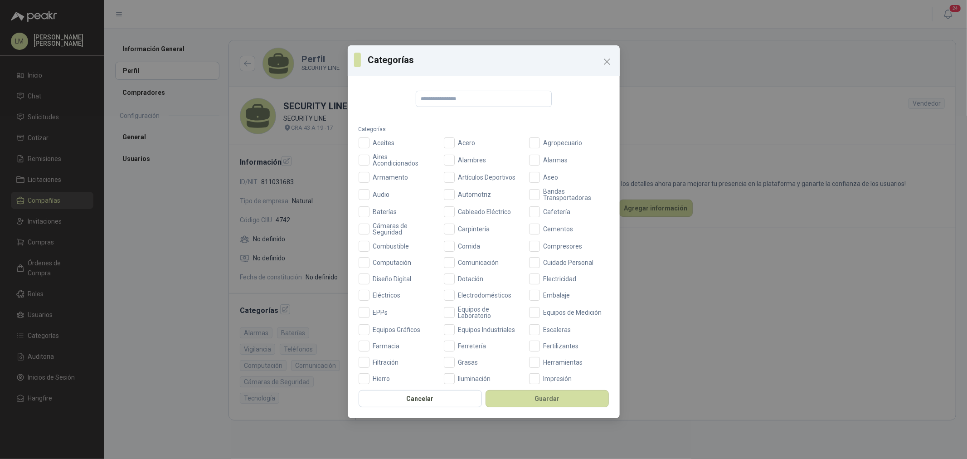
scroll to position [214, 0]
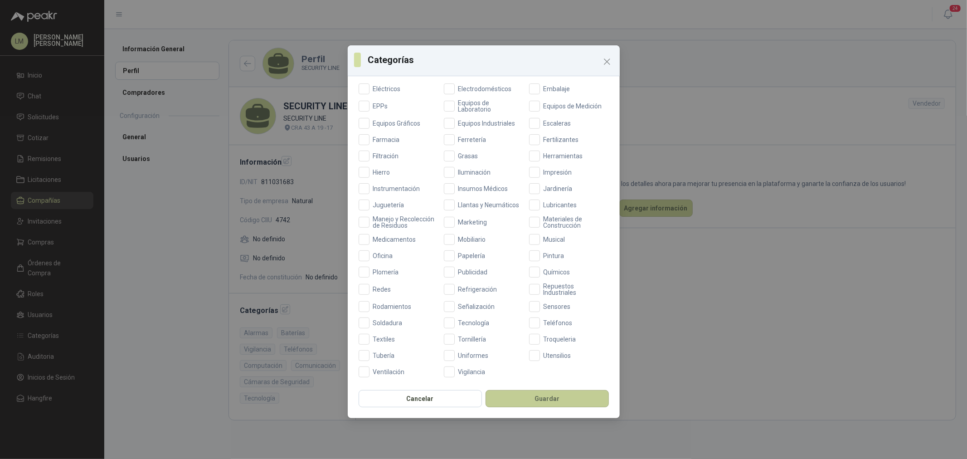
click at [531, 396] on button "Guardar" at bounding box center [546, 398] width 123 height 17
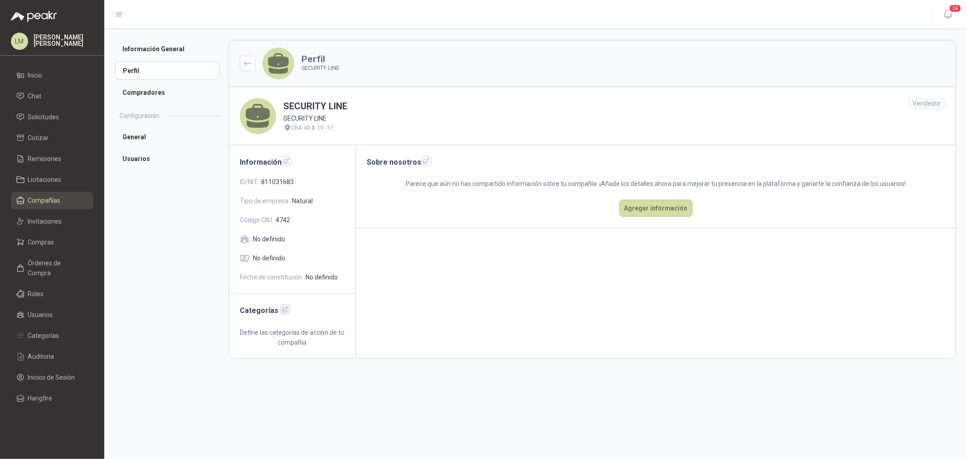
click at [281, 311] on icon "button" at bounding box center [285, 309] width 8 height 8
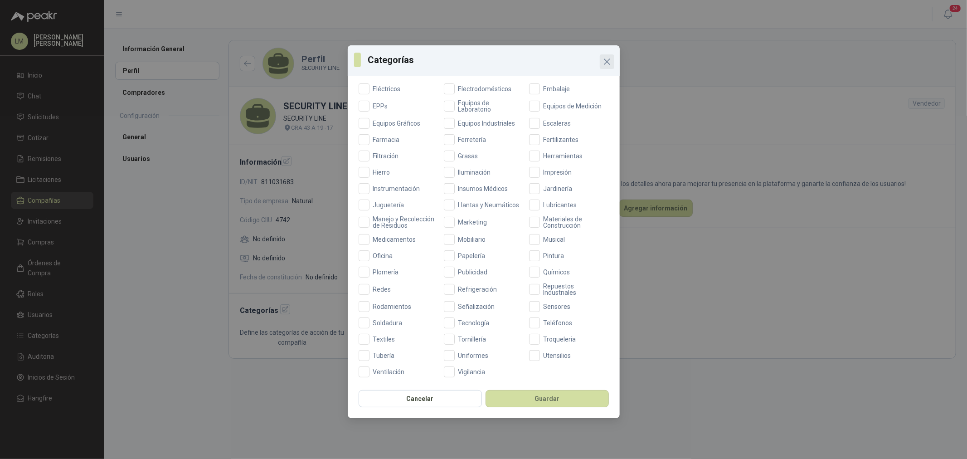
click at [606, 60] on icon "Close" at bounding box center [606, 61] width 11 height 11
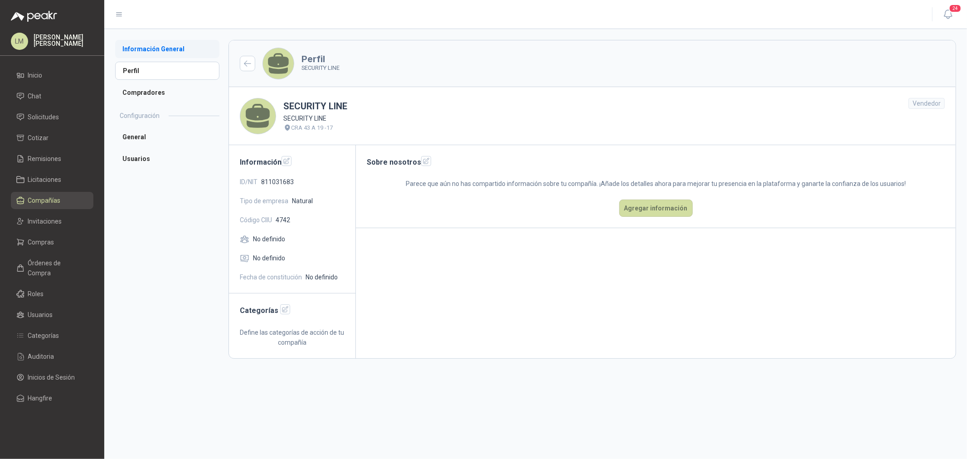
click at [161, 50] on li "Información General" at bounding box center [167, 49] width 104 height 18
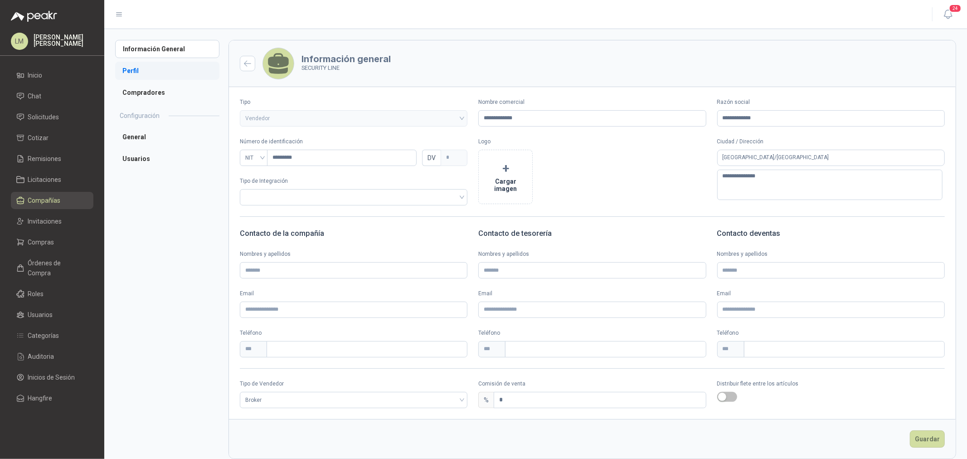
click at [137, 73] on li "Perfil" at bounding box center [167, 71] width 104 height 18
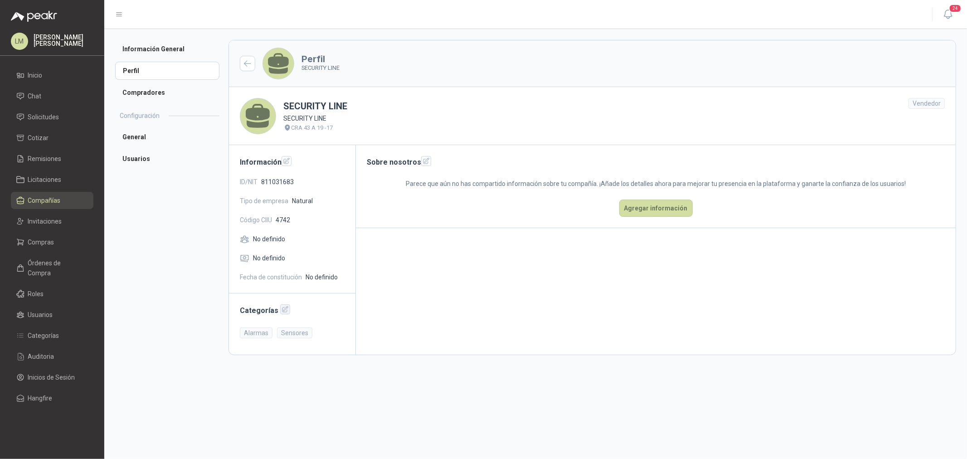
click at [280, 305] on button "button" at bounding box center [285, 309] width 10 height 10
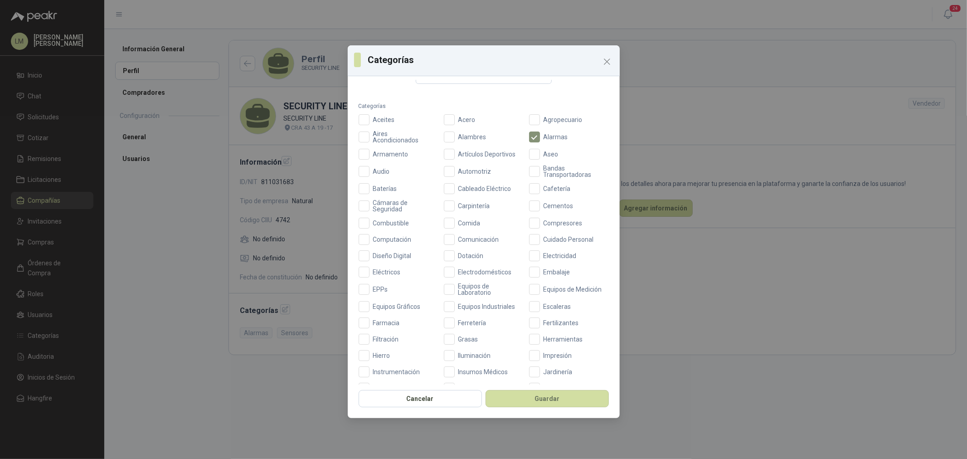
scroll to position [214, 0]
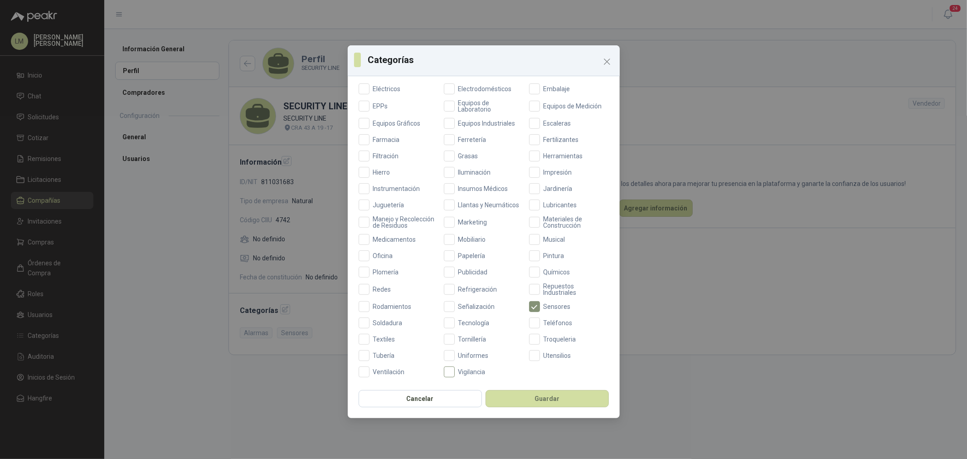
click at [464, 373] on span "Vigilancia" at bounding box center [472, 371] width 34 height 6
click at [529, 404] on button "Guardar" at bounding box center [546, 398] width 123 height 17
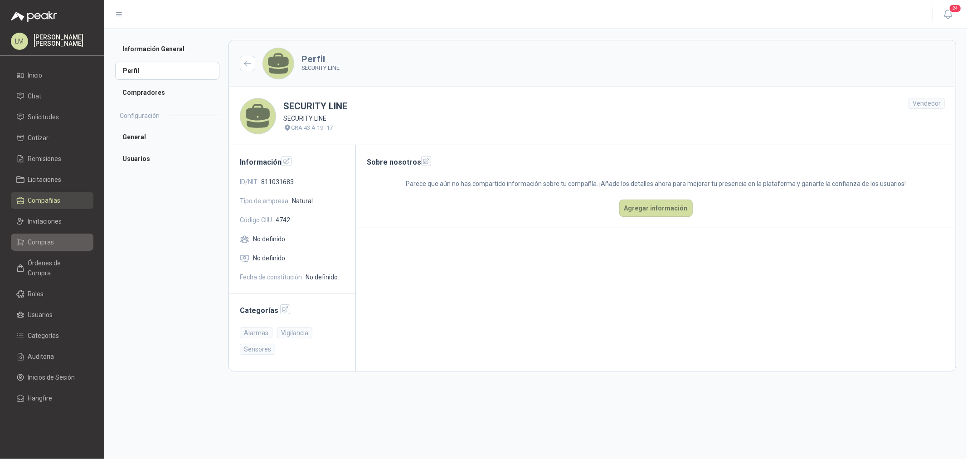
click at [43, 243] on span "Compras" at bounding box center [41, 242] width 26 height 10
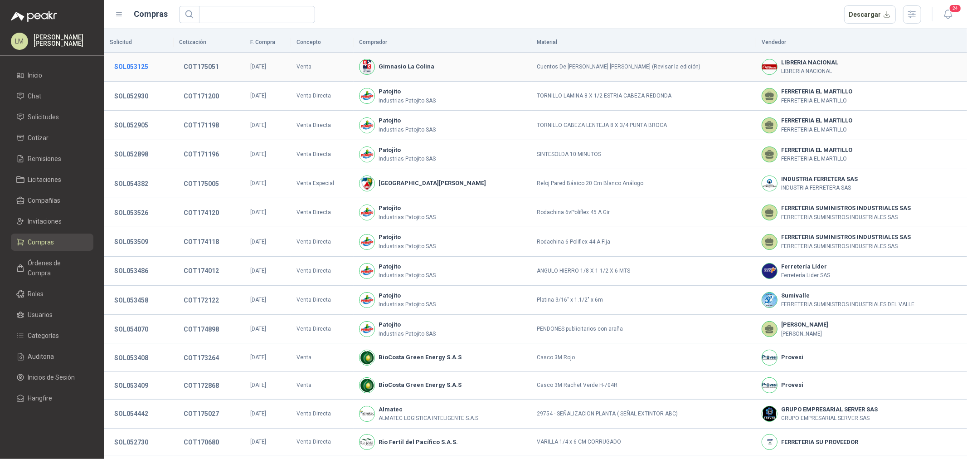
click at [132, 62] on button "SOL053125" at bounding box center [131, 66] width 43 height 16
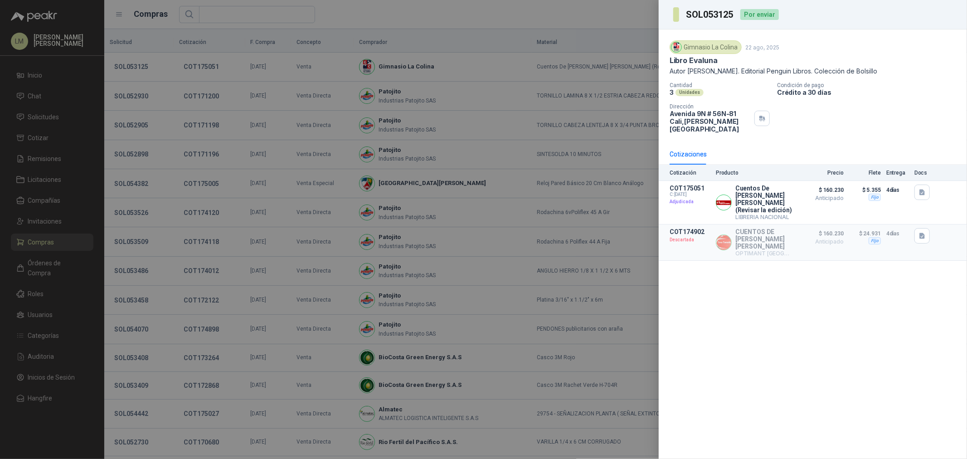
click at [184, 61] on div at bounding box center [483, 229] width 967 height 459
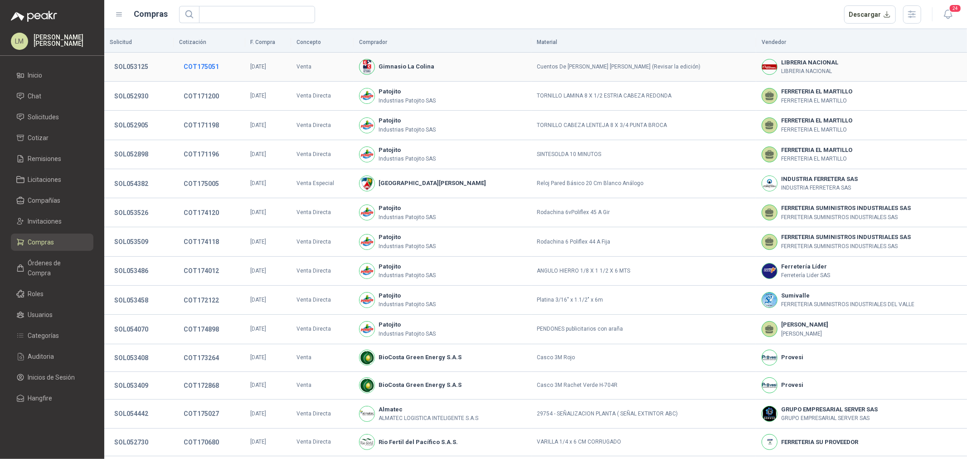
click at [202, 63] on button "COT175051" at bounding box center [201, 66] width 44 height 16
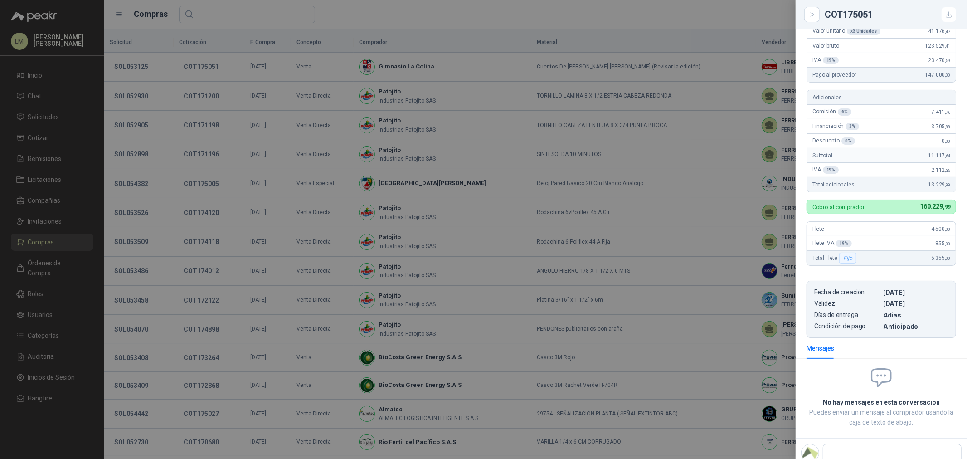
scroll to position [107, 0]
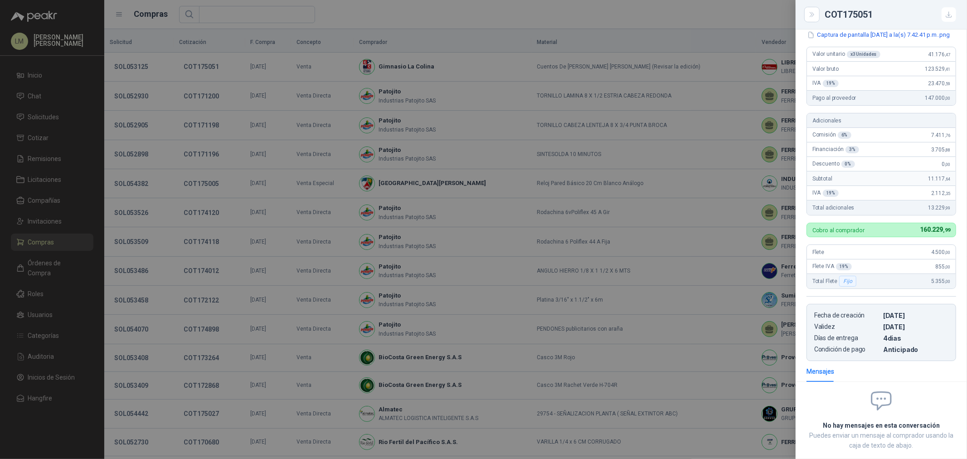
click at [358, 139] on div at bounding box center [483, 229] width 967 height 459
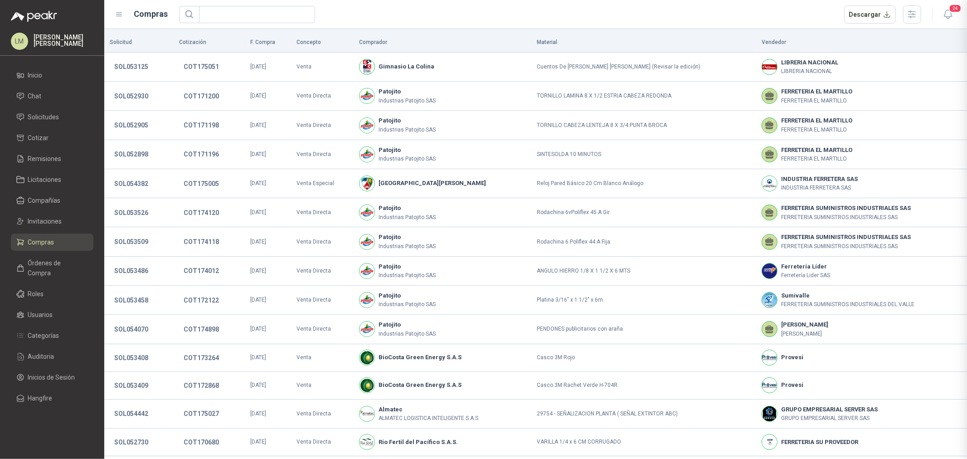
scroll to position [162, 0]
click at [43, 112] on span "Solicitudes" at bounding box center [43, 117] width 31 height 10
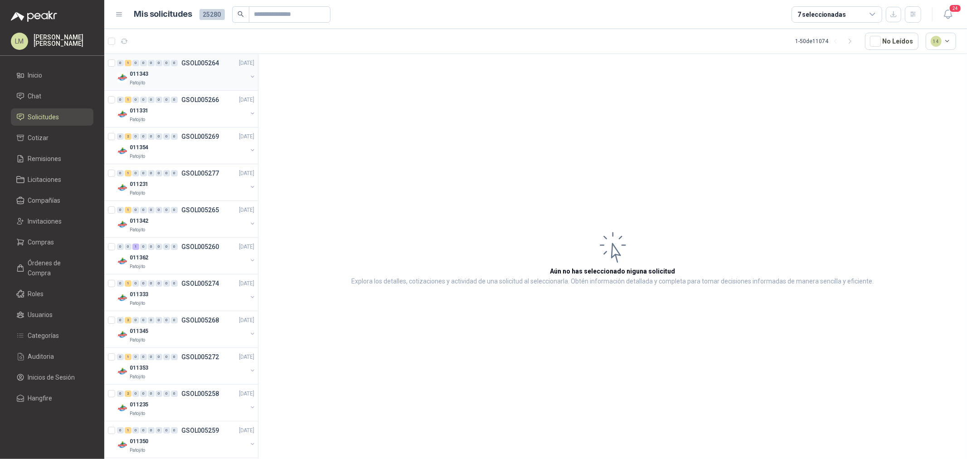
click at [164, 69] on div "011343" at bounding box center [188, 73] width 117 height 11
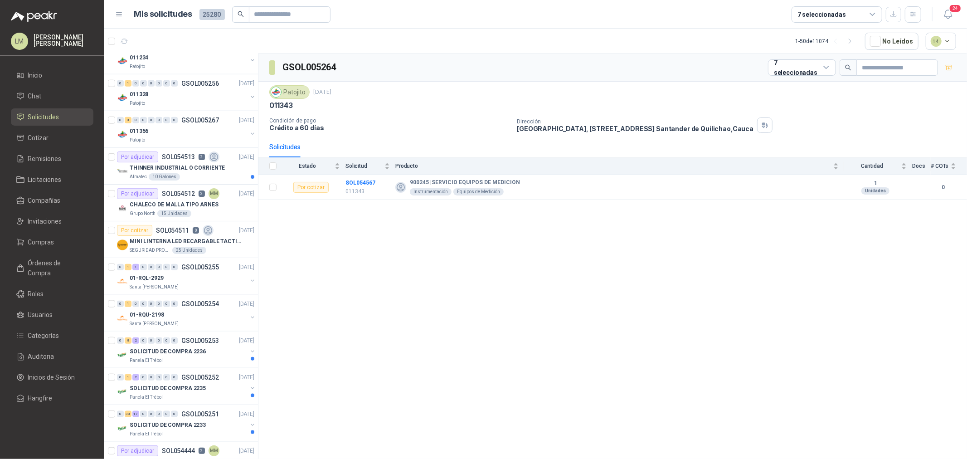
scroll to position [755, 0]
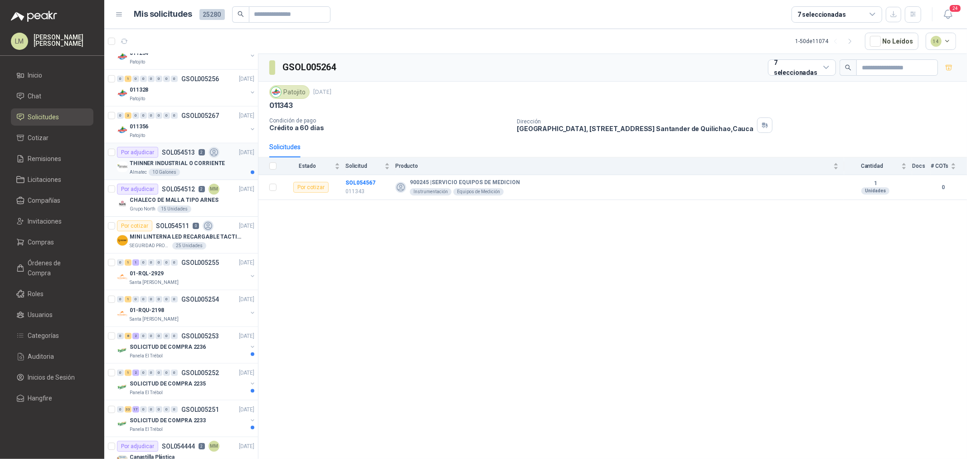
click at [179, 160] on p "THINNER INDUSTRIAL O CORRIENTE" at bounding box center [177, 163] width 95 height 9
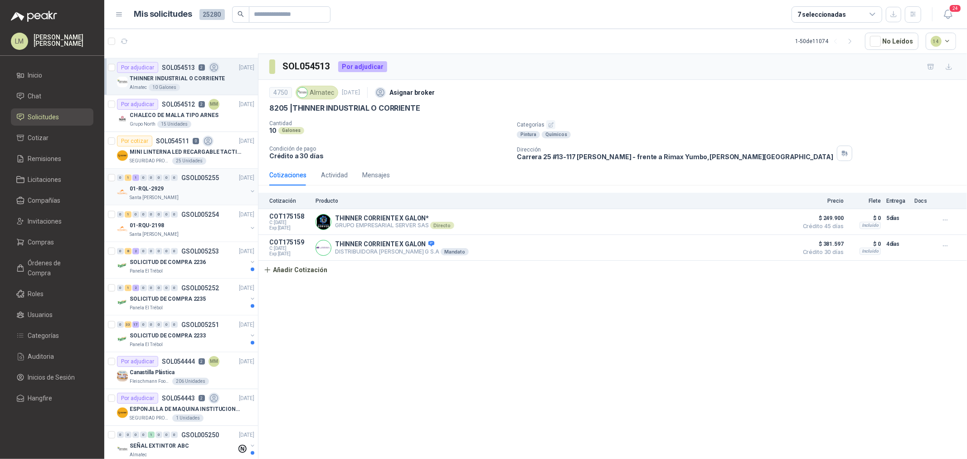
scroll to position [856, 0]
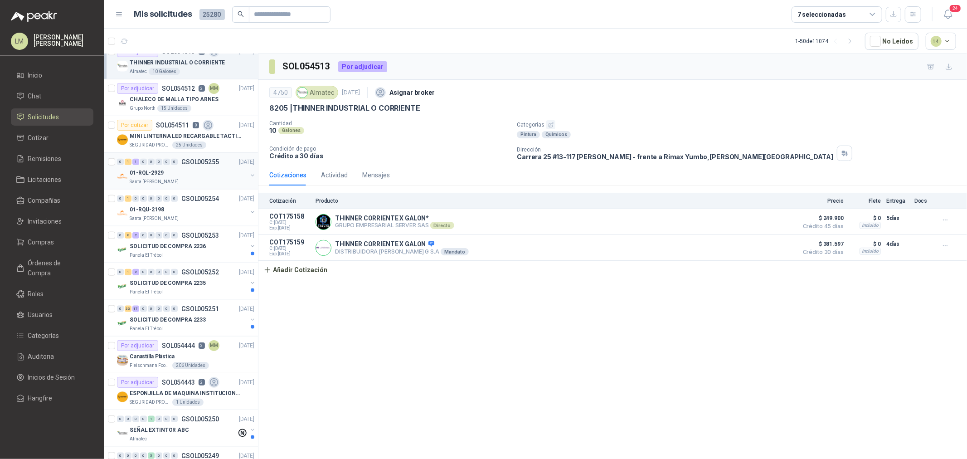
click at [249, 174] on button "button" at bounding box center [252, 175] width 7 height 7
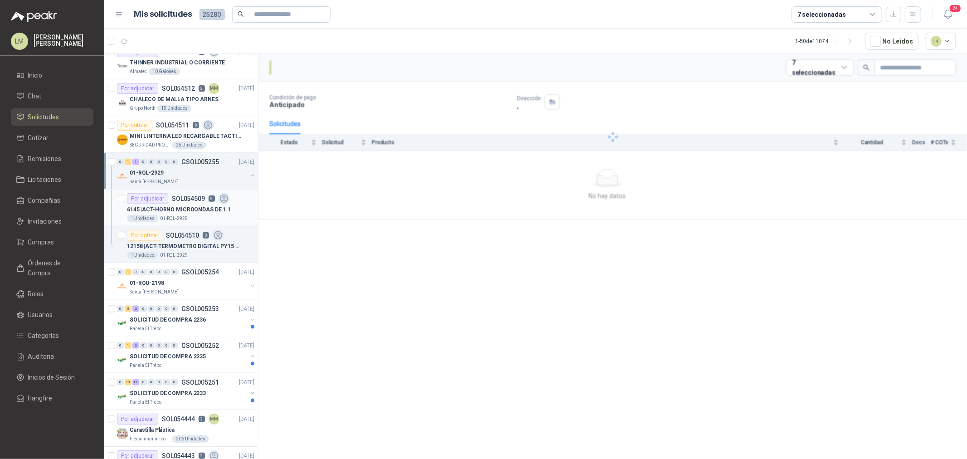
click at [174, 214] on div "6145 | ACT-HORNO MICROONDAS DE 1.1" at bounding box center [190, 209] width 127 height 11
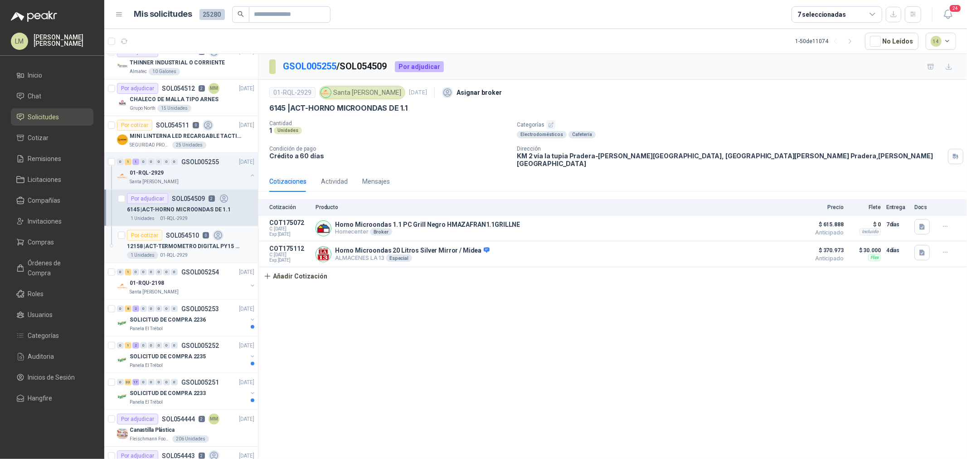
click at [190, 241] on div "12158 | ACT-TERMOMETRO DIGITAL PY15 -40C" at bounding box center [190, 246] width 127 height 11
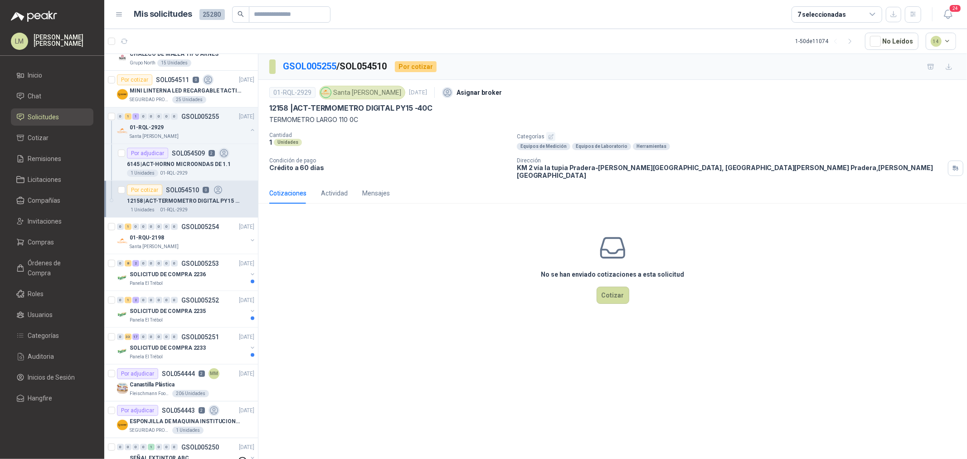
scroll to position [957, 0]
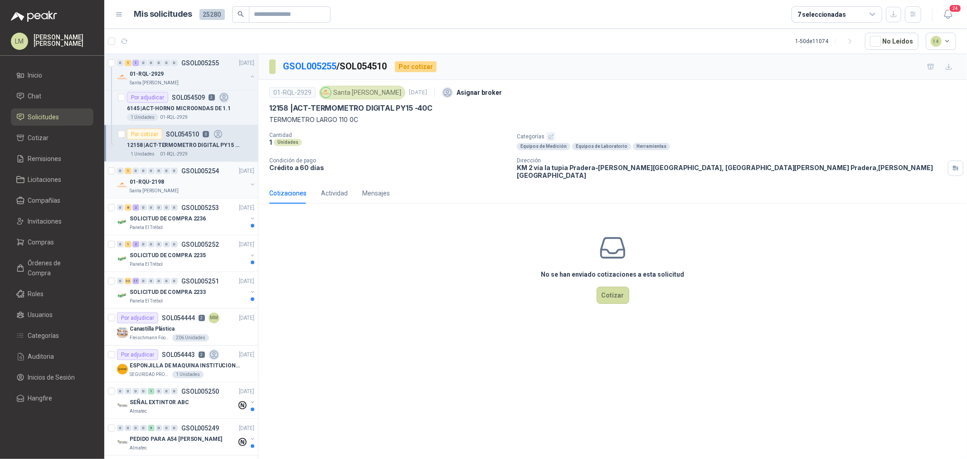
click at [186, 184] on div "01-RQU-2198" at bounding box center [188, 181] width 117 height 11
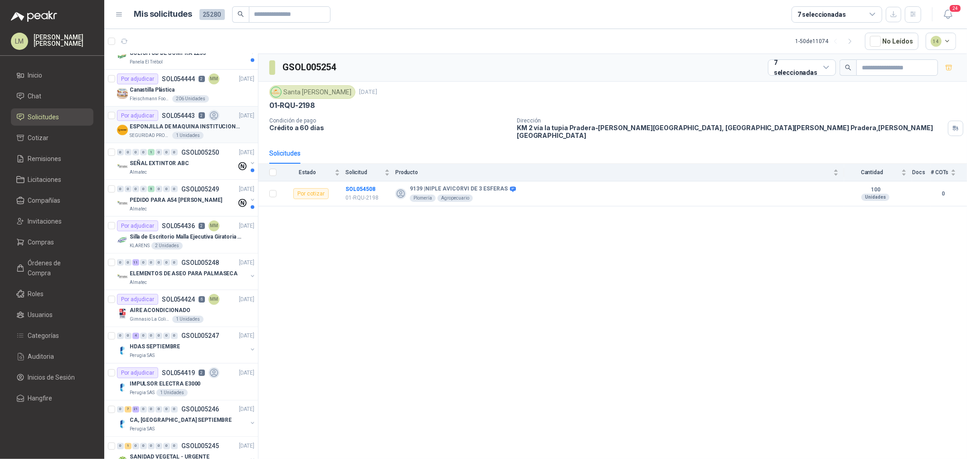
scroll to position [1208, 0]
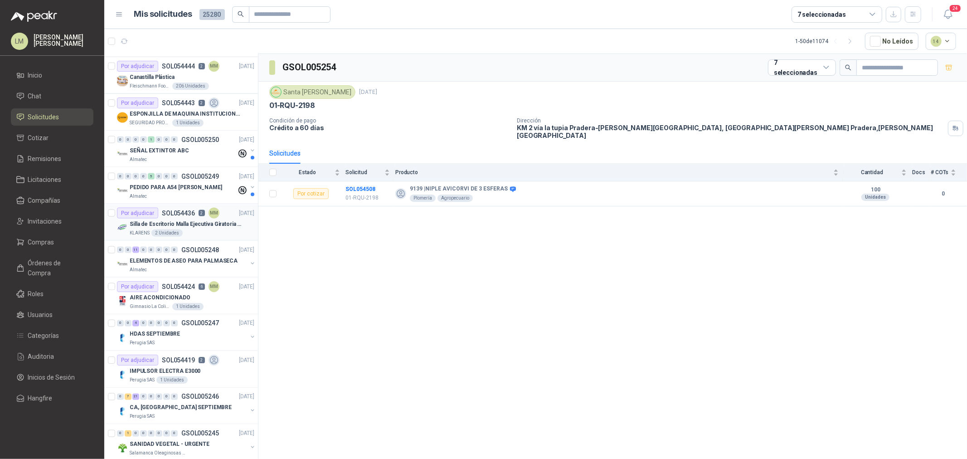
click at [185, 217] on div "Por adjudicar SOL054436 2 MM" at bounding box center [168, 213] width 102 height 11
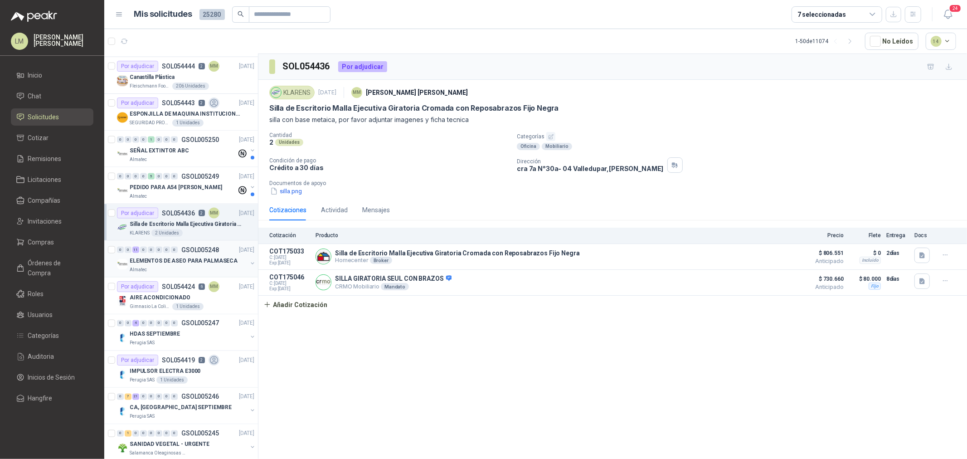
click at [206, 256] on div "ELEMENTOS DE ASEO PARA PALMASECA" at bounding box center [188, 260] width 117 height 11
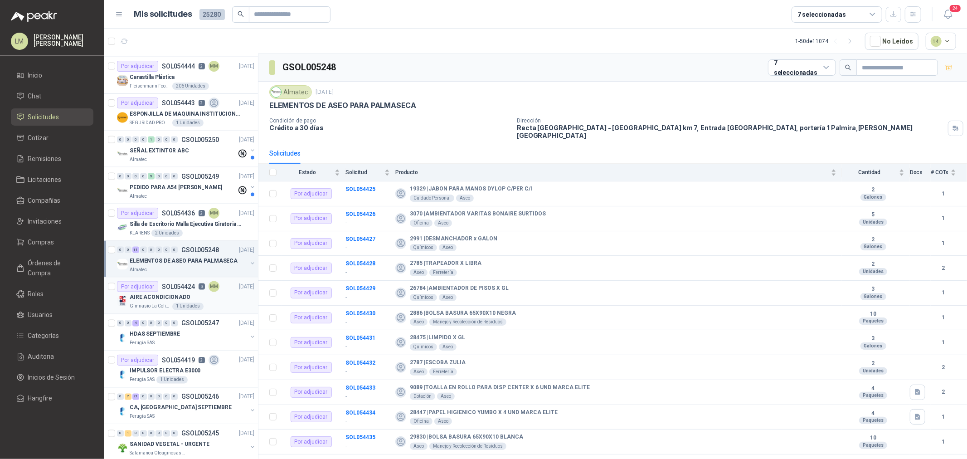
click at [181, 293] on div "AIRE ACONDICIONADO" at bounding box center [192, 297] width 125 height 11
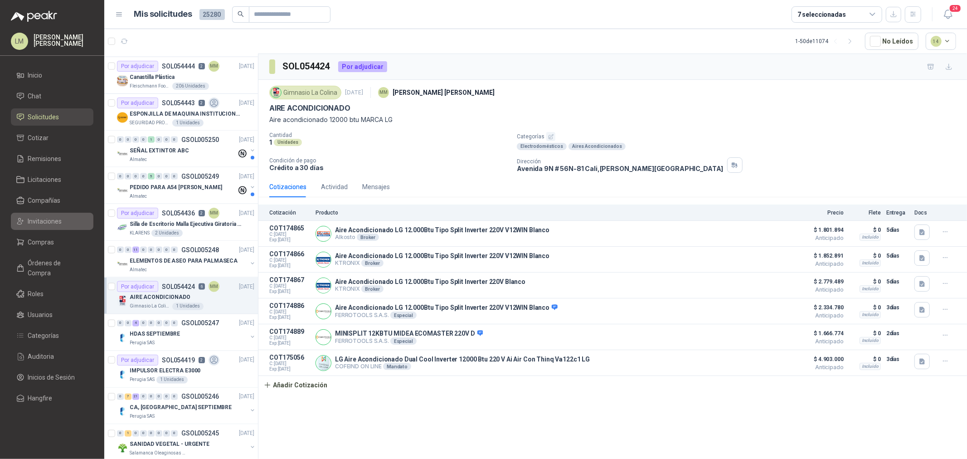
click at [43, 216] on span "Invitaciones" at bounding box center [45, 221] width 34 height 10
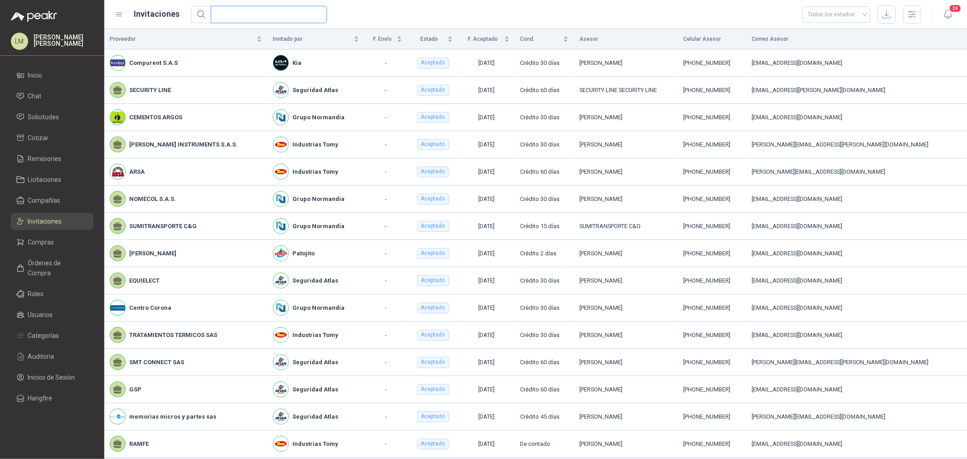
click at [243, 11] on input "text" at bounding box center [265, 14] width 98 height 16
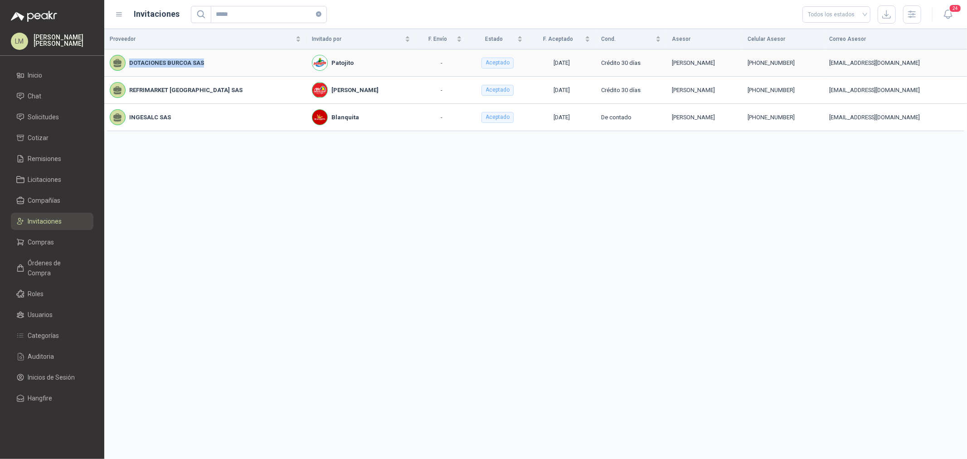
drag, startPoint x: 208, startPoint y: 65, endPoint x: 128, endPoint y: 66, distance: 80.2
click at [128, 66] on div "DOTACIONES BURCOA SAS" at bounding box center [205, 63] width 191 height 16
click at [187, 70] on div "DOTACIONES BURCOA SAS" at bounding box center [205, 63] width 191 height 16
click at [198, 75] on td "DOTACIONES BURCOA SAS" at bounding box center [205, 62] width 202 height 27
click at [226, 69] on div "DOTACIONES BURCOA SAS" at bounding box center [205, 63] width 191 height 16
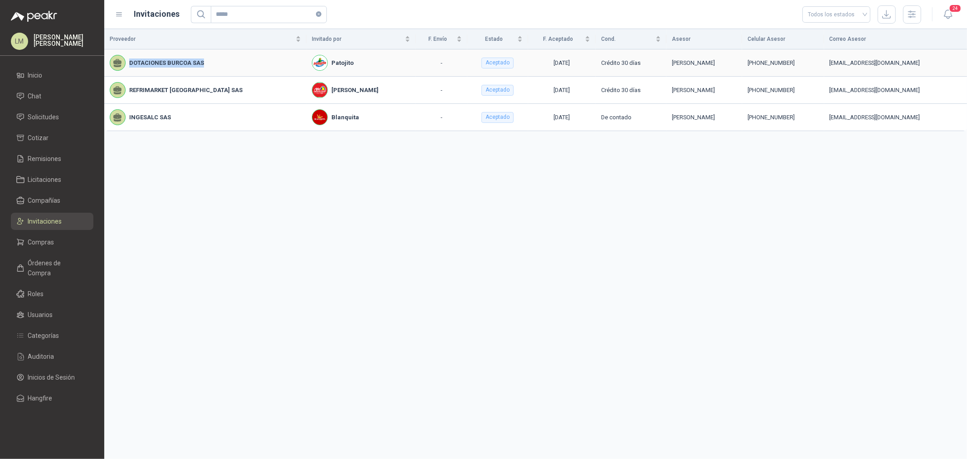
click at [227, 63] on div "DOTACIONES BURCOA SAS" at bounding box center [205, 63] width 191 height 16
drag, startPoint x: 214, startPoint y: 65, endPoint x: 131, endPoint y: 65, distance: 83.4
click at [131, 65] on div "DOTACIONES BURCOA SAS" at bounding box center [205, 63] width 191 height 16
drag, startPoint x: 27, startPoint y: 124, endPoint x: 32, endPoint y: 123, distance: 5.2
click at [27, 124] on link "Solicitudes" at bounding box center [52, 116] width 82 height 17
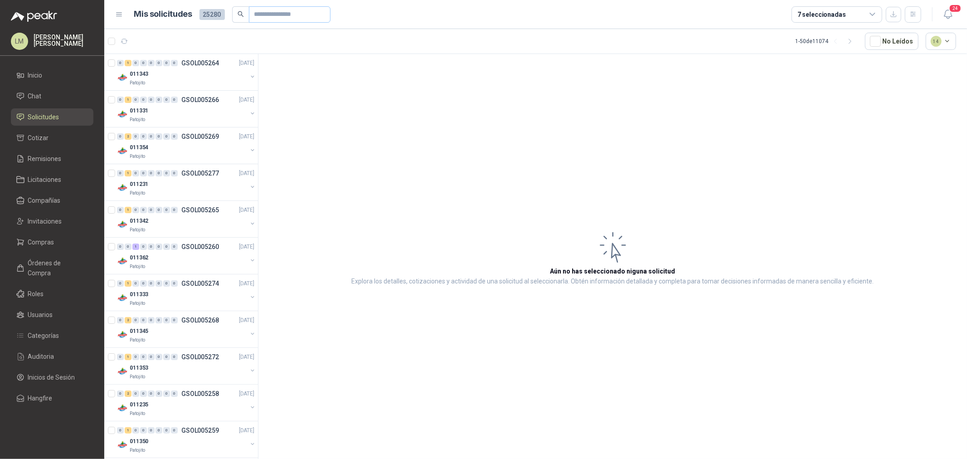
click at [250, 15] on span at bounding box center [290, 14] width 82 height 16
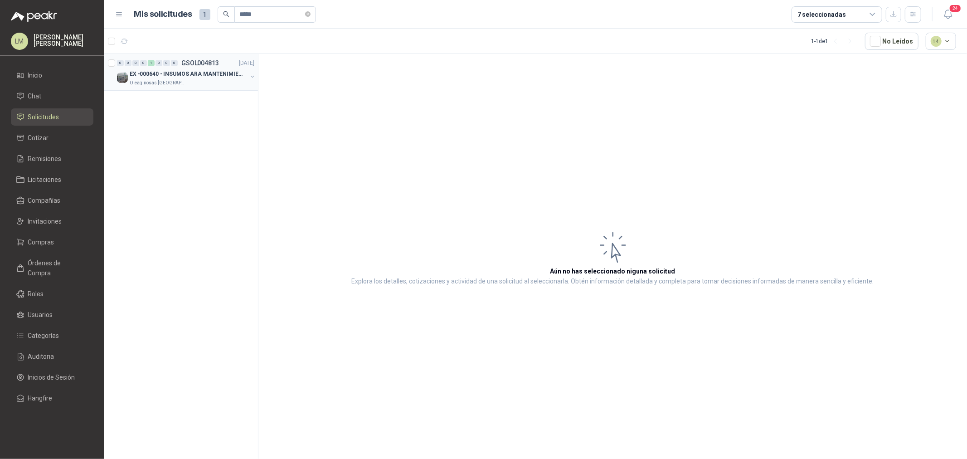
click at [252, 76] on button "button" at bounding box center [252, 76] width 7 height 7
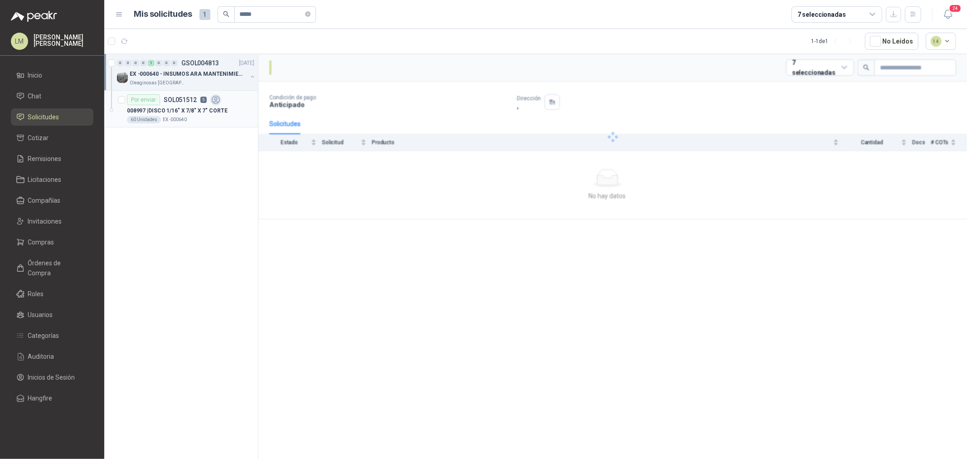
click at [179, 124] on article "Por enviar SOL051512 5 008997 | DISCO 1/16" X 7/8" X 7" CORTE 60 Unidades EX -0…" at bounding box center [181, 109] width 154 height 37
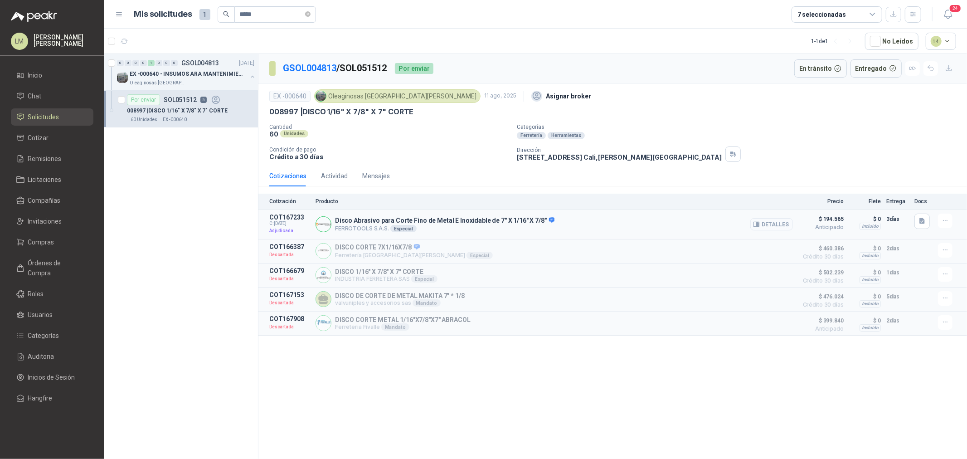
click at [766, 225] on button "Detalles" at bounding box center [771, 224] width 43 height 12
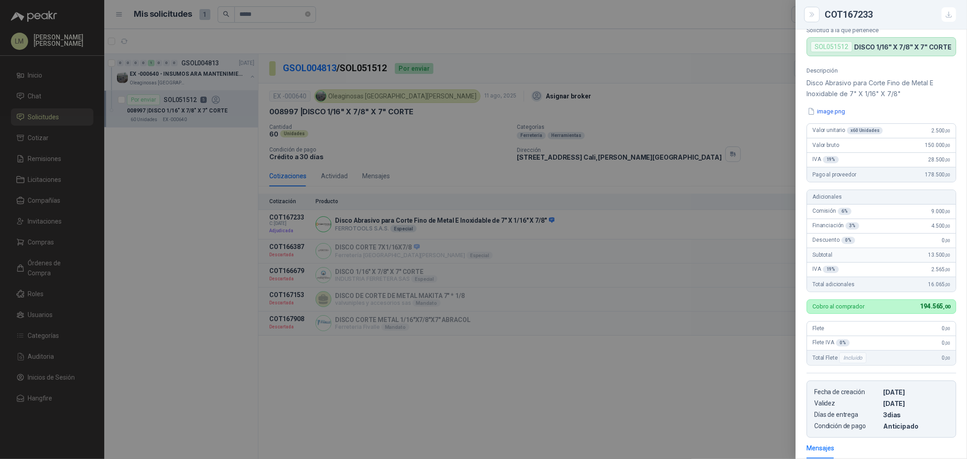
scroll to position [115, 0]
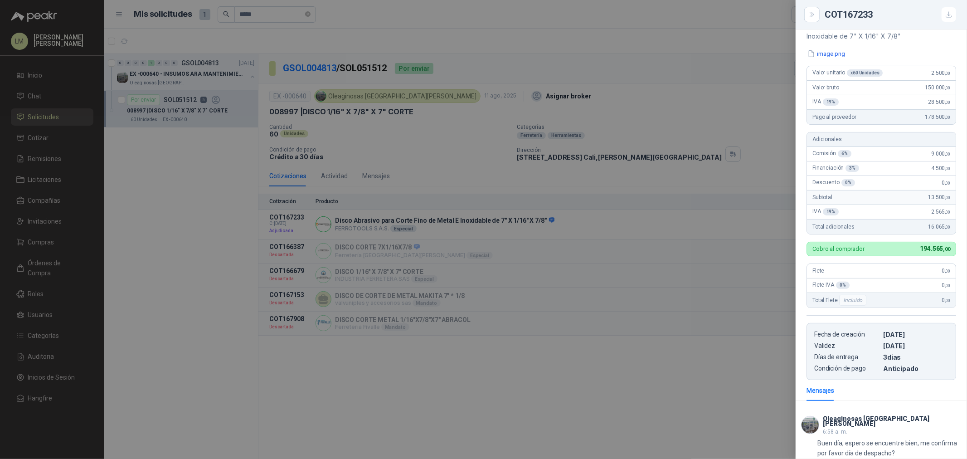
click at [442, 144] on div at bounding box center [483, 229] width 967 height 459
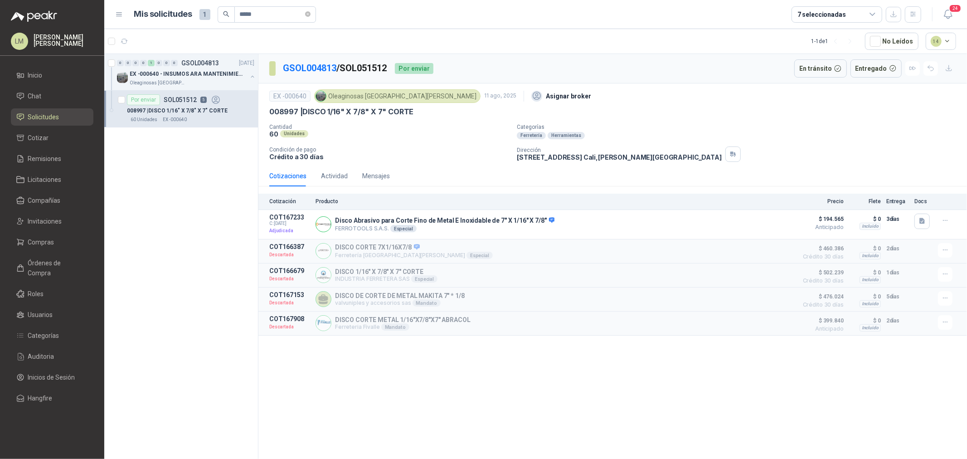
click at [34, 126] on ul "Inicio Chat Solicitudes Cotizar Remisiones Licitaciones Compañías Invitaciones …" at bounding box center [52, 239] width 104 height 344
click at [44, 101] on li "Chat" at bounding box center [52, 96] width 72 height 10
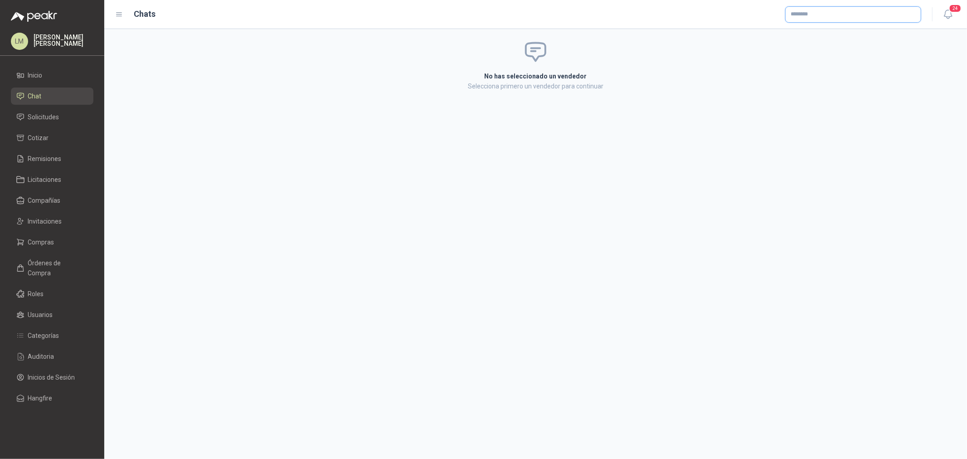
click at [813, 11] on input "text" at bounding box center [852, 14] width 135 height 15
click at [816, 36] on span "FERROTOOLS SAS -" at bounding box center [825, 38] width 38 height 5
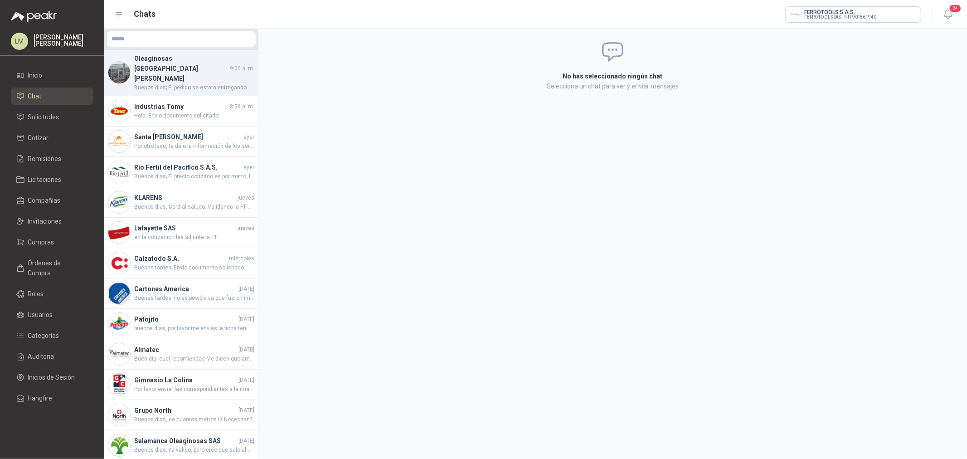
click at [162, 62] on h4 "Oleaginosas [GEOGRAPHIC_DATA][PERSON_NAME]" at bounding box center [181, 68] width 94 height 30
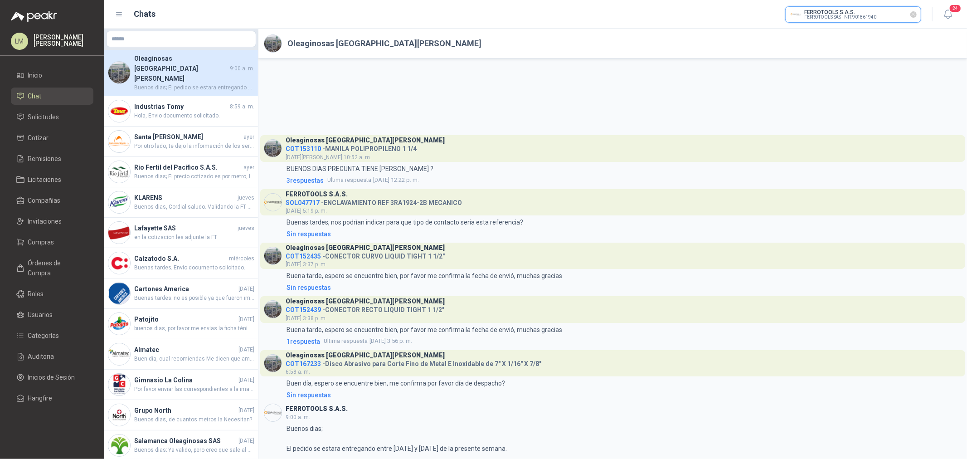
click at [819, 15] on input "text" at bounding box center [852, 14] width 135 height 15
click at [824, 36] on div "Sumivalle FERRETERIA SUMINISTROS INDUSTRIALES [PERSON_NAME] - NIT : 800034768 M…" at bounding box center [878, 36] width 145 height 10
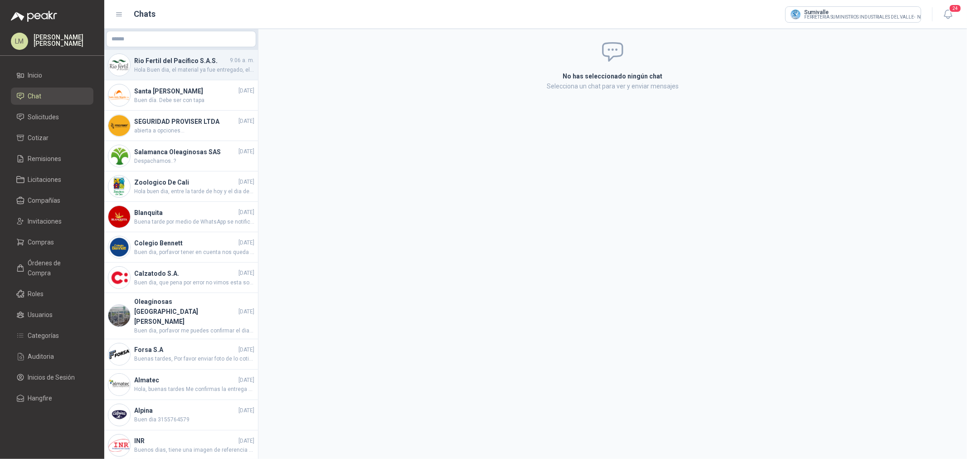
click at [173, 61] on h4 "Rio Fertil del Pacífico S.A.S." at bounding box center [181, 61] width 94 height 10
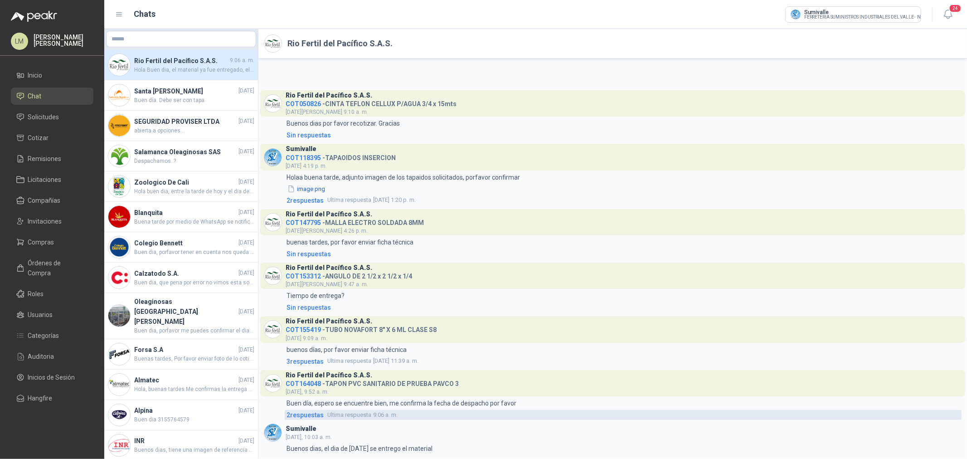
click at [313, 416] on span "2 respuesta s" at bounding box center [304, 415] width 37 height 10
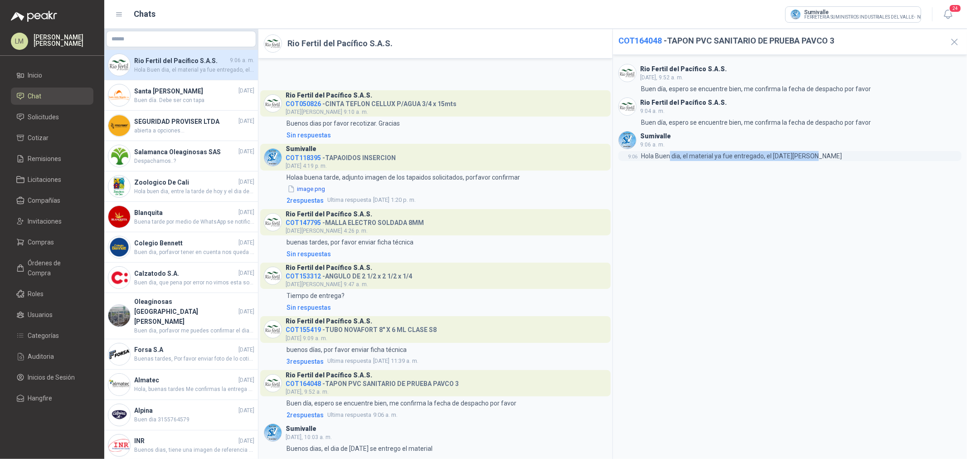
drag, startPoint x: 669, startPoint y: 159, endPoint x: 810, endPoint y: 160, distance: 140.9
click at [812, 159] on p "Hola Buen dia, el material ya fue entregado, el [DATE][PERSON_NAME]" at bounding box center [741, 156] width 201 height 10
click at [568, 20] on div "Sumivalle FERRETERIA SUMINISTROS INDUSTRIALES [PERSON_NAME] - NIT : 800034768 M…" at bounding box center [544, 14] width 755 height 16
click at [509, 372] on header "Rio Fertil [PERSON_NAME] S.A.S. COT164048 - TAPON PVC SANITARIO DE PRUEBA PAVCO…" at bounding box center [435, 383] width 350 height 26
click at [298, 380] on span "COT164048" at bounding box center [303, 383] width 35 height 7
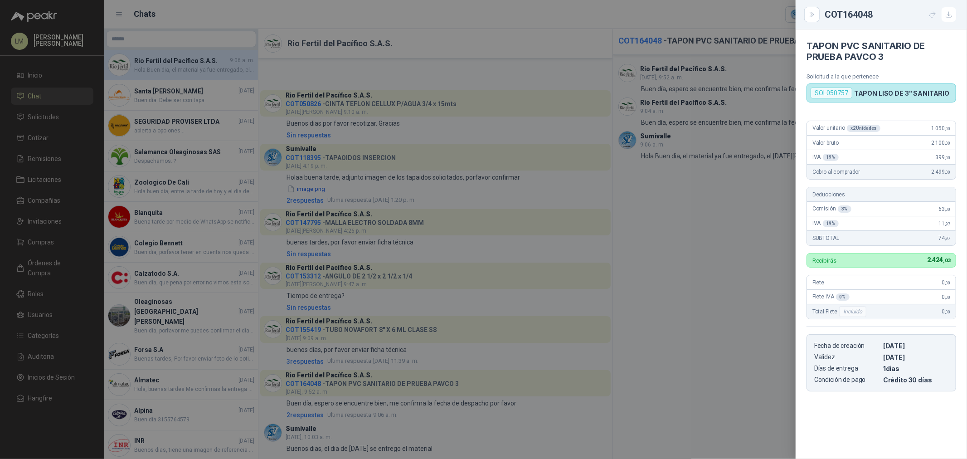
click at [304, 330] on div at bounding box center [483, 229] width 967 height 459
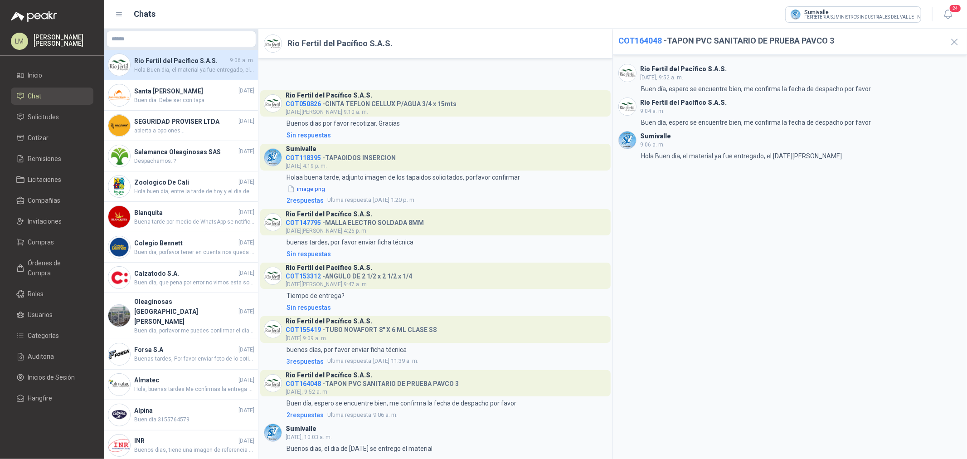
click at [304, 330] on span "COT155419" at bounding box center [303, 329] width 35 height 7
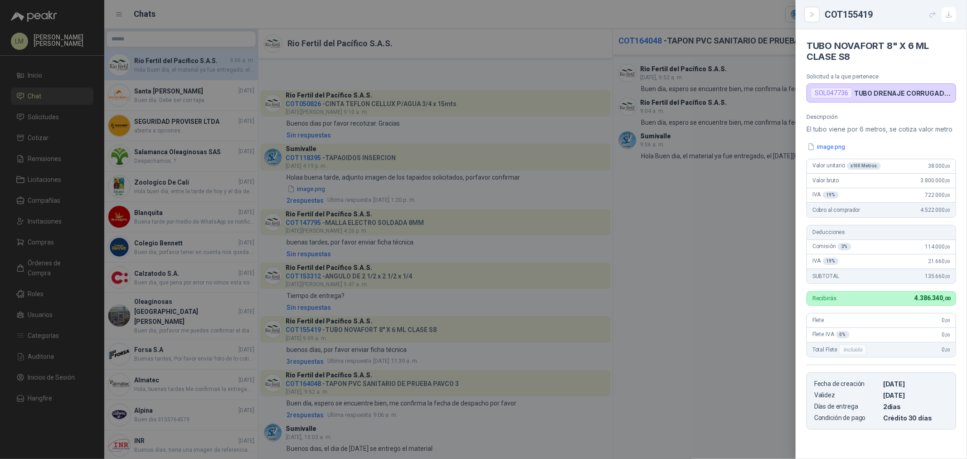
click at [304, 330] on div at bounding box center [483, 229] width 967 height 459
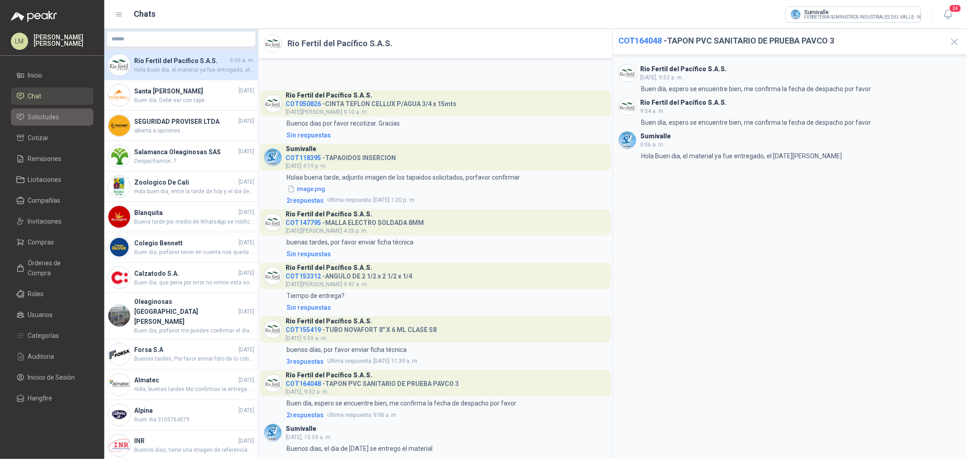
click at [43, 111] on link "Solicitudes" at bounding box center [52, 116] width 82 height 17
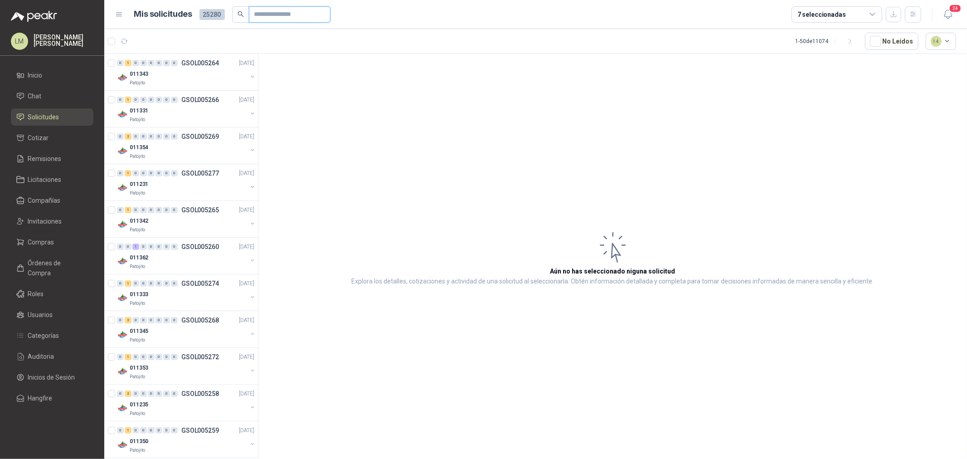
click at [263, 15] on input "text" at bounding box center [285, 14] width 63 height 15
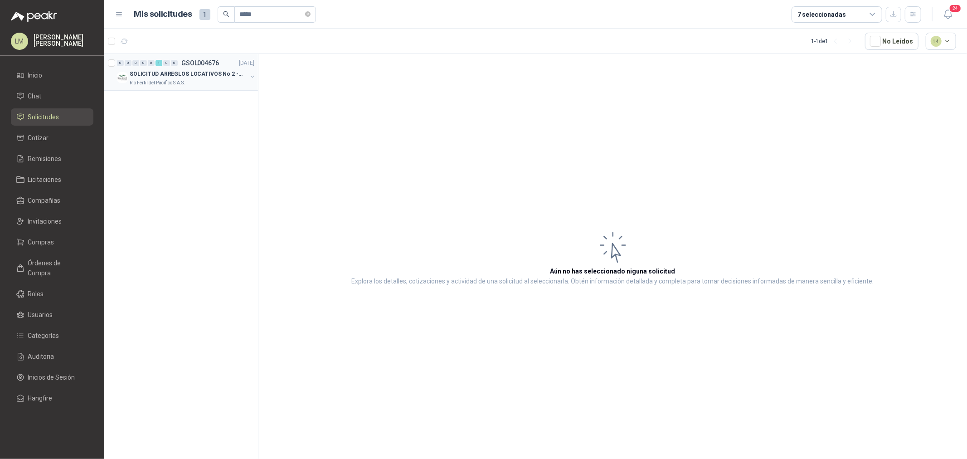
click at [251, 77] on button "button" at bounding box center [252, 76] width 7 height 7
click at [189, 118] on div "30 Unidades" at bounding box center [190, 119] width 127 height 7
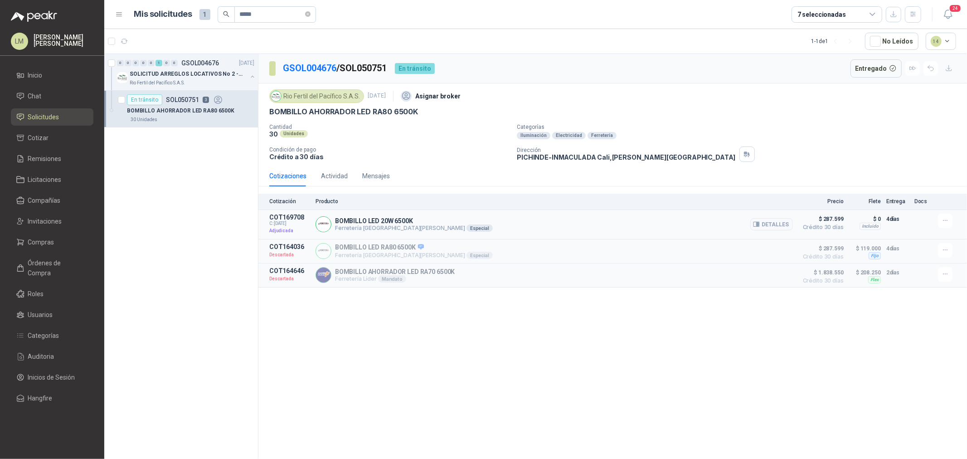
click at [808, 228] on span "Crédito 30 días" at bounding box center [820, 226] width 45 height 5
click at [772, 227] on button "Detalles" at bounding box center [771, 224] width 43 height 12
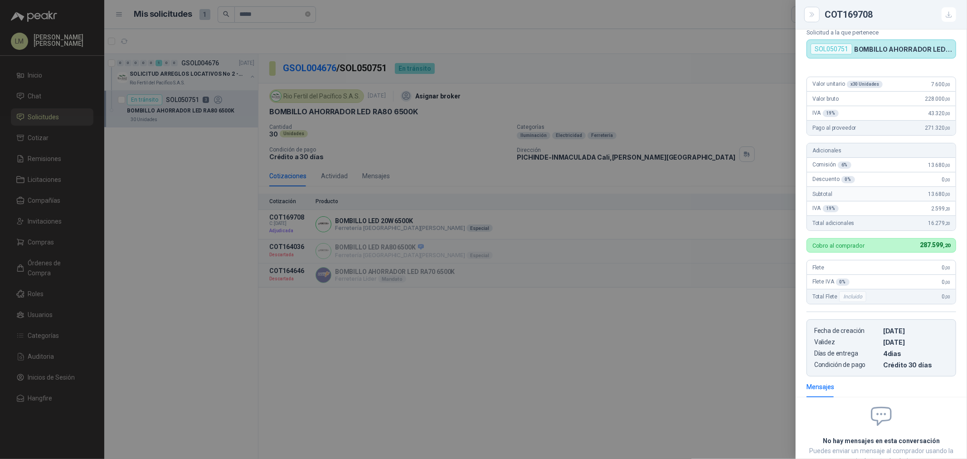
scroll to position [50, 0]
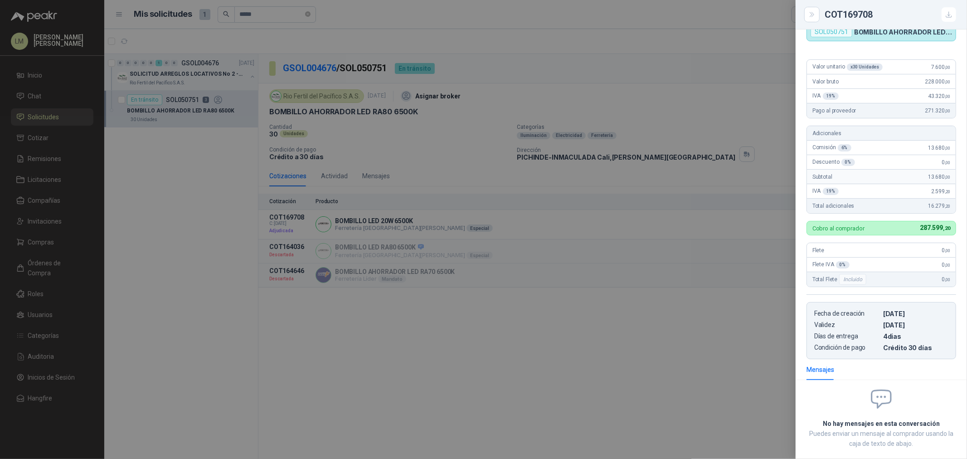
click at [445, 178] on div at bounding box center [483, 229] width 967 height 459
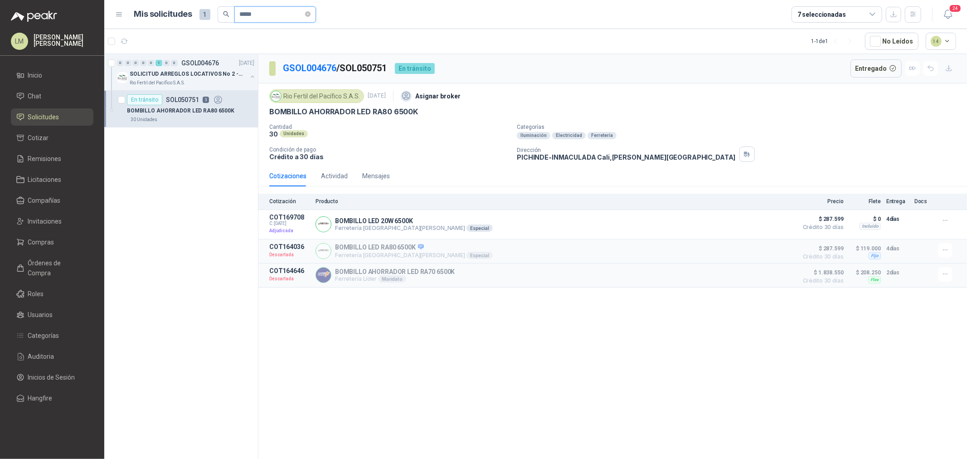
click at [271, 12] on input "*****" at bounding box center [271, 14] width 63 height 15
click at [178, 110] on div "TUBO SANITARIO 4"" at bounding box center [190, 110] width 127 height 11
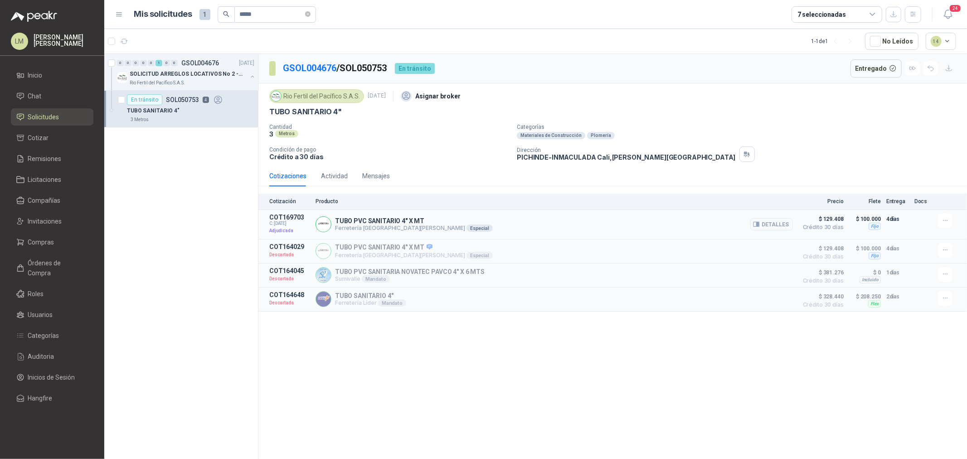
click at [753, 221] on button "Detalles" at bounding box center [771, 224] width 43 height 12
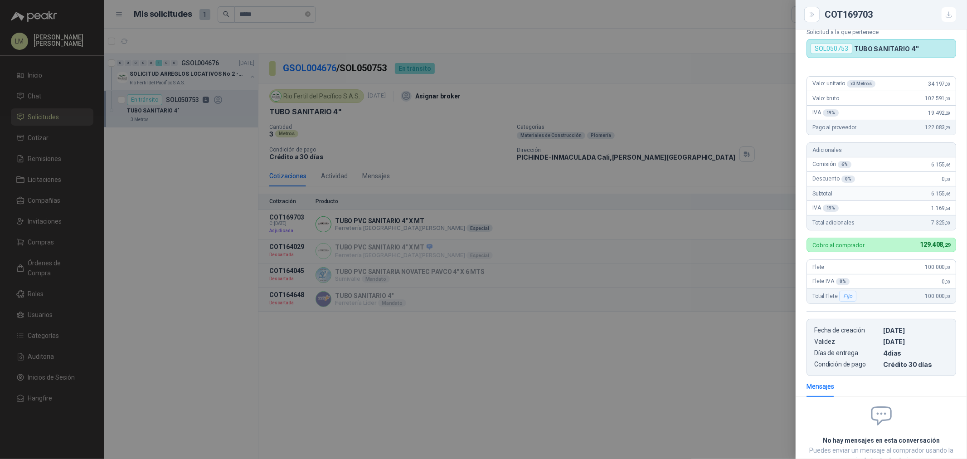
scroll to position [50, 0]
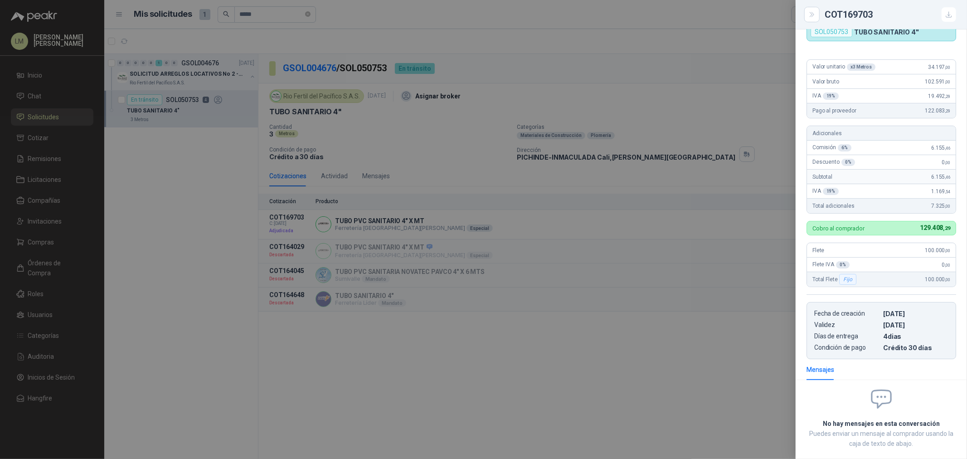
click at [496, 205] on div at bounding box center [483, 229] width 967 height 459
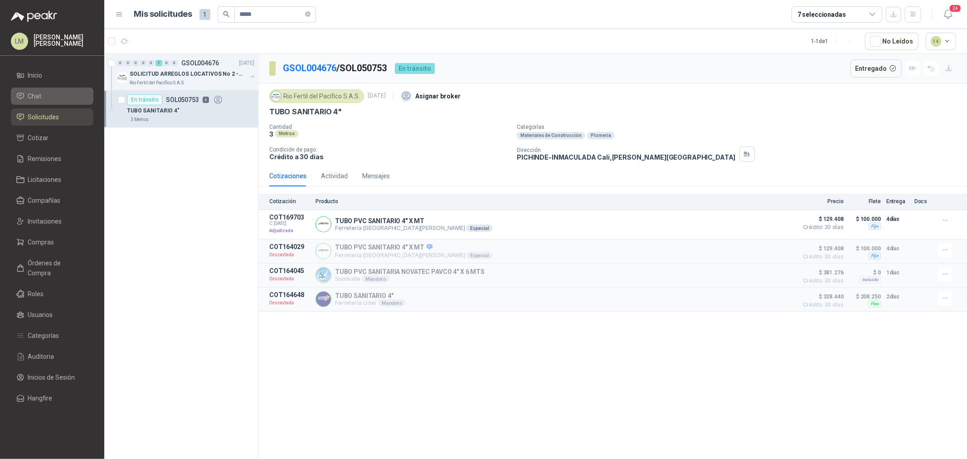
click at [40, 95] on span "Chat" at bounding box center [35, 96] width 14 height 10
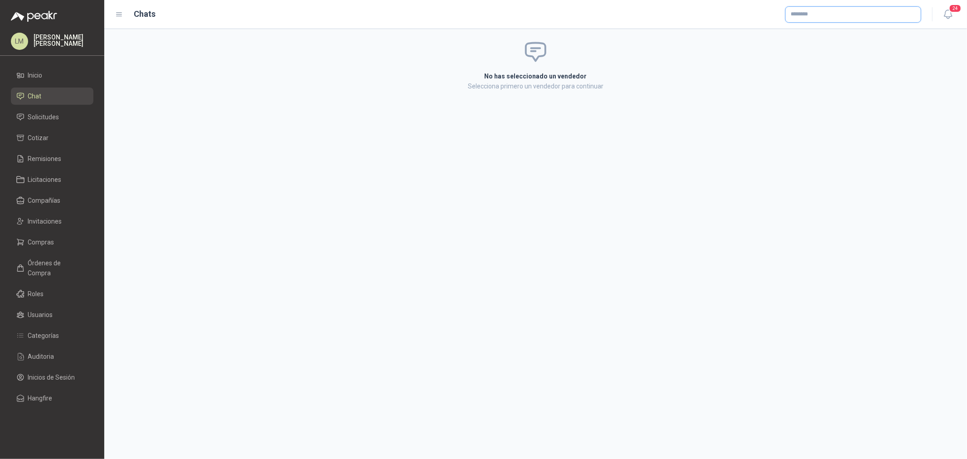
click at [816, 14] on input "text" at bounding box center [852, 14] width 135 height 15
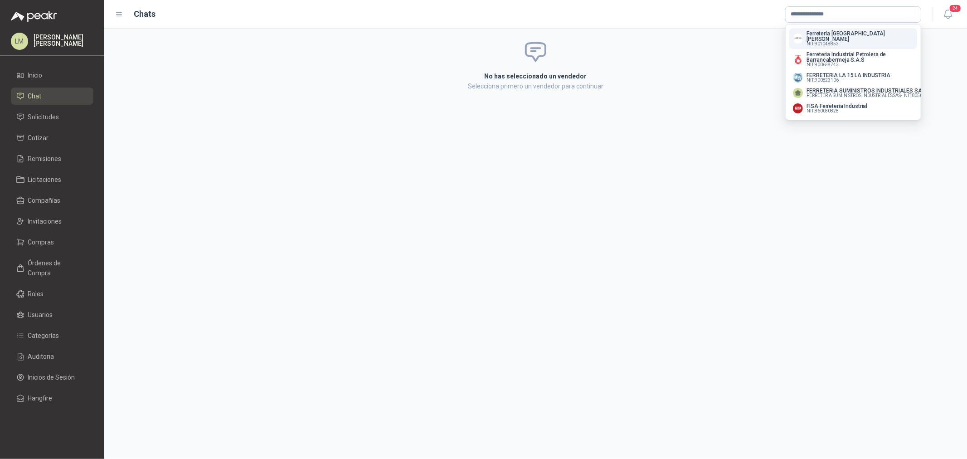
click at [818, 32] on p "Ferretería [GEOGRAPHIC_DATA][PERSON_NAME]" at bounding box center [859, 36] width 107 height 11
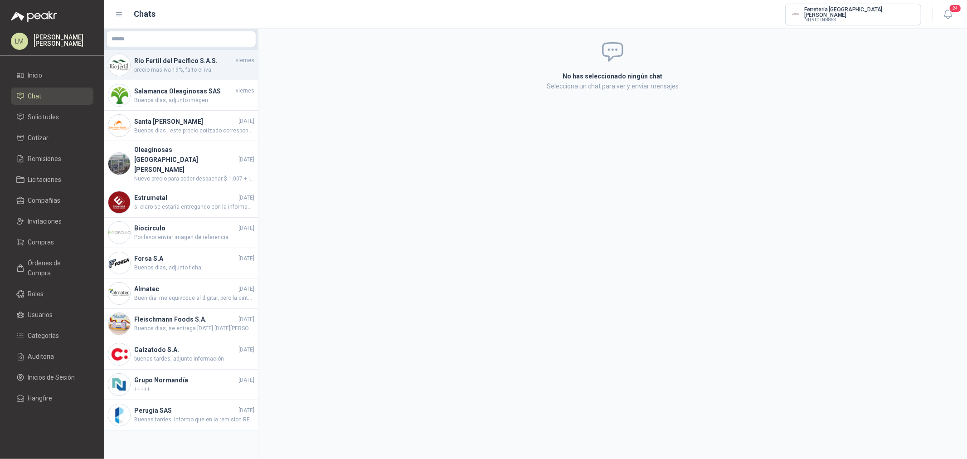
click at [173, 68] on span "precio mas iva 19%, falto el iva" at bounding box center [194, 70] width 120 height 9
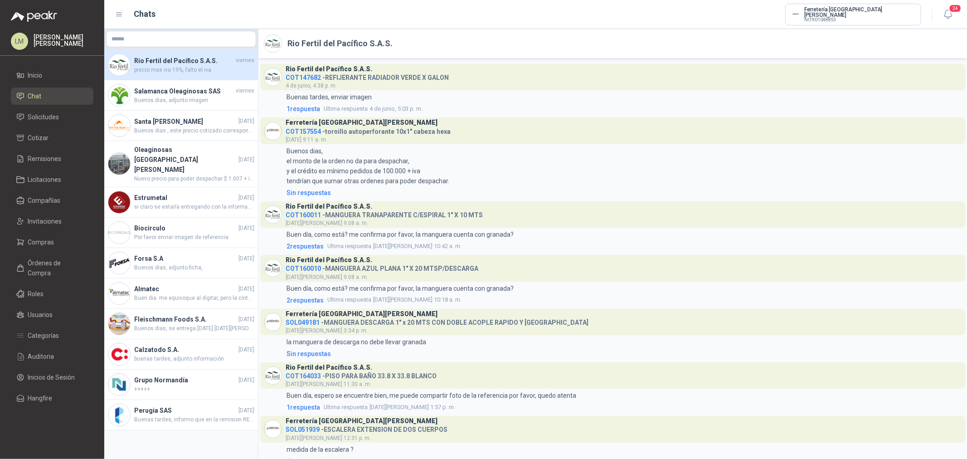
scroll to position [426, 0]
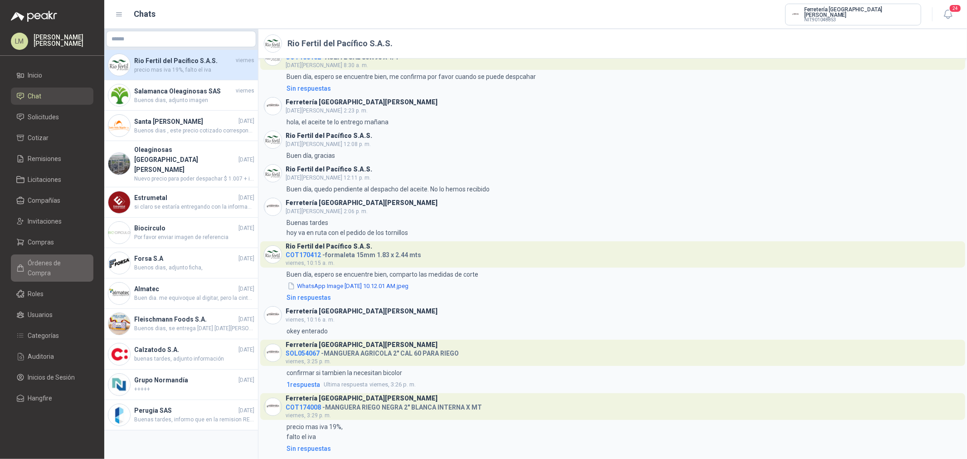
click at [43, 265] on span "Órdenes de Compra" at bounding box center [56, 268] width 57 height 20
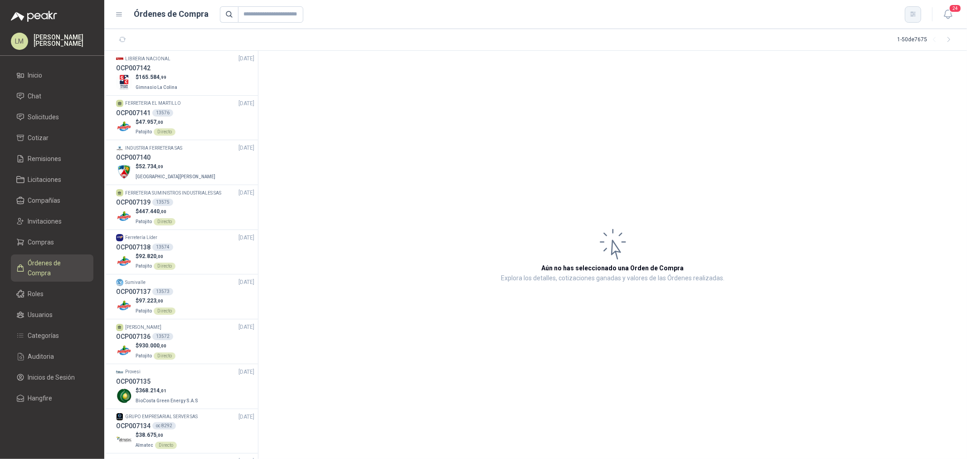
click at [914, 19] on button "button" at bounding box center [913, 14] width 16 height 16
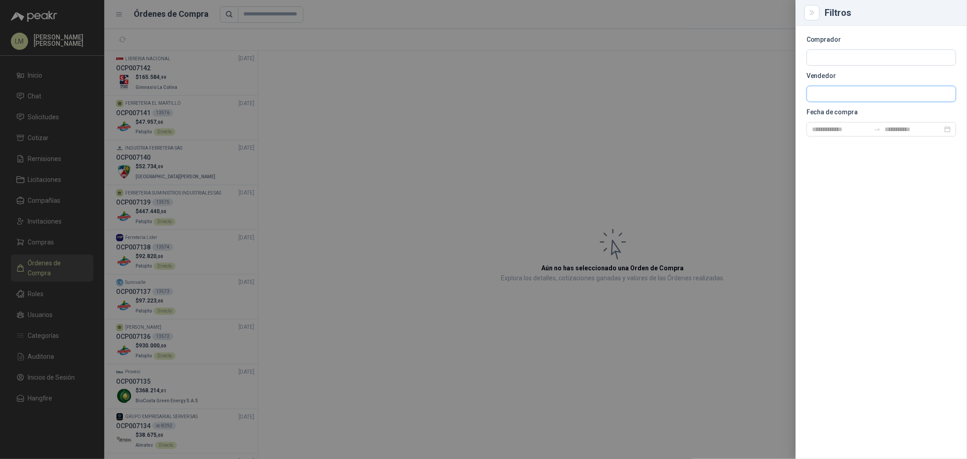
click at [835, 65] on input "text" at bounding box center [881, 57] width 149 height 15
click at [850, 117] on span "NIT : 830500875" at bounding box center [843, 118] width 32 height 5
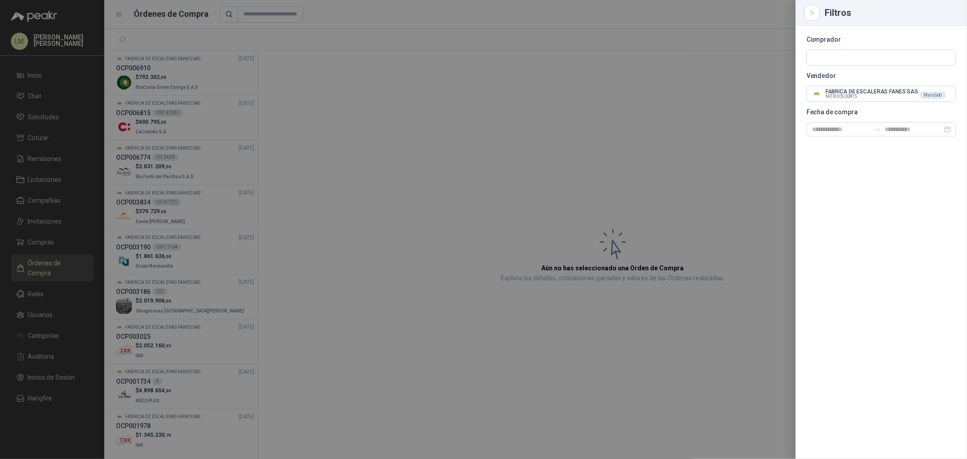
click at [624, 106] on div at bounding box center [483, 229] width 967 height 459
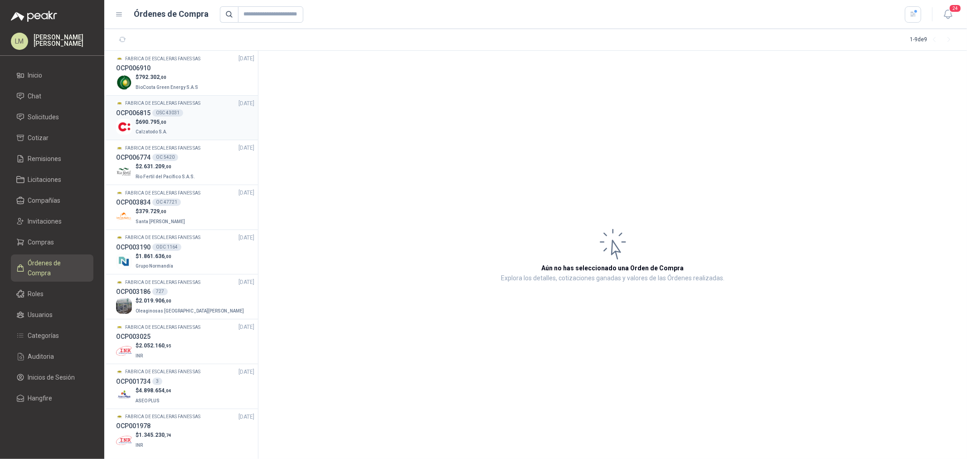
click at [160, 125] on p "$ 690.795 ,00" at bounding box center [152, 122] width 34 height 9
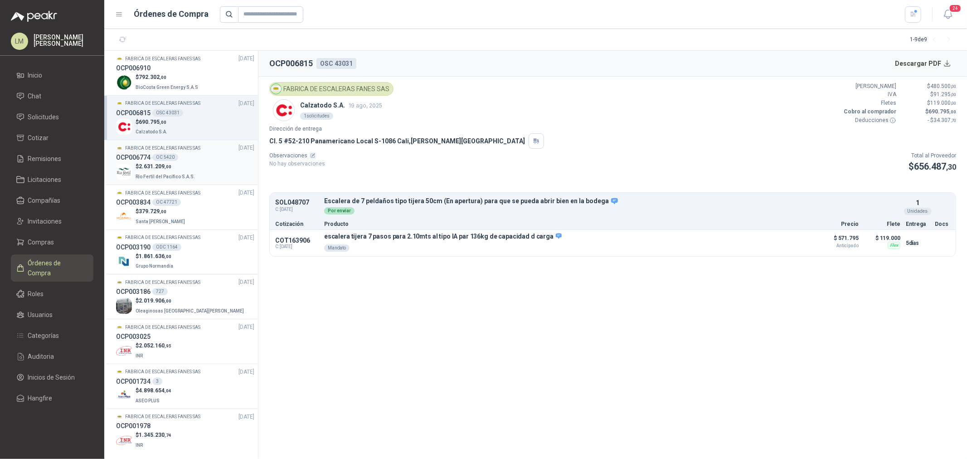
click at [153, 161] on div "OCP006774 OC 5420" at bounding box center [185, 157] width 138 height 10
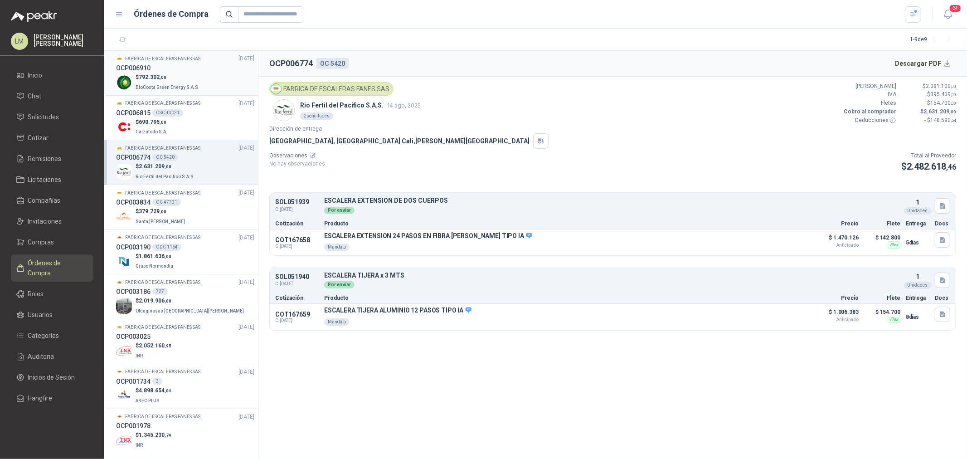
click at [162, 83] on p "BioCosta Green Energy S.A.S" at bounding box center [167, 87] width 64 height 10
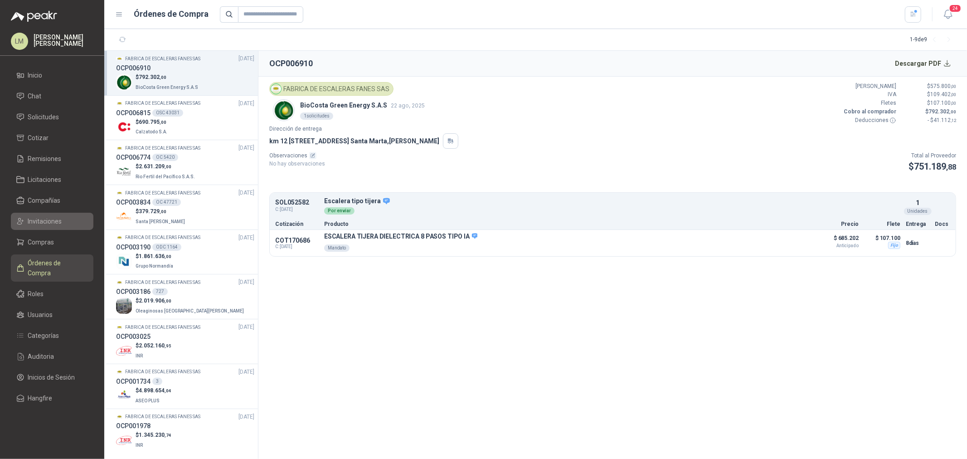
click at [34, 217] on span "Invitaciones" at bounding box center [45, 221] width 34 height 10
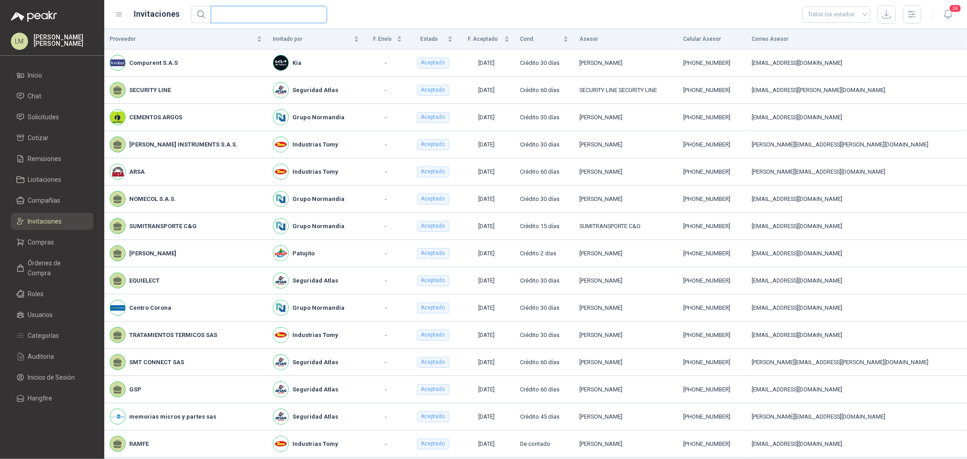
click at [250, 11] on input "text" at bounding box center [265, 14] width 98 height 16
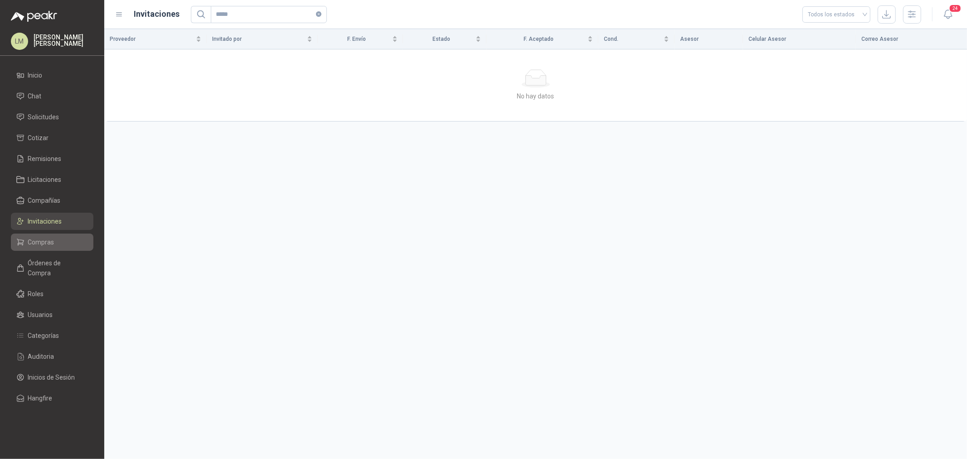
click at [42, 245] on span "Compras" at bounding box center [41, 242] width 26 height 10
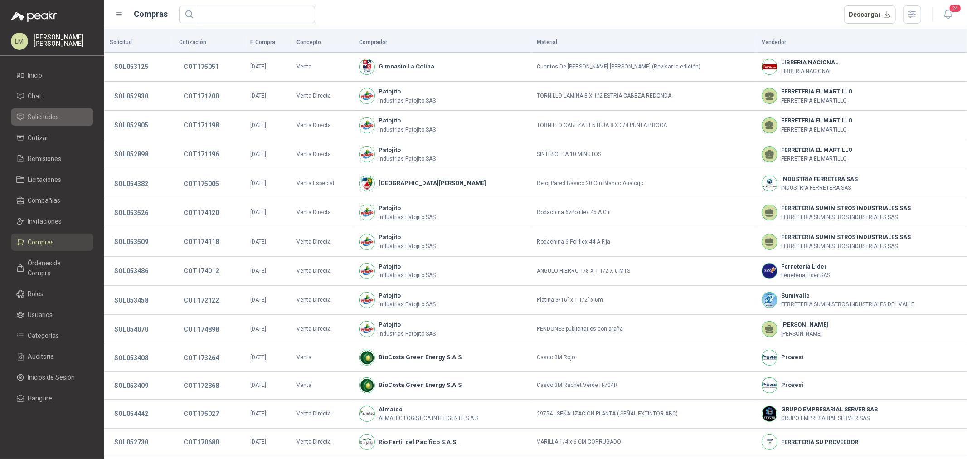
click at [46, 112] on span "Solicitudes" at bounding box center [43, 117] width 31 height 10
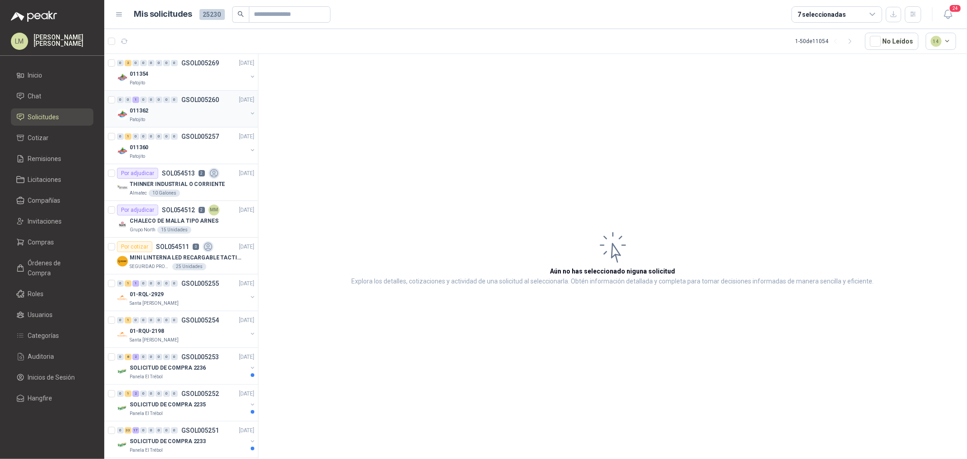
click at [249, 116] on div at bounding box center [252, 114] width 7 height 9
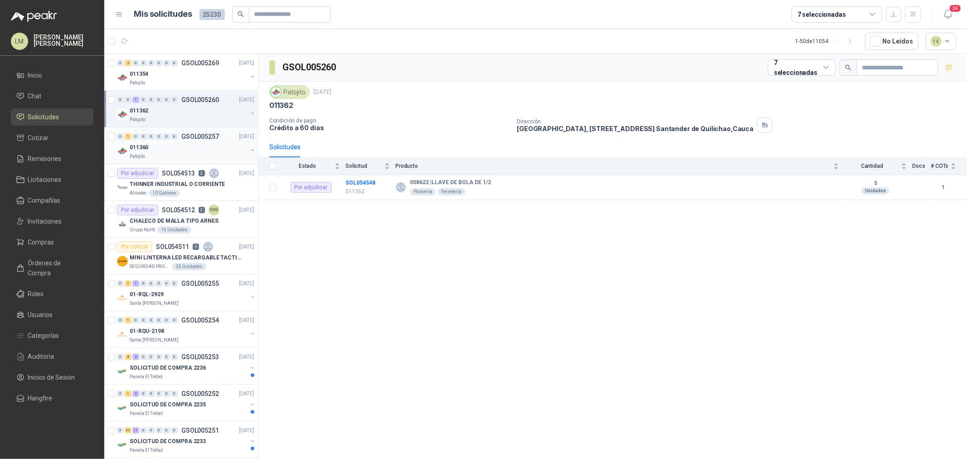
click at [213, 146] on div "011360" at bounding box center [188, 147] width 117 height 11
click at [249, 111] on button "button" at bounding box center [252, 113] width 7 height 7
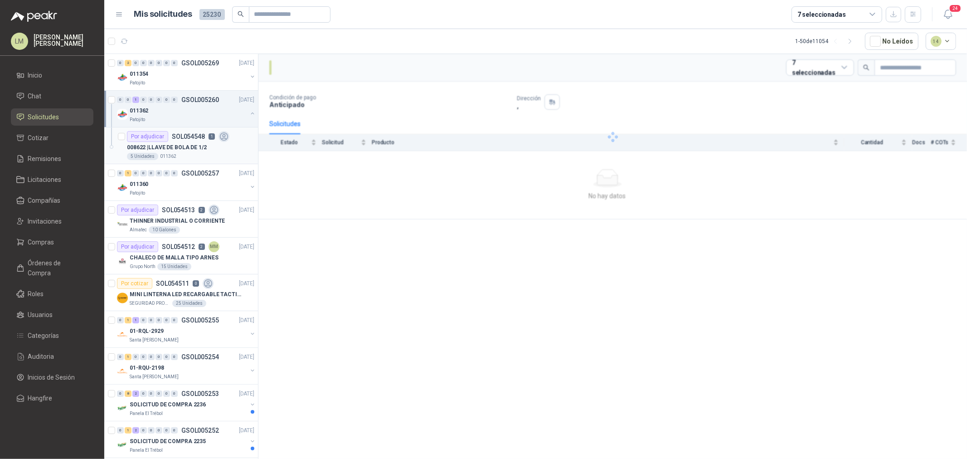
click at [179, 137] on p "SOL054548" at bounding box center [188, 136] width 33 height 6
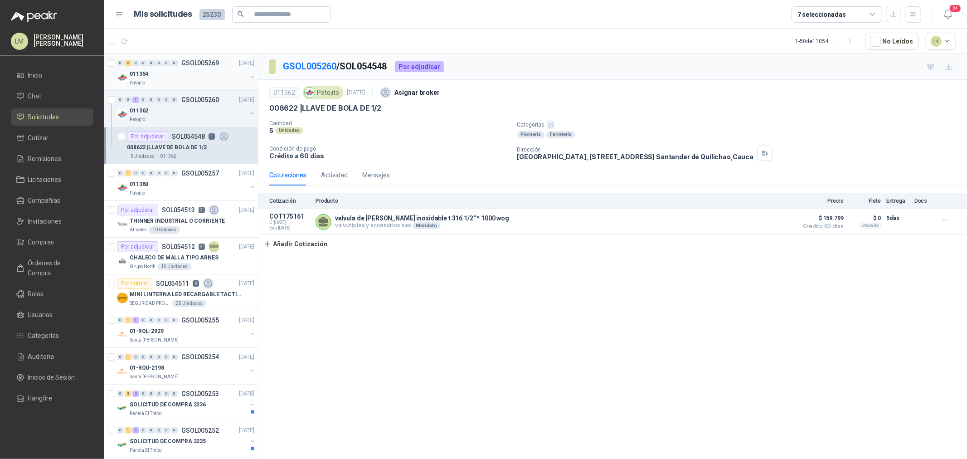
click at [249, 76] on button "button" at bounding box center [252, 76] width 7 height 7
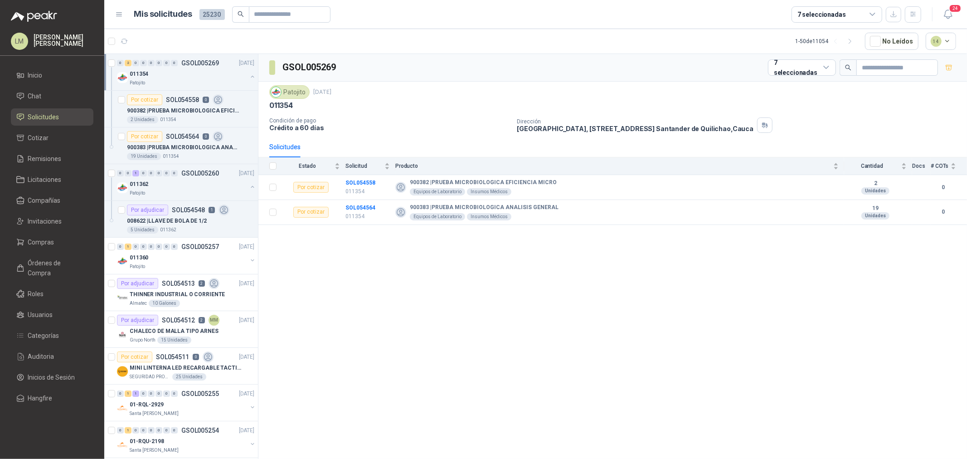
click at [249, 76] on button "button" at bounding box center [252, 76] width 7 height 7
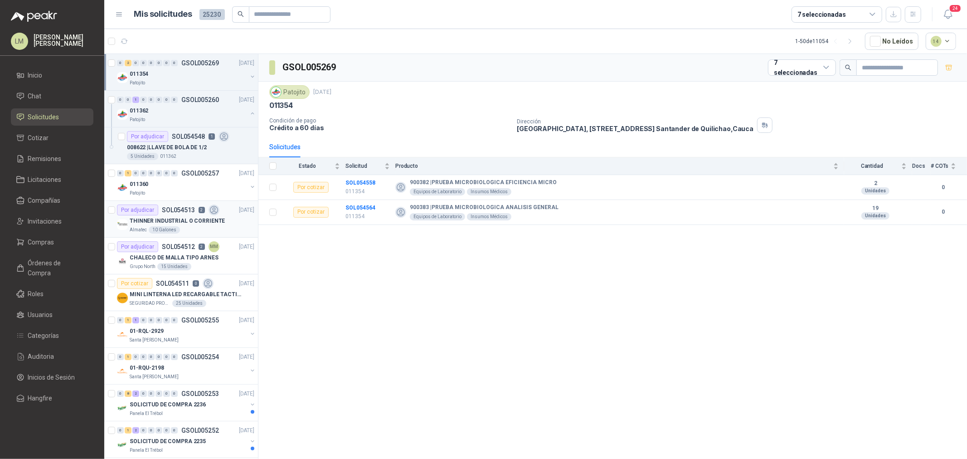
click at [171, 213] on p "SOL054513" at bounding box center [178, 210] width 33 height 6
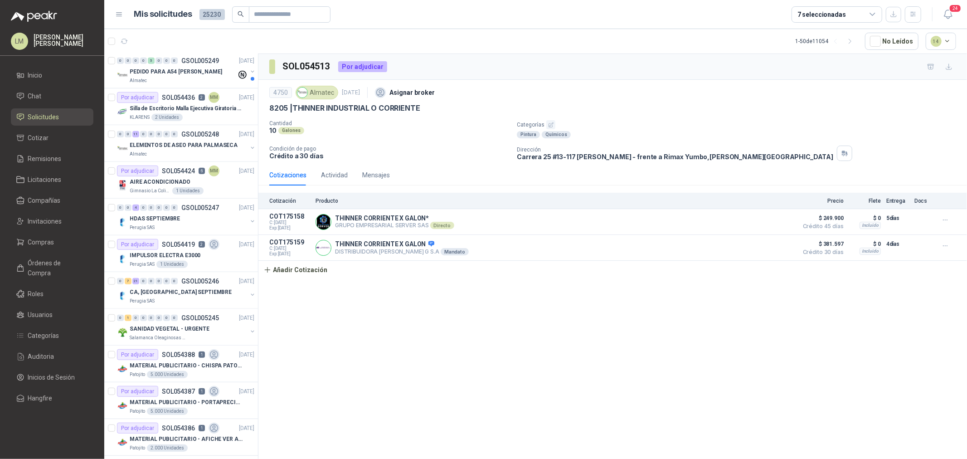
scroll to position [554, 0]
click at [41, 264] on span "Órdenes de Compra" at bounding box center [56, 268] width 57 height 20
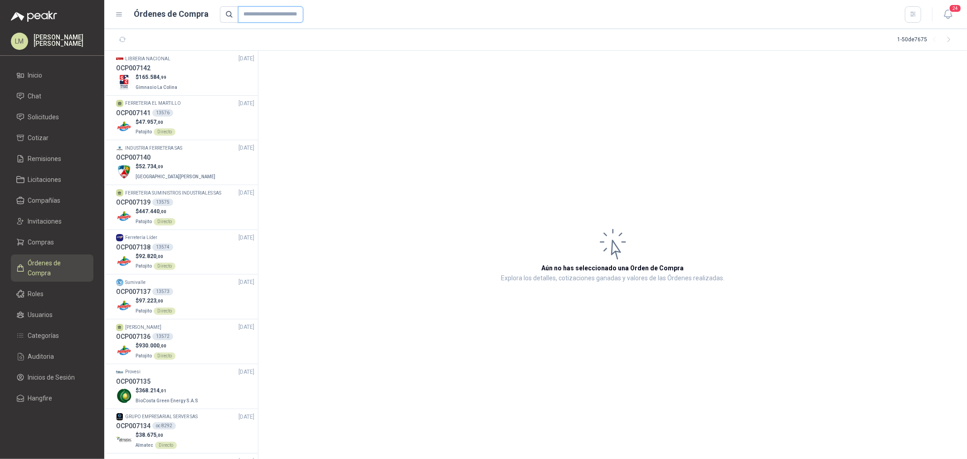
click at [252, 11] on input "text" at bounding box center [270, 14] width 65 height 16
click at [910, 15] on icon "button" at bounding box center [913, 14] width 8 height 8
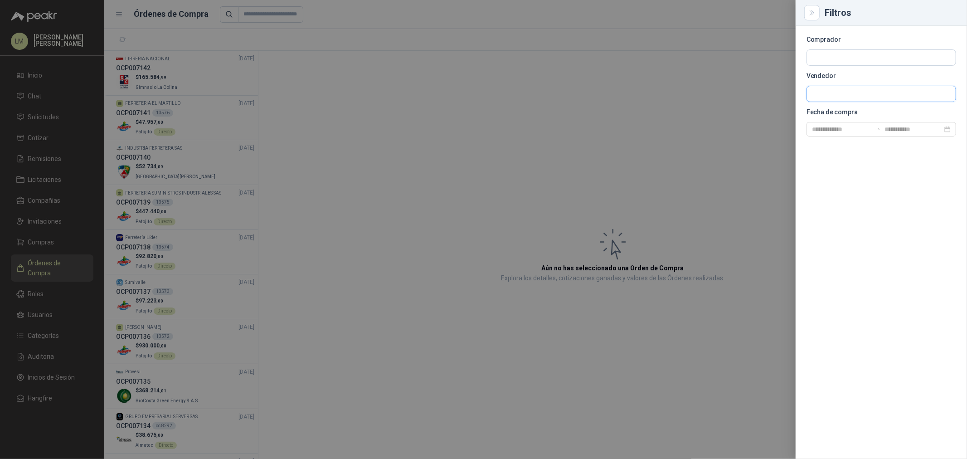
click at [831, 65] on input "text" at bounding box center [881, 57] width 149 height 15
click at [855, 116] on span "Ferretería Lider SAS -" at bounding box center [847, 118] width 41 height 5
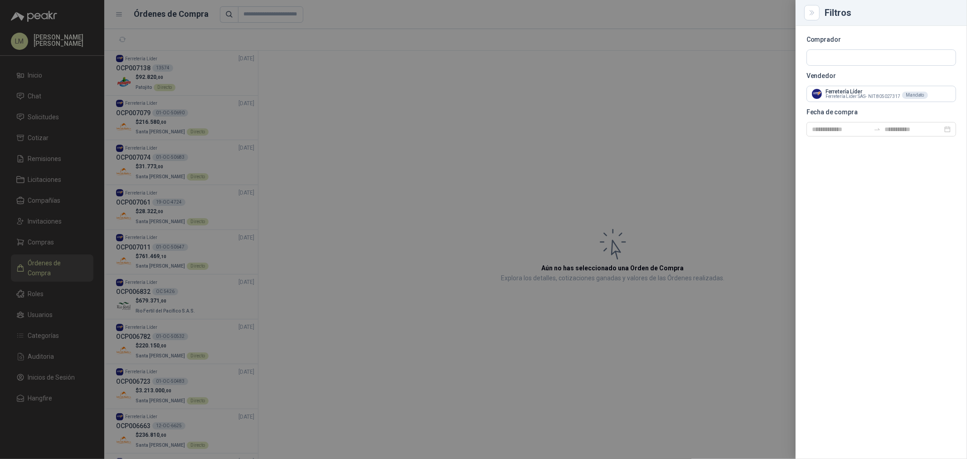
click at [388, 119] on div at bounding box center [483, 229] width 967 height 459
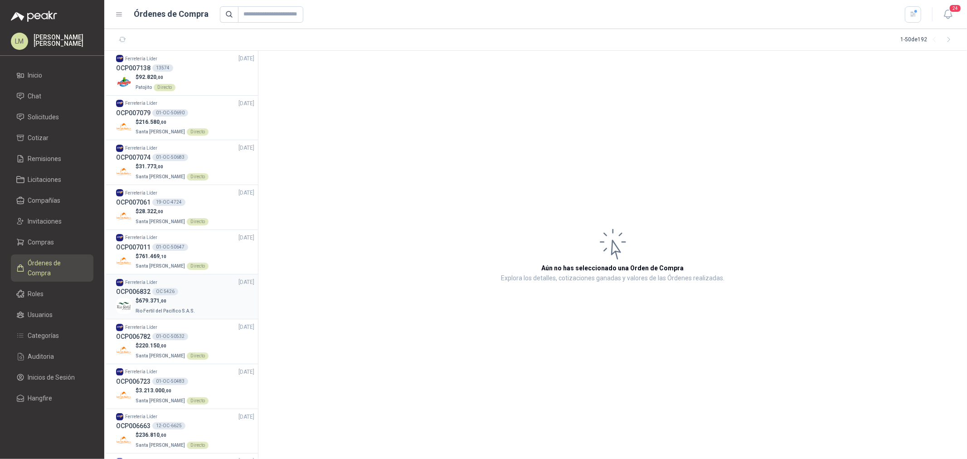
click at [165, 294] on div "OC 5426" at bounding box center [165, 291] width 26 height 7
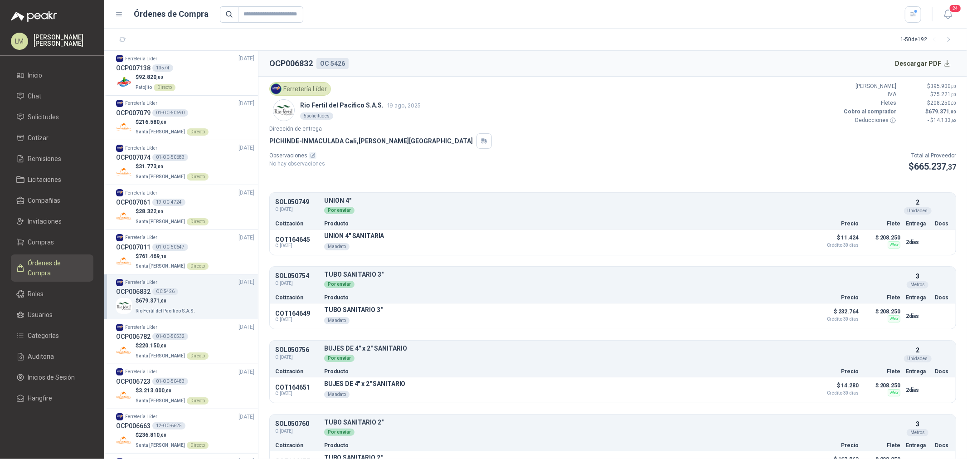
click at [603, 150] on article "Ferretería Líder Rio Fertil [PERSON_NAME] S.A.S. [DATE] 5 solicitudes Valor Bru…" at bounding box center [612, 268] width 708 height 382
click at [916, 10] on div "button" at bounding box center [913, 14] width 8 height 8
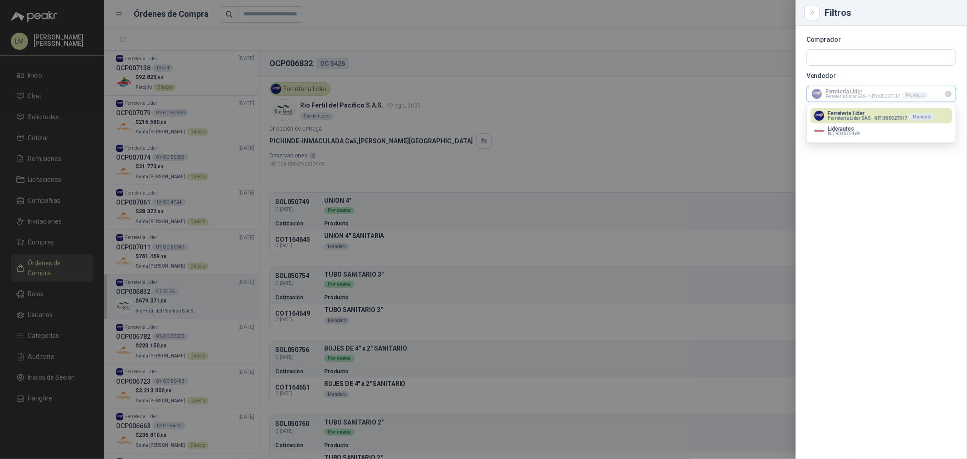
click at [832, 87] on input "text" at bounding box center [881, 93] width 149 height 15
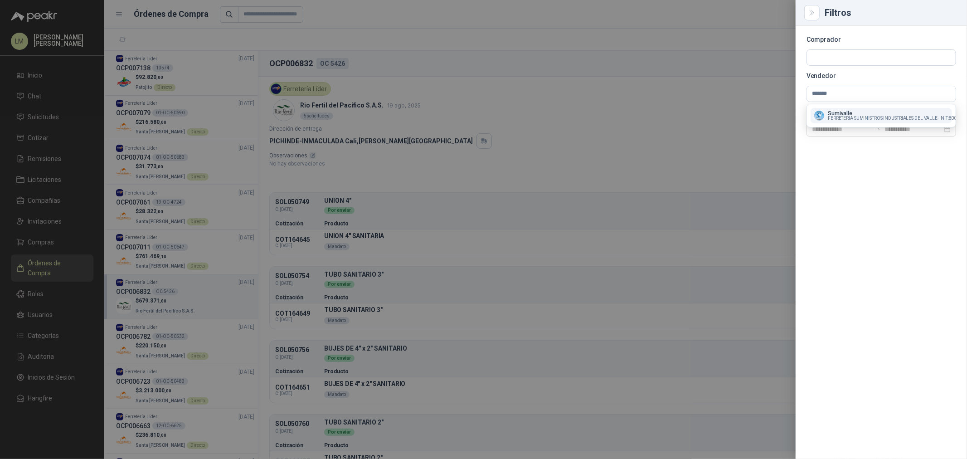
click at [840, 115] on p "Sumivalle" at bounding box center [899, 113] width 145 height 5
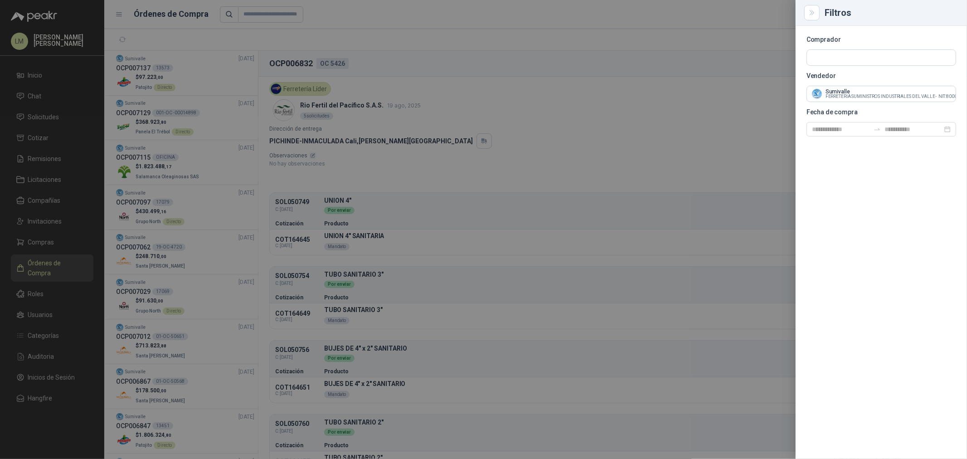
click at [397, 53] on div at bounding box center [483, 229] width 967 height 459
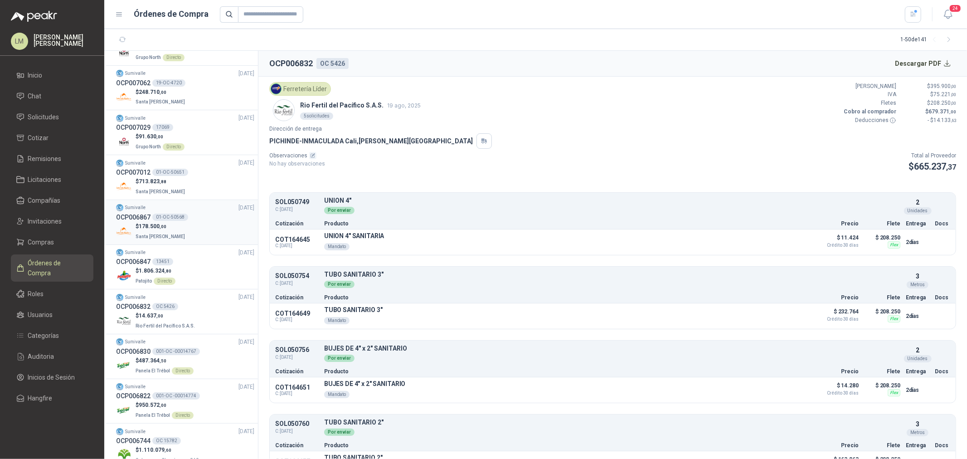
scroll to position [201, 0]
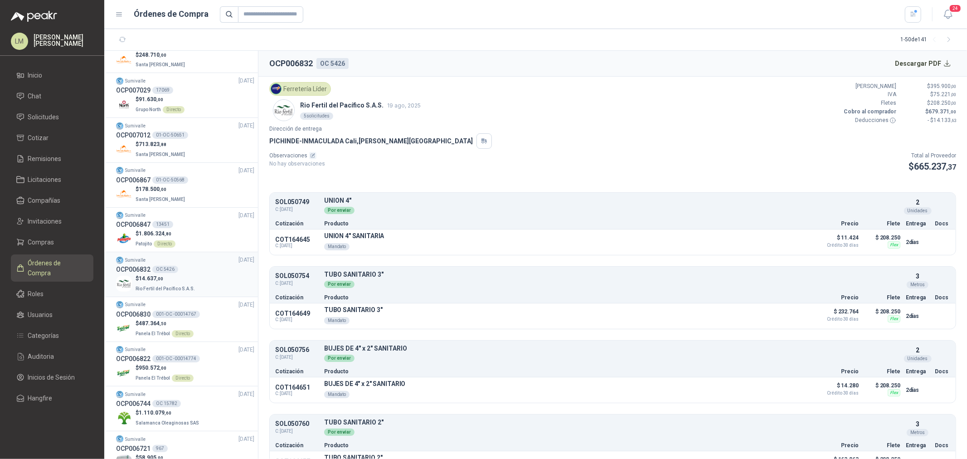
click at [171, 286] on span "Rio Fertil del Pacífico S.A.S." at bounding box center [164, 288] width 59 height 5
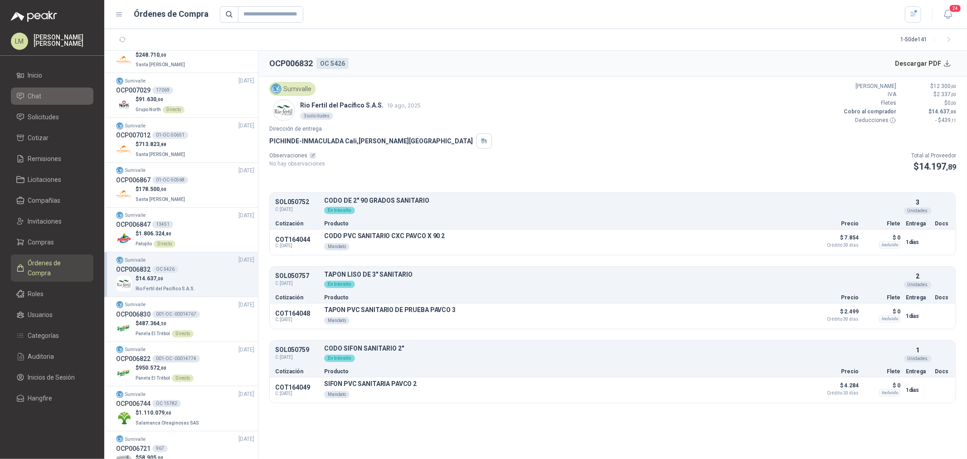
click at [40, 97] on span "Chat" at bounding box center [35, 96] width 14 height 10
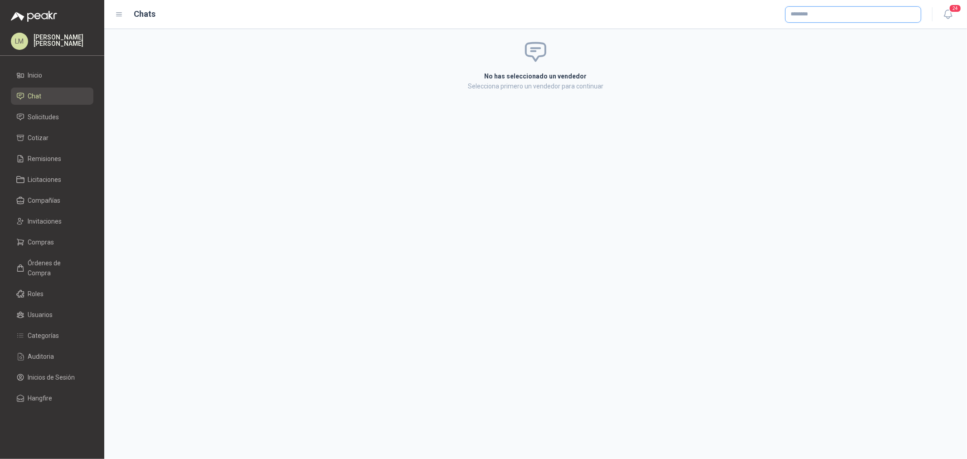
click at [807, 15] on input "text" at bounding box center [852, 14] width 135 height 15
click at [811, 36] on span "FERRETERIA SUMINISTROS INDUSTRIALES [PERSON_NAME] -" at bounding box center [861, 38] width 111 height 5
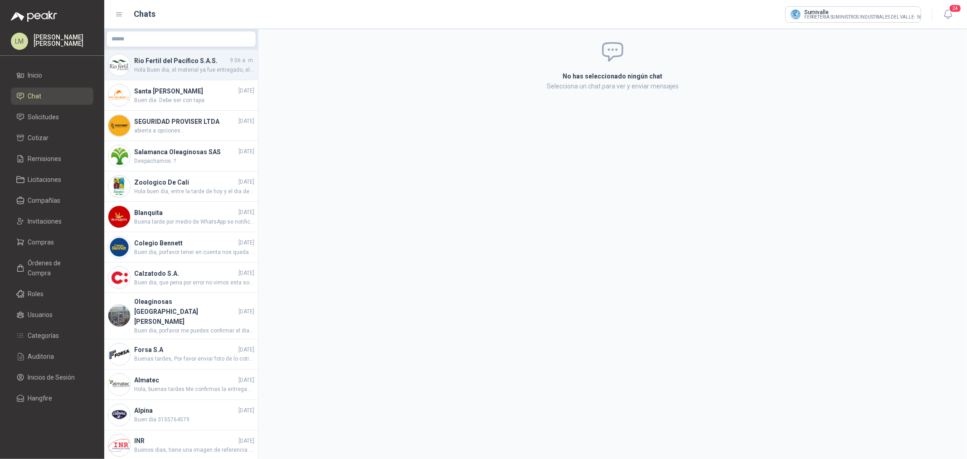
click at [174, 67] on span "Hola Buen dia, el material ya fue entregado, el [DATE][PERSON_NAME]" at bounding box center [194, 70] width 120 height 9
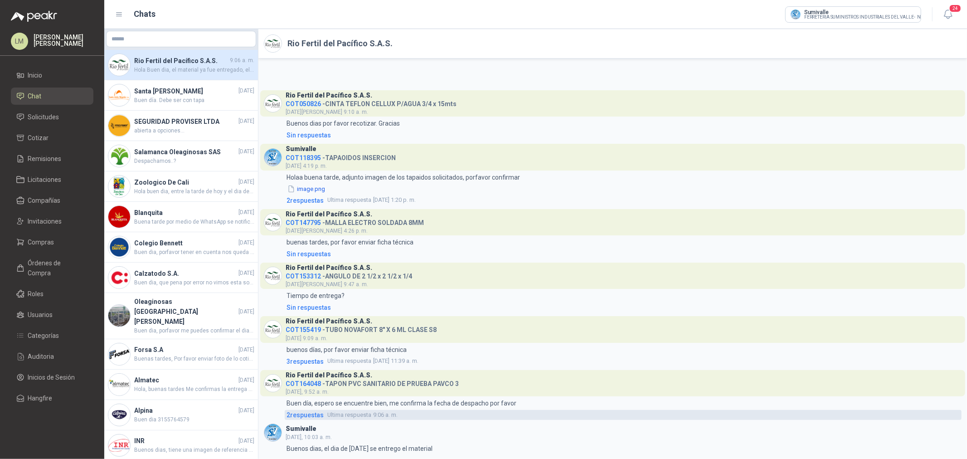
click at [302, 419] on span "2 respuesta s" at bounding box center [304, 415] width 37 height 10
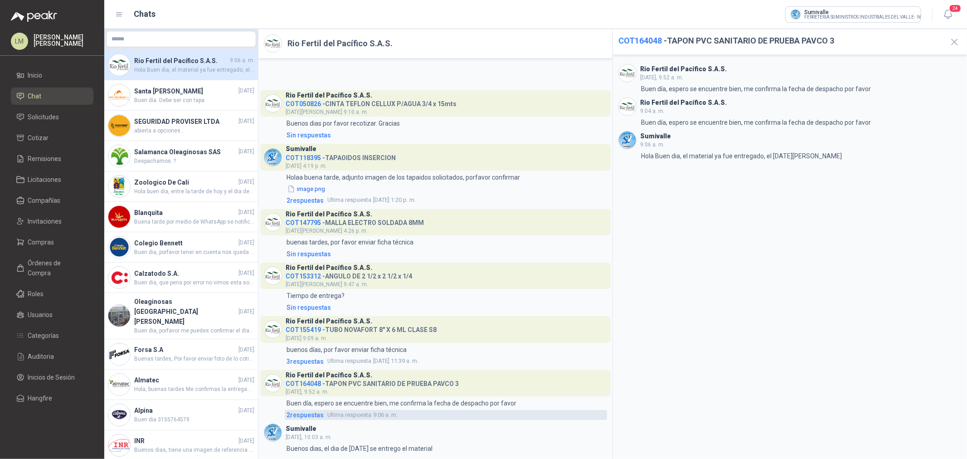
click at [302, 419] on span "2 respuesta s" at bounding box center [304, 415] width 37 height 10
click at [311, 382] on span "COT164048" at bounding box center [303, 383] width 35 height 7
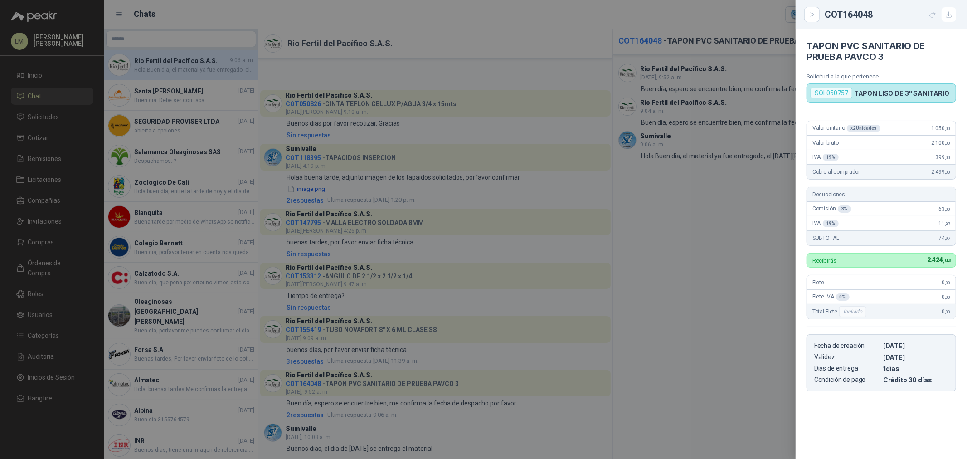
click at [500, 211] on div at bounding box center [483, 229] width 967 height 459
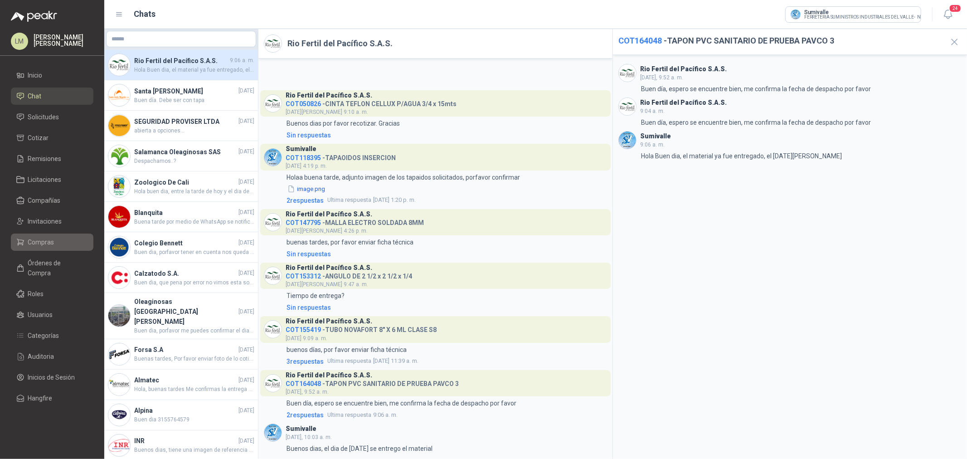
click at [57, 243] on li "Compras" at bounding box center [52, 242] width 72 height 10
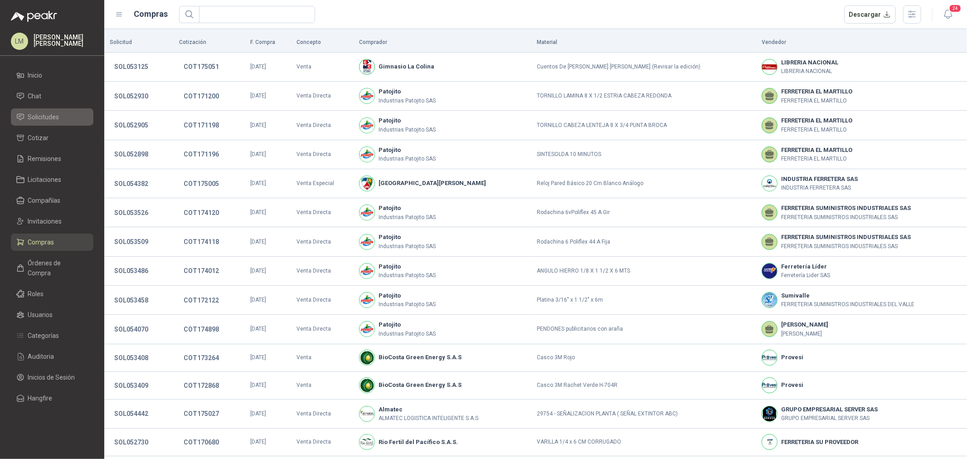
click at [48, 115] on span "Solicitudes" at bounding box center [43, 117] width 31 height 10
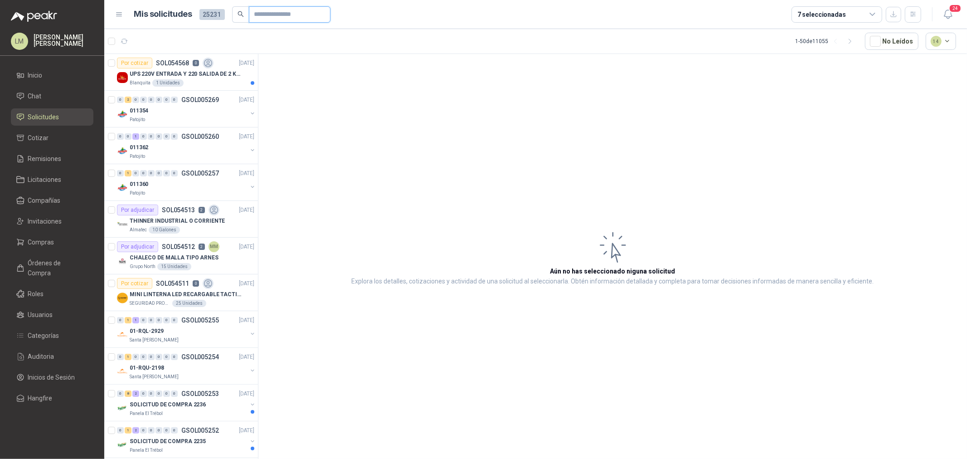
click at [271, 15] on input "text" at bounding box center [285, 14] width 63 height 15
click at [43, 260] on span "Órdenes de Compra" at bounding box center [56, 268] width 57 height 20
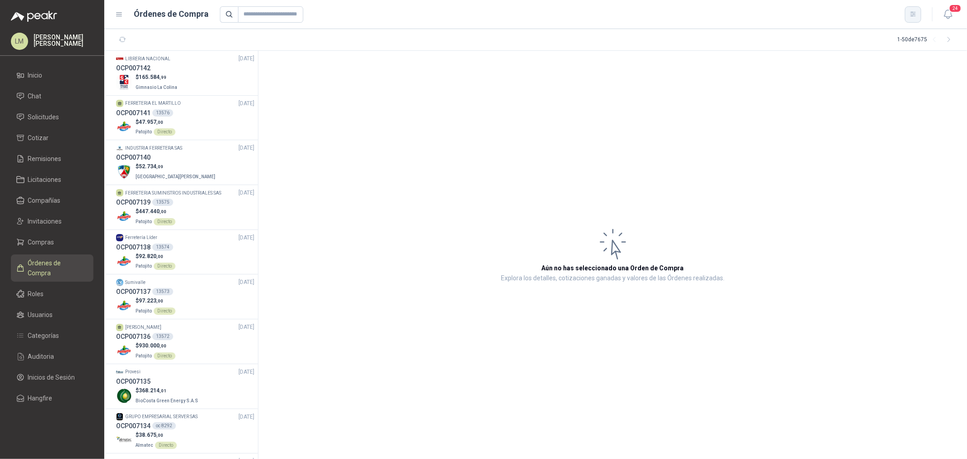
click at [912, 17] on icon "button" at bounding box center [913, 14] width 8 height 8
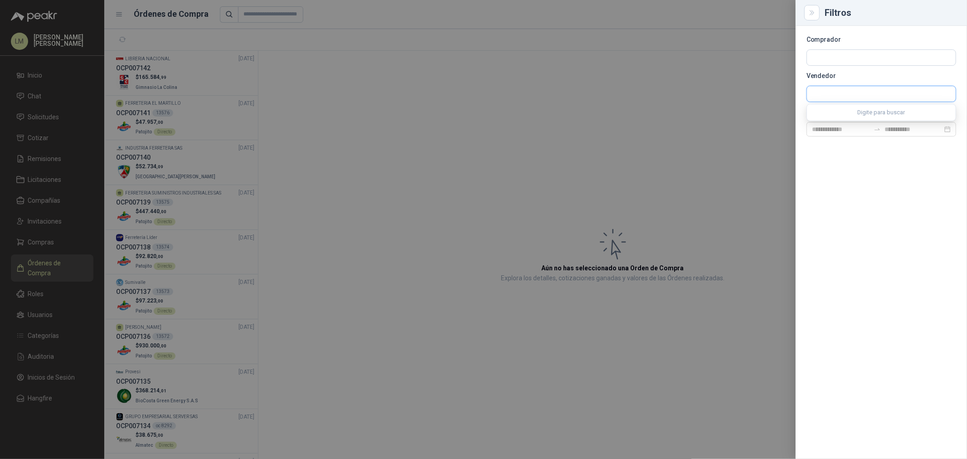
click at [824, 88] on input "text" at bounding box center [881, 93] width 149 height 15
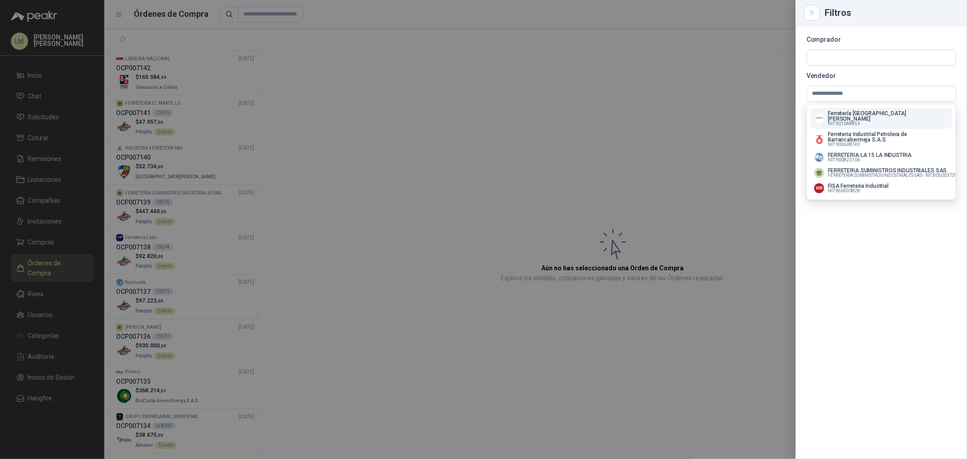
click at [849, 111] on p "Ferretería [GEOGRAPHIC_DATA][PERSON_NAME]" at bounding box center [887, 116] width 121 height 11
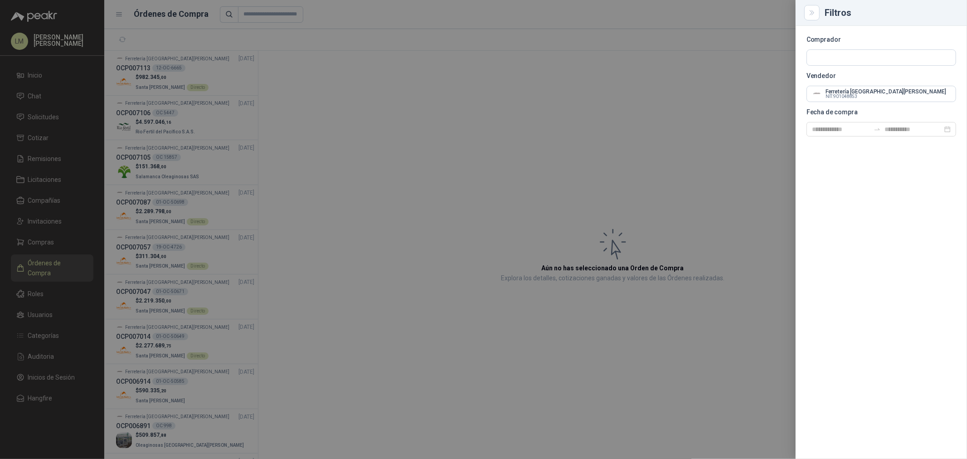
drag, startPoint x: 409, startPoint y: 121, endPoint x: 212, endPoint y: 109, distance: 197.5
click at [408, 121] on div at bounding box center [483, 229] width 967 height 459
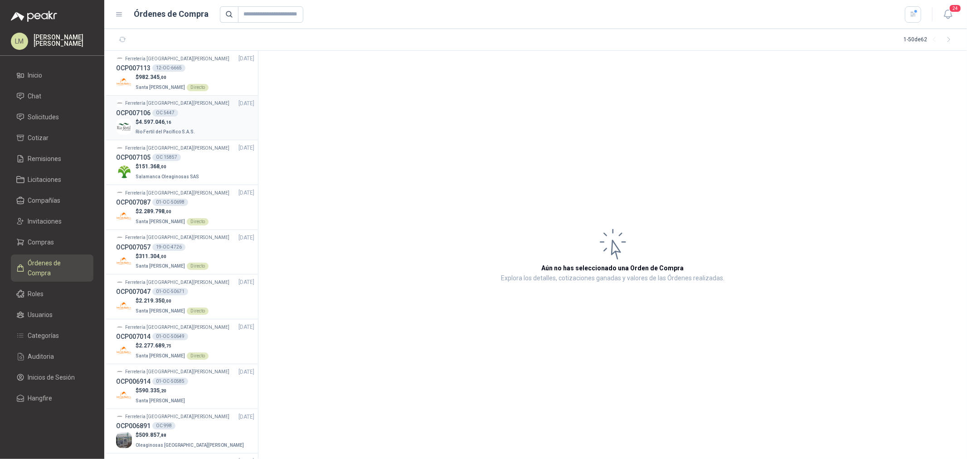
click at [139, 114] on h3 "OCP007106" at bounding box center [133, 113] width 34 height 10
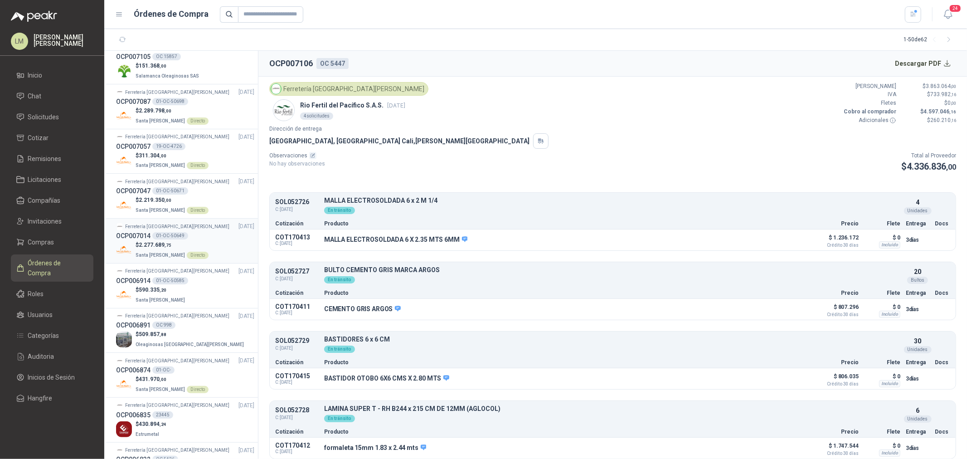
scroll to position [151, 0]
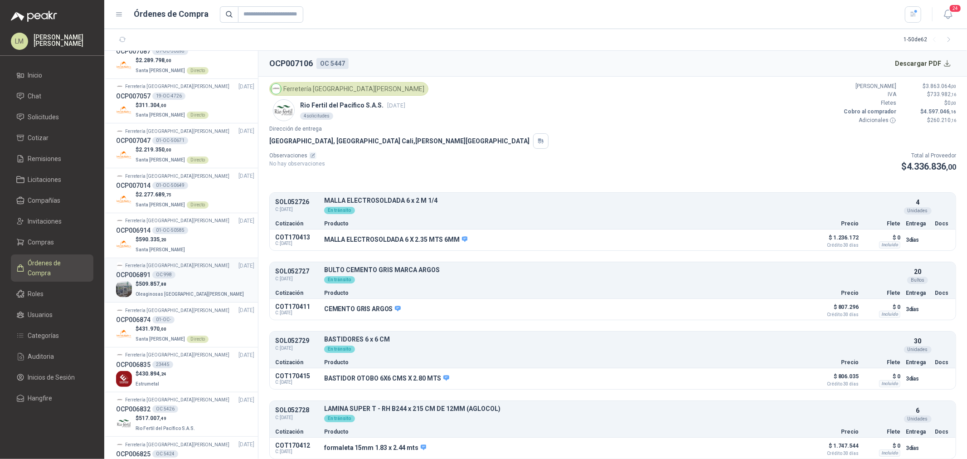
click at [171, 274] on div "OC 998" at bounding box center [163, 274] width 23 height 7
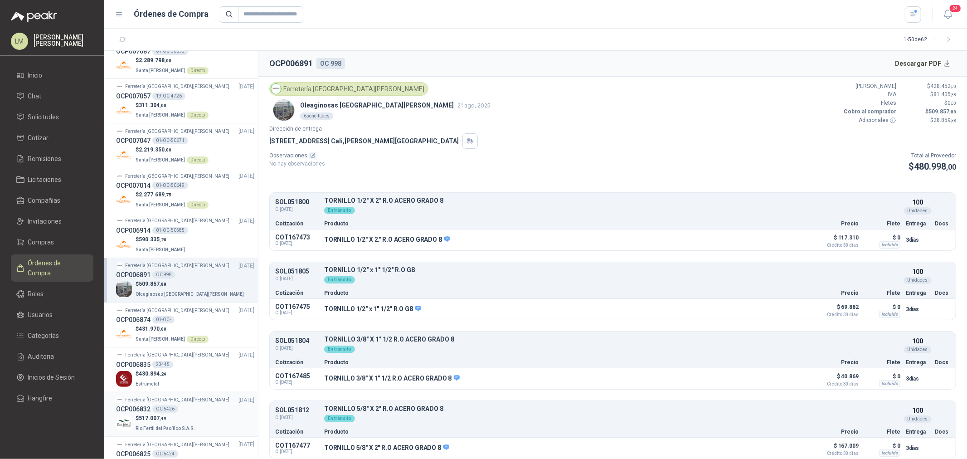
click at [170, 426] on span "Rio Fertil del Pacífico S.A.S." at bounding box center [164, 428] width 59 height 5
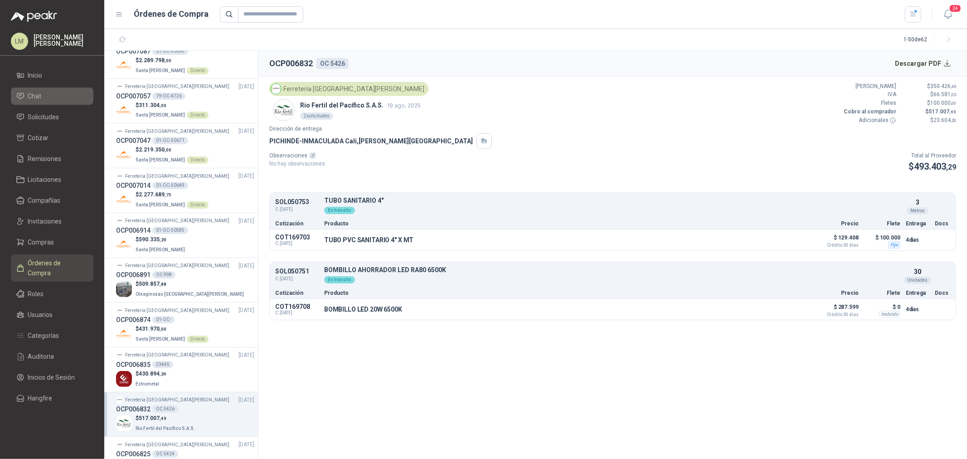
click at [46, 104] on link "Chat" at bounding box center [52, 95] width 82 height 17
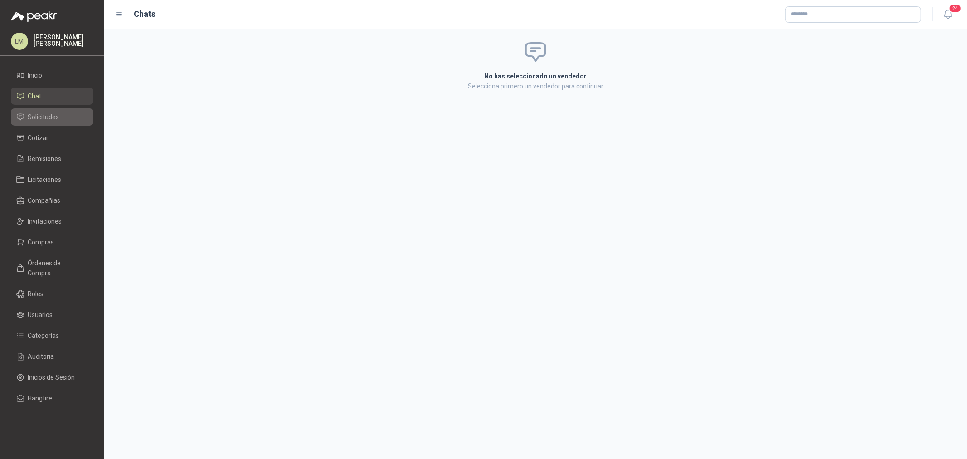
click at [46, 111] on link "Solicitudes" at bounding box center [52, 116] width 82 height 17
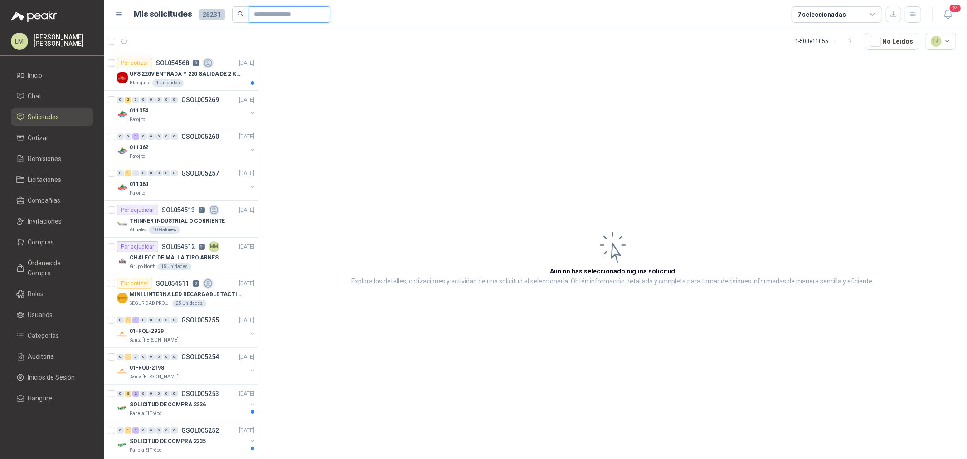
click at [266, 14] on input "text" at bounding box center [285, 14] width 63 height 15
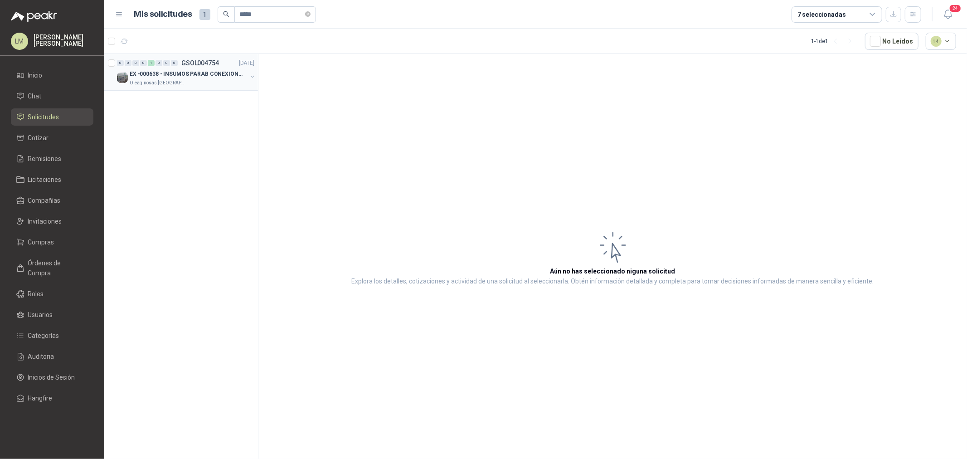
click at [250, 74] on button "button" at bounding box center [252, 76] width 7 height 7
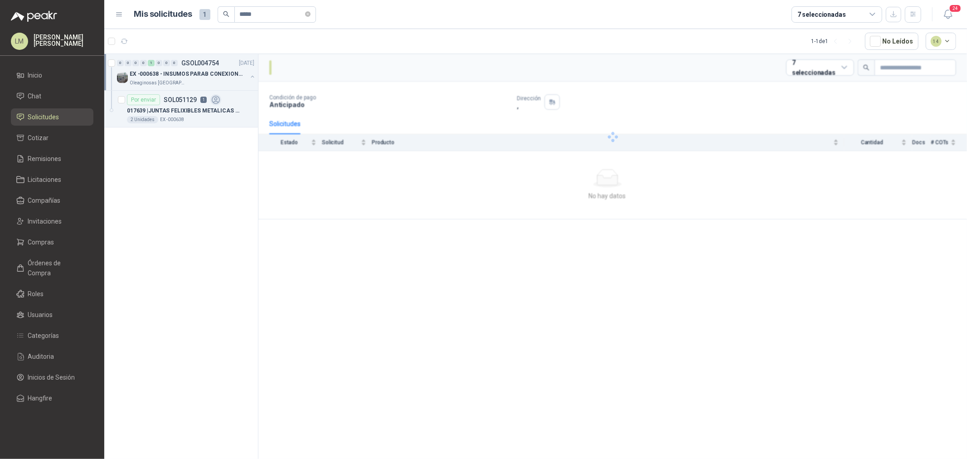
click at [127, 132] on div "0 0 0 0 1 0 0 0 GSOL004754 [DATE] EX -000638 - INSUMOS PARAB CONEXION DE TUBERI…" at bounding box center [181, 258] width 154 height 408
click at [162, 116] on p "EX -000638" at bounding box center [172, 119] width 24 height 7
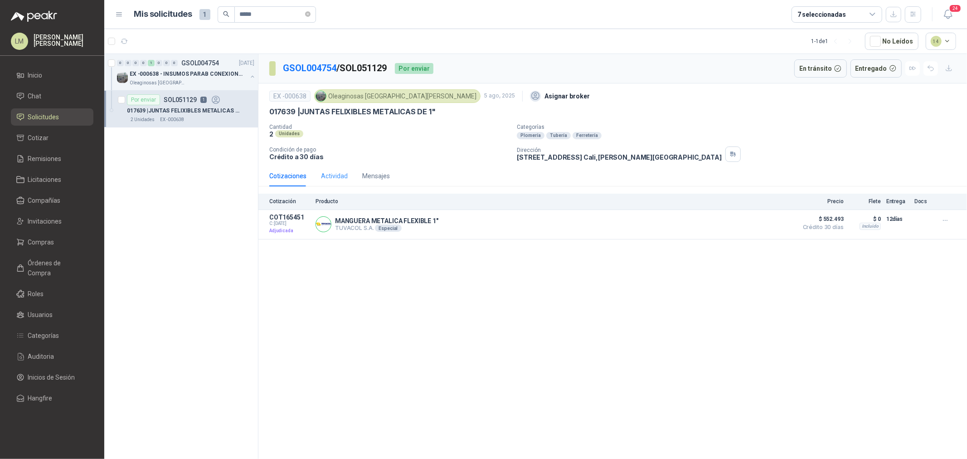
click at [342, 170] on div "Actividad" at bounding box center [334, 175] width 27 height 21
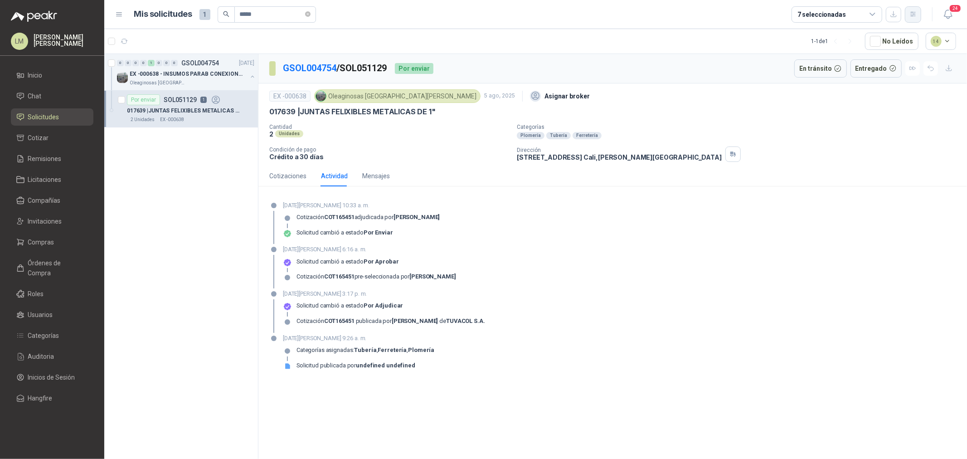
click at [916, 12] on icon "button" at bounding box center [913, 14] width 8 height 8
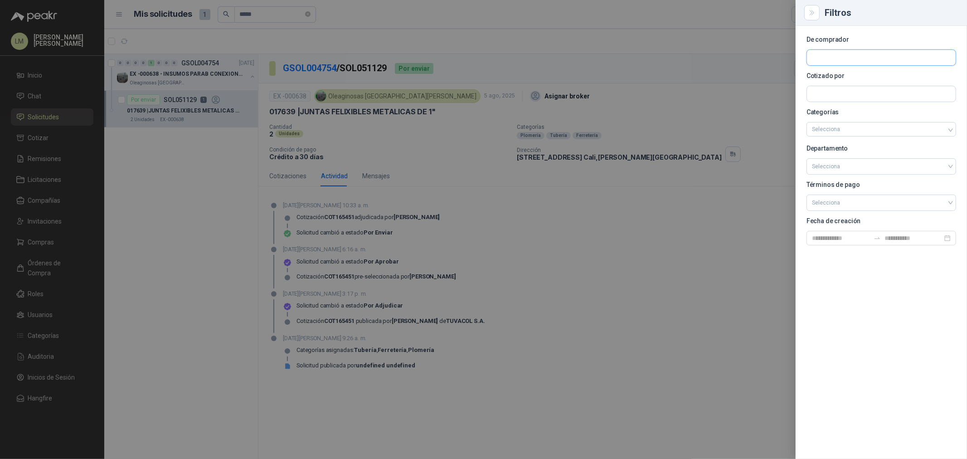
click at [843, 57] on input "text" at bounding box center [881, 57] width 149 height 15
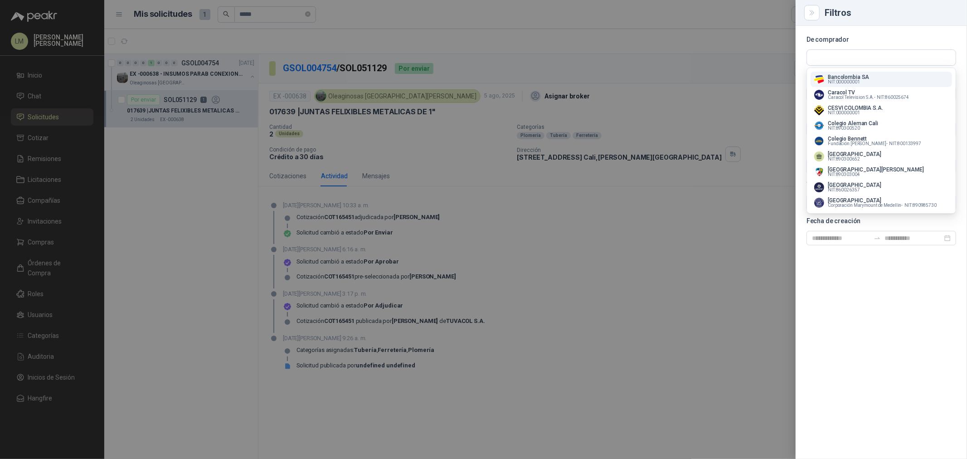
click at [797, 87] on div "De comprador Cotizado por Categorías Selecciona Departamento Selecciona Término…" at bounding box center [880, 242] width 171 height 433
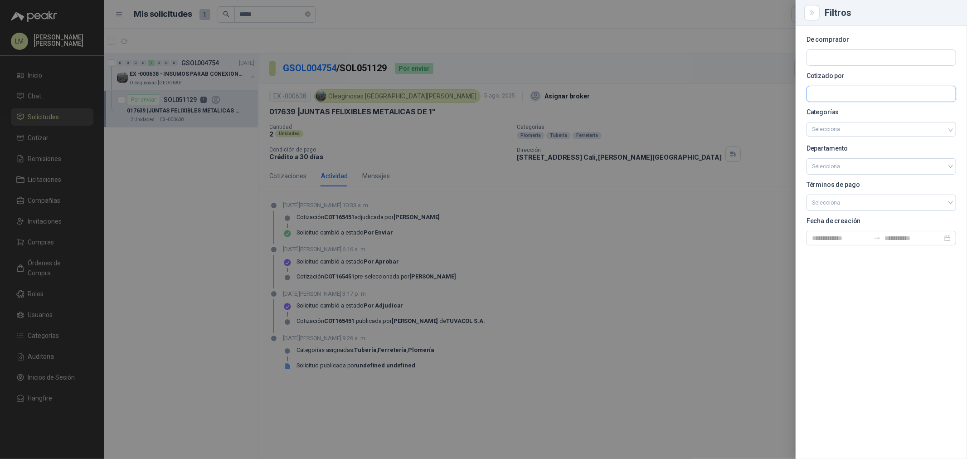
click at [825, 65] on input "text" at bounding box center [881, 57] width 149 height 15
click at [837, 111] on p "COLIMPORTADOS SAS" at bounding box center [868, 113] width 82 height 5
click at [518, 48] on div at bounding box center [483, 229] width 967 height 459
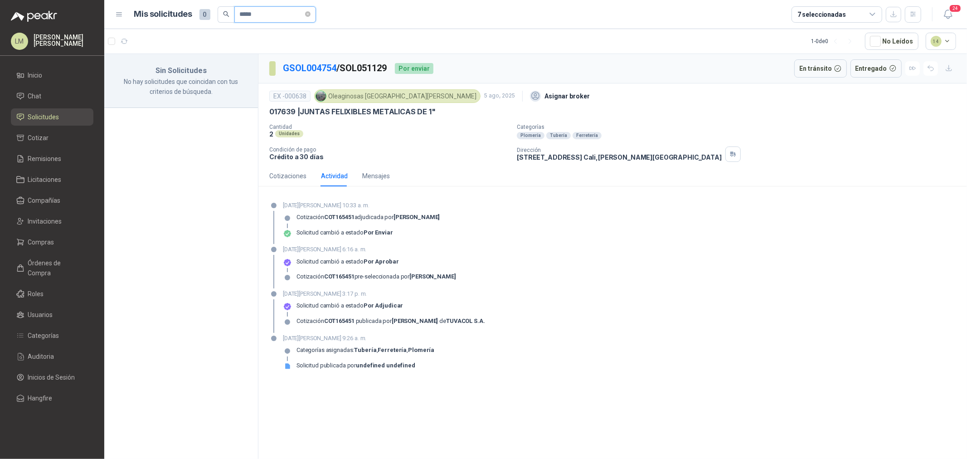
click at [303, 12] on input "*****" at bounding box center [271, 14] width 63 height 15
click at [309, 12] on span "*****" at bounding box center [275, 14] width 82 height 16
click at [310, 14] on icon "close-circle" at bounding box center [307, 13] width 5 height 5
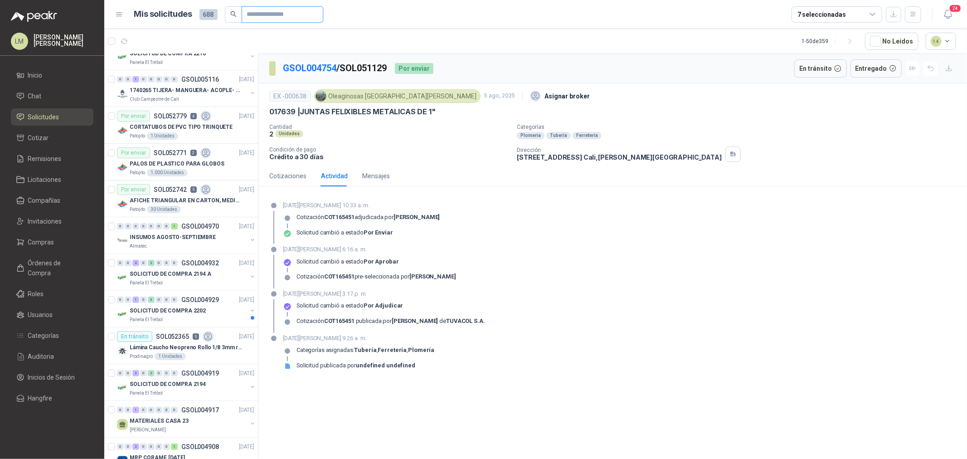
scroll to position [503, 0]
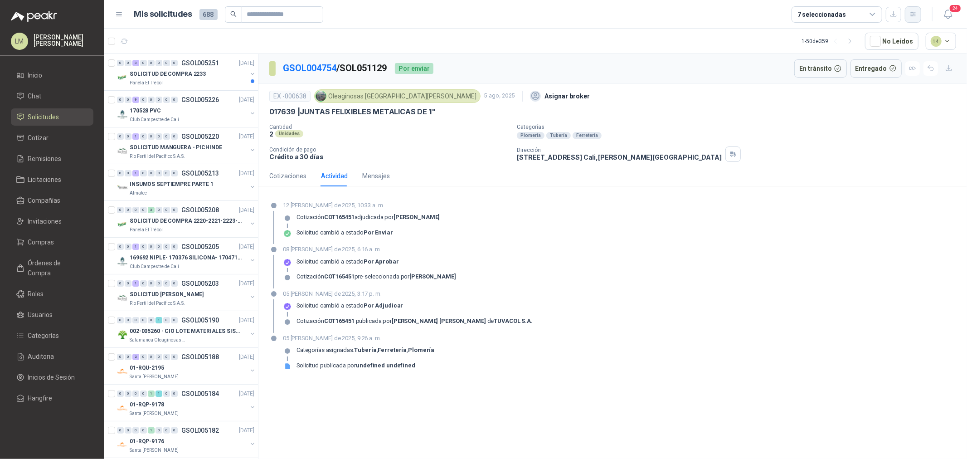
click at [909, 15] on button "button" at bounding box center [913, 14] width 16 height 16
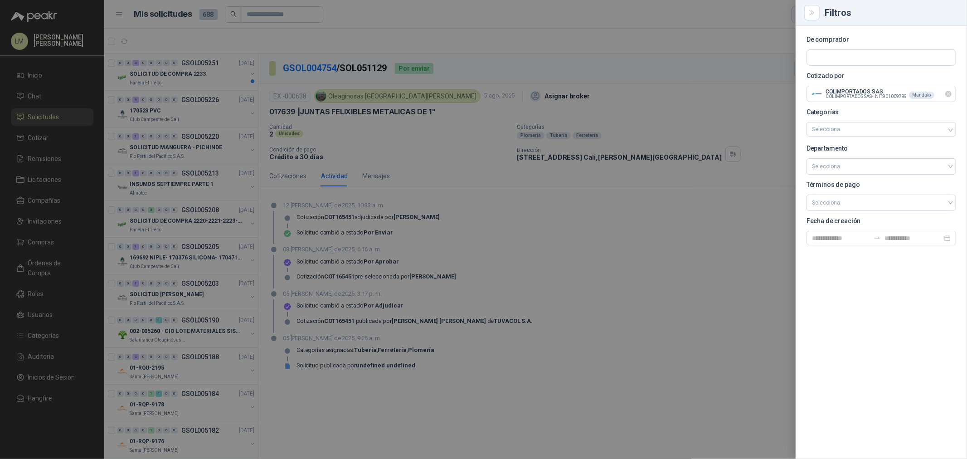
click at [949, 94] on icon "Limpiar" at bounding box center [948, 94] width 4 height 4
click at [852, 59] on input "text" at bounding box center [881, 57] width 149 height 15
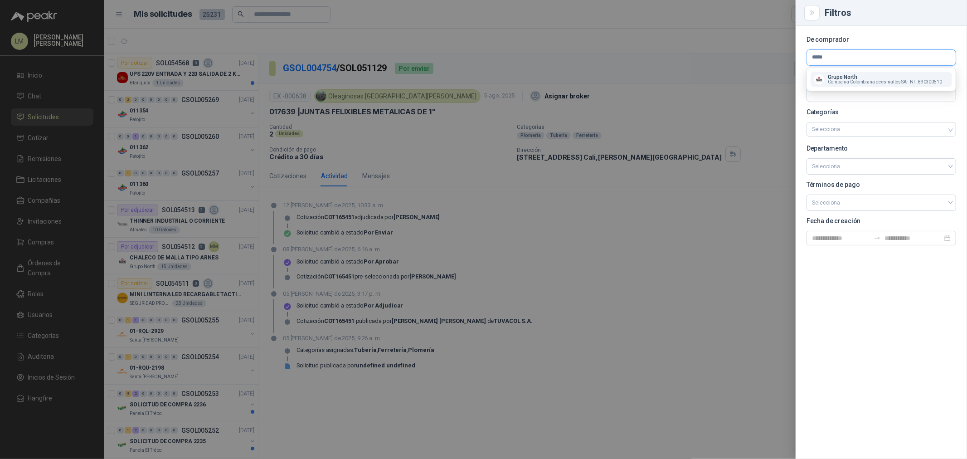
type input "*****"
click at [849, 77] on p "Grupo North" at bounding box center [884, 76] width 114 height 5
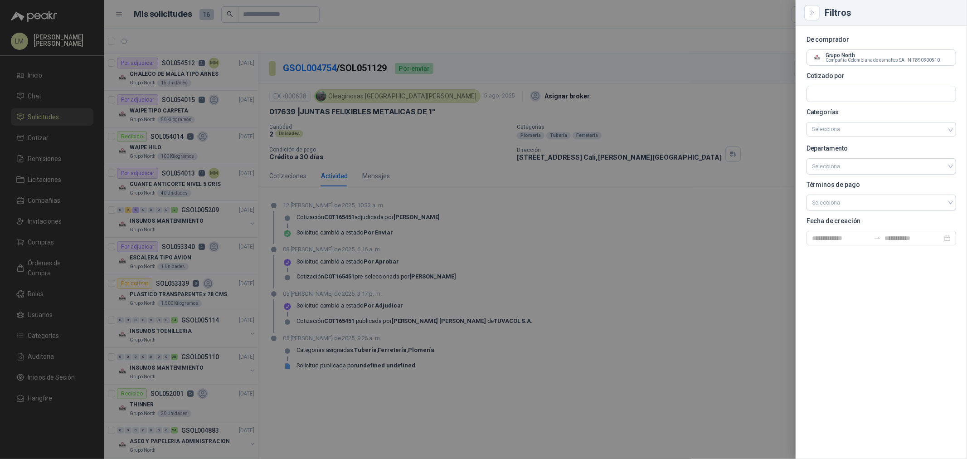
click at [593, 63] on div at bounding box center [483, 229] width 967 height 459
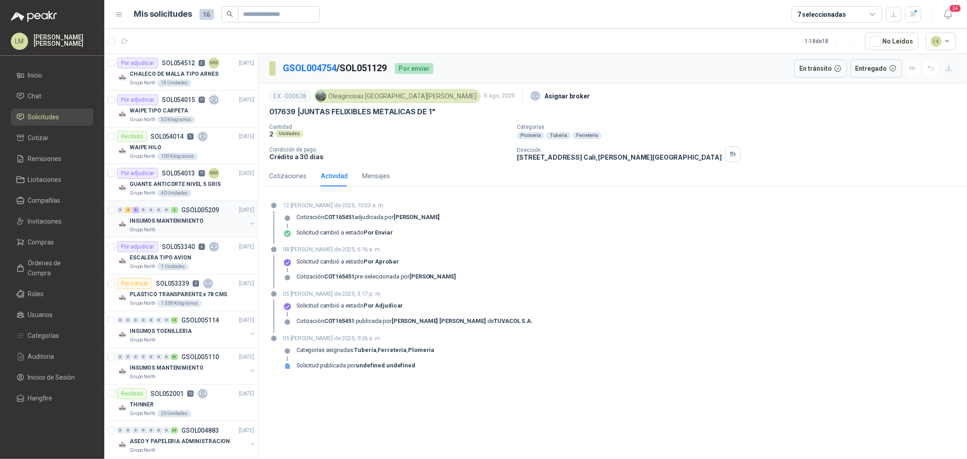
click at [162, 218] on p "INSUMOS MANTENIMIENTO" at bounding box center [166, 221] width 73 height 9
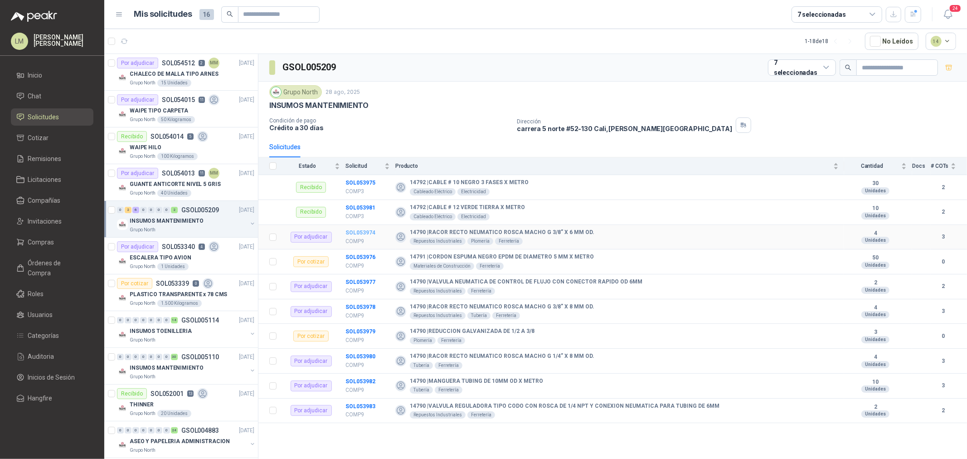
click at [364, 229] on b "SOL053974" at bounding box center [360, 232] width 30 height 6
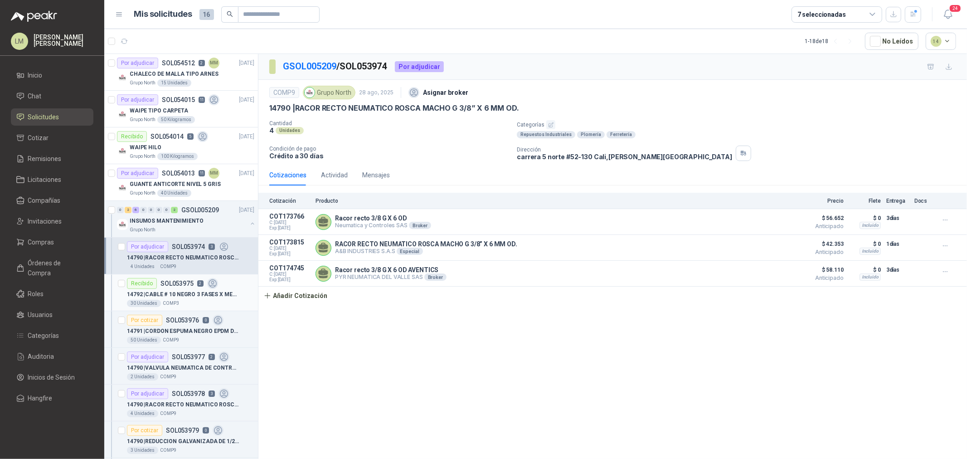
scroll to position [50, 0]
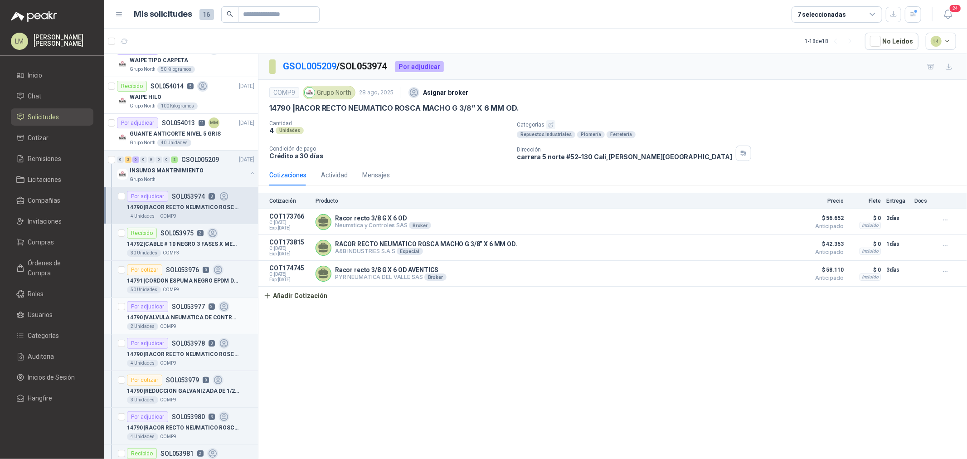
click at [174, 308] on p "SOL053977" at bounding box center [188, 306] width 33 height 6
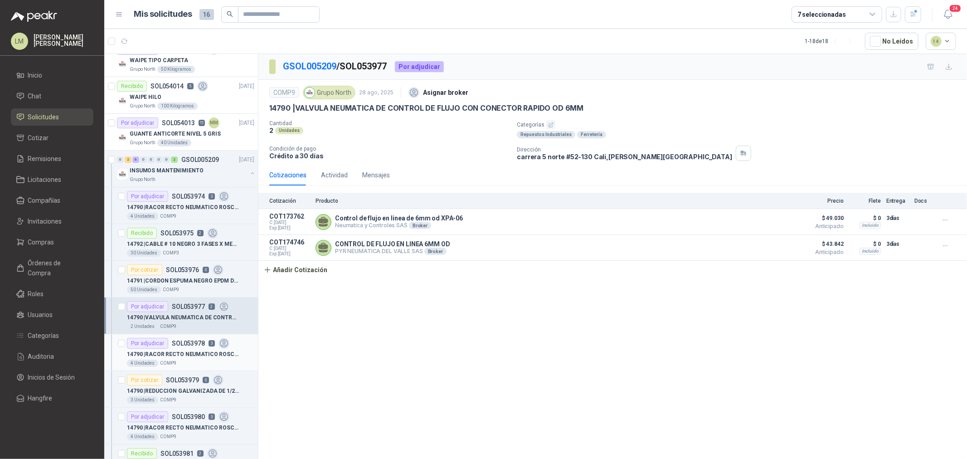
click at [186, 351] on p "14790 | RACOR RECTO NEUMATICO ROSCA MACHO G 3/8” X 8 MM OD." at bounding box center [183, 354] width 113 height 9
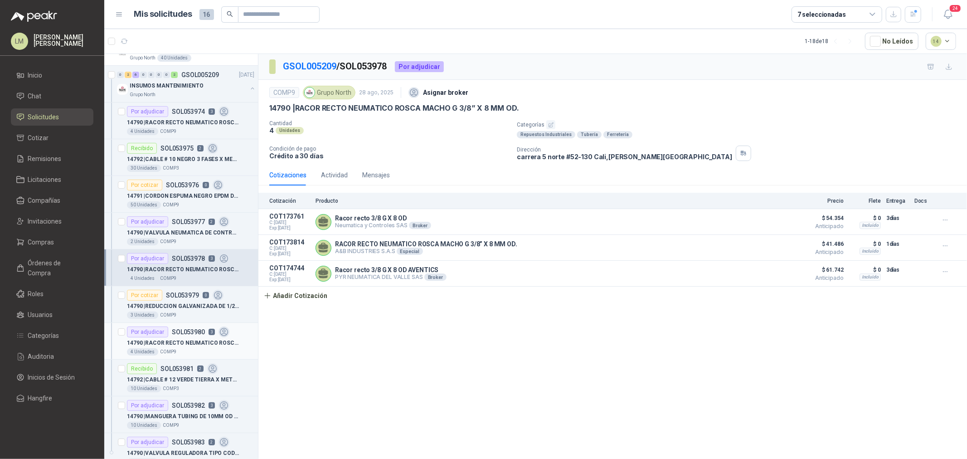
scroll to position [151, 0]
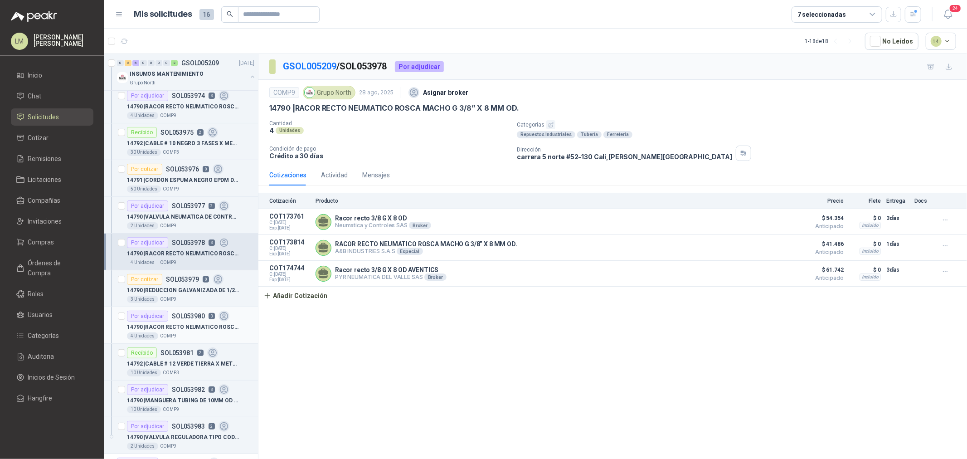
click at [182, 313] on p "SOL053980" at bounding box center [188, 316] width 33 height 6
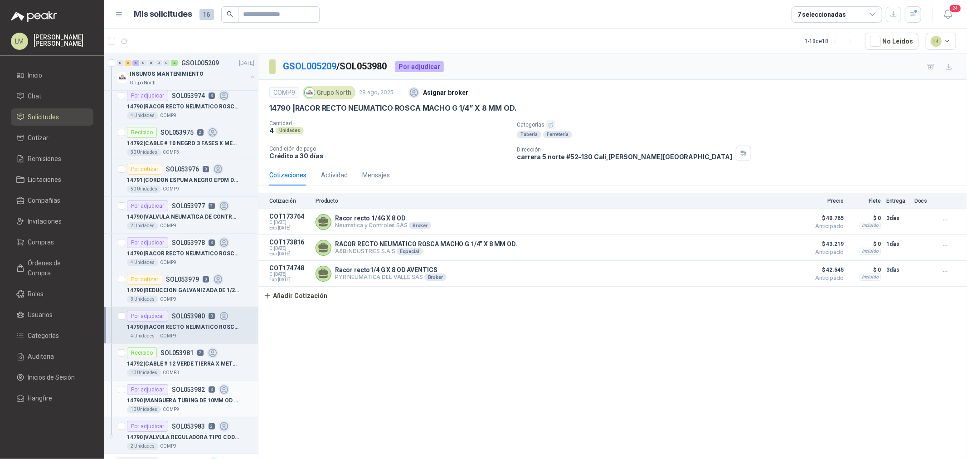
click at [184, 396] on p "14790 | MANGUERA TUBING DE 10MM OD X METRO" at bounding box center [183, 400] width 113 height 9
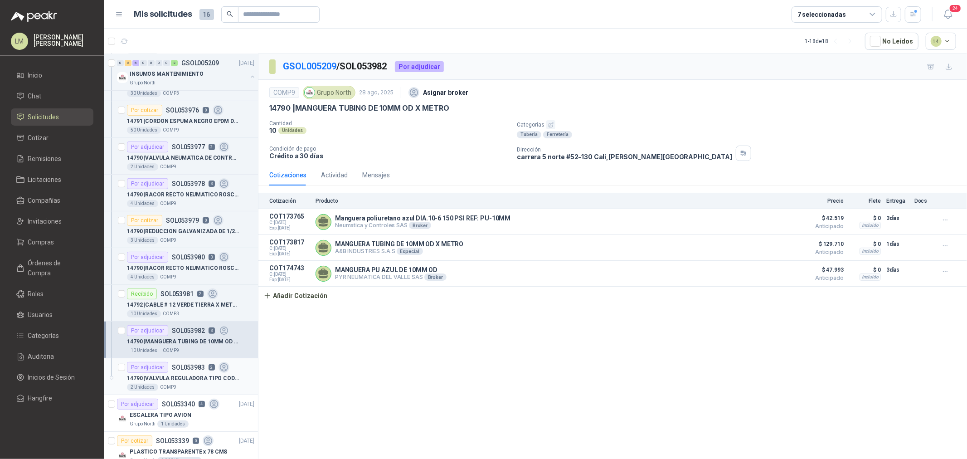
scroll to position [252, 0]
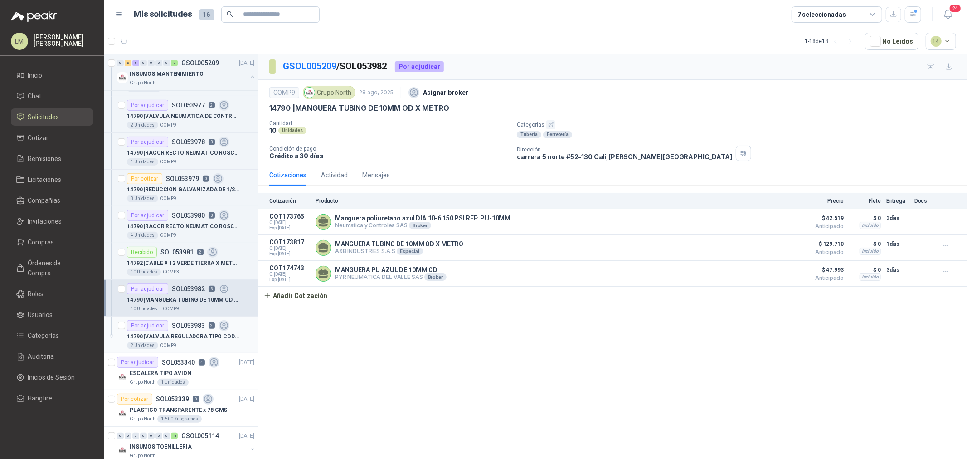
click at [191, 331] on div "14790 | VALVULA REGULADORA TIPO CODO CON ROSCA DE 1/4 NPT Y CONEXION NEUMATICA …" at bounding box center [190, 336] width 127 height 11
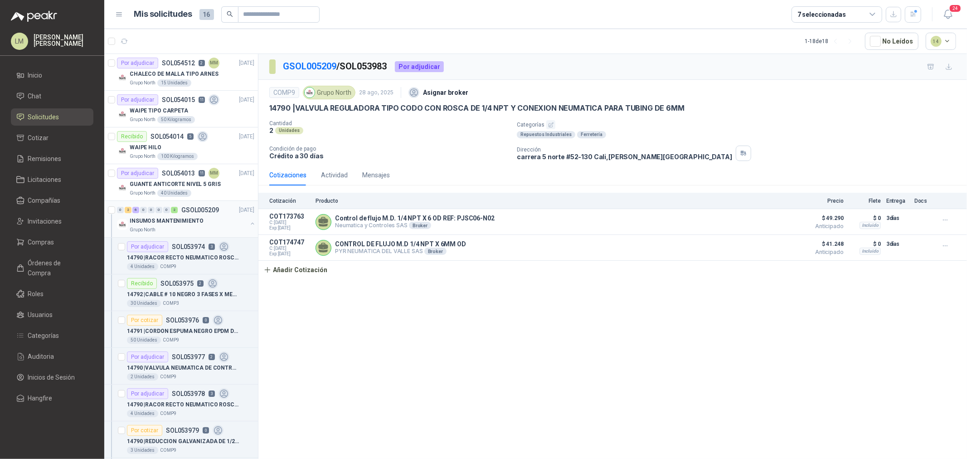
click at [249, 225] on button "button" at bounding box center [252, 223] width 7 height 7
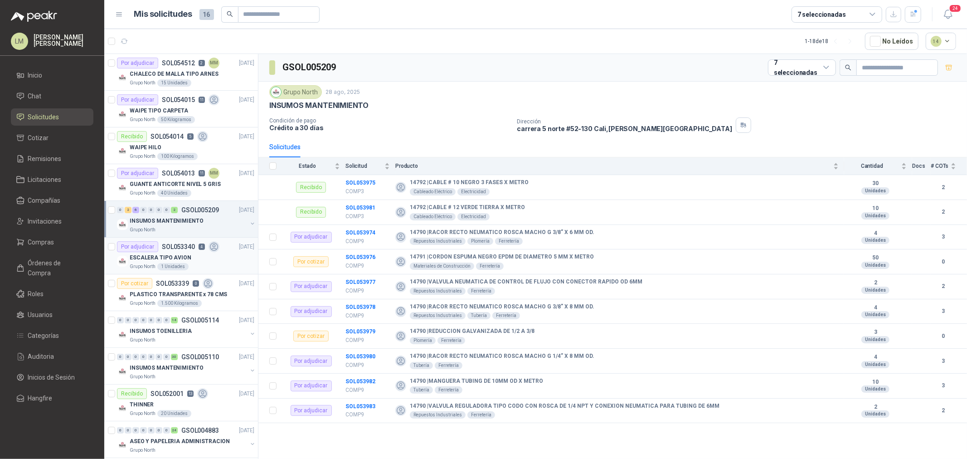
click at [169, 240] on article "Por adjudicar SOL053340 4 26/08/25 ESCALERA TIPO AVION Grupo North 1 Unidades" at bounding box center [181, 255] width 154 height 37
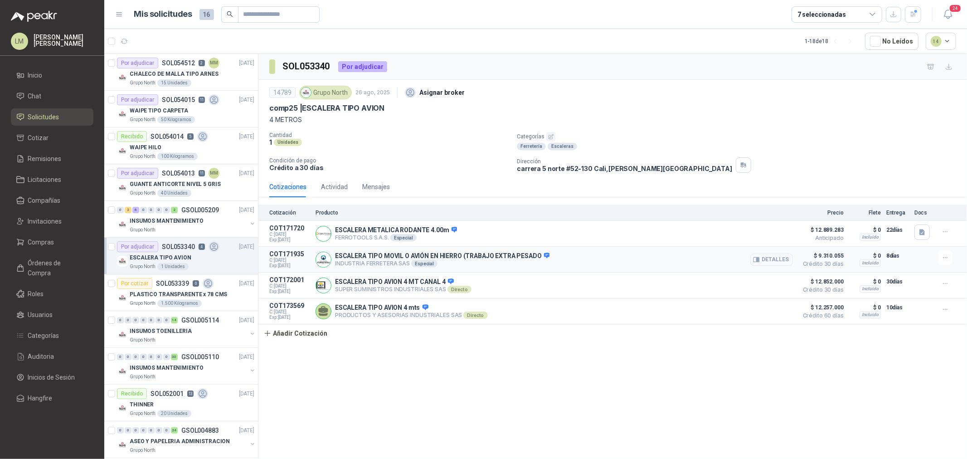
click at [759, 258] on icon "button" at bounding box center [757, 260] width 2 height 4
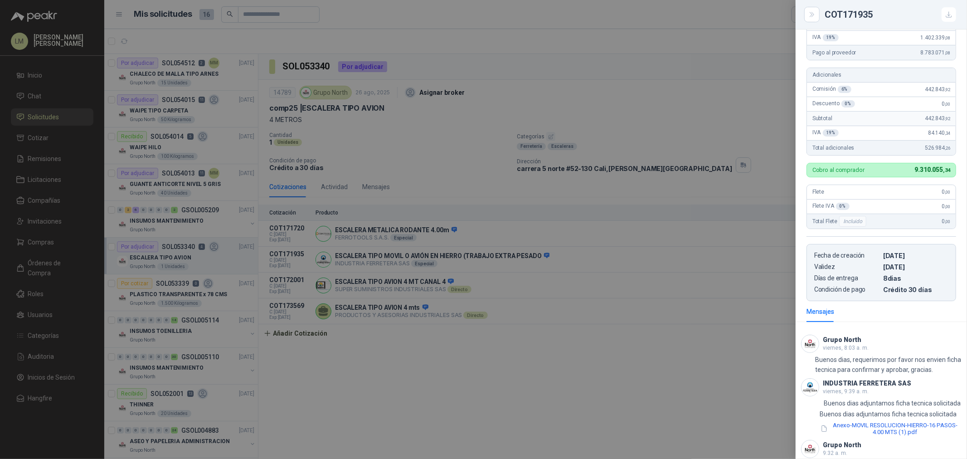
scroll to position [226, 0]
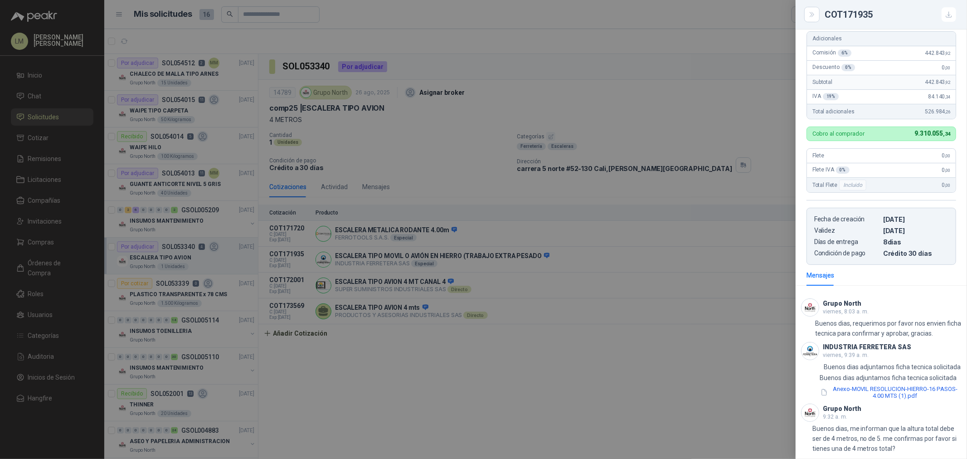
click at [499, 343] on div at bounding box center [483, 229] width 967 height 459
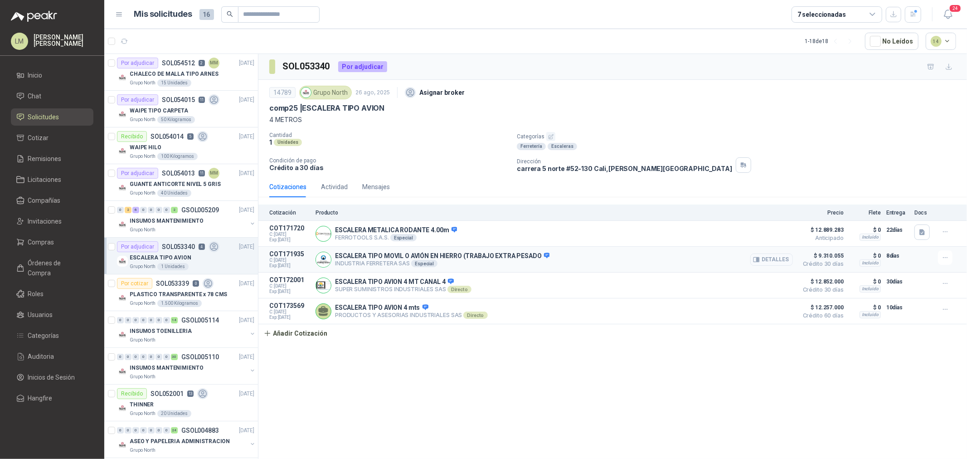
click at [783, 260] on button "Detalles" at bounding box center [771, 259] width 43 height 12
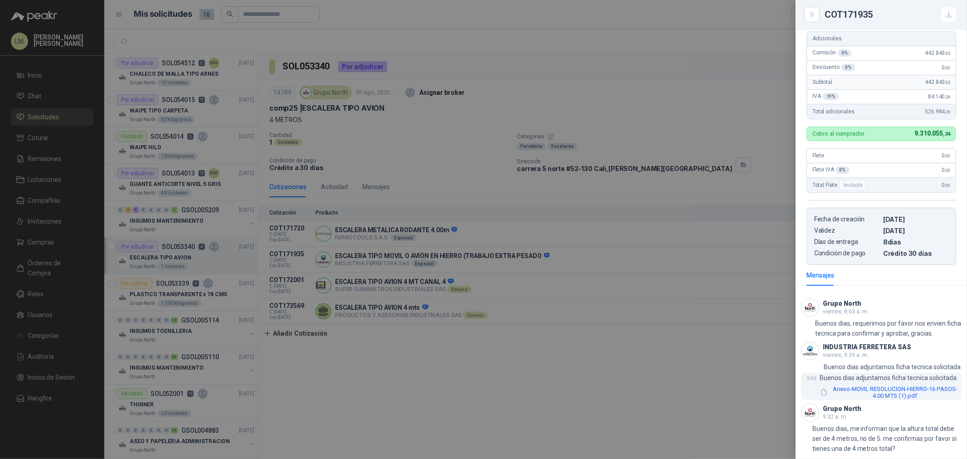
click at [881, 395] on button "Anexo-MOVIL RESOLUCION-HIERRO-16 PASOS-4.00 MTS (1).pdf" at bounding box center [890, 391] width 142 height 15
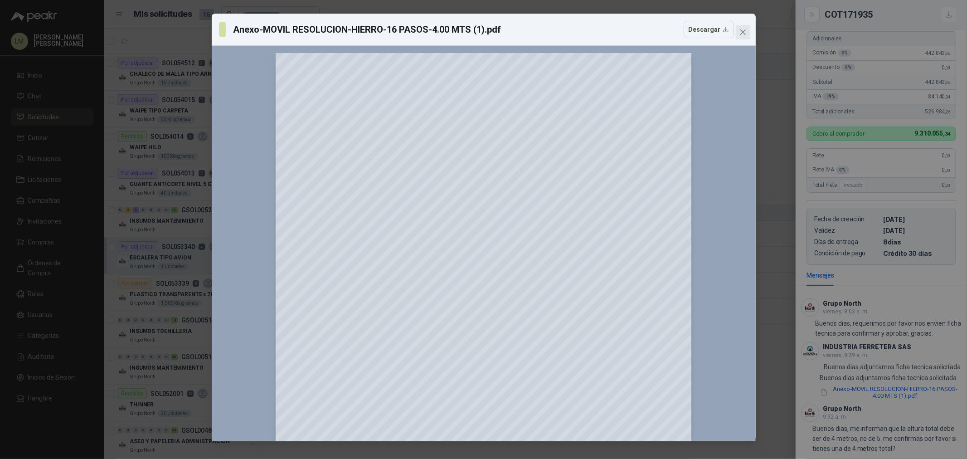
click at [745, 29] on icon "close" at bounding box center [742, 32] width 7 height 7
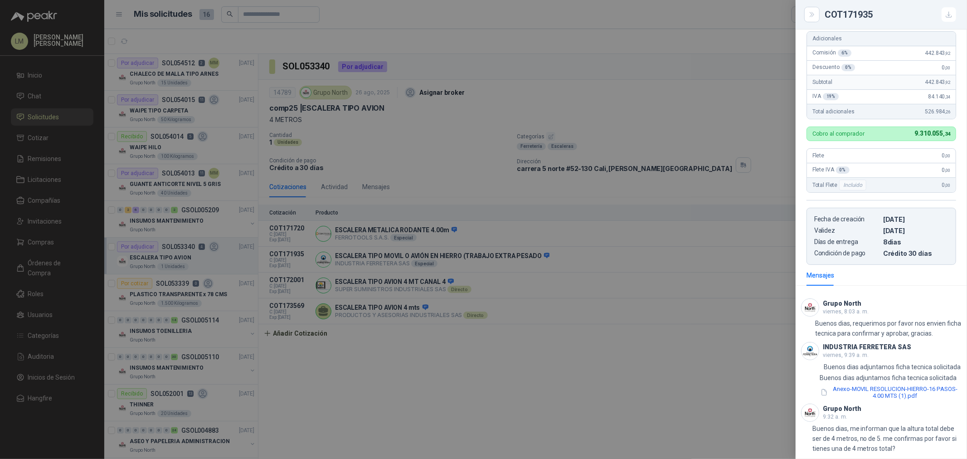
click at [548, 281] on div at bounding box center [483, 229] width 967 height 459
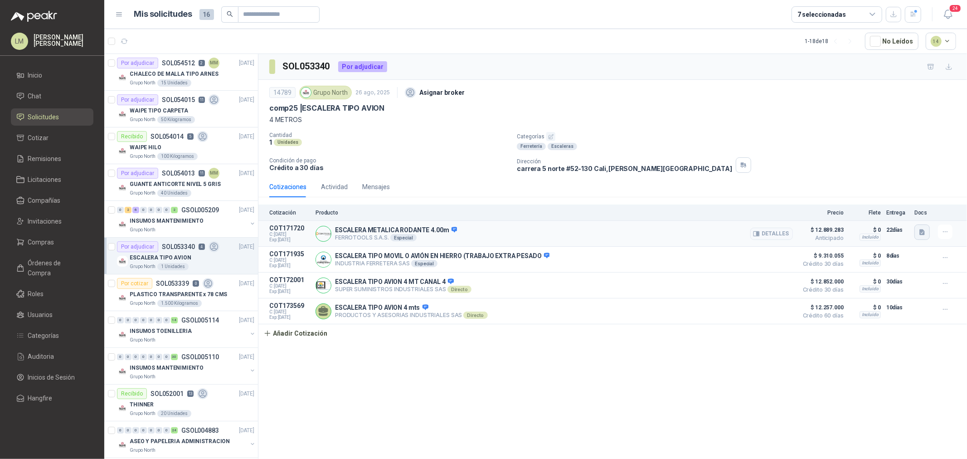
click at [921, 236] on icon "button" at bounding box center [922, 232] width 8 height 8
click at [898, 193] on button "image.png" at bounding box center [903, 194] width 39 height 10
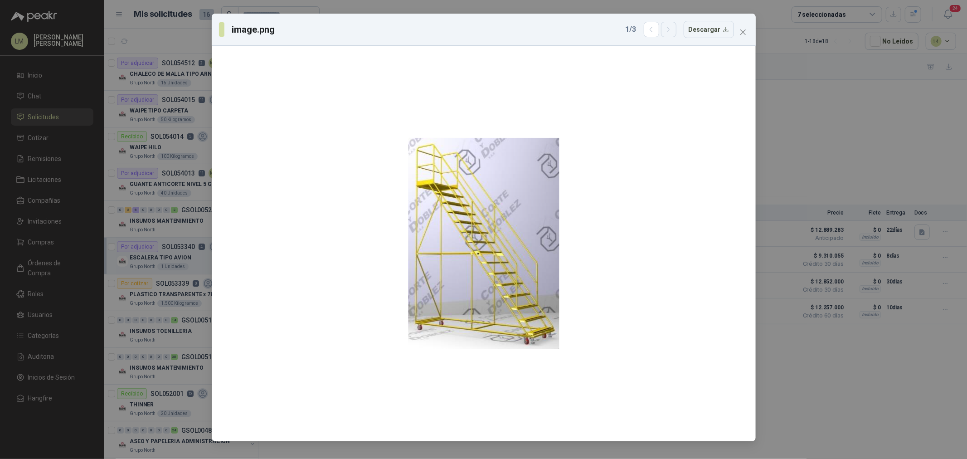
click at [672, 30] on icon "button" at bounding box center [668, 30] width 8 height 8
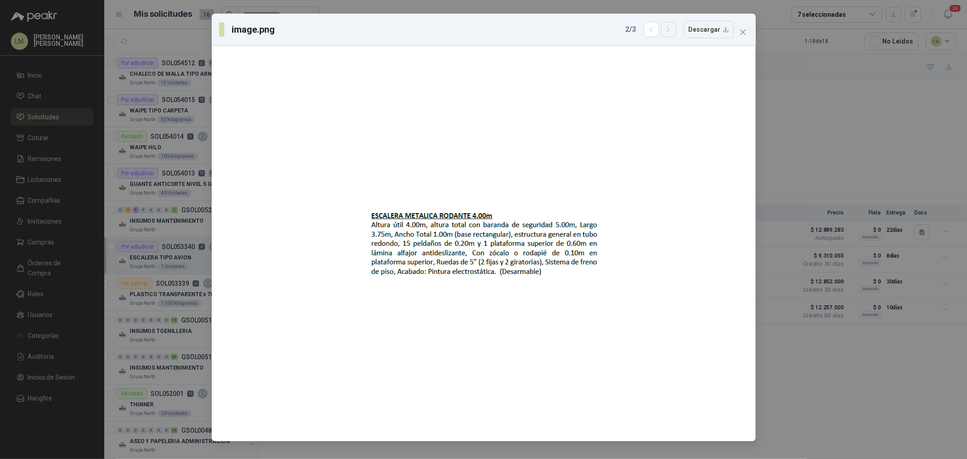
click at [672, 30] on icon "button" at bounding box center [668, 30] width 8 height 8
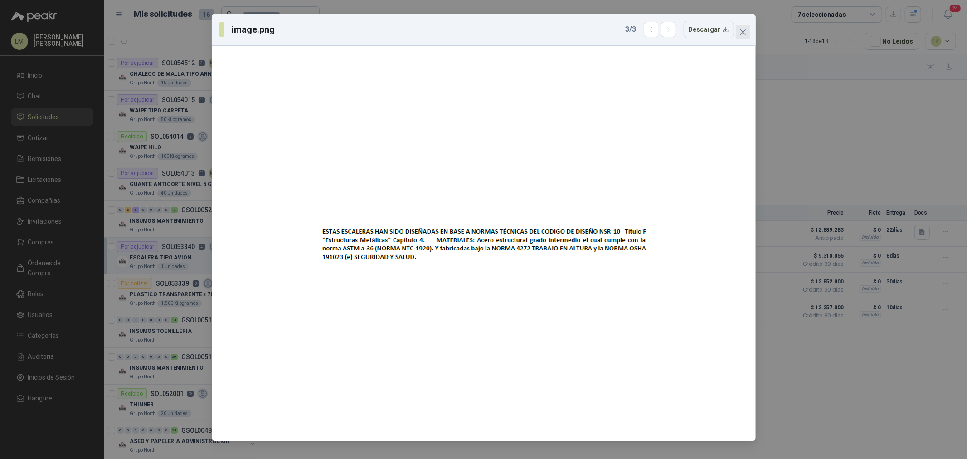
click at [746, 33] on span "Close" at bounding box center [743, 32] width 15 height 7
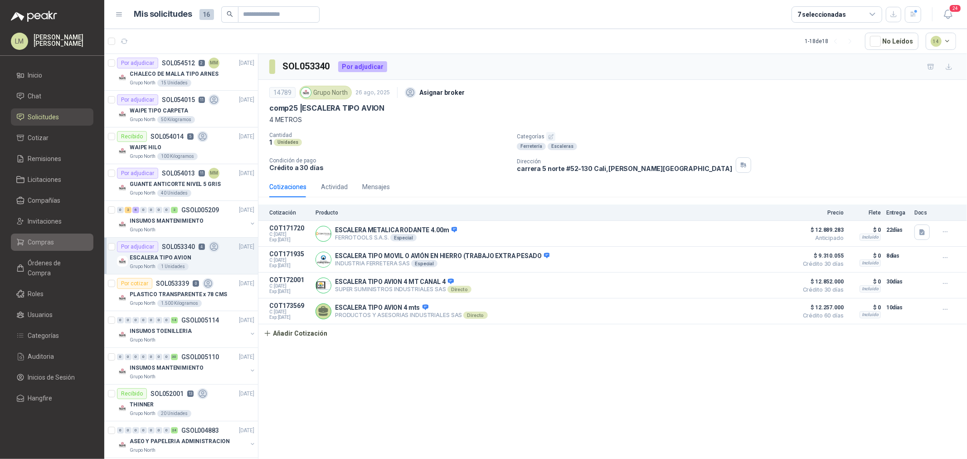
click at [58, 239] on li "Compras" at bounding box center [52, 242] width 72 height 10
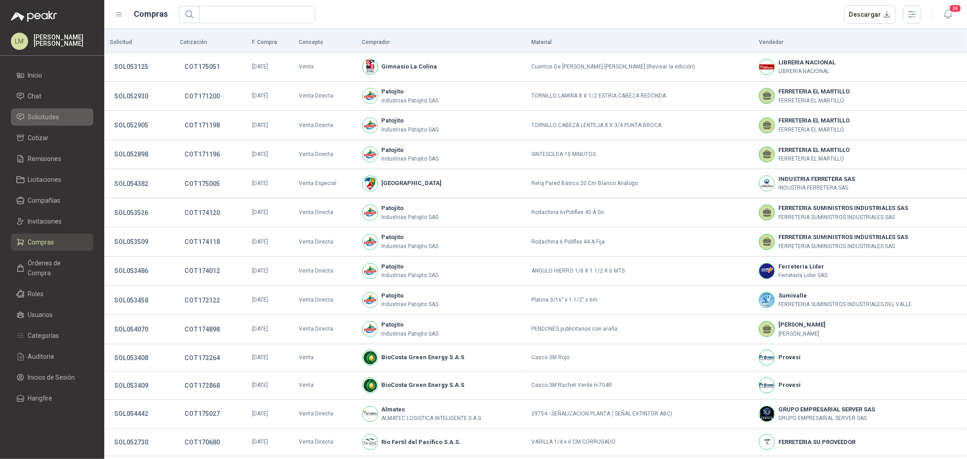
click at [48, 117] on span "Solicitudes" at bounding box center [43, 117] width 31 height 10
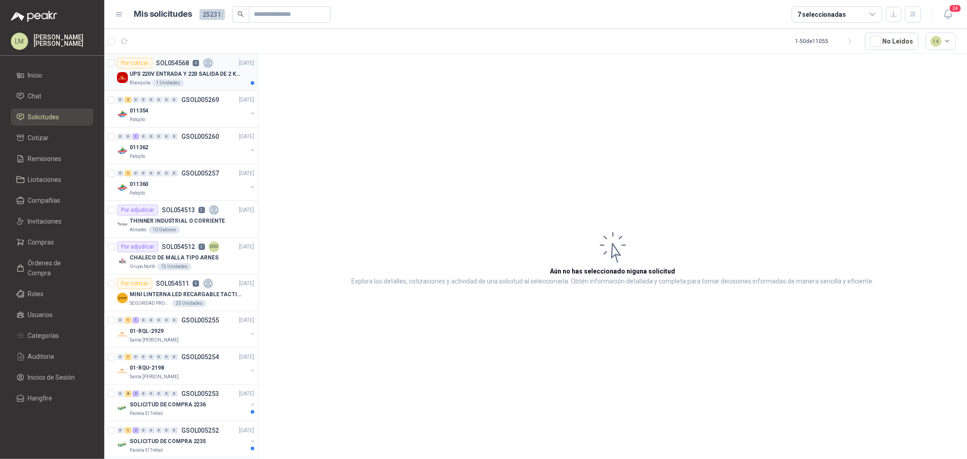
click at [190, 79] on div "Blanquita 1 Unidades" at bounding box center [192, 82] width 125 height 7
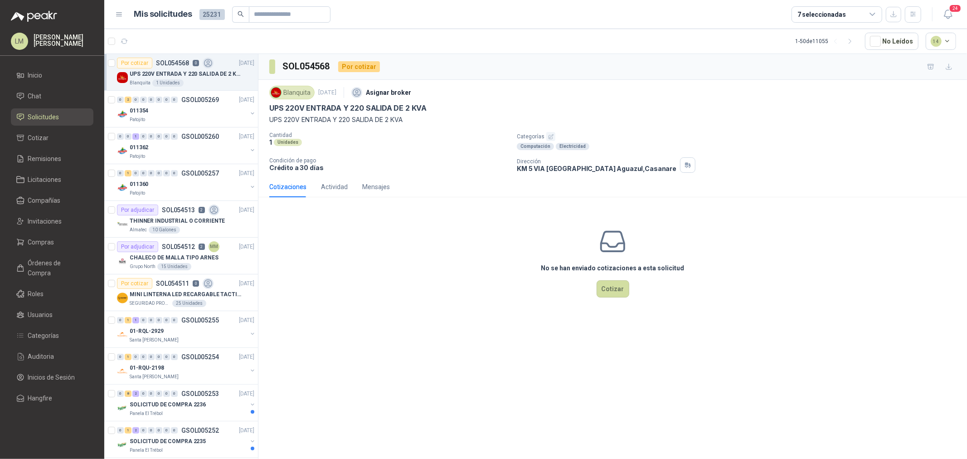
click at [550, 136] on icon "button" at bounding box center [551, 137] width 6 height 6
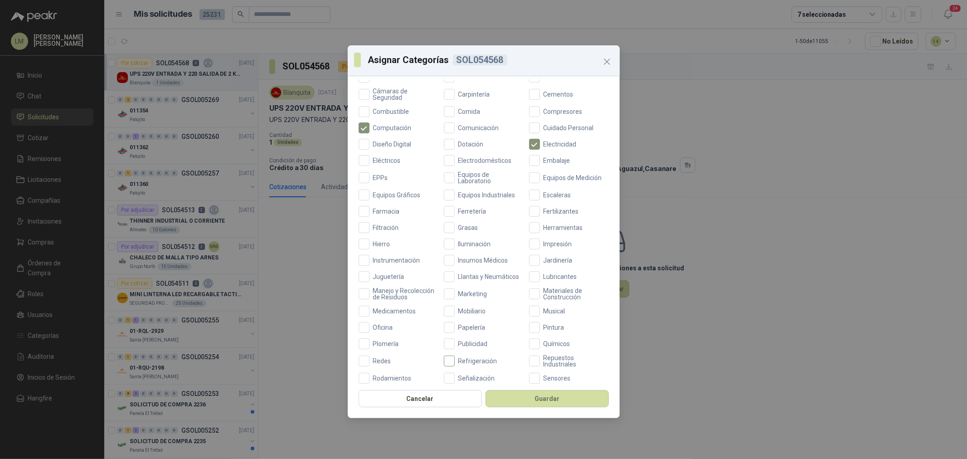
scroll to position [214, 0]
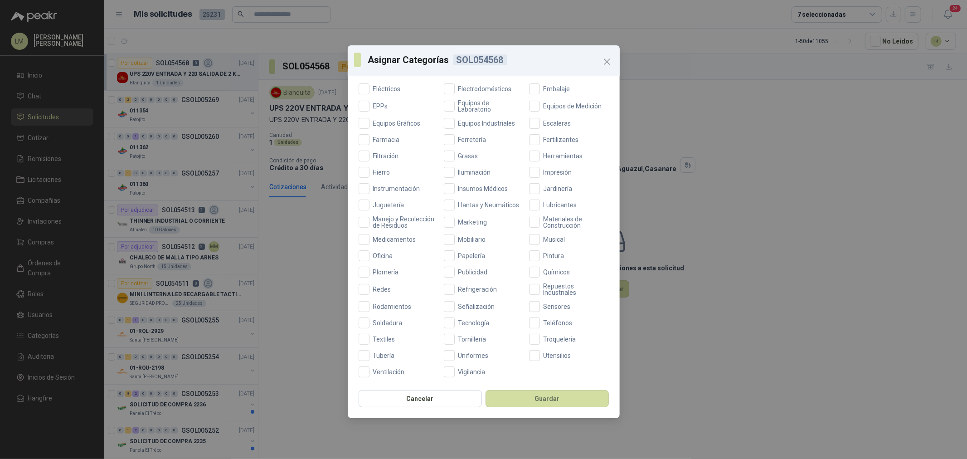
click at [475, 316] on div "Aceites Acero Agropecuario Aires Acondicionados Alambres Alarmas Armamento Artí…" at bounding box center [483, 154] width 250 height 446
click at [475, 320] on span "Tecnología" at bounding box center [474, 322] width 39 height 6
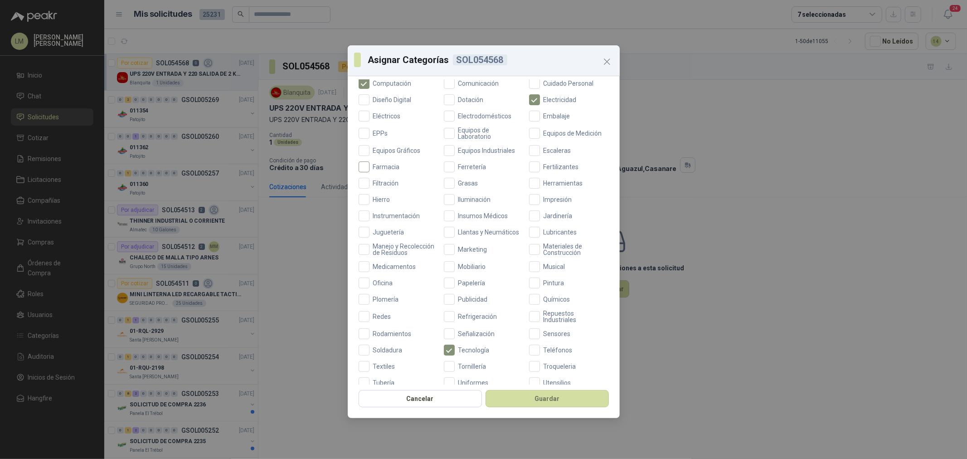
scroll to position [164, 0]
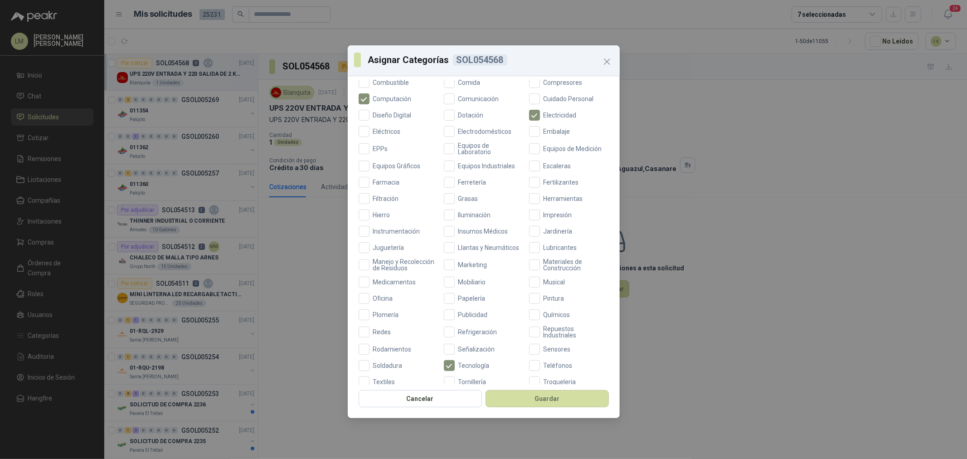
drag, startPoint x: 370, startPoint y: 129, endPoint x: 452, endPoint y: 241, distance: 139.0
click at [370, 130] on span "Eléctricos" at bounding box center [386, 131] width 35 height 6
click at [526, 404] on button "Guardar" at bounding box center [546, 398] width 123 height 17
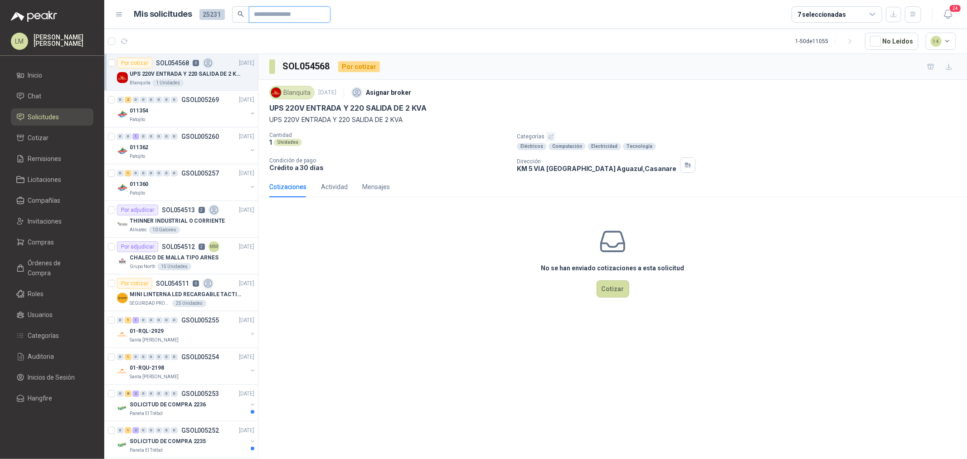
click at [295, 14] on input "text" at bounding box center [285, 14] width 63 height 15
type input "***"
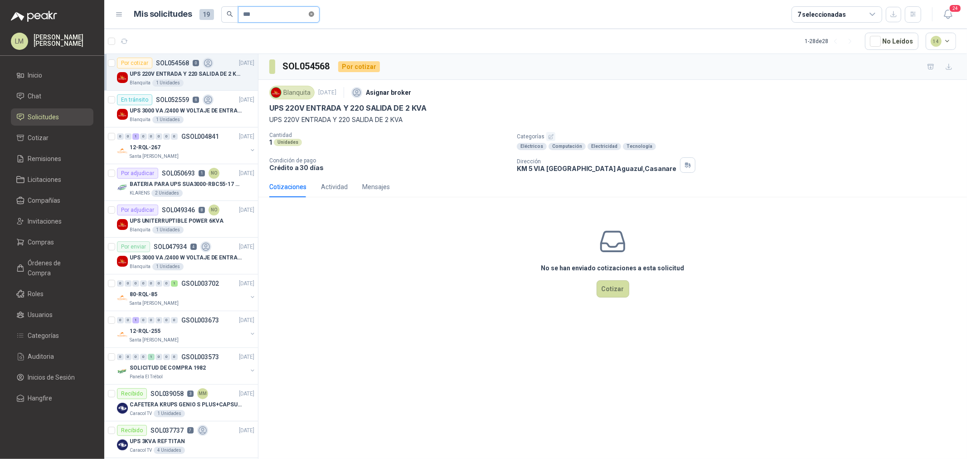
click at [314, 11] on icon "close-circle" at bounding box center [311, 13] width 5 height 5
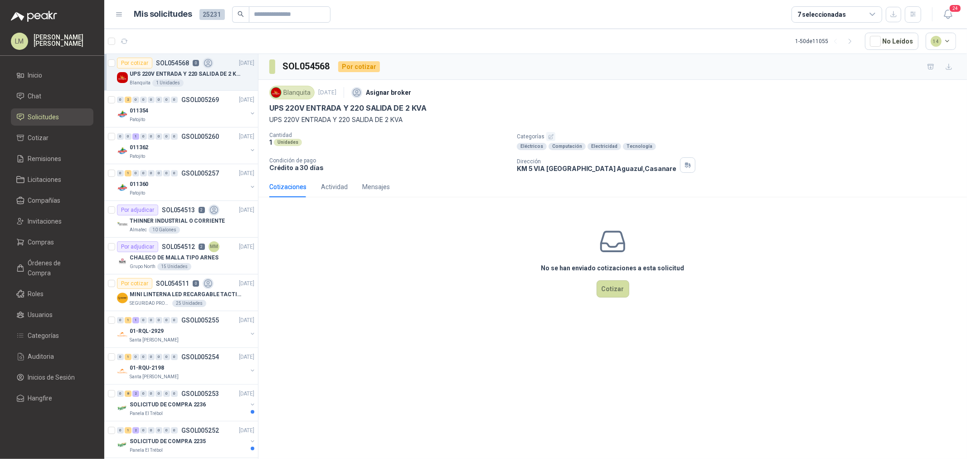
click at [34, 118] on span "Solicitudes" at bounding box center [43, 117] width 31 height 10
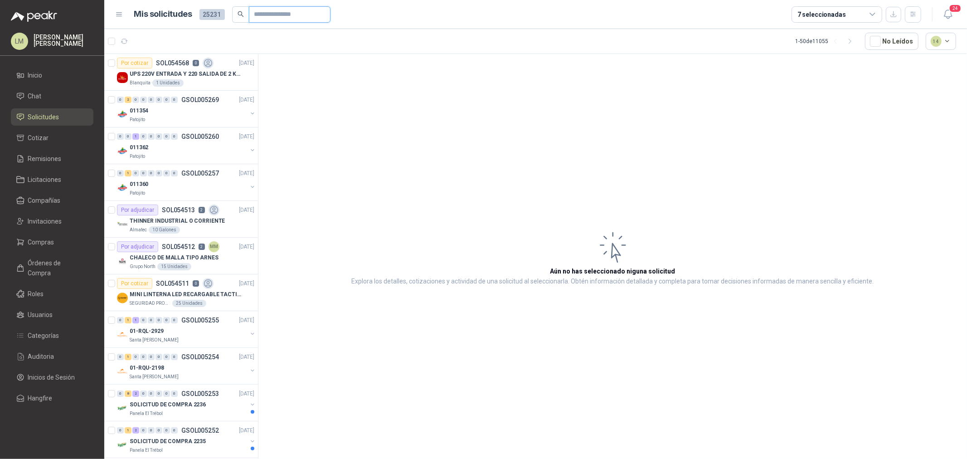
click at [271, 16] on input "text" at bounding box center [285, 14] width 63 height 15
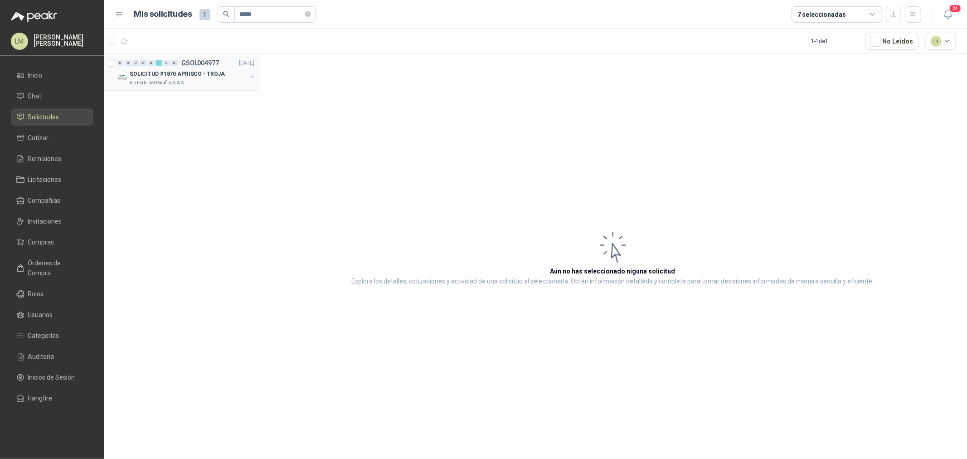
click at [256, 76] on div "0 0 0 0 0 1 0 0 GSOL004977 20/08/25 SOLICITUD #1870 APRISCO - TROJA Rio Fertil …" at bounding box center [181, 72] width 154 height 37
click at [250, 71] on div "SOLICITUD #1870 APRISCO - TROJA Rio Fertil del Pacífico S.A.S." at bounding box center [186, 77] width 139 height 18
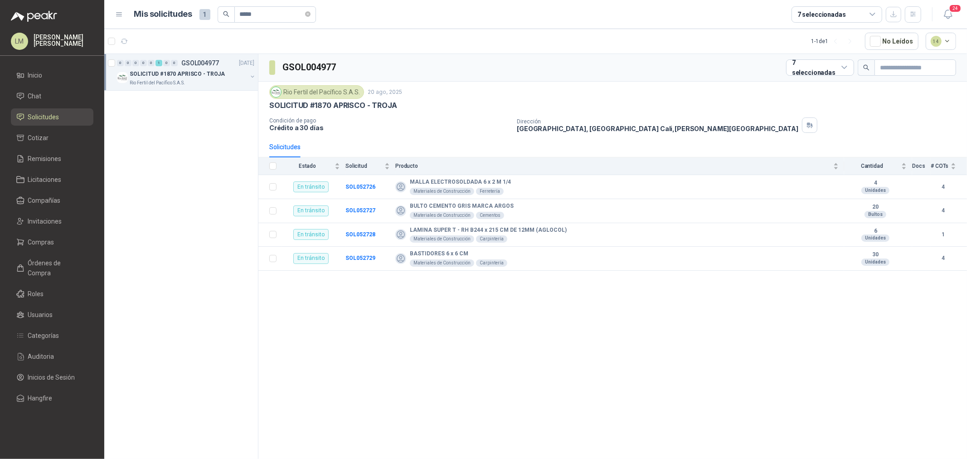
click at [251, 73] on button "button" at bounding box center [252, 76] width 7 height 7
click at [178, 110] on p "MALLA ELECTROSOLDADA 6 x 2 M 1/4" at bounding box center [176, 110] width 99 height 9
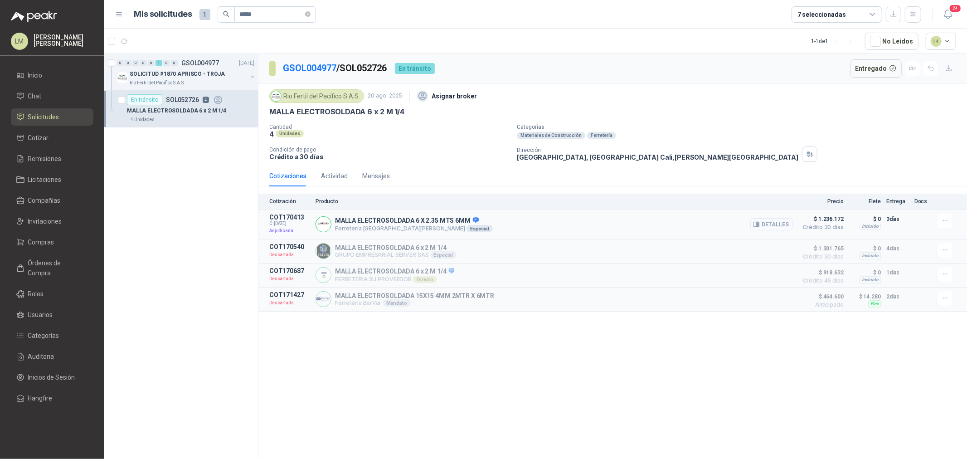
click at [775, 222] on button "Detalles" at bounding box center [771, 224] width 43 height 12
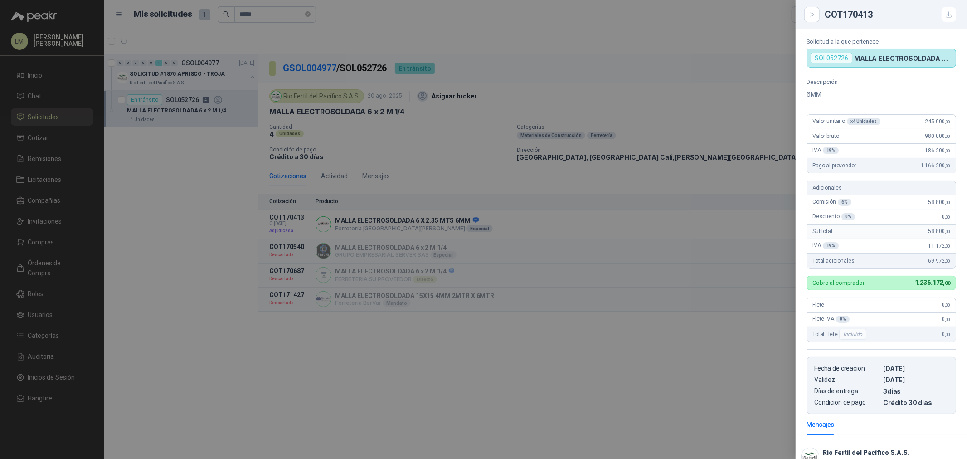
scroll to position [69, 0]
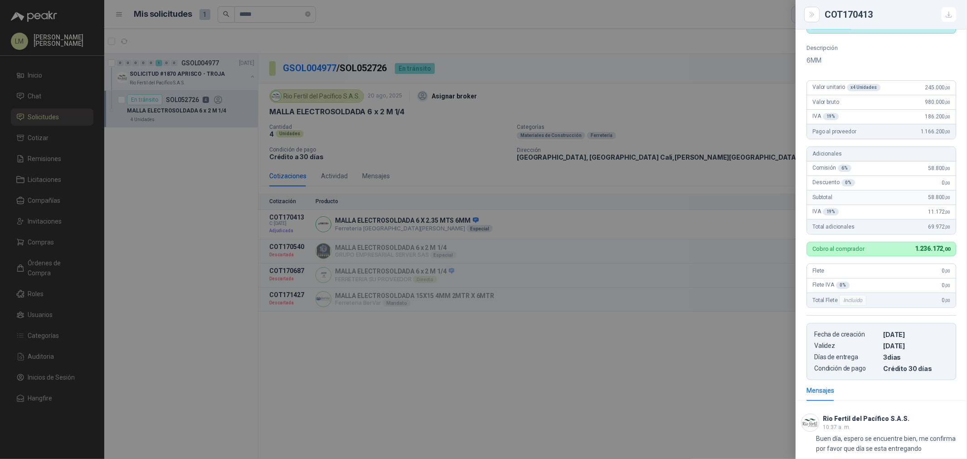
click at [252, 12] on div at bounding box center [483, 229] width 967 height 459
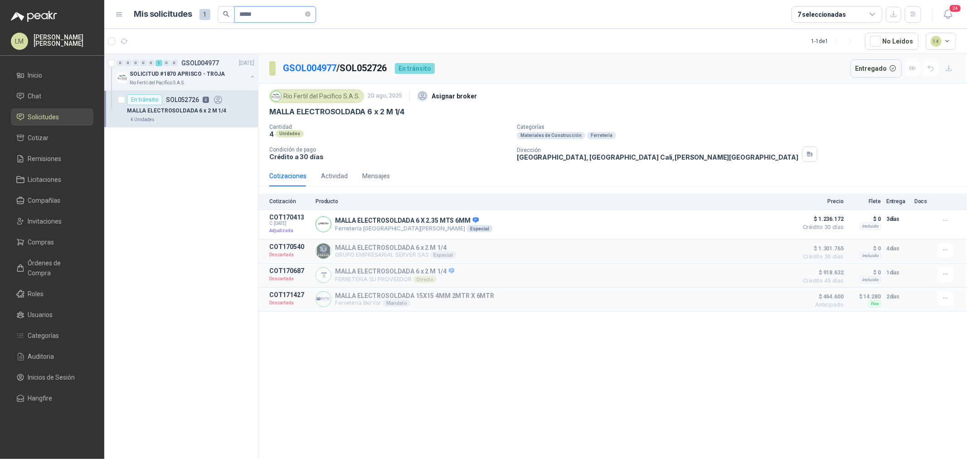
drag, startPoint x: 270, startPoint y: 12, endPoint x: 232, endPoint y: 12, distance: 38.1
click at [232, 12] on span "*****" at bounding box center [267, 14] width 98 height 16
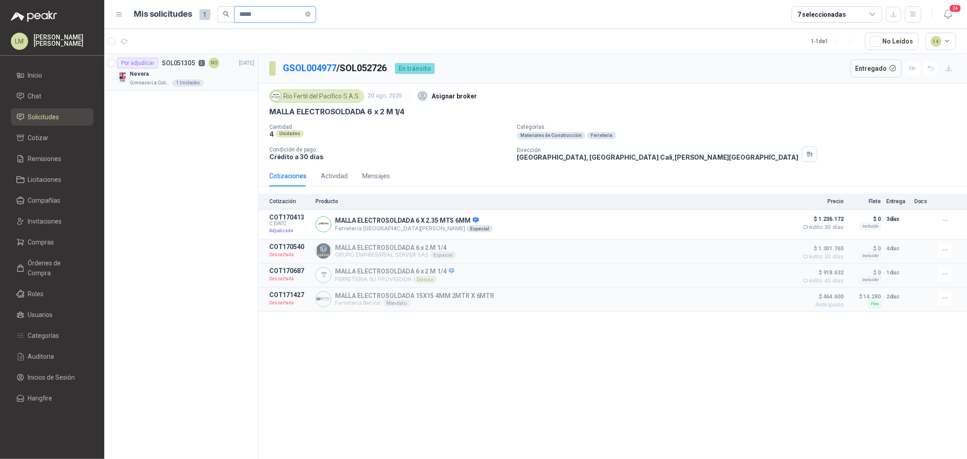
type input "*****"
click at [189, 77] on div "Nevera" at bounding box center [192, 73] width 125 height 11
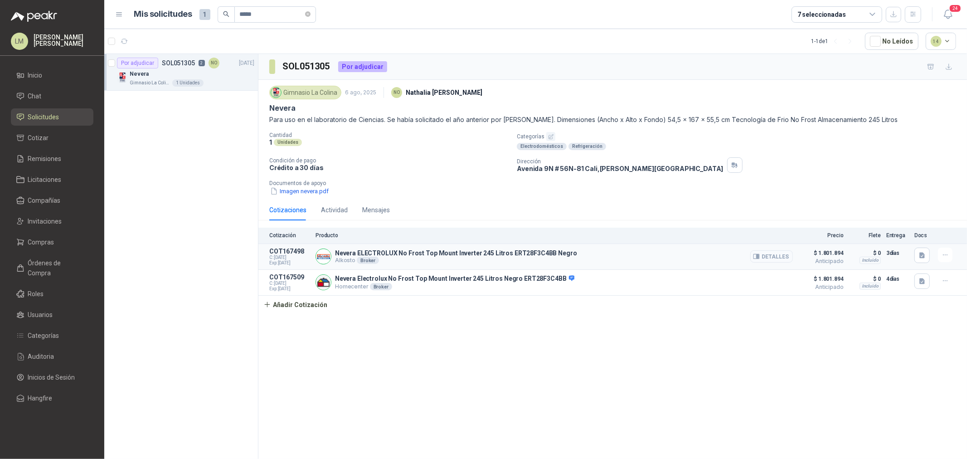
click at [783, 258] on button "Detalles" at bounding box center [771, 256] width 43 height 12
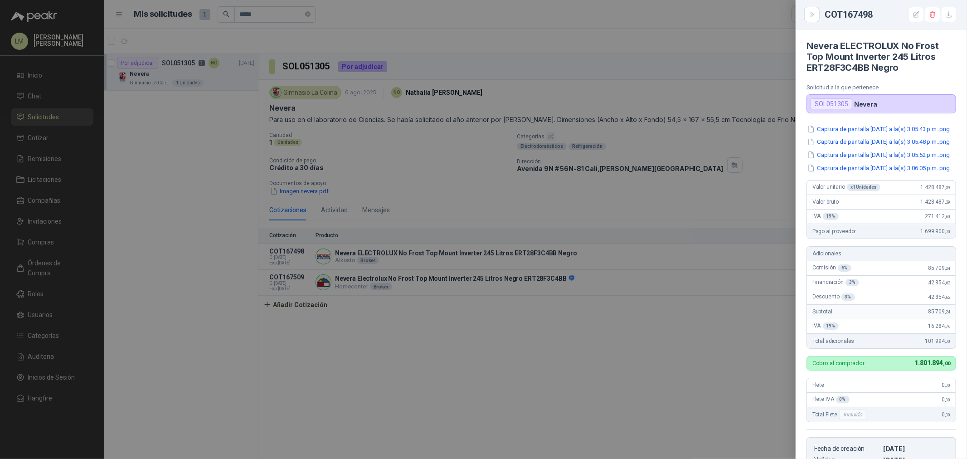
scroll to position [187, 0]
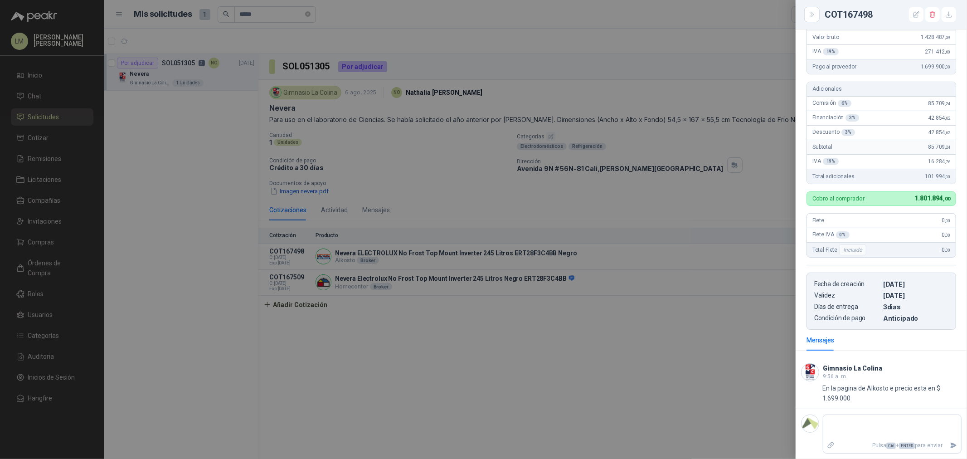
click at [474, 175] on div at bounding box center [483, 229] width 967 height 459
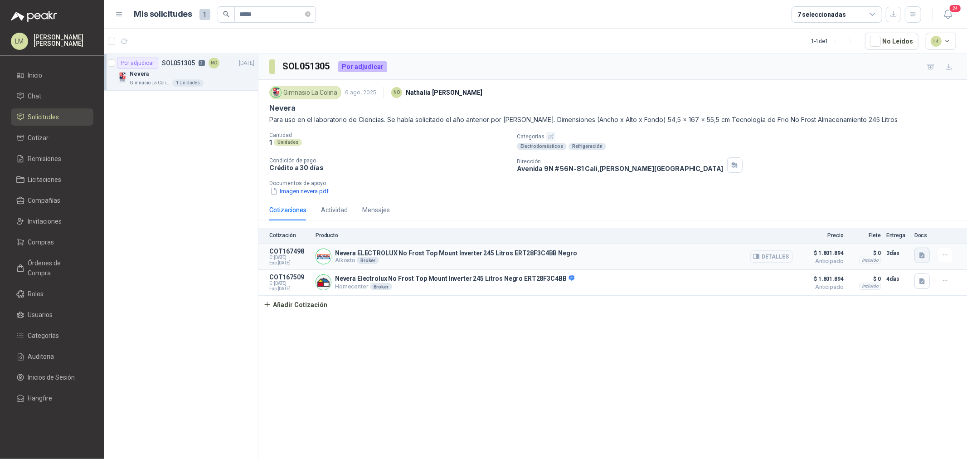
click at [917, 254] on button "button" at bounding box center [921, 254] width 15 height 15
click at [839, 208] on button "Captura de pantalla 2025-09-01 a la(s) 3.05.43 p.m..png" at bounding box center [851, 208] width 144 height 10
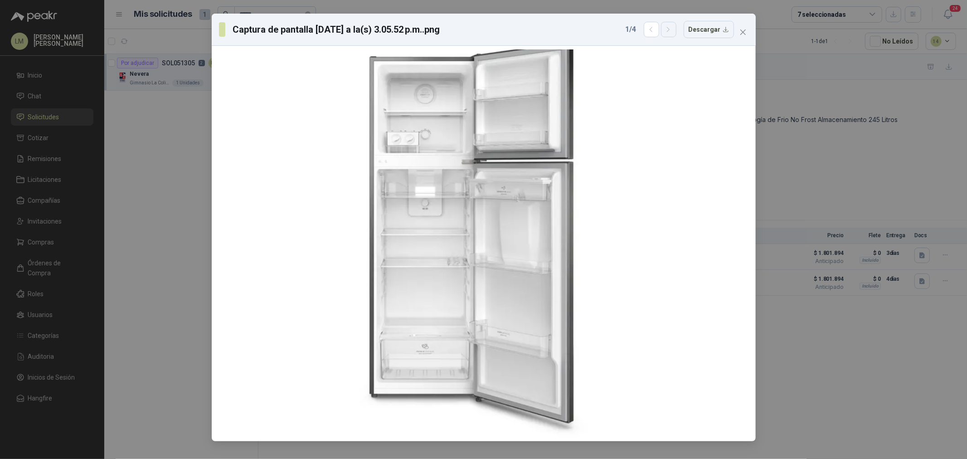
click at [672, 28] on icon "button" at bounding box center [668, 30] width 8 height 8
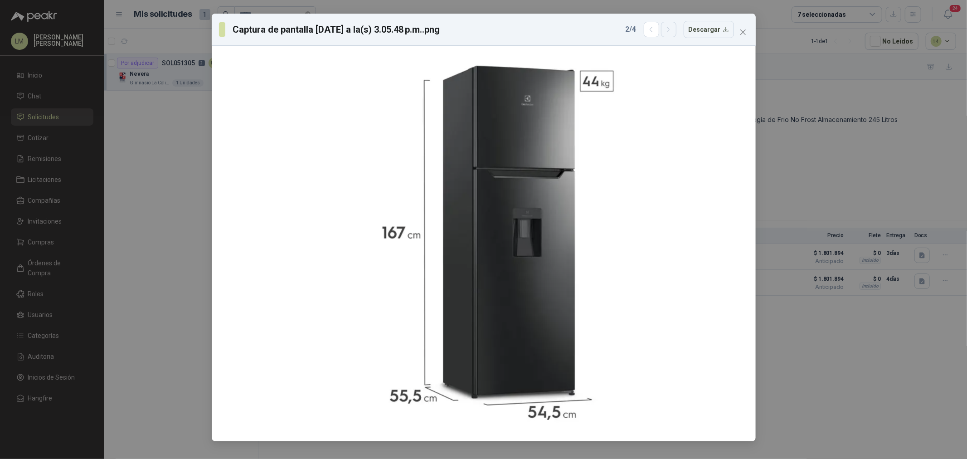
click at [672, 28] on icon "button" at bounding box center [668, 30] width 8 height 8
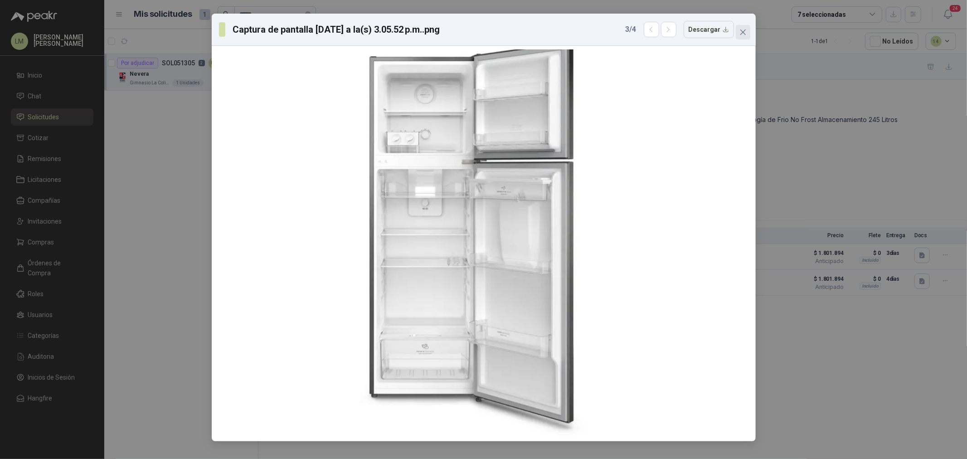
click at [740, 32] on icon "close" at bounding box center [742, 32] width 7 height 7
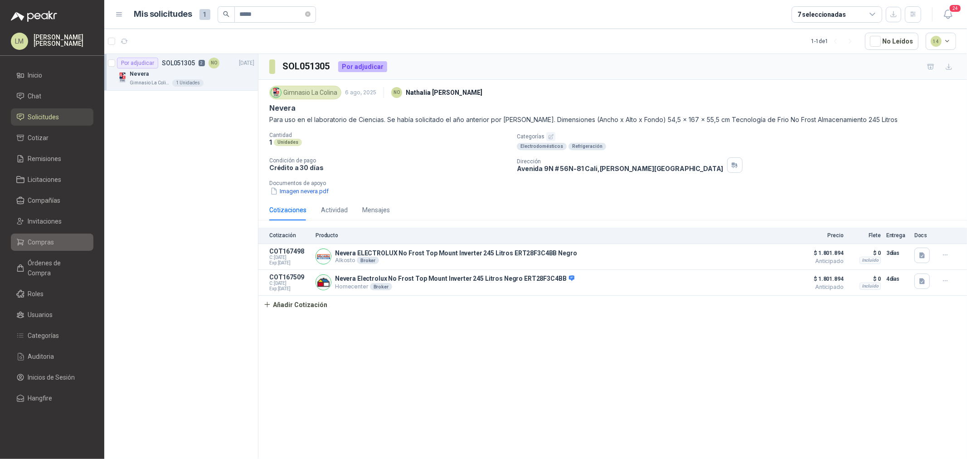
click at [41, 236] on link "Compras" at bounding box center [52, 241] width 82 height 17
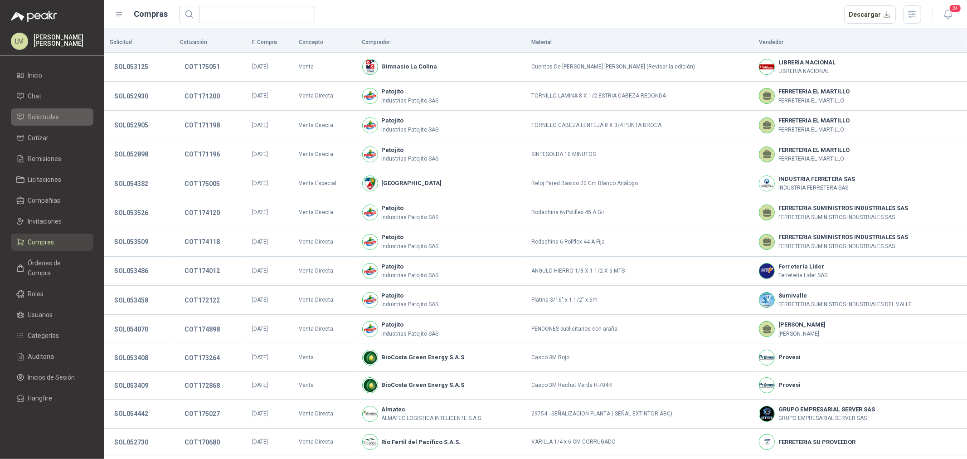
click at [41, 115] on span "Solicitudes" at bounding box center [43, 117] width 31 height 10
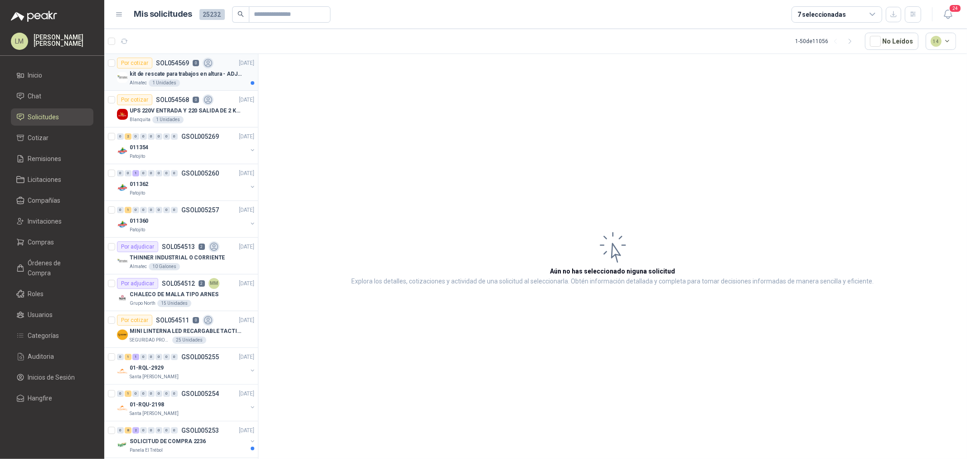
click at [171, 68] on div "Por cotizar SOL054569 0" at bounding box center [165, 63] width 97 height 11
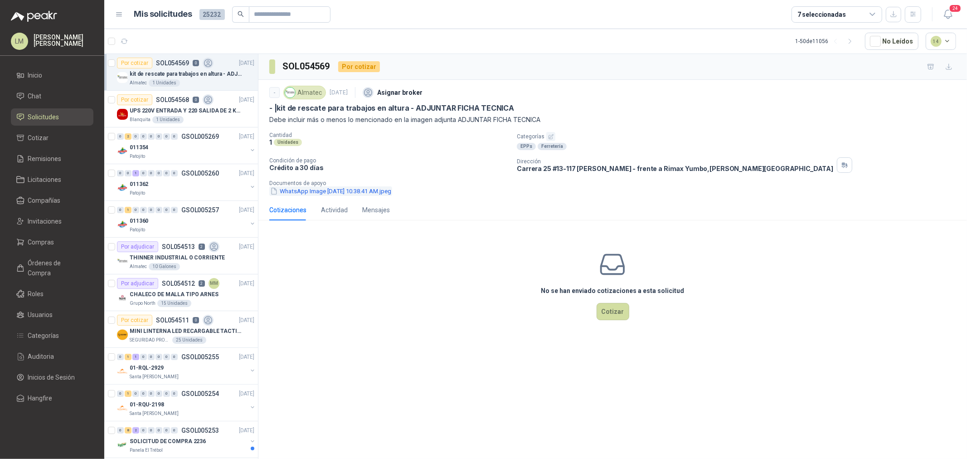
click at [320, 191] on button "WhatsApp Image 2025-09-02 at 10.38.41 AM.jpeg" at bounding box center [330, 191] width 123 height 10
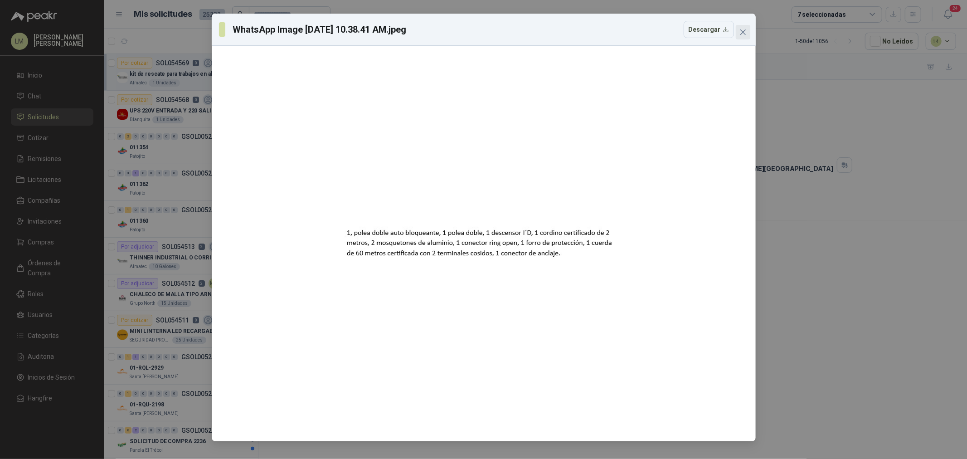
click at [740, 33] on icon "close" at bounding box center [742, 32] width 7 height 7
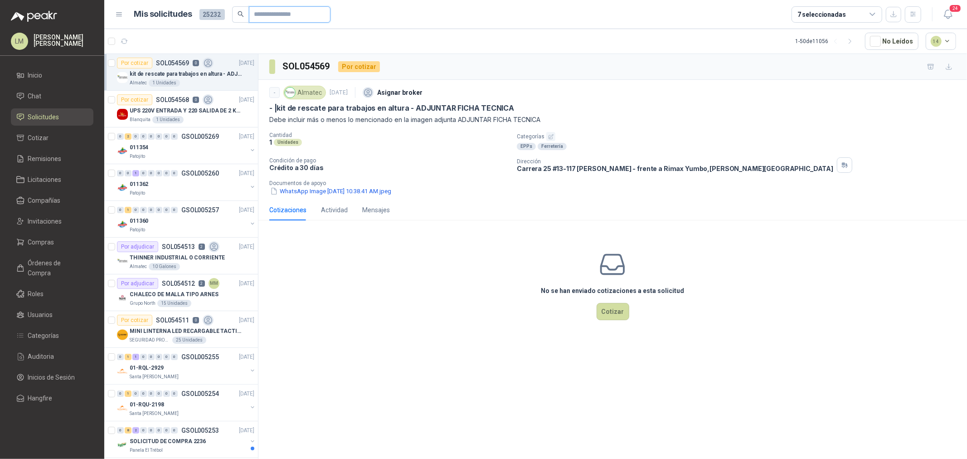
click at [263, 18] on input "text" at bounding box center [285, 14] width 63 height 15
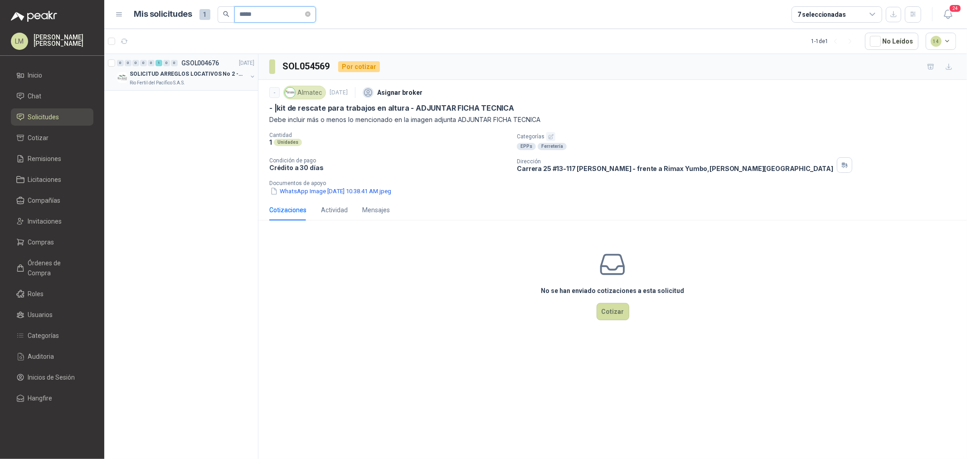
type input "*****"
click at [252, 77] on button "button" at bounding box center [252, 76] width 7 height 7
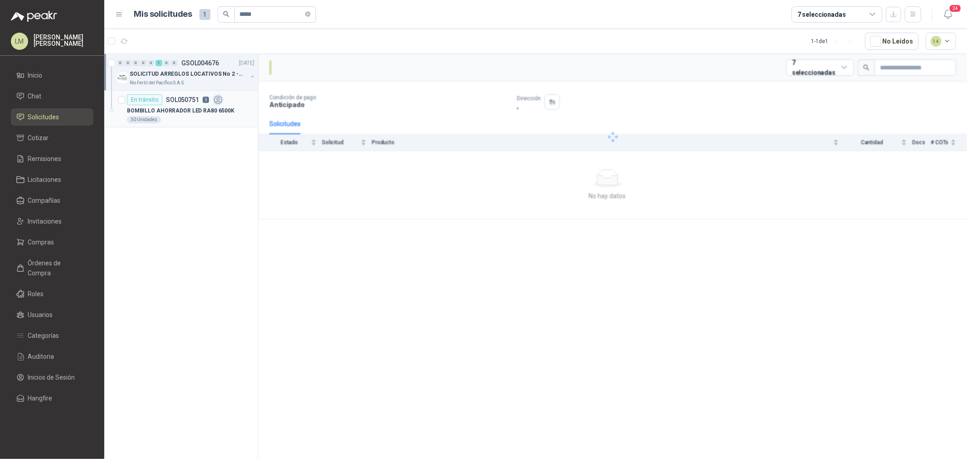
click at [213, 107] on p "BOMBILLO AHORRADOR LED RA80 6500K" at bounding box center [180, 110] width 107 height 9
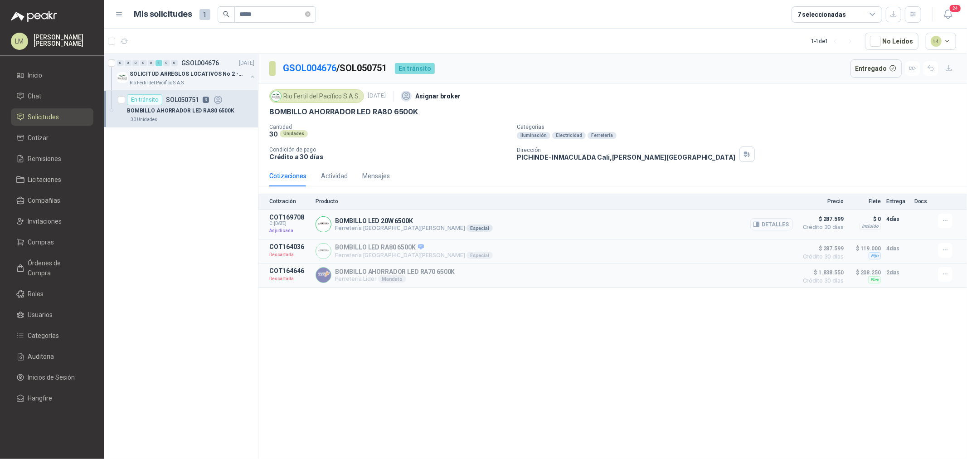
click at [772, 229] on button "Detalles" at bounding box center [771, 224] width 43 height 12
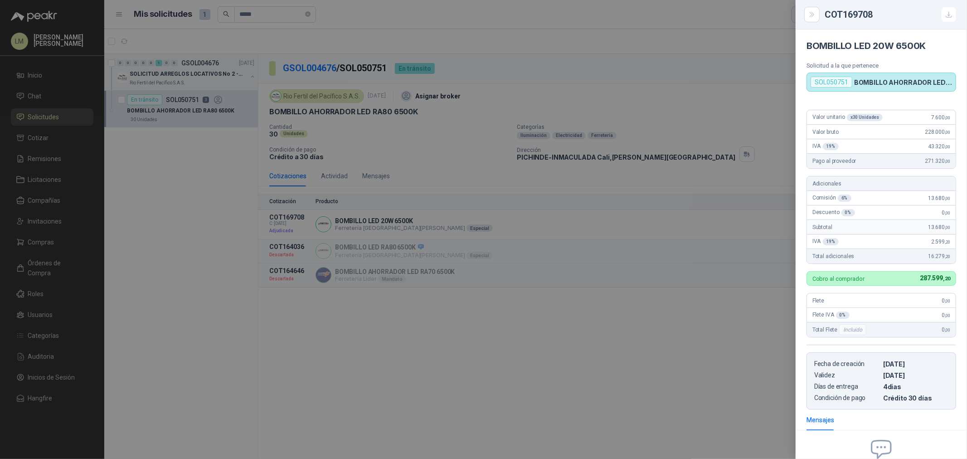
scroll to position [50, 0]
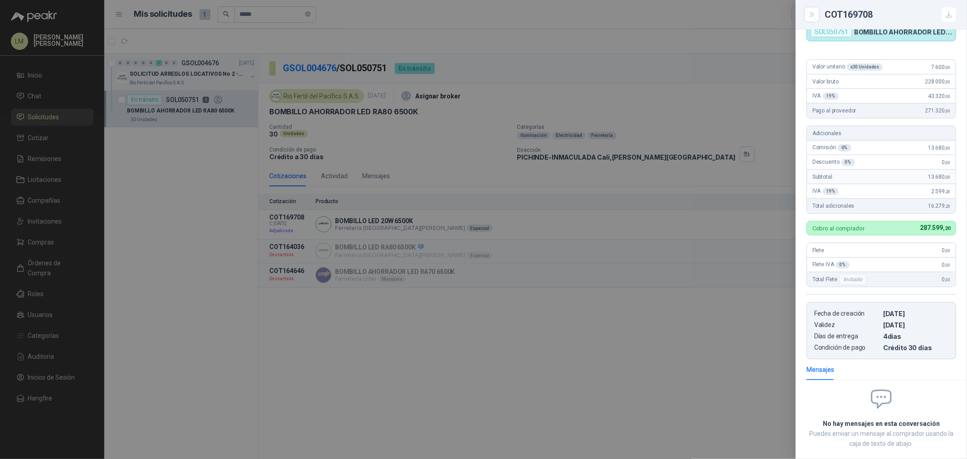
click at [508, 169] on div at bounding box center [483, 229] width 967 height 459
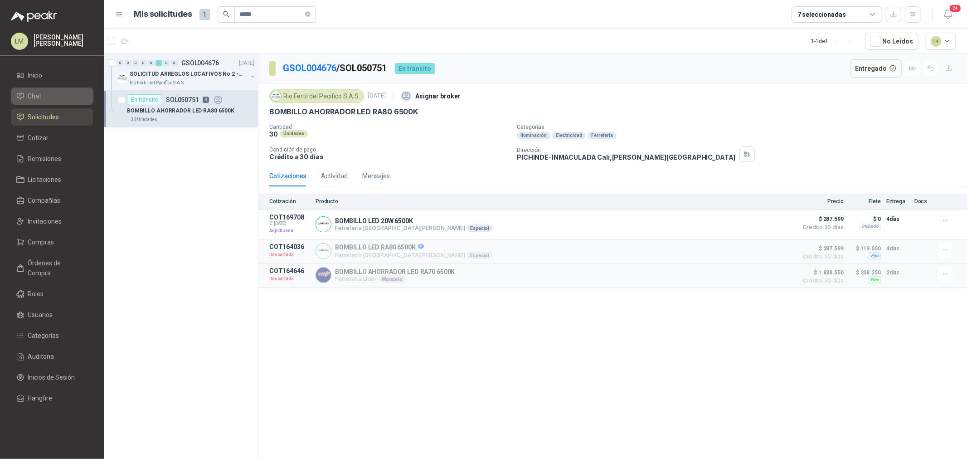
click at [43, 98] on li "Chat" at bounding box center [52, 96] width 72 height 10
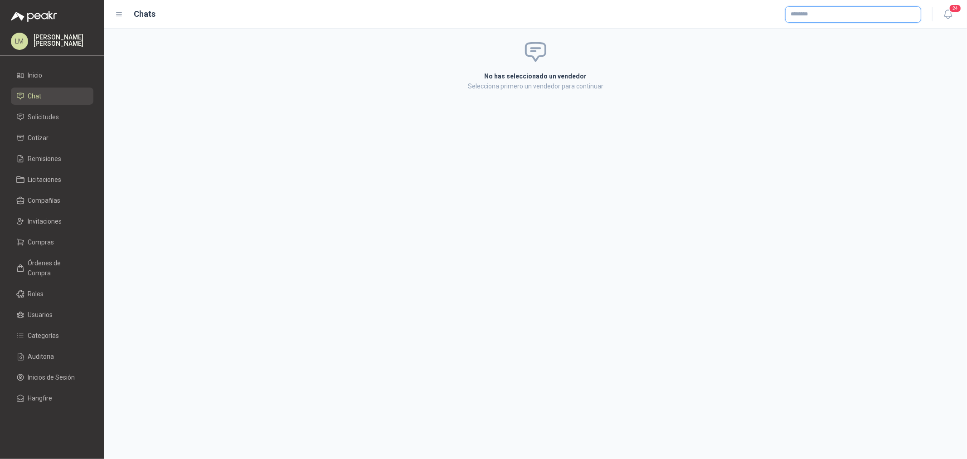
click at [820, 8] on input "text" at bounding box center [852, 14] width 135 height 15
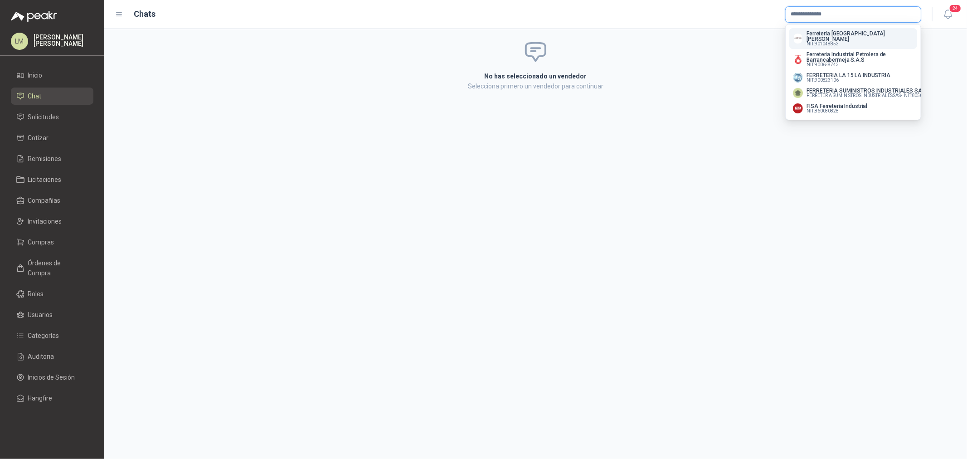
type input "**********"
click at [844, 35] on p "Ferretería [GEOGRAPHIC_DATA][PERSON_NAME]" at bounding box center [859, 36] width 107 height 11
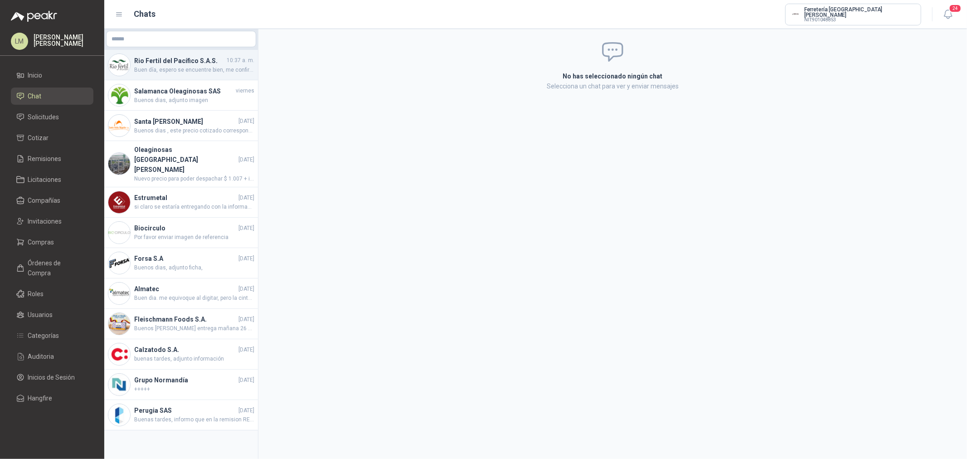
click at [176, 66] on span "Buen día, espero se encuentre bien, me confirma por favor que día se esta entre…" at bounding box center [194, 70] width 120 height 9
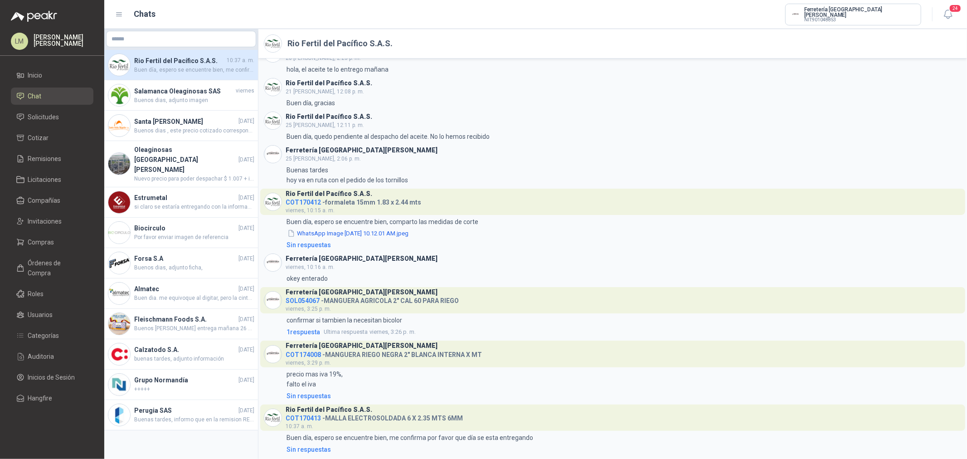
scroll to position [479, 0]
click at [44, 241] on span "Compras" at bounding box center [41, 242] width 26 height 10
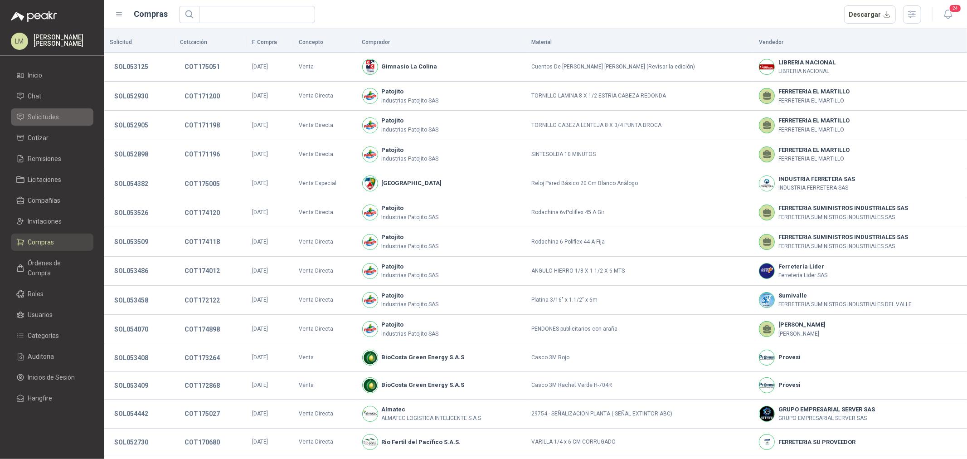
click at [39, 115] on span "Solicitudes" at bounding box center [43, 117] width 31 height 10
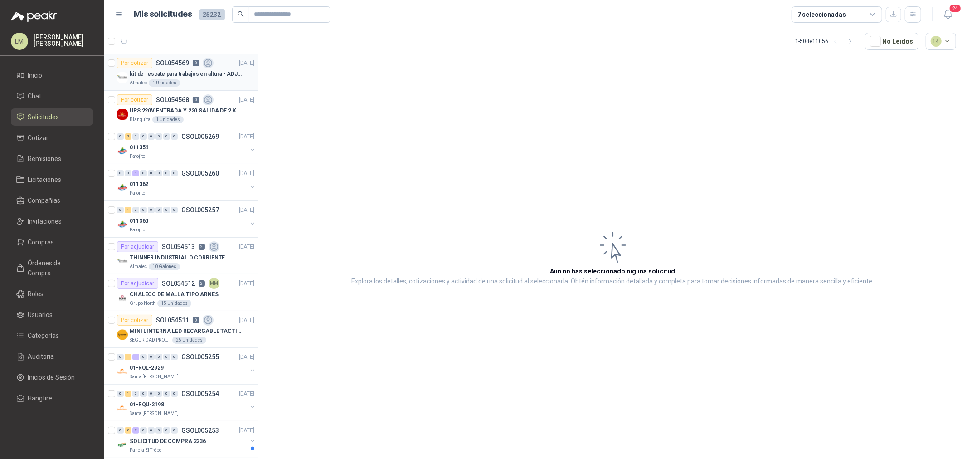
click at [144, 73] on p "kit de rescate para trabajos en altura - ADJUNTAR FICHA TECNICA" at bounding box center [186, 74] width 113 height 9
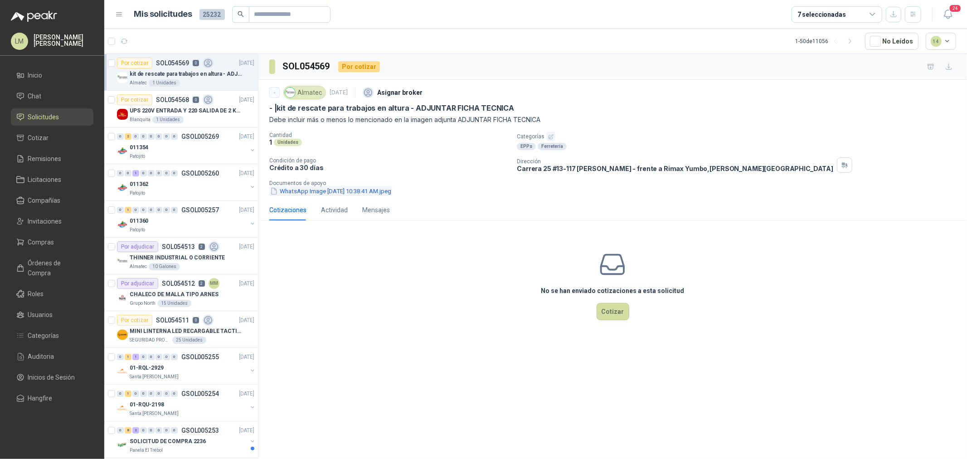
click at [383, 189] on button "WhatsApp Image 2025-09-02 at 10.38.41 AM.jpeg" at bounding box center [330, 191] width 123 height 10
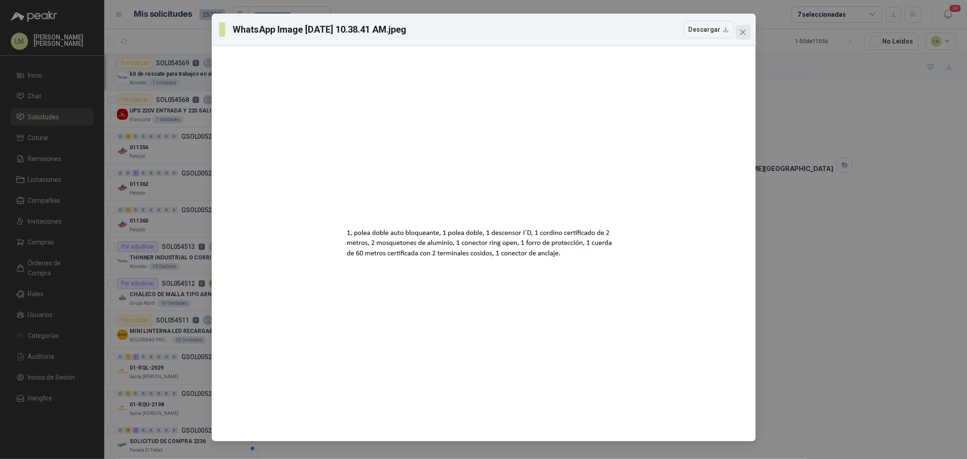
click at [740, 33] on icon "close" at bounding box center [742, 32] width 7 height 7
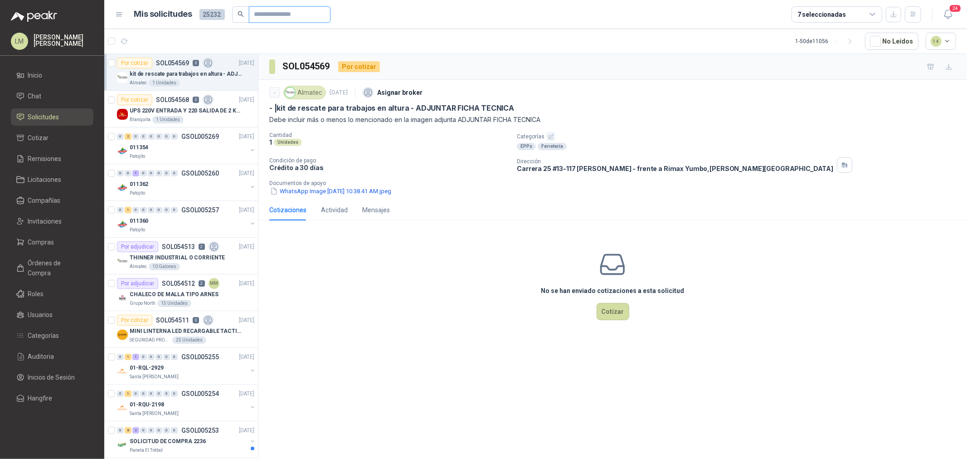
click at [293, 17] on input "text" at bounding box center [285, 14] width 63 height 15
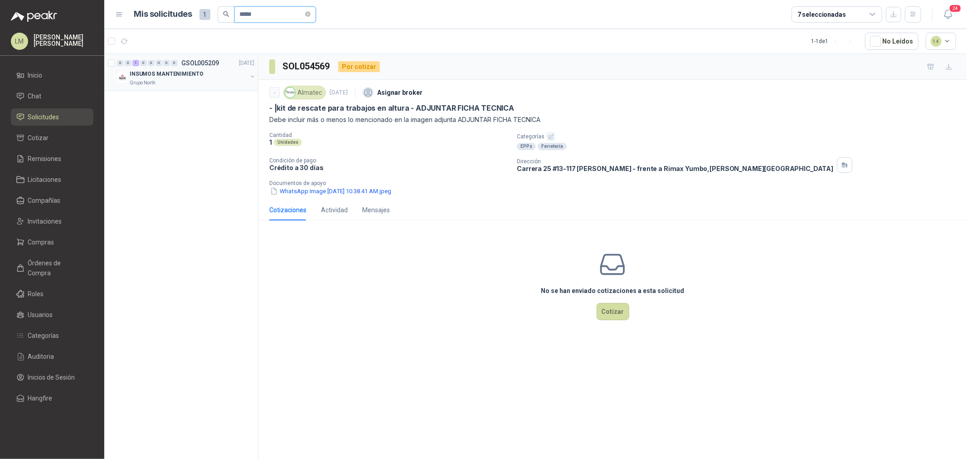
type input "*****"
click at [221, 73] on div "INSUMOS MANTENIMIENTO" at bounding box center [188, 73] width 117 height 11
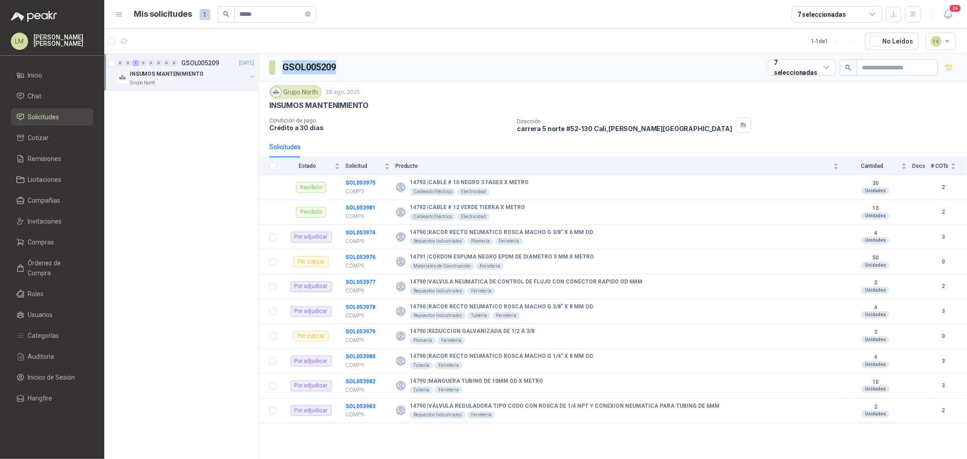
drag, startPoint x: 344, startPoint y: 61, endPoint x: 280, endPoint y: 66, distance: 64.6
click at [280, 66] on div "GSOL005209 7 seleccionadas" at bounding box center [612, 68] width 708 height 28
copy h3 "GSOL005209"
click at [46, 247] on span "Compras" at bounding box center [41, 242] width 26 height 10
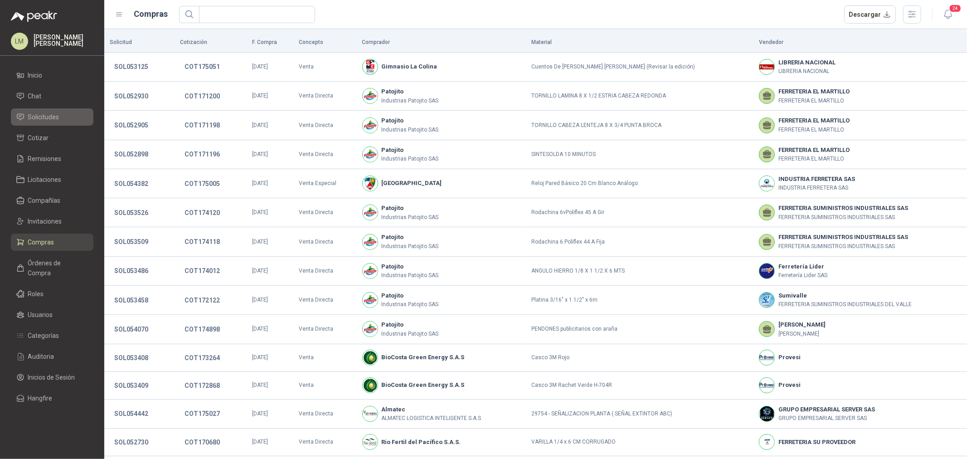
click at [39, 117] on span "Solicitudes" at bounding box center [43, 117] width 31 height 10
